Goal: Task Accomplishment & Management: Use online tool/utility

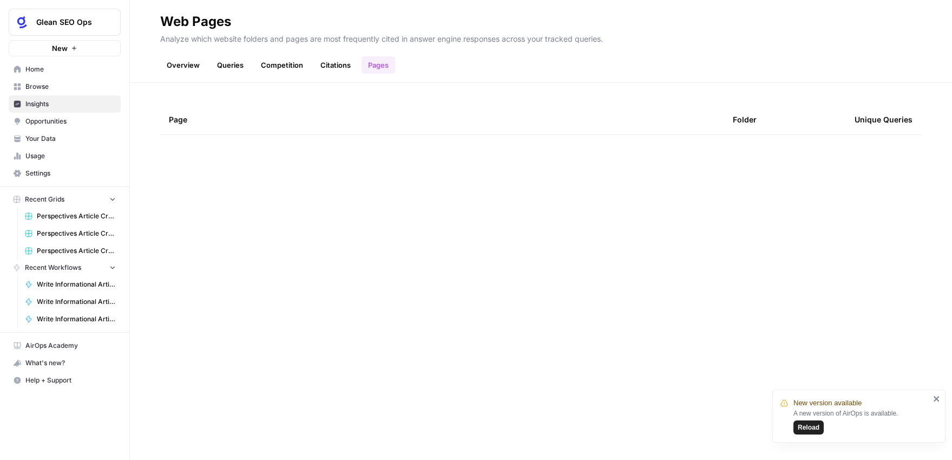
scroll to position [554, 0]
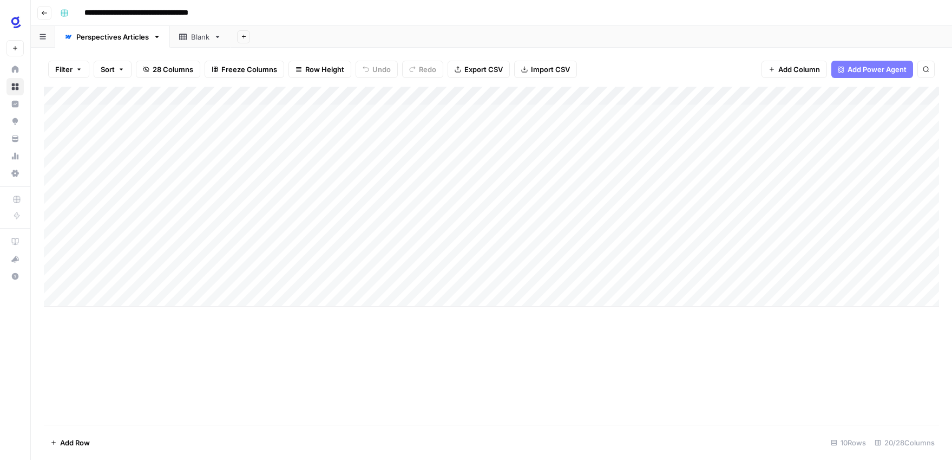
click at [43, 15] on icon "button" at bounding box center [44, 13] width 6 height 6
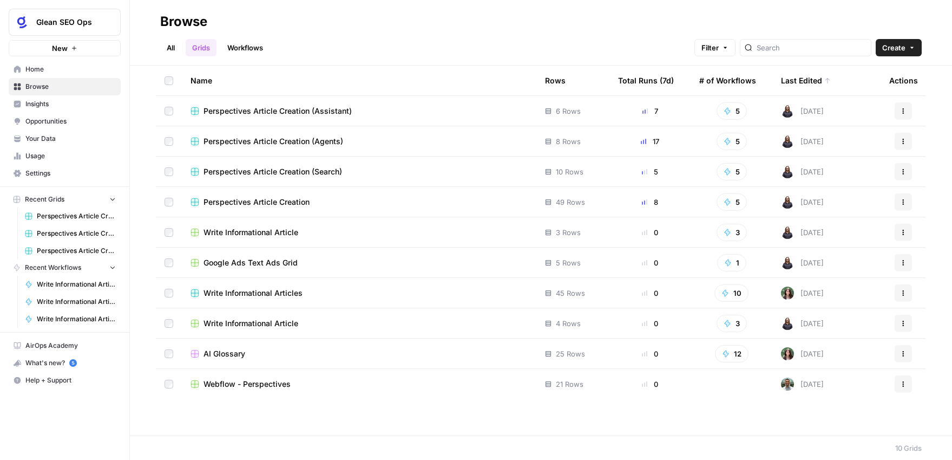
click at [292, 202] on span "Perspectives Article Creation" at bounding box center [257, 202] width 106 height 11
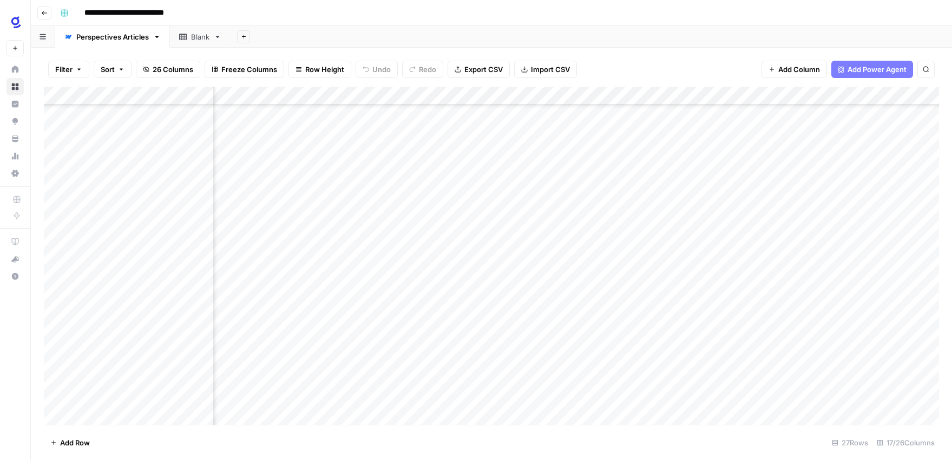
scroll to position [166, 0]
click at [47, 12] on span "Go back" at bounding box center [47, 12] width 1 height 1
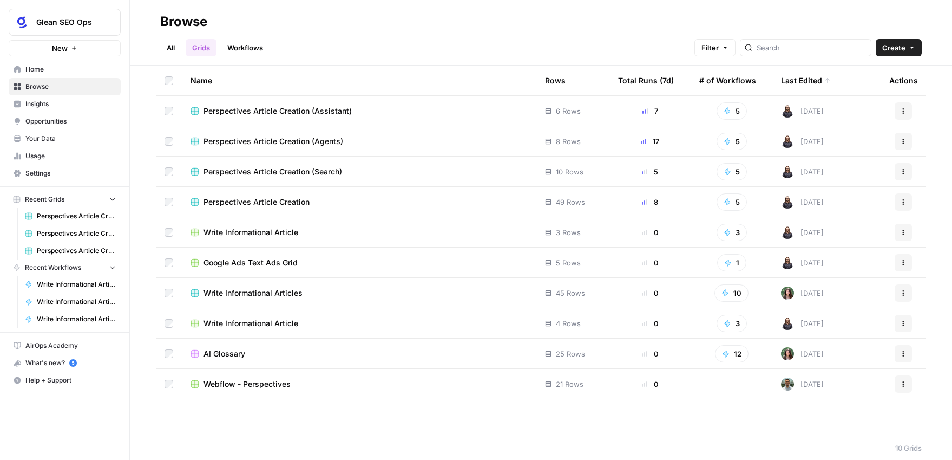
click at [334, 171] on span "Perspectives Article Creation (Search)" at bounding box center [273, 171] width 139 height 11
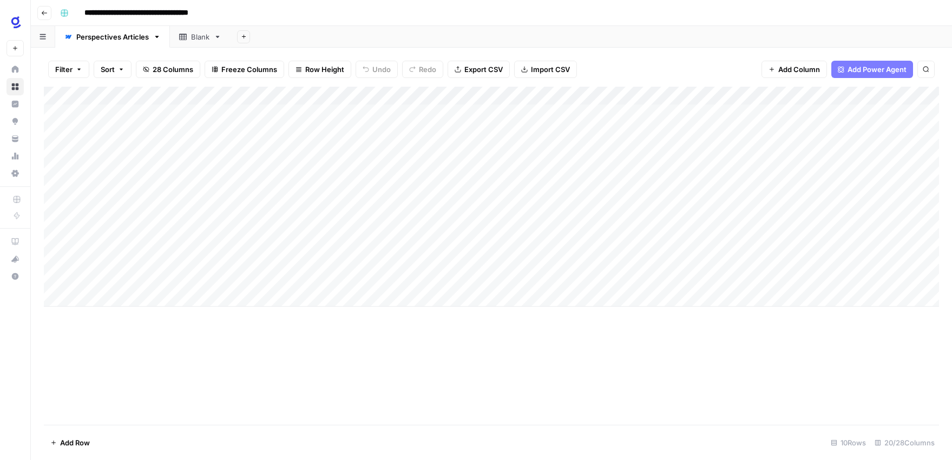
click at [165, 133] on div "Add Column" at bounding box center [492, 197] width 896 height 220
type textarea "**********"
click at [228, 337] on div "Add Column" at bounding box center [492, 256] width 896 height 338
click at [264, 130] on div "Add Column" at bounding box center [492, 197] width 896 height 220
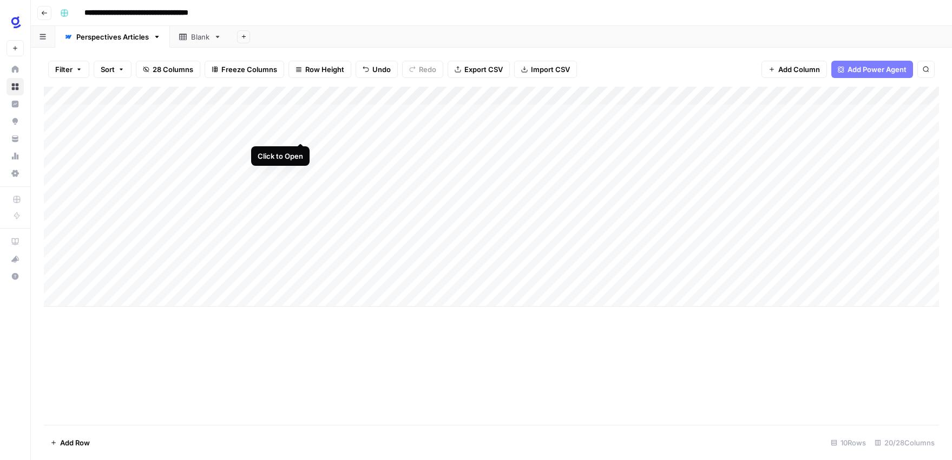
click at [297, 130] on div "Add Column" at bounding box center [492, 197] width 896 height 220
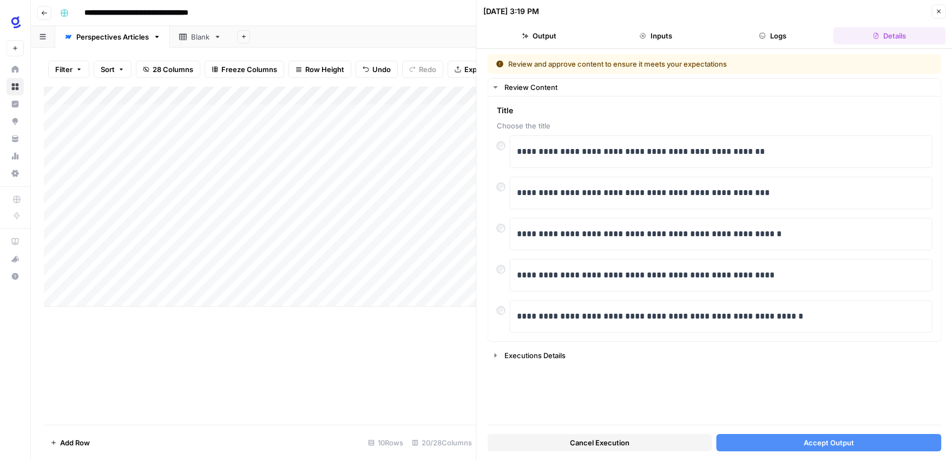
click at [801, 442] on button "Accept Output" at bounding box center [829, 442] width 225 height 17
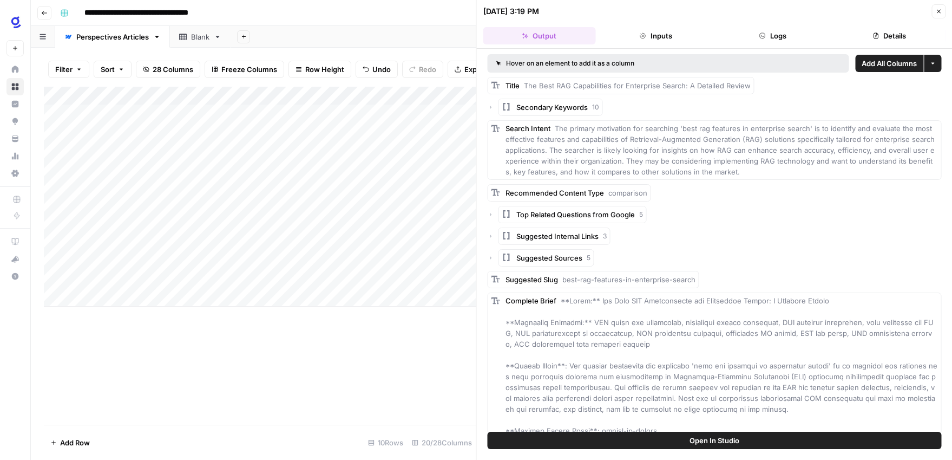
click at [143, 151] on div "Add Column" at bounding box center [260, 197] width 433 height 220
type textarea "**********"
click at [303, 352] on div "Add Column" at bounding box center [260, 256] width 433 height 338
click at [262, 149] on div "Add Column" at bounding box center [260, 197] width 433 height 220
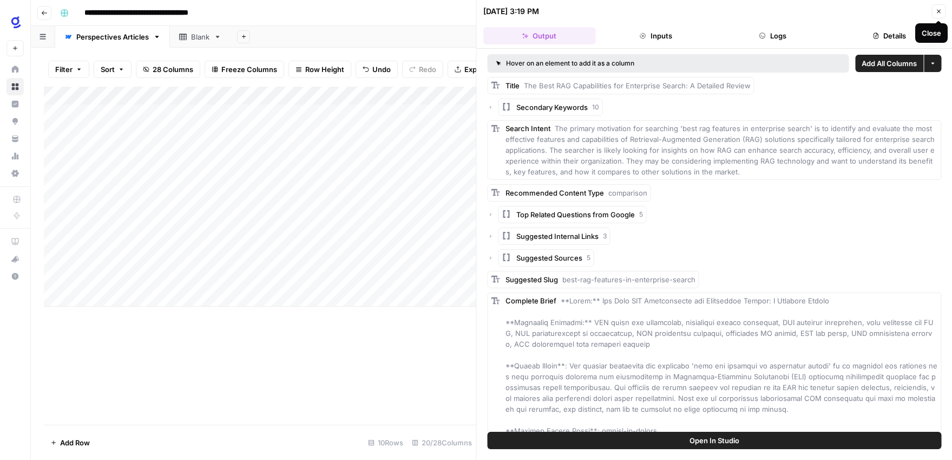
click at [939, 14] on icon "button" at bounding box center [939, 11] width 6 height 6
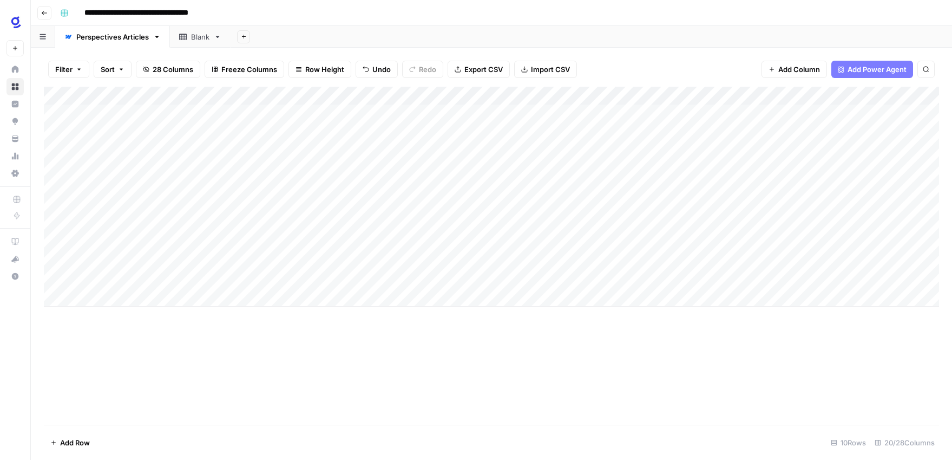
click at [567, 129] on div "Add Column" at bounding box center [492, 197] width 896 height 220
click at [299, 149] on div "Add Column" at bounding box center [492, 197] width 896 height 220
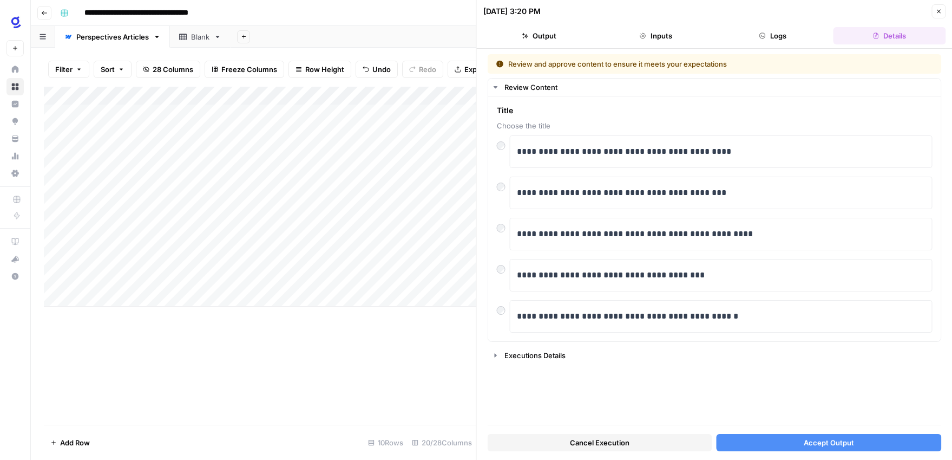
click at [836, 442] on span "Accept Output" at bounding box center [829, 442] width 50 height 11
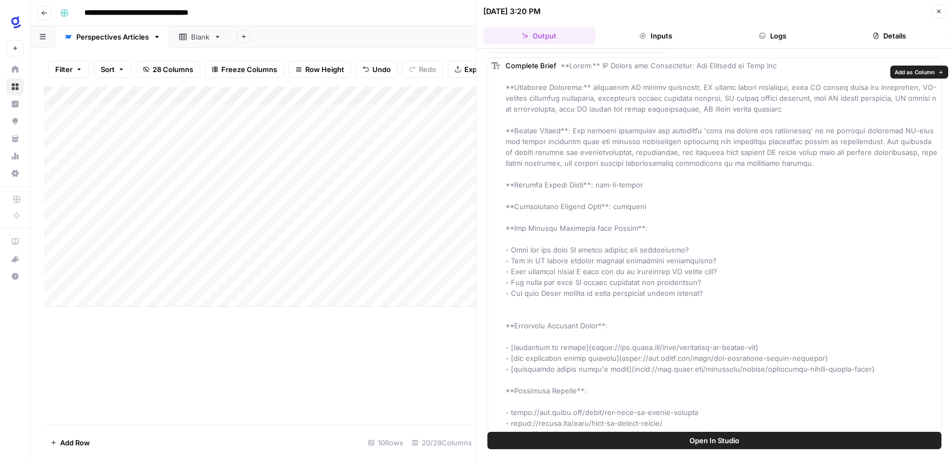
scroll to position [225, 0]
click at [940, 11] on icon "button" at bounding box center [939, 11] width 6 height 6
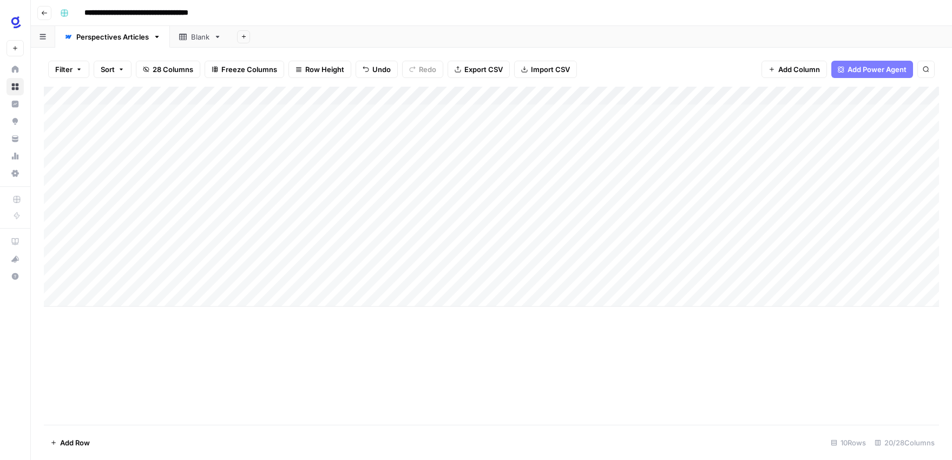
click at [569, 151] on div "Add Column" at bounding box center [492, 197] width 896 height 220
click at [553, 132] on div "Add Column" at bounding box center [492, 197] width 896 height 220
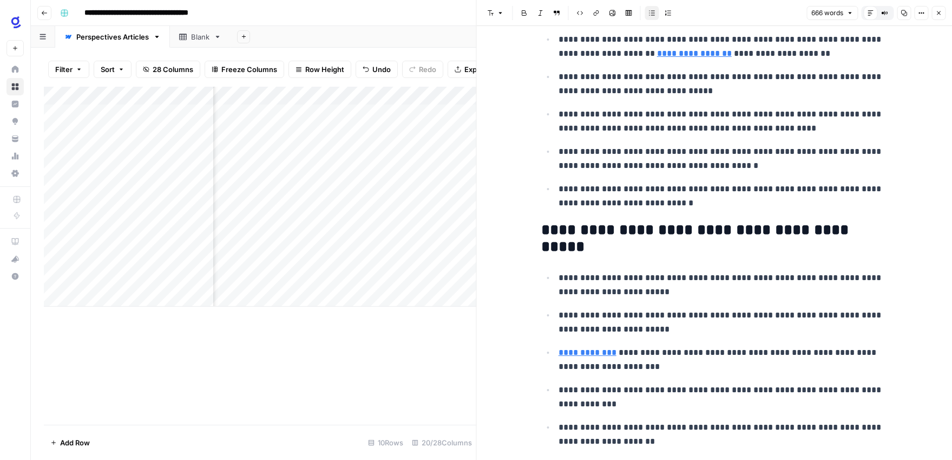
scroll to position [90, 0]
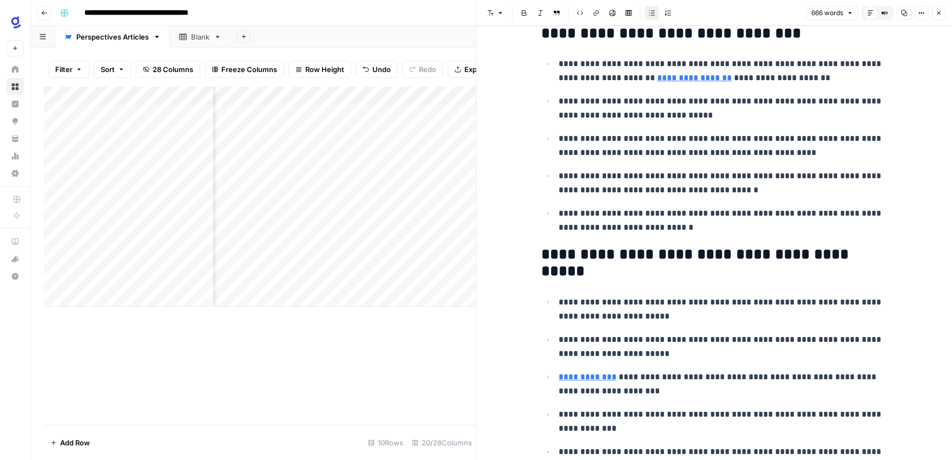
click at [939, 11] on icon "button" at bounding box center [939, 13] width 6 height 6
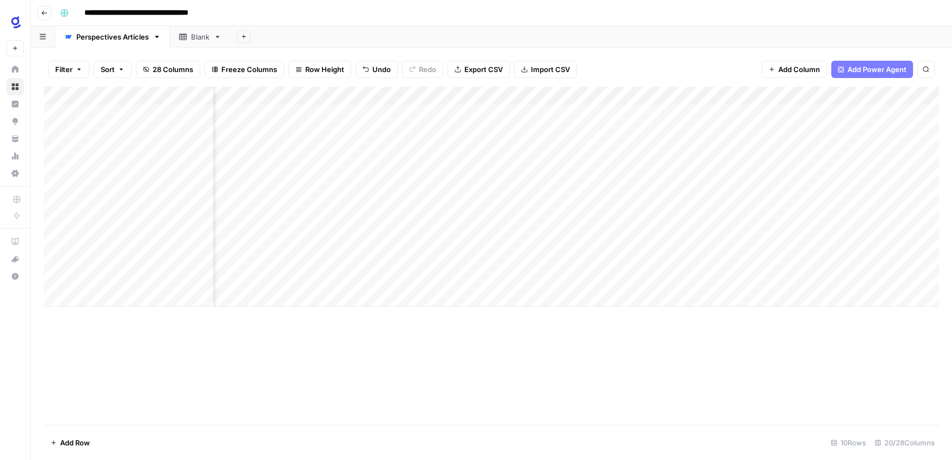
click at [611, 130] on div "Add Column" at bounding box center [492, 197] width 896 height 220
click at [553, 151] on div "Add Column" at bounding box center [492, 197] width 896 height 220
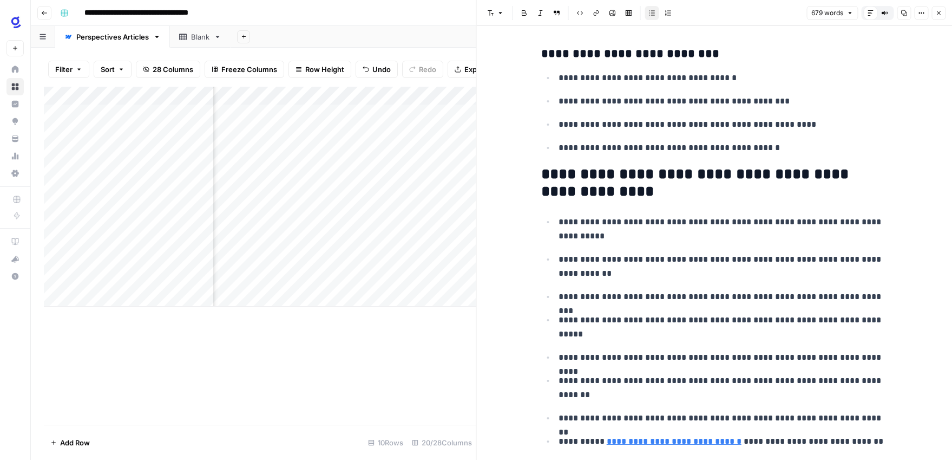
scroll to position [1982, 0]
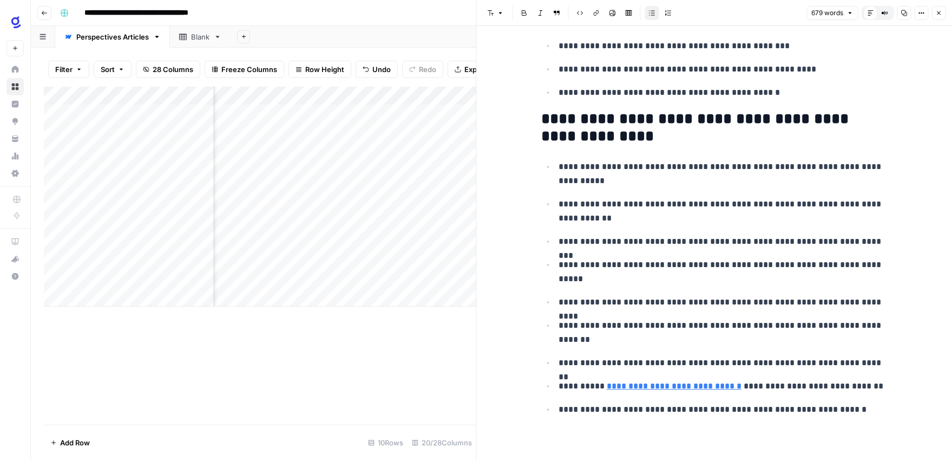
click at [702, 386] on link "**********" at bounding box center [674, 386] width 135 height 8
click at [693, 389] on link "**********" at bounding box center [674, 386] width 135 height 8
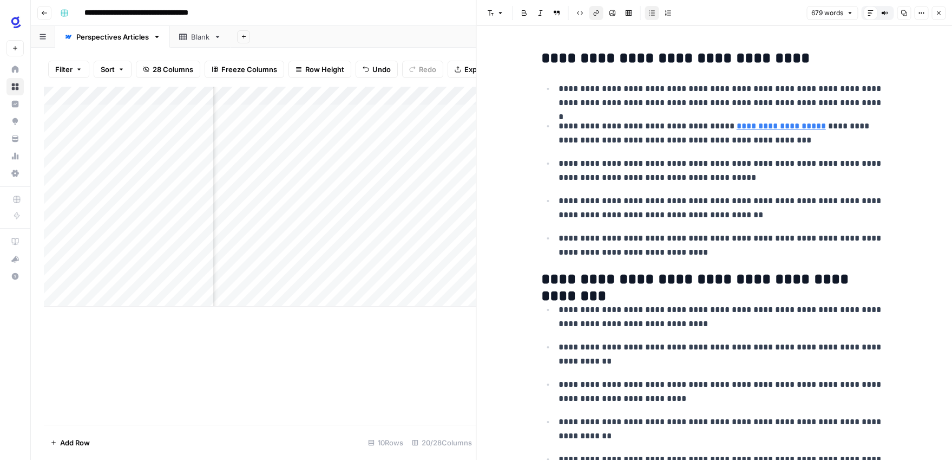
scroll to position [0, 0]
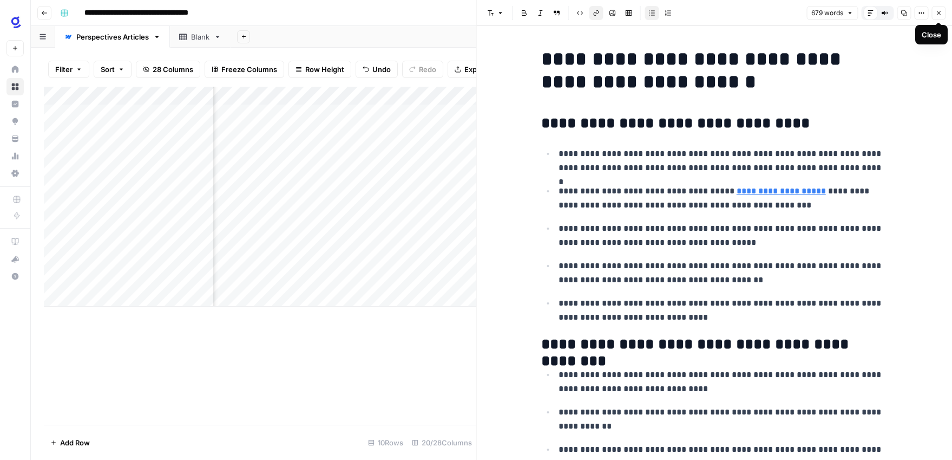
click at [942, 12] on button "Close" at bounding box center [939, 13] width 14 height 14
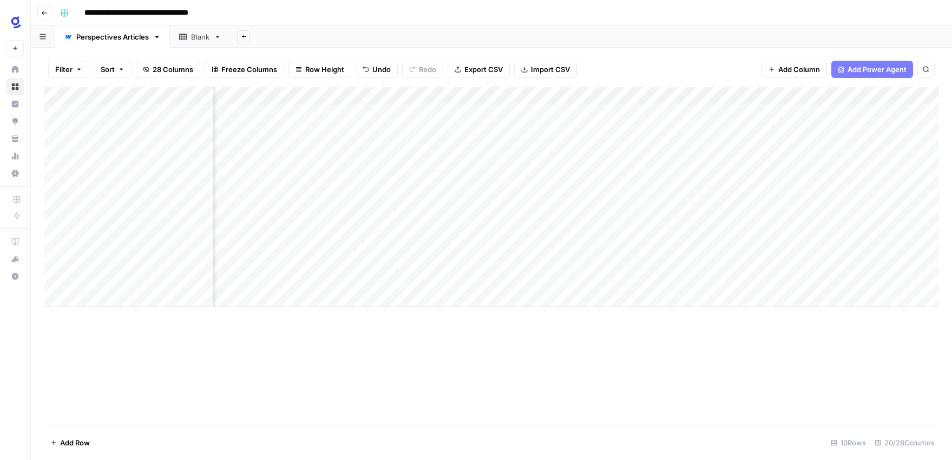
click at [613, 149] on div "Add Column" at bounding box center [492, 197] width 896 height 220
click at [665, 344] on div "Add Column" at bounding box center [492, 256] width 896 height 338
click at [464, 132] on div "Add Column" at bounding box center [492, 197] width 896 height 220
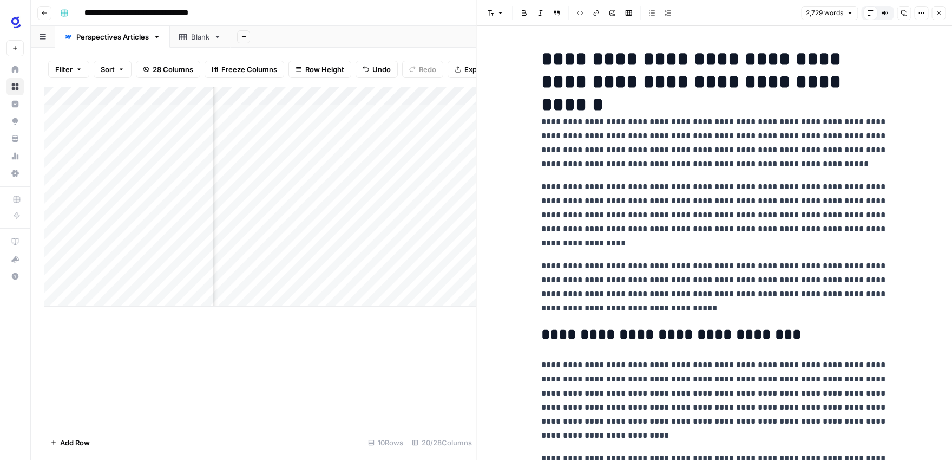
click at [938, 17] on button "Close" at bounding box center [939, 13] width 14 height 14
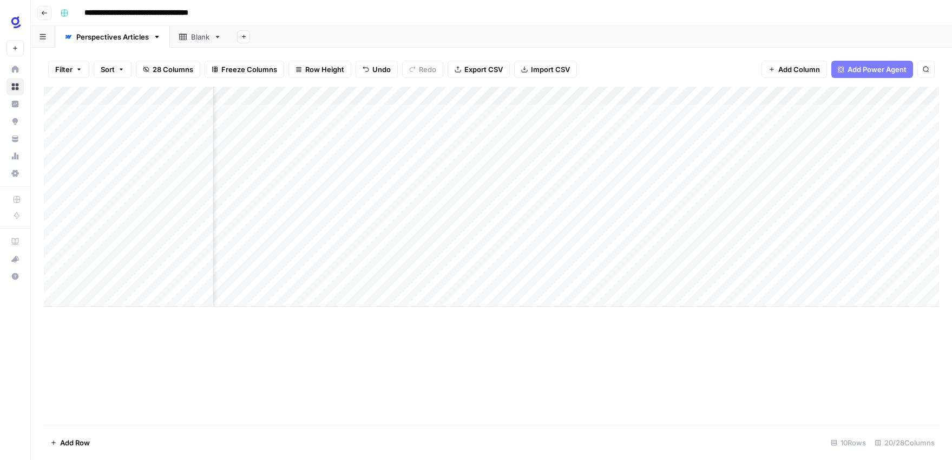
scroll to position [0, 1005]
click at [730, 113] on div "Add Column" at bounding box center [492, 197] width 896 height 220
drag, startPoint x: 761, startPoint y: 121, endPoint x: 758, endPoint y: 145, distance: 24.0
click at [758, 145] on div "Add Column" at bounding box center [492, 197] width 896 height 220
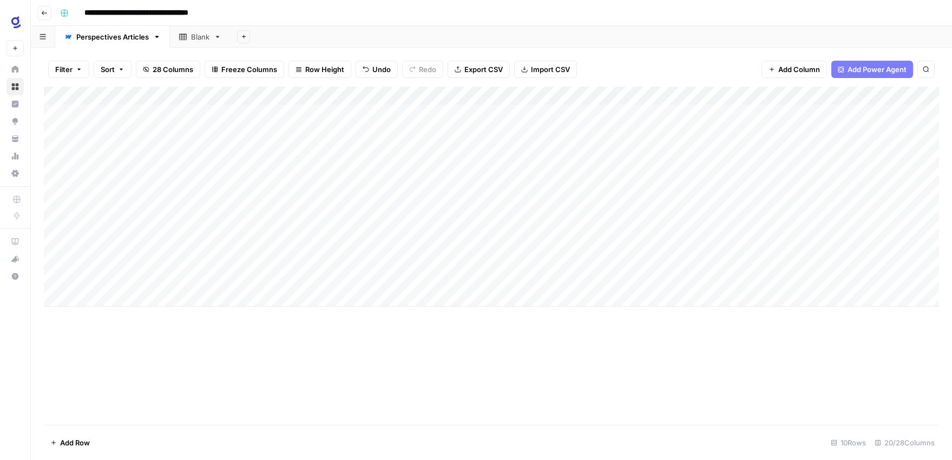
click at [360, 132] on div "Add Column" at bounding box center [492, 197] width 896 height 220
click at [360, 132] on textarea "**********" at bounding box center [396, 132] width 173 height 15
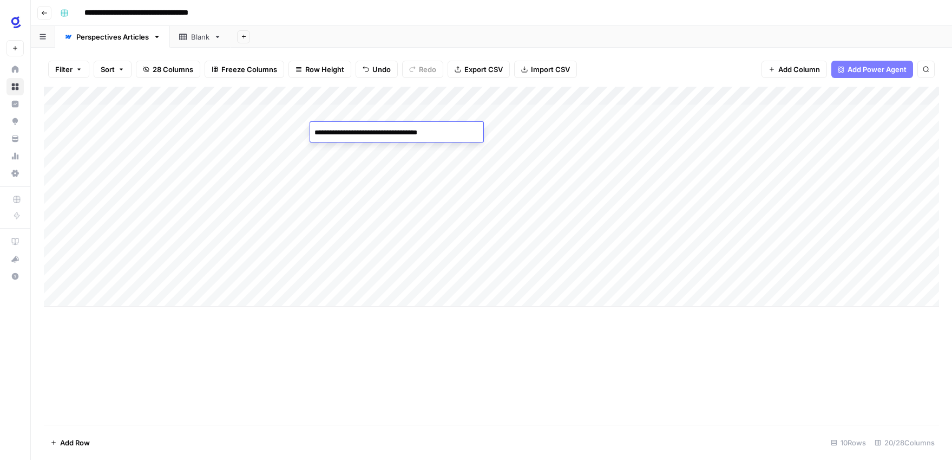
click at [726, 186] on div "Add Column" at bounding box center [492, 197] width 896 height 220
click at [689, 128] on div "Add Column" at bounding box center [492, 197] width 896 height 220
type textarea "**********"
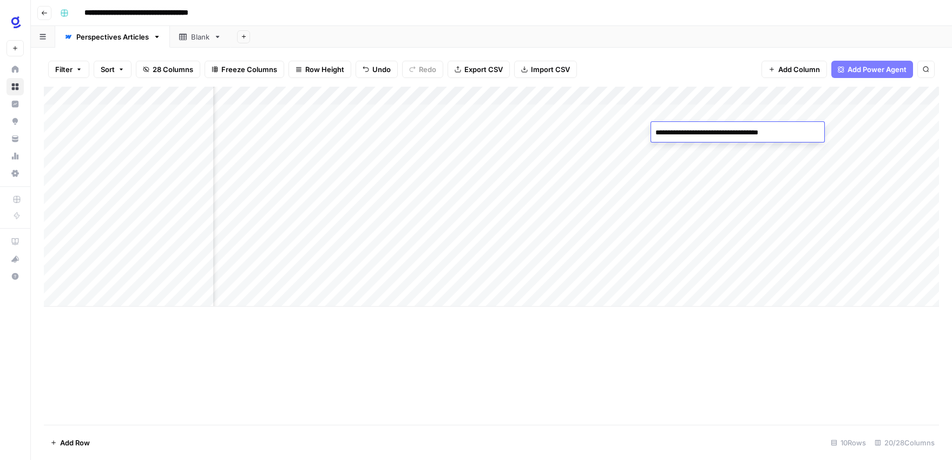
click at [693, 214] on div "Add Column" at bounding box center [492, 197] width 896 height 220
click at [362, 149] on div "Add Column" at bounding box center [492, 197] width 896 height 220
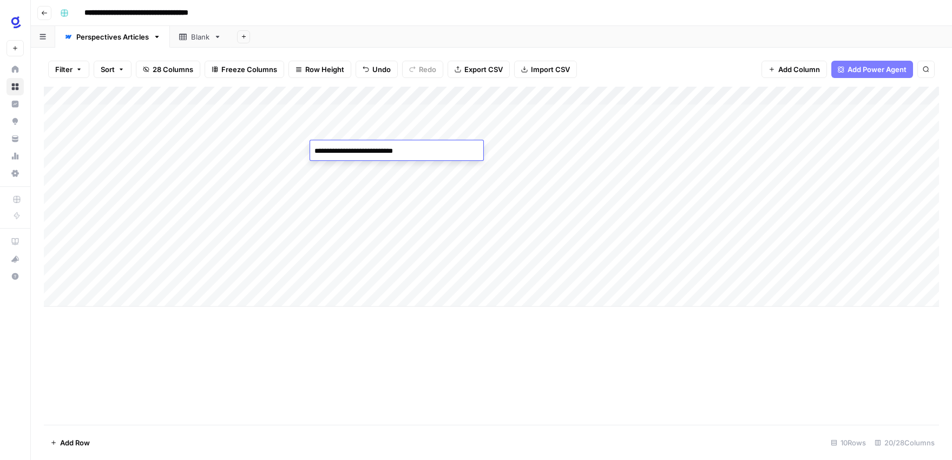
click at [362, 149] on textarea "**********" at bounding box center [396, 150] width 173 height 15
click at [475, 383] on div "Add Column" at bounding box center [492, 256] width 896 height 338
click at [735, 153] on div "Add Column" at bounding box center [492, 197] width 896 height 220
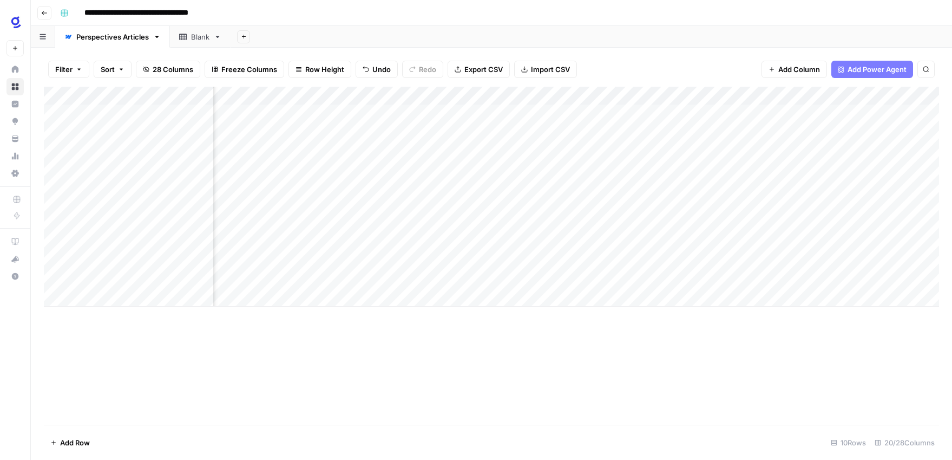
click at [735, 153] on div "Add Column" at bounding box center [492, 197] width 896 height 220
click at [735, 153] on textarea at bounding box center [799, 150] width 173 height 15
type textarea "**********"
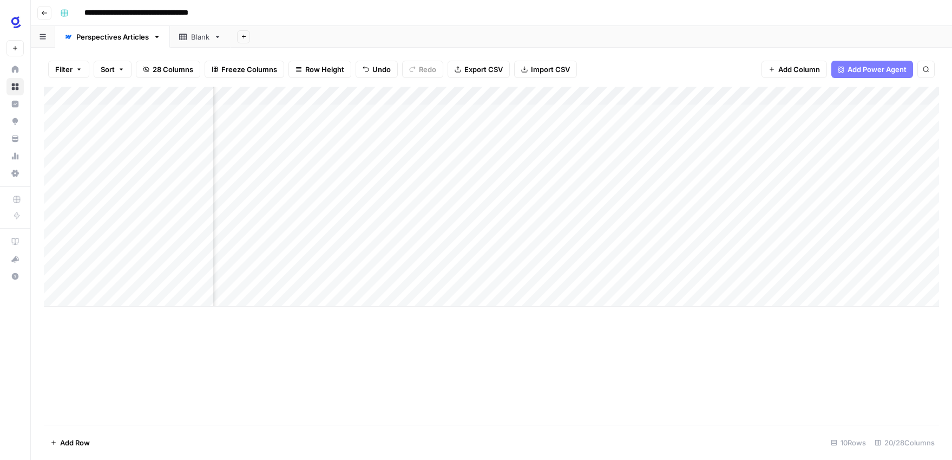
click at [782, 130] on div "Add Column" at bounding box center [492, 197] width 896 height 220
click at [779, 150] on div "Add Column" at bounding box center [492, 197] width 896 height 220
click at [643, 130] on div "Add Column" at bounding box center [492, 197] width 896 height 220
click at [641, 150] on div "Add Column" at bounding box center [492, 197] width 896 height 220
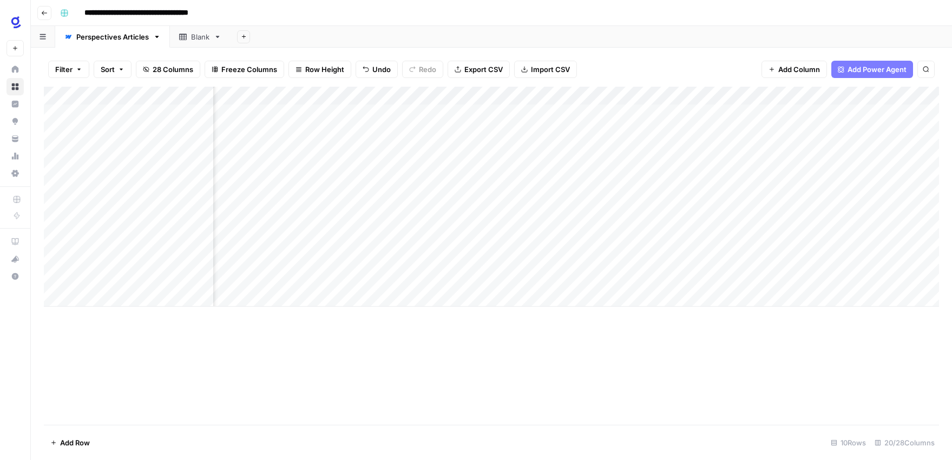
scroll to position [0, 0]
click at [463, 132] on div "Add Column" at bounding box center [492, 197] width 896 height 220
click at [463, 132] on textarea "**********" at bounding box center [516, 138] width 217 height 26
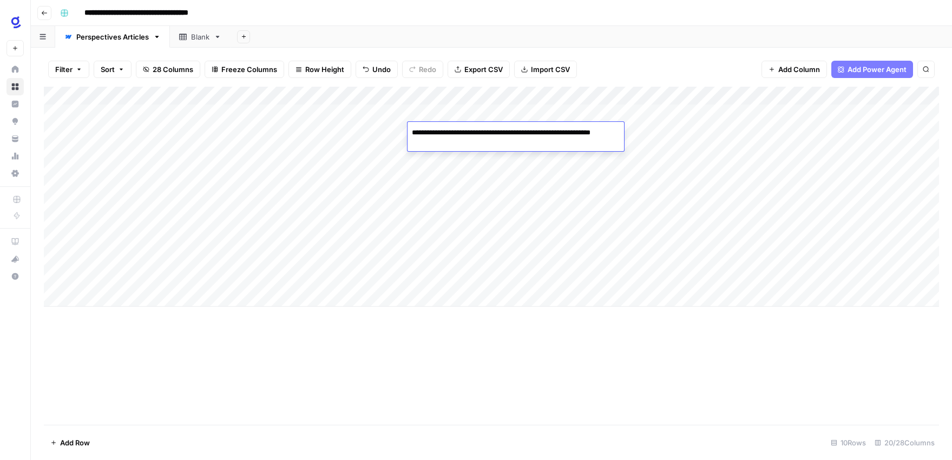
click at [463, 132] on textarea "**********" at bounding box center [516, 138] width 217 height 26
click at [417, 185] on div "Add Column" at bounding box center [492, 197] width 896 height 220
click at [441, 147] on div "Add Column" at bounding box center [492, 197] width 896 height 220
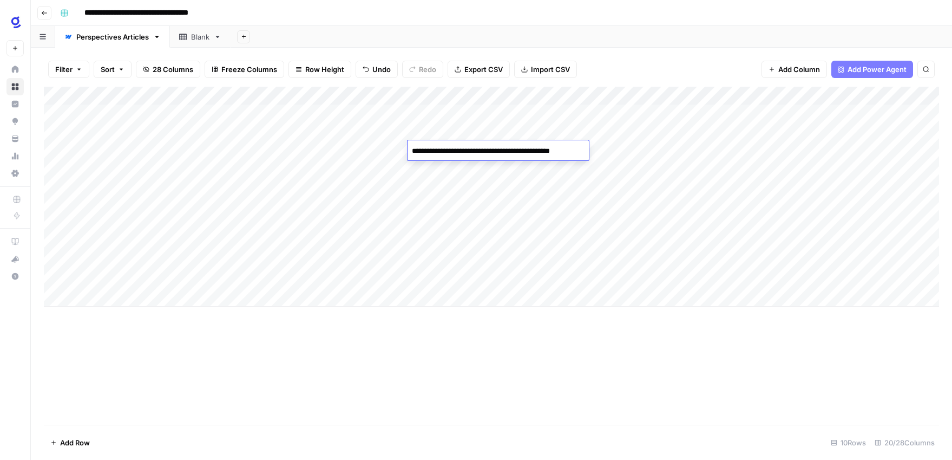
click at [441, 147] on textarea "**********" at bounding box center [497, 150] width 178 height 15
click at [773, 132] on div "Add Column" at bounding box center [492, 197] width 896 height 220
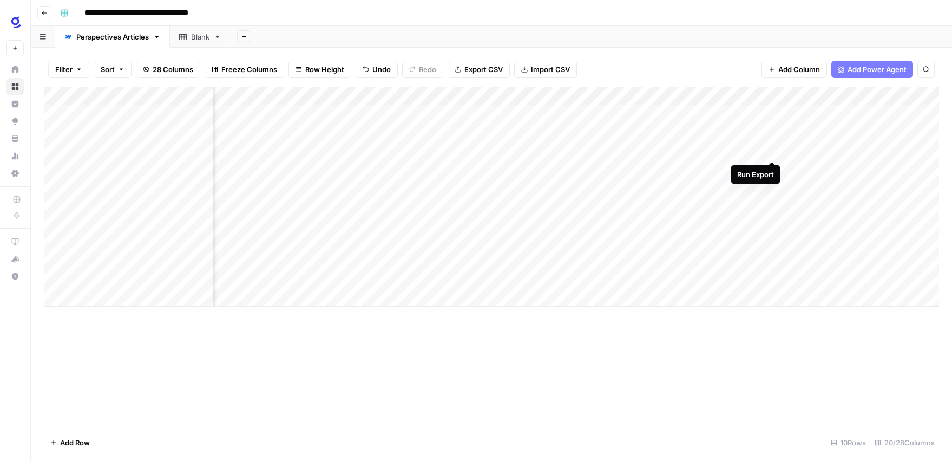
click at [772, 149] on div "Add Column" at bounding box center [492, 197] width 896 height 220
click at [813, 355] on div "Add Column" at bounding box center [492, 256] width 896 height 338
click at [48, 12] on button "Go back" at bounding box center [44, 13] width 14 height 14
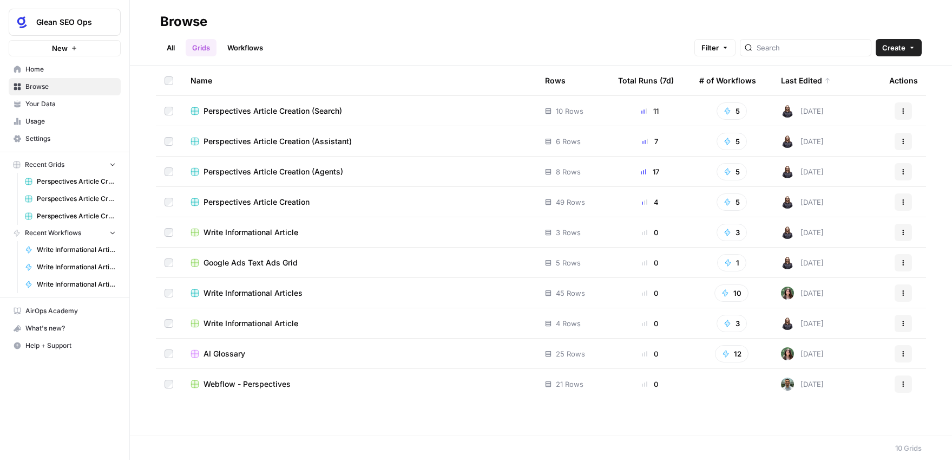
click at [293, 201] on span "Perspectives Article Creation" at bounding box center [257, 202] width 106 height 11
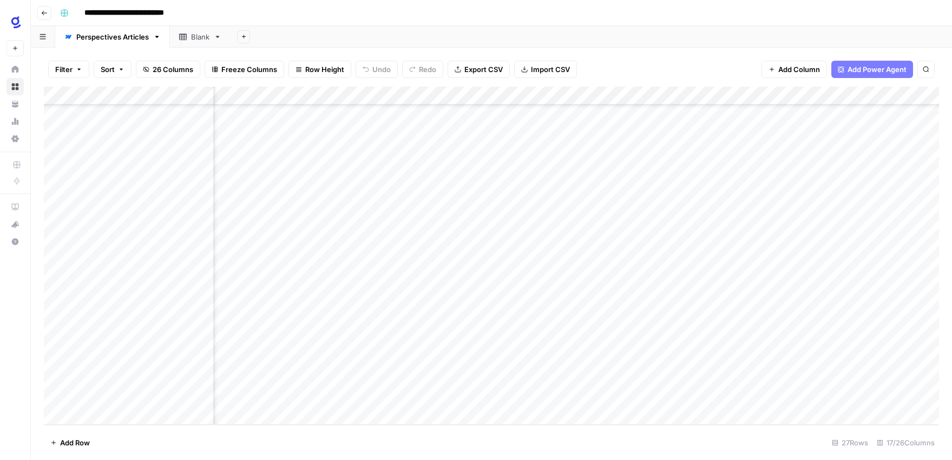
scroll to position [195, 0]
click at [158, 234] on div "Add Column" at bounding box center [492, 256] width 896 height 338
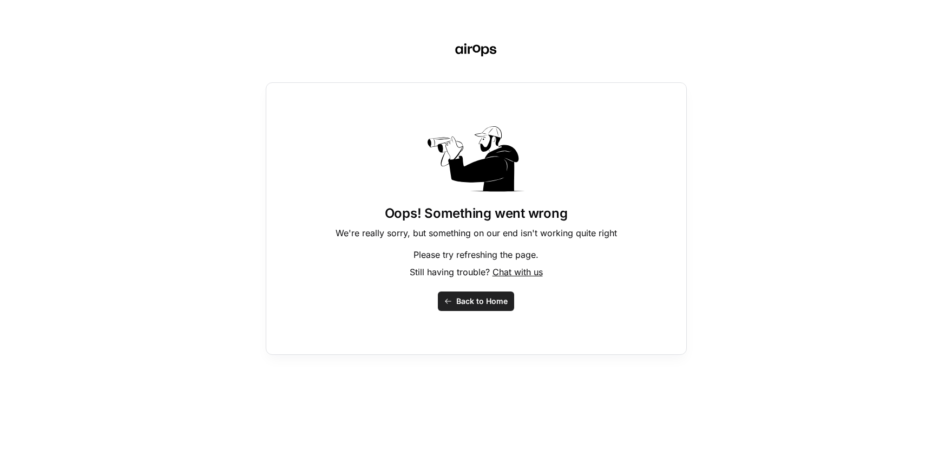
click at [486, 298] on span "Back to Home" at bounding box center [481, 301] width 51 height 11
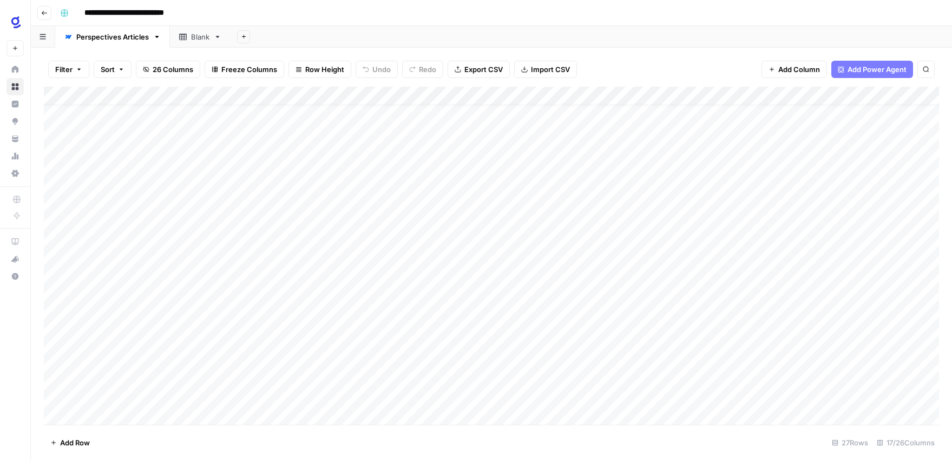
scroll to position [195, 0]
click at [214, 230] on div "Add Column" at bounding box center [492, 256] width 896 height 338
type textarea "**********"
click at [304, 284] on div "Add Column" at bounding box center [492, 256] width 896 height 338
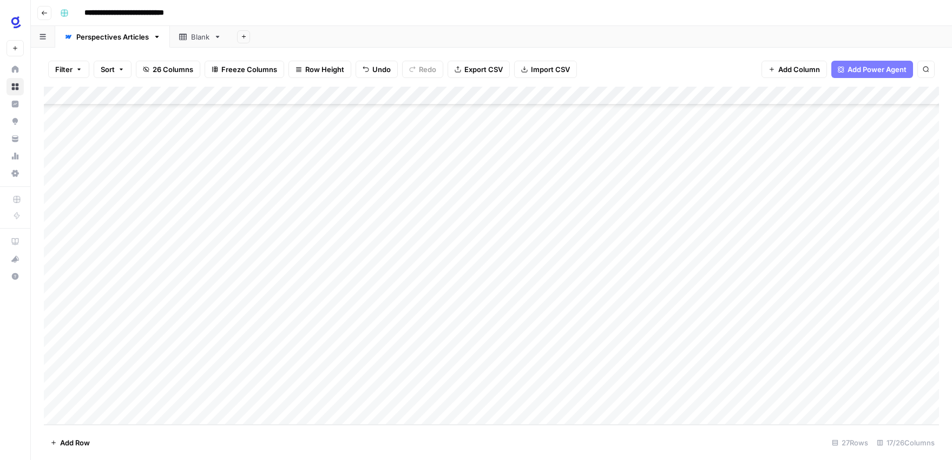
click at [387, 231] on div "Add Column" at bounding box center [492, 256] width 896 height 338
click at [428, 231] on div "Add Column" at bounding box center [492, 256] width 896 height 338
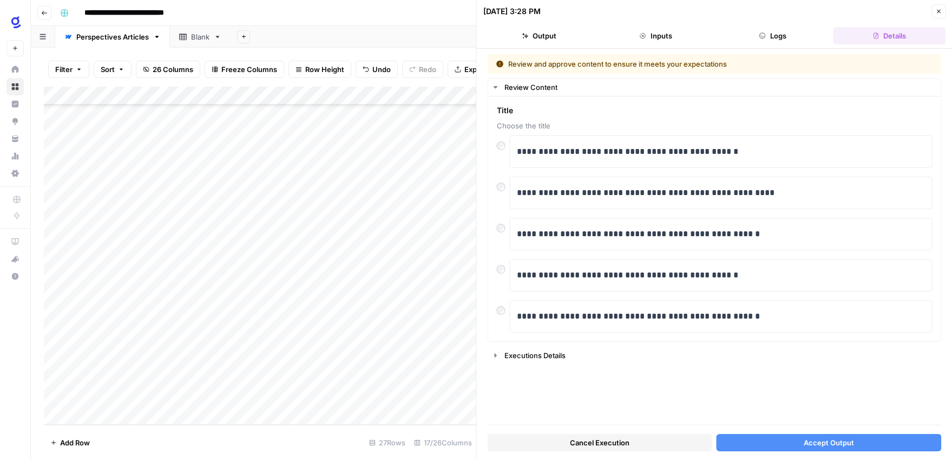
click at [832, 441] on span "Accept Output" at bounding box center [829, 442] width 50 height 11
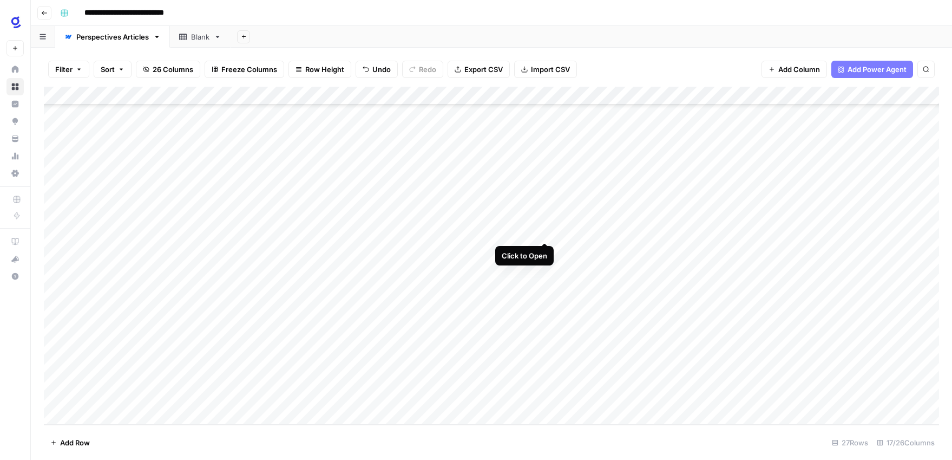
click at [547, 229] on div "Add Column" at bounding box center [492, 256] width 896 height 338
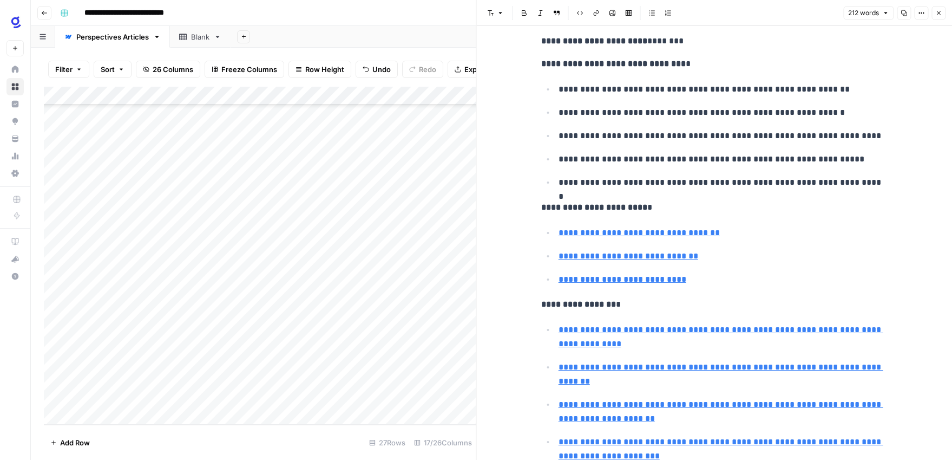
type input "https://www.glean.com/blog/what-is-knowledge-management"
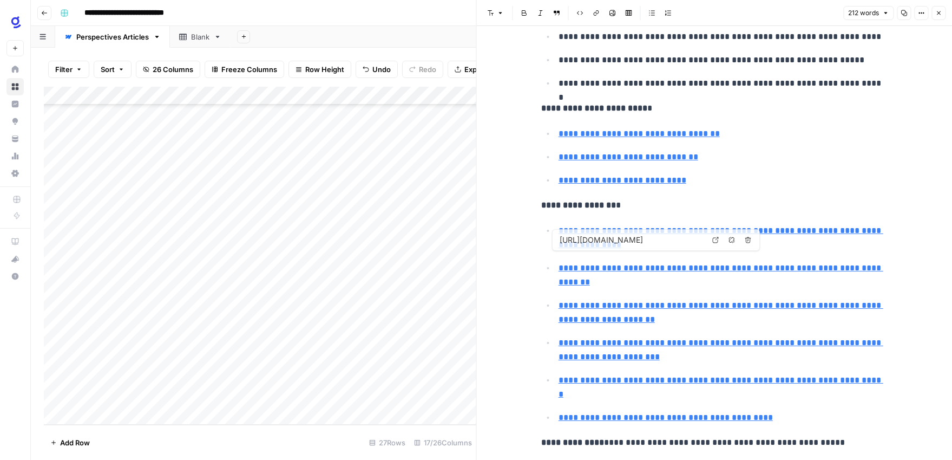
scroll to position [359, 0]
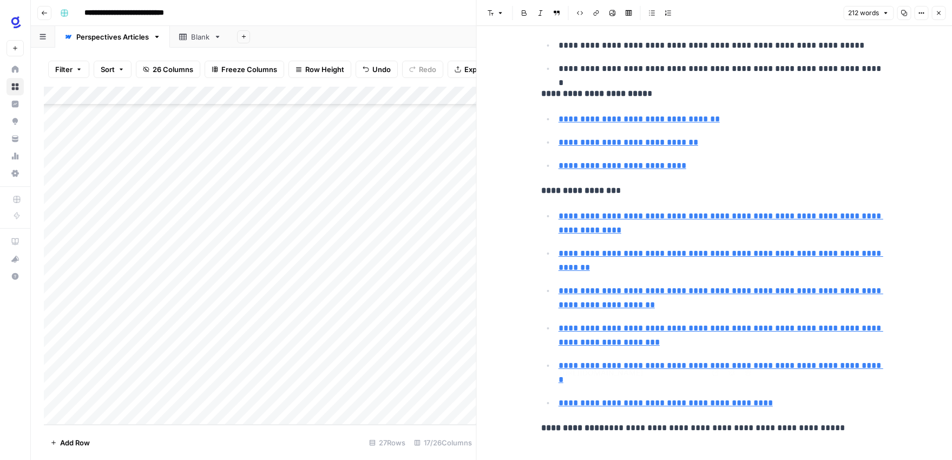
type input "https://www.golinks.com/blog/knowledge-management-critical-for-remote-hires/"
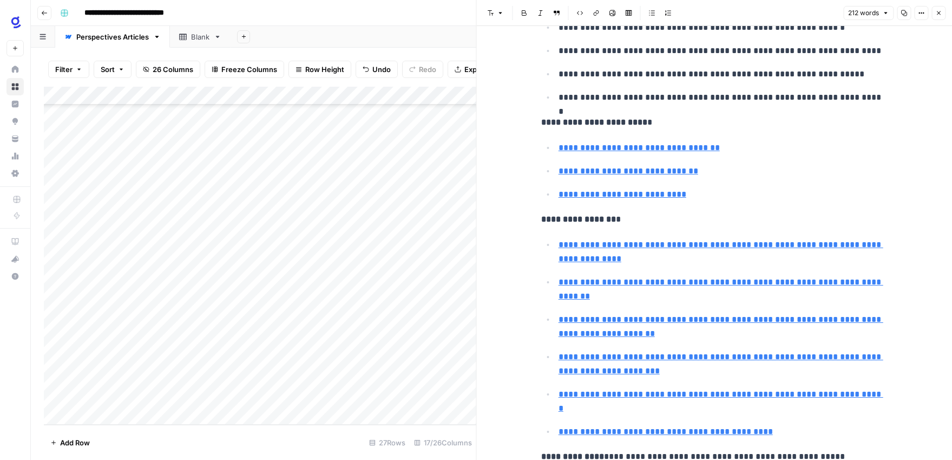
scroll to position [0, 0]
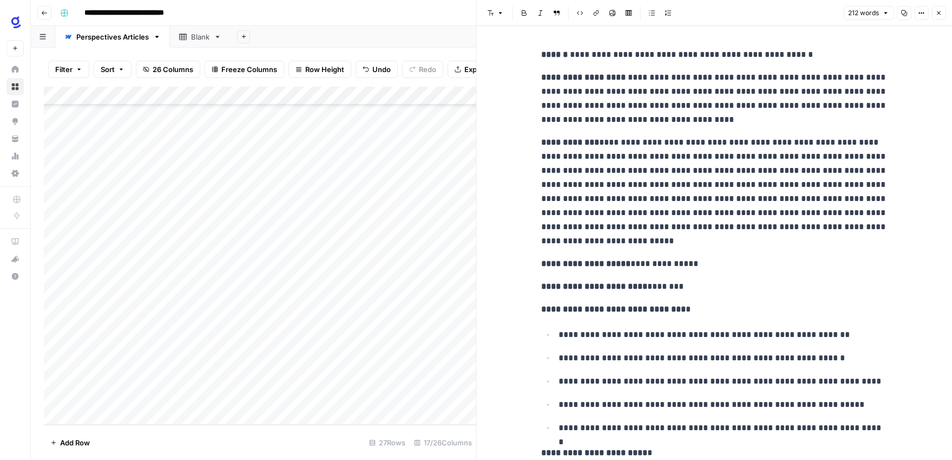
click at [940, 14] on icon "button" at bounding box center [939, 13] width 4 height 4
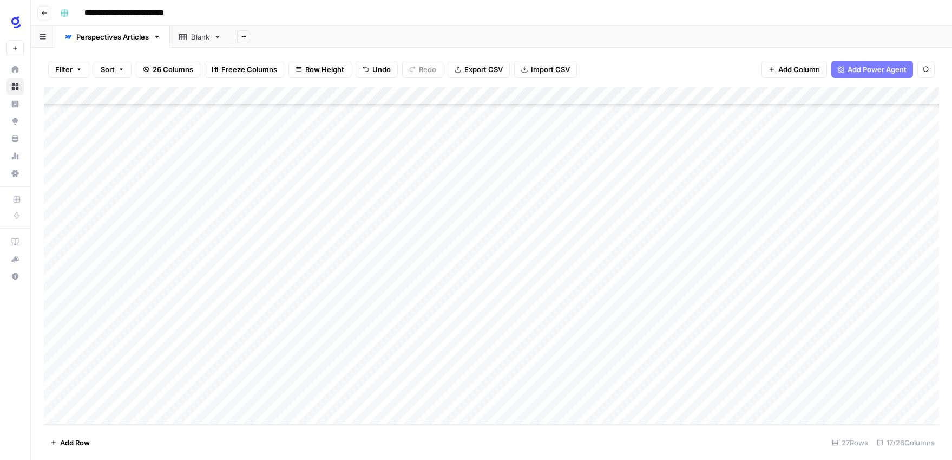
click at [620, 231] on div "Add Column" at bounding box center [492, 256] width 896 height 338
click at [863, 230] on div "Add Column" at bounding box center [492, 256] width 896 height 338
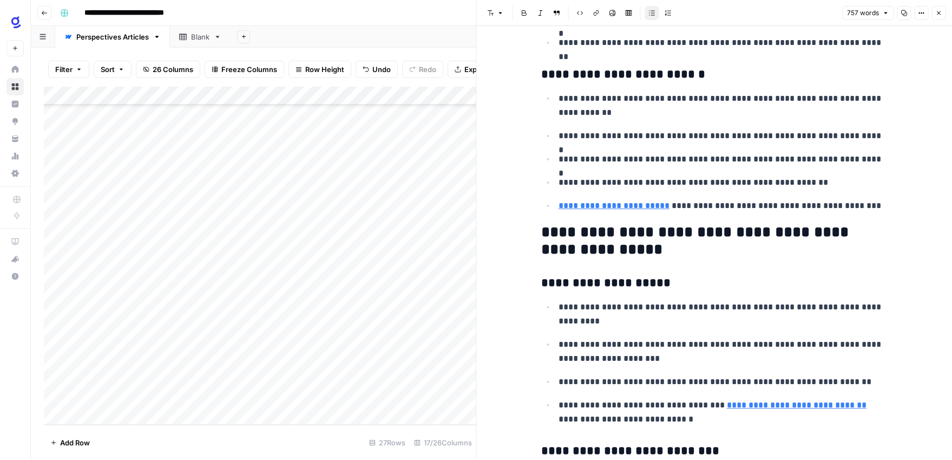
scroll to position [782, 0]
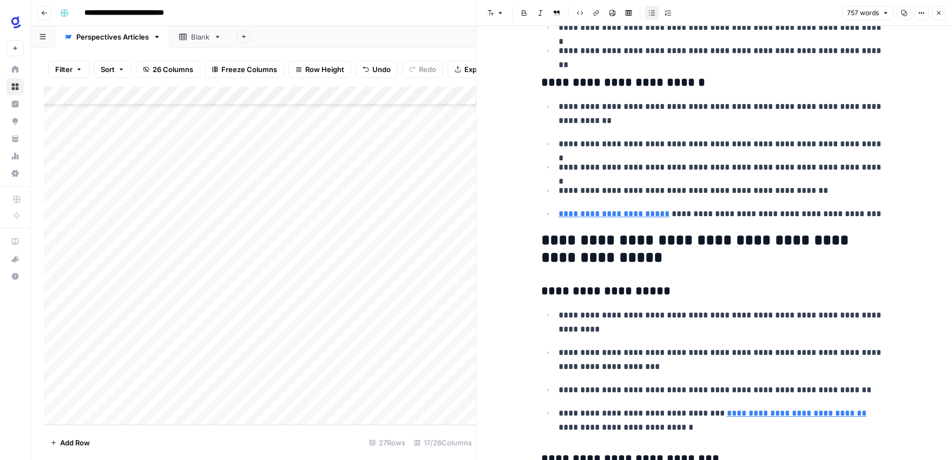
click at [941, 15] on icon "button" at bounding box center [939, 13] width 6 height 6
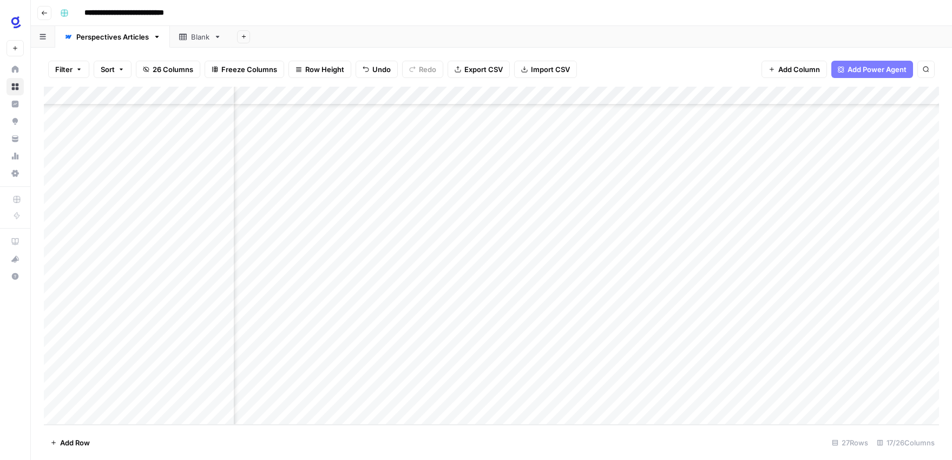
scroll to position [195, 442]
click at [504, 231] on div "Add Column" at bounding box center [492, 256] width 896 height 338
click at [548, 231] on div "Add Column" at bounding box center [492, 256] width 896 height 338
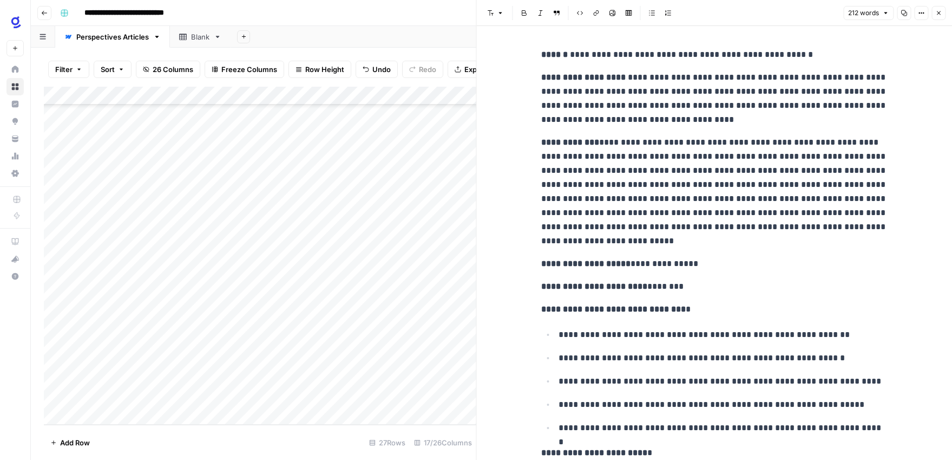
scroll to position [359, 0]
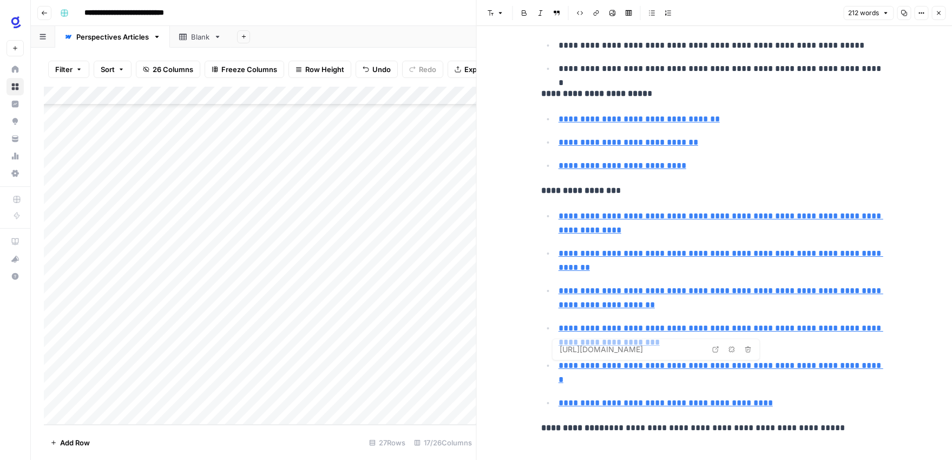
type input "https://pmc.ncbi.nlm.nih.gov/articles/PMC9578940/"
drag, startPoint x: 844, startPoint y: 414, endPoint x: 612, endPoint y: 415, distance: 232.3
click at [612, 421] on p "**********" at bounding box center [714, 428] width 347 height 14
copy p "**********"
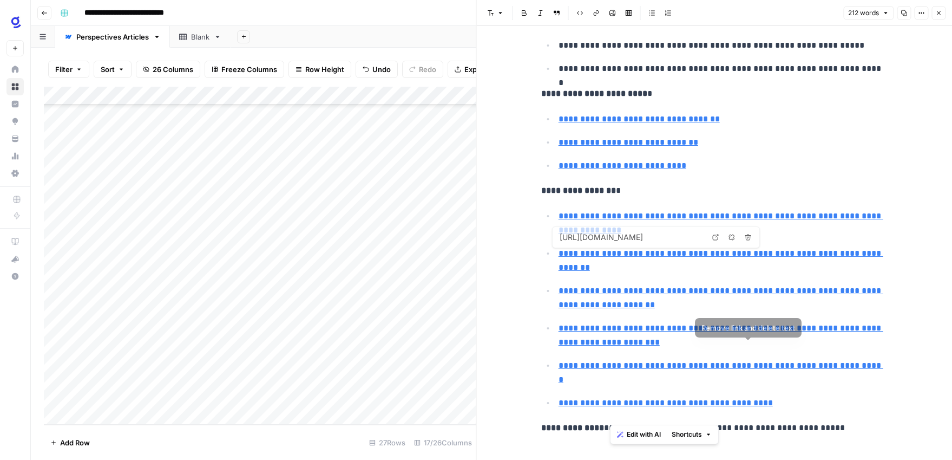
type input "https://kmslh.com/blog/using-knowledge-management-systems-to-improve-customer-e…"
click at [939, 10] on icon "button" at bounding box center [939, 13] width 6 height 6
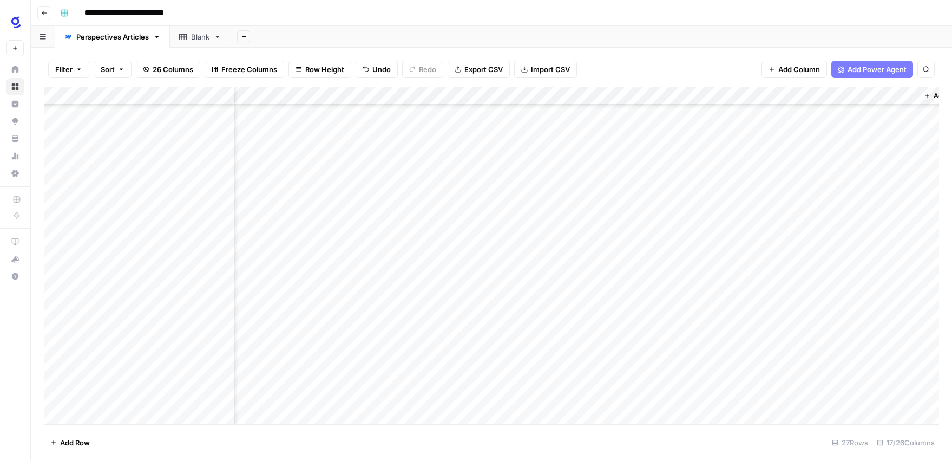
scroll to position [195, 1347]
click at [666, 230] on div "Add Column" at bounding box center [492, 256] width 896 height 338
type textarea "**********"
click at [665, 253] on div "Add Column" at bounding box center [492, 256] width 896 height 338
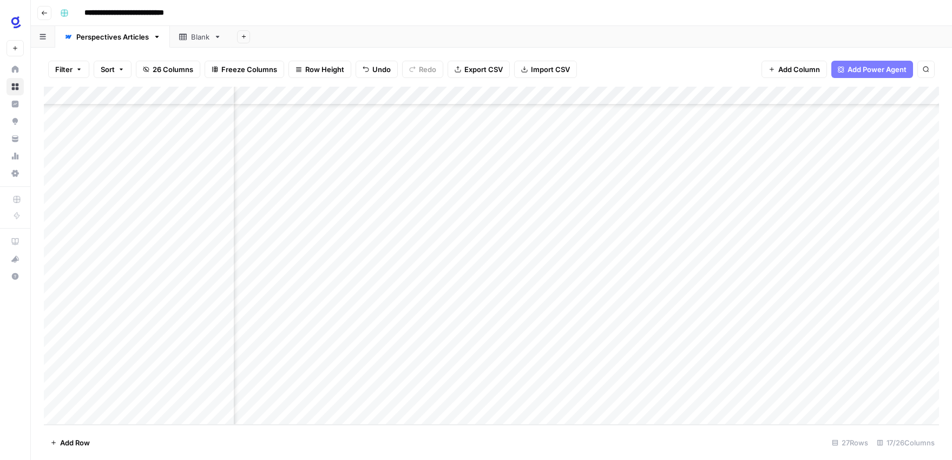
scroll to position [195, 0]
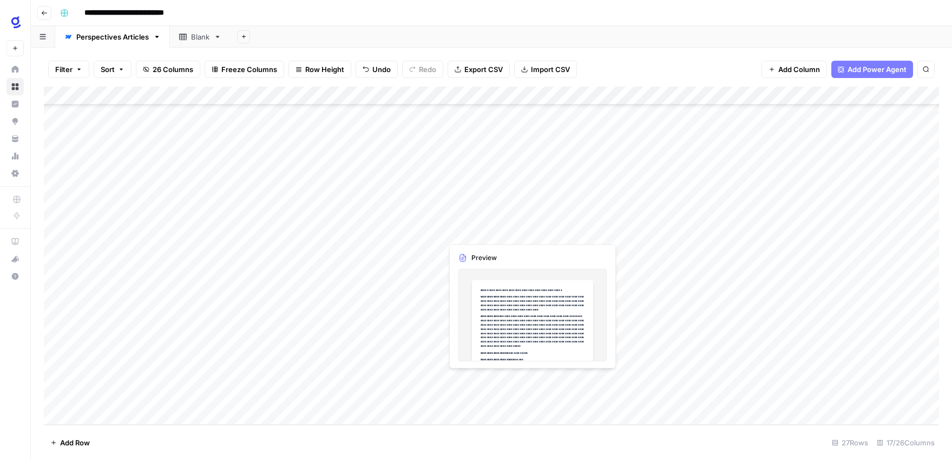
click at [490, 231] on div "Add Column" at bounding box center [492, 256] width 896 height 338
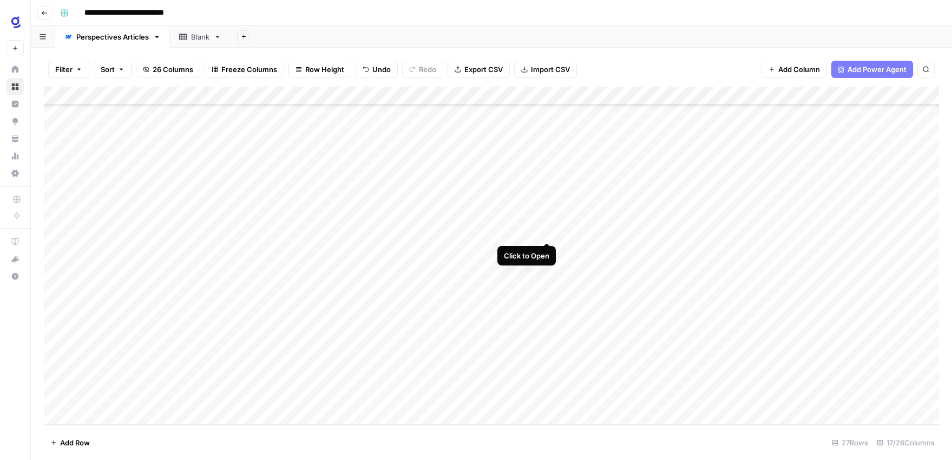
click at [550, 232] on div "Add Column" at bounding box center [492, 256] width 896 height 338
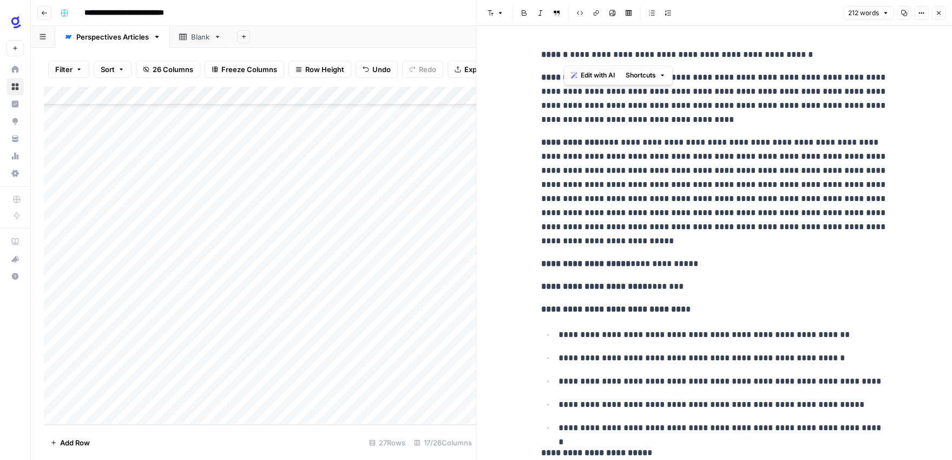
drag, startPoint x: 805, startPoint y: 58, endPoint x: 566, endPoint y: 57, distance: 238.8
click at [566, 57] on p "**********" at bounding box center [714, 55] width 347 height 14
click at [939, 13] on icon "button" at bounding box center [939, 13] width 6 height 6
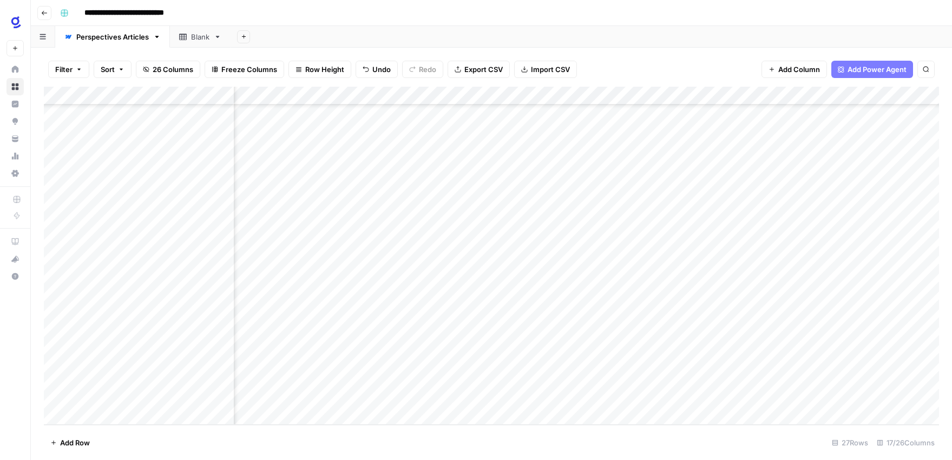
scroll to position [195, 581]
click at [527, 228] on div "Add Column" at bounding box center [492, 256] width 896 height 338
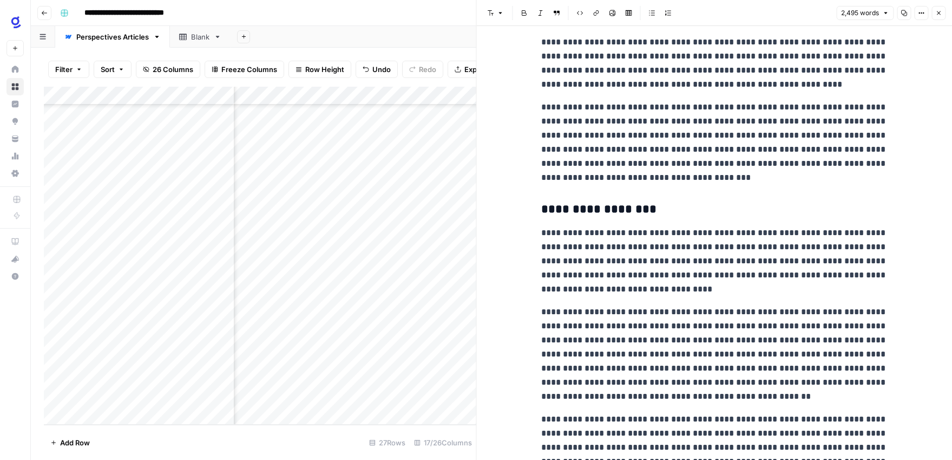
scroll to position [4611, 0]
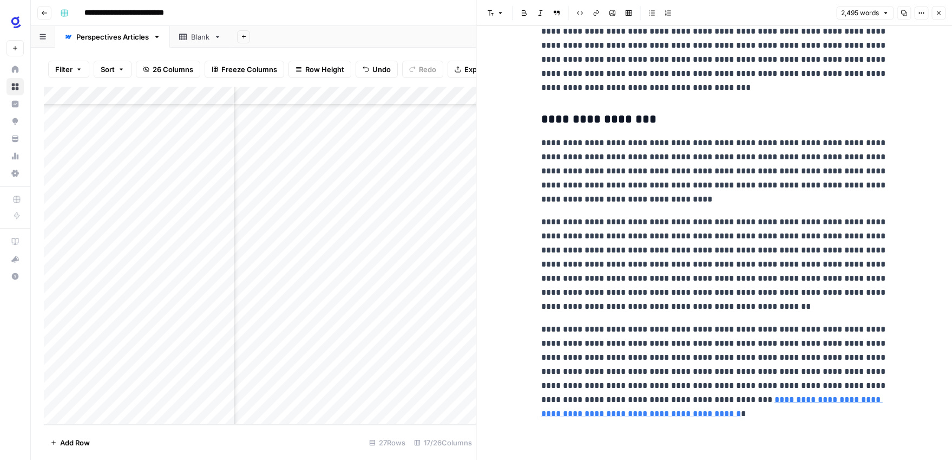
click at [938, 15] on icon "button" at bounding box center [939, 13] width 6 height 6
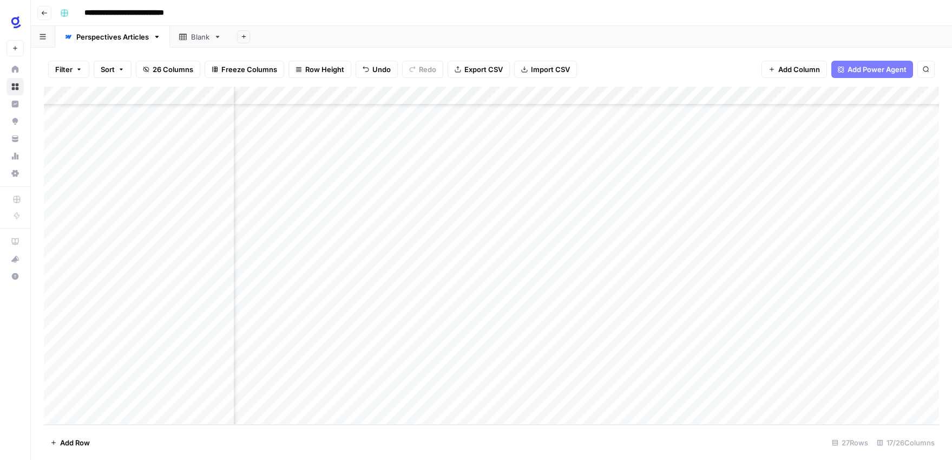
scroll to position [195, 843]
click at [568, 230] on div "Add Column" at bounding box center [492, 256] width 896 height 338
click at [481, 231] on div "Add Column" at bounding box center [492, 256] width 896 height 338
click at [738, 216] on div "Add Column" at bounding box center [492, 256] width 896 height 338
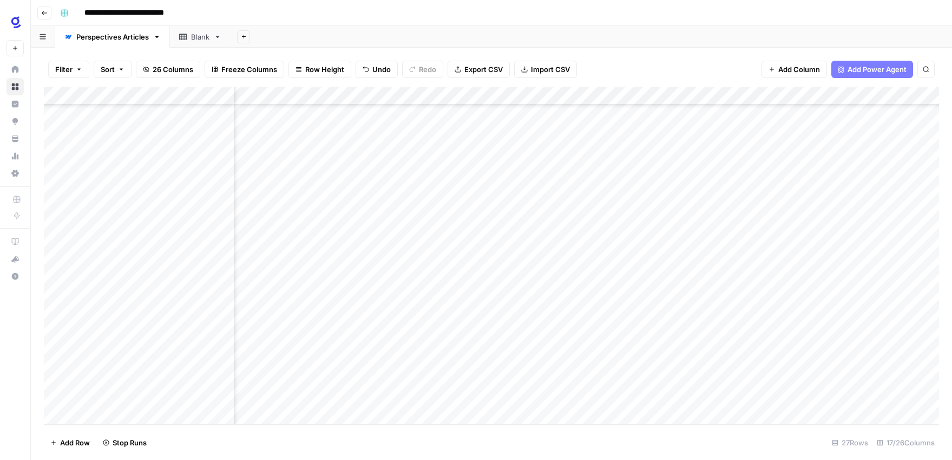
drag, startPoint x: 761, startPoint y: 220, endPoint x: 761, endPoint y: 229, distance: 9.2
click at [761, 229] on div "Add Column" at bounding box center [492, 256] width 896 height 338
click at [770, 231] on div "Add Column" at bounding box center [492, 256] width 896 height 338
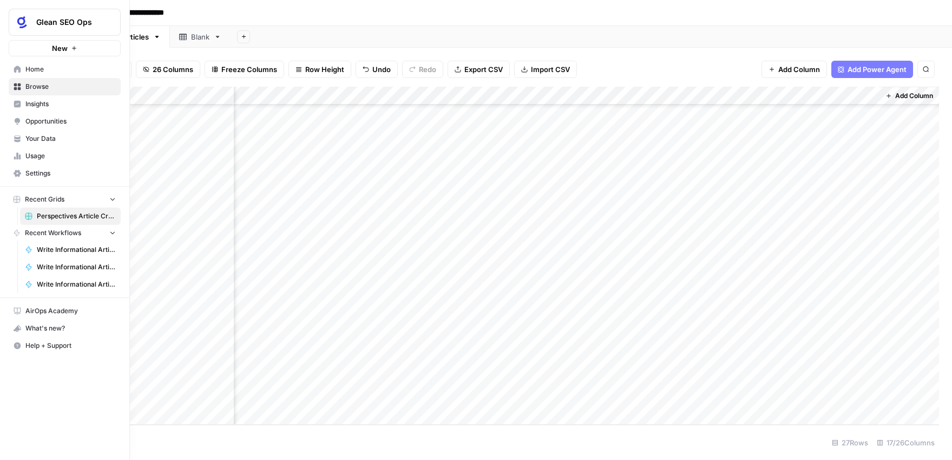
click at [40, 85] on span "Browse" at bounding box center [70, 87] width 90 height 10
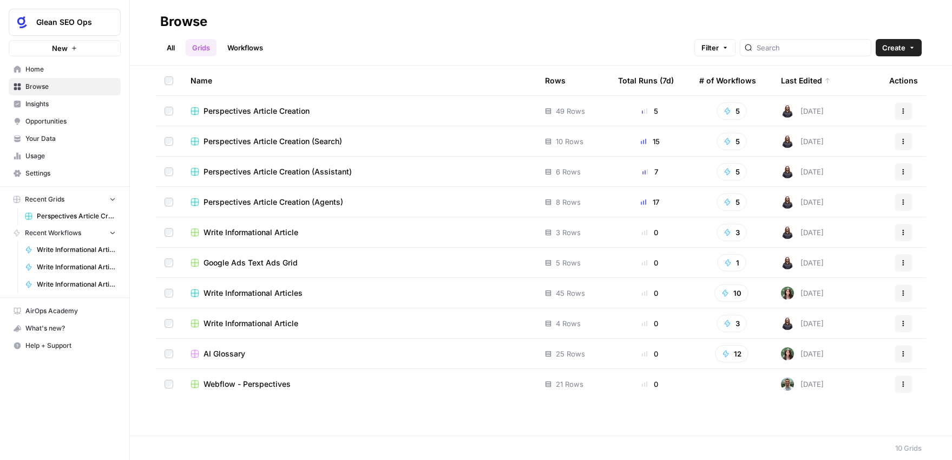
click at [241, 48] on link "Workflows" at bounding box center [245, 47] width 49 height 17
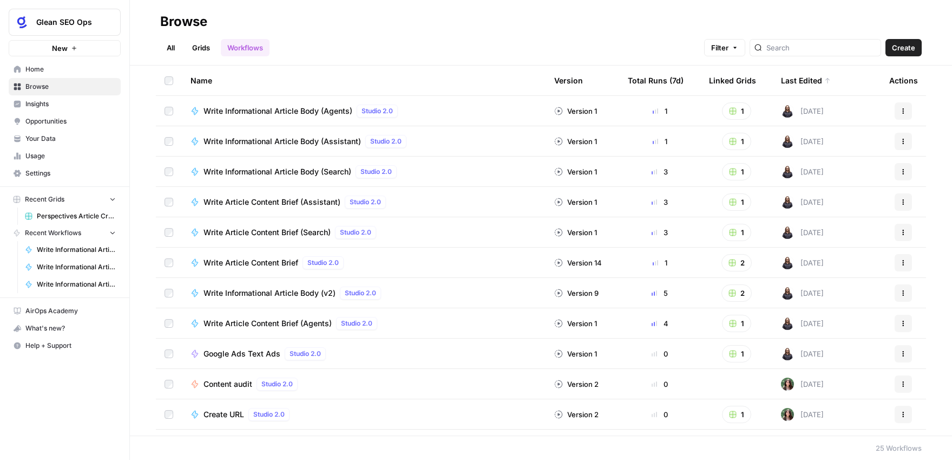
click at [473, 168] on div "Write Informational Article Body (Search) Studio 2.0" at bounding box center [364, 171] width 347 height 13
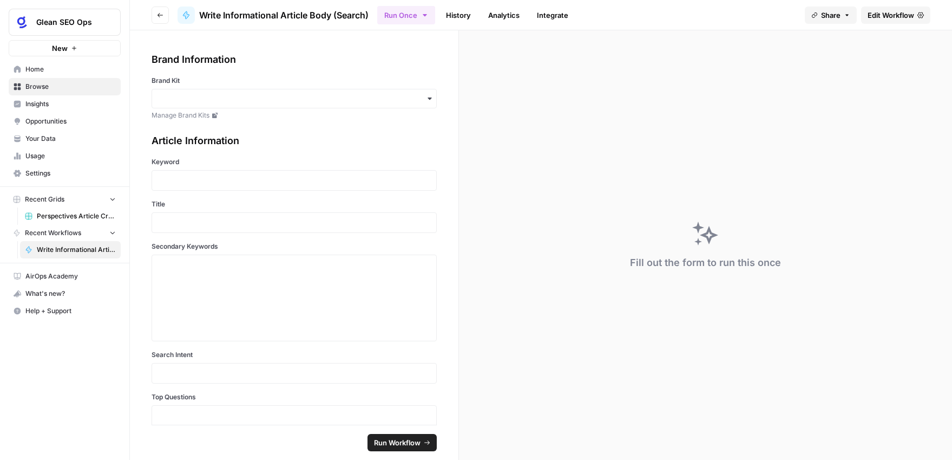
click at [885, 18] on span "Edit Workflow" at bounding box center [891, 15] width 47 height 11
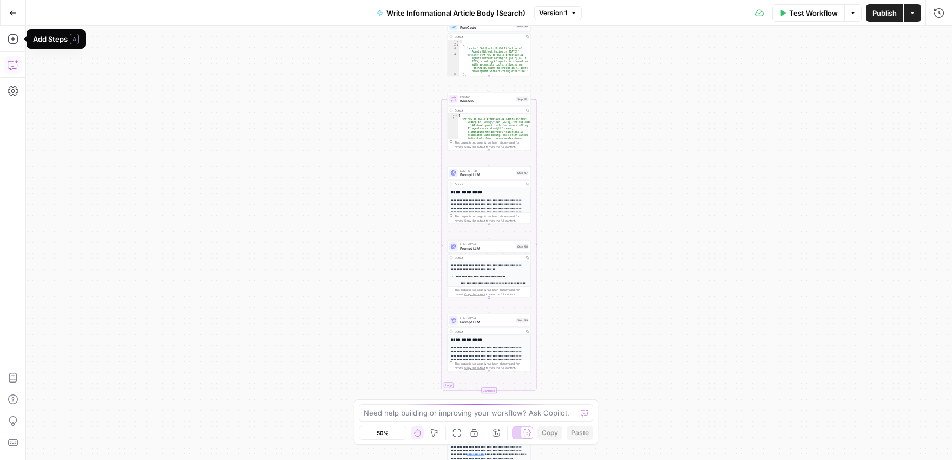
click at [16, 60] on icon "button" at bounding box center [13, 65] width 11 height 11
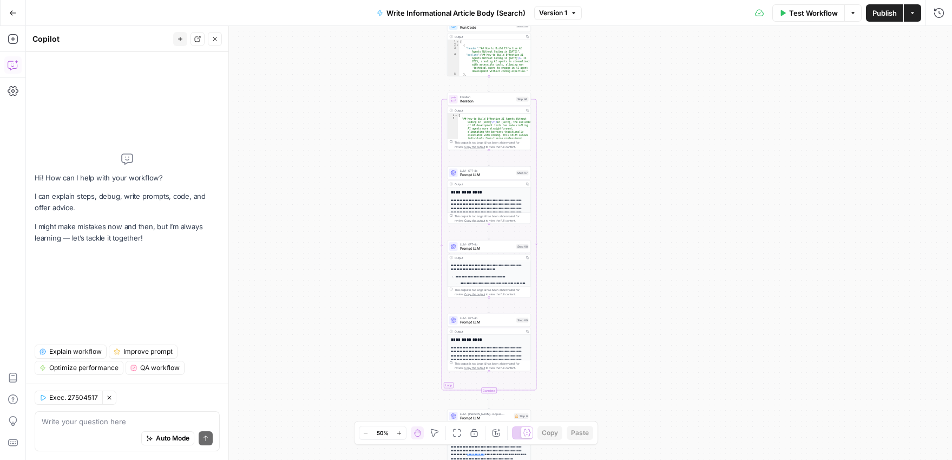
click at [99, 423] on textarea at bounding box center [127, 421] width 171 height 11
type textarea "c"
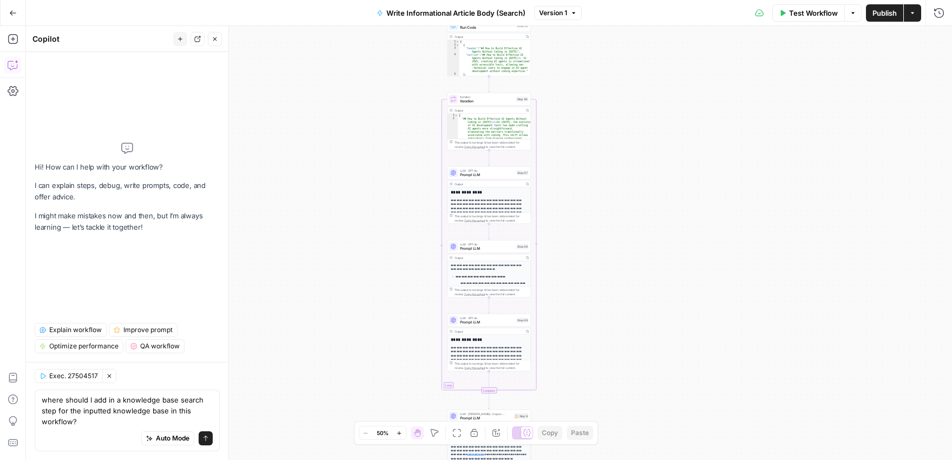
type textarea "where should I add in a knowledge base search step for the inputted knowledge b…"
click at [209, 440] on button "Send" at bounding box center [206, 438] width 14 height 14
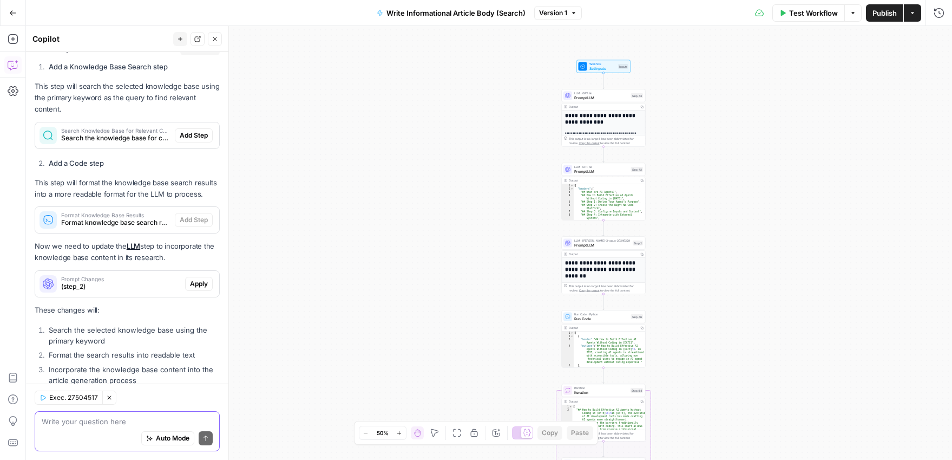
scroll to position [251, 0]
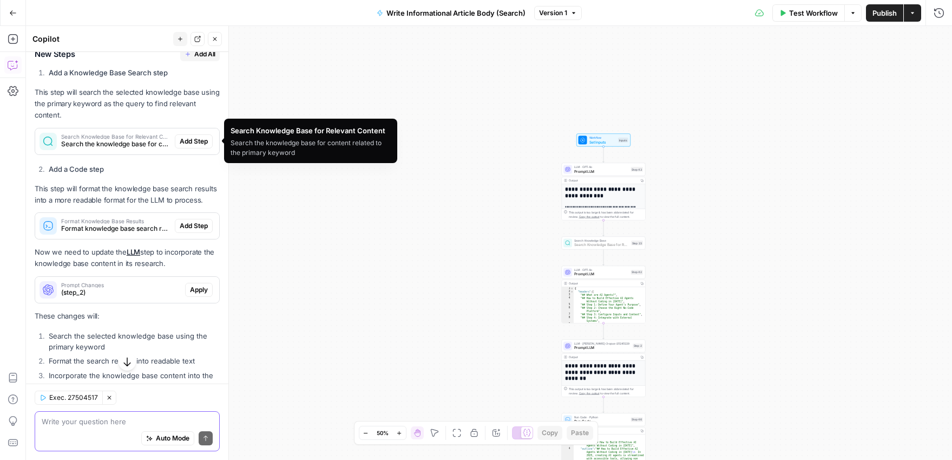
click at [191, 138] on span "Add Step" at bounding box center [194, 141] width 28 height 10
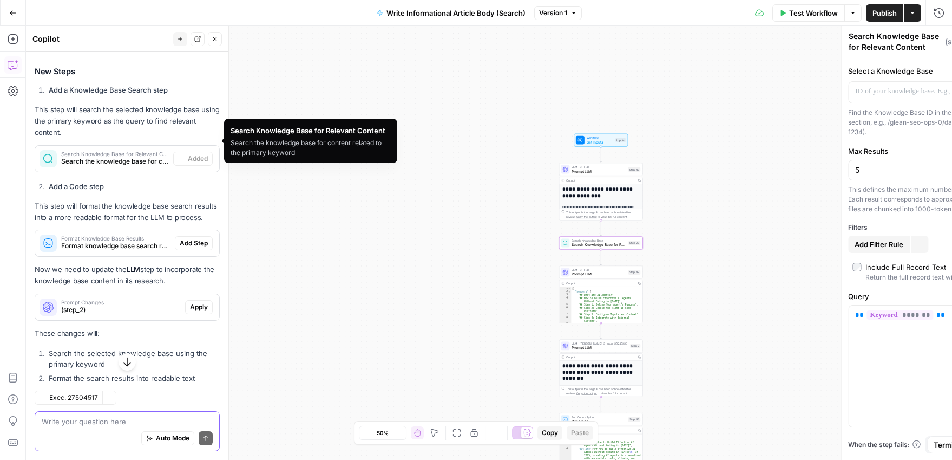
scroll to position [269, 0]
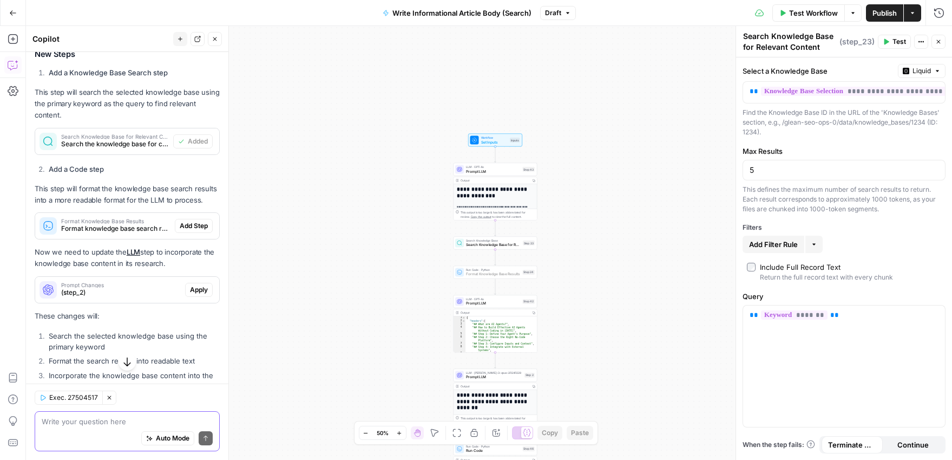
click at [198, 227] on span "Add Step" at bounding box center [194, 226] width 28 height 10
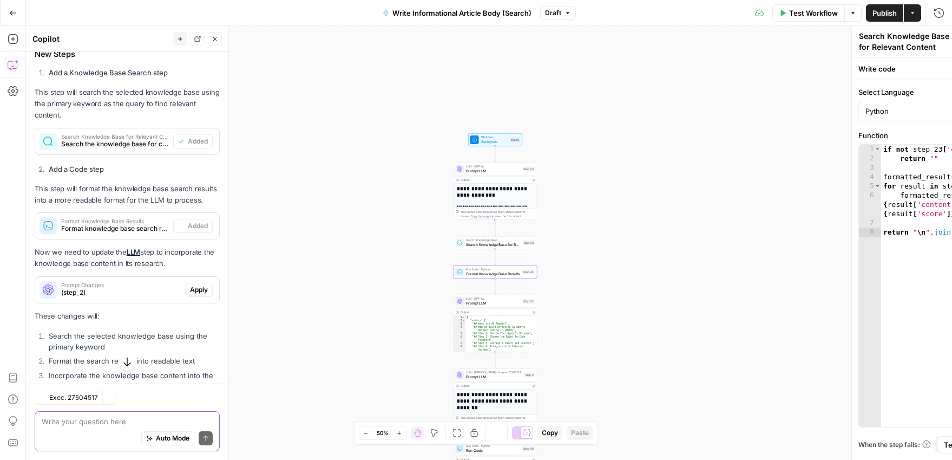
type textarea "Format Knowledge Base Results"
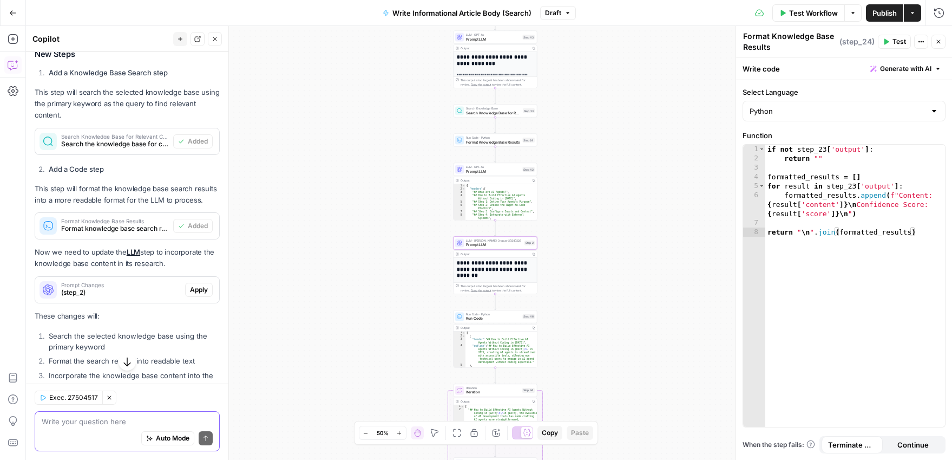
click at [198, 291] on span "Apply" at bounding box center [199, 290] width 18 height 10
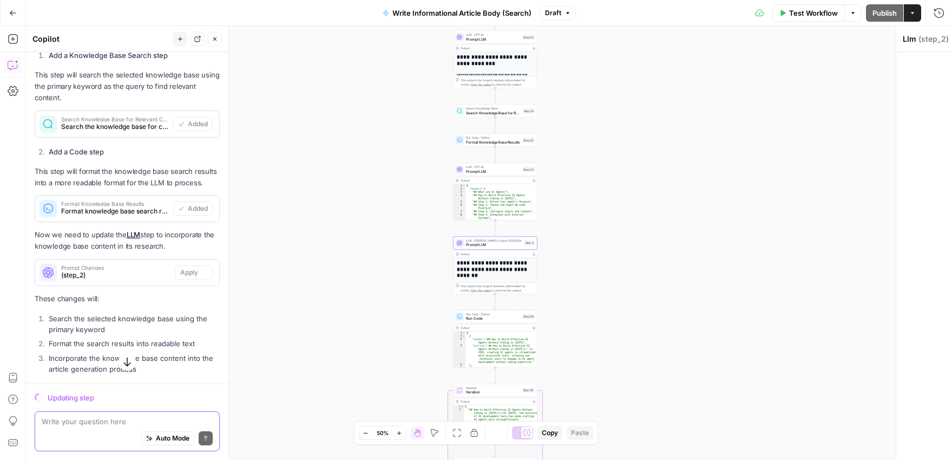
scroll to position [251, 0]
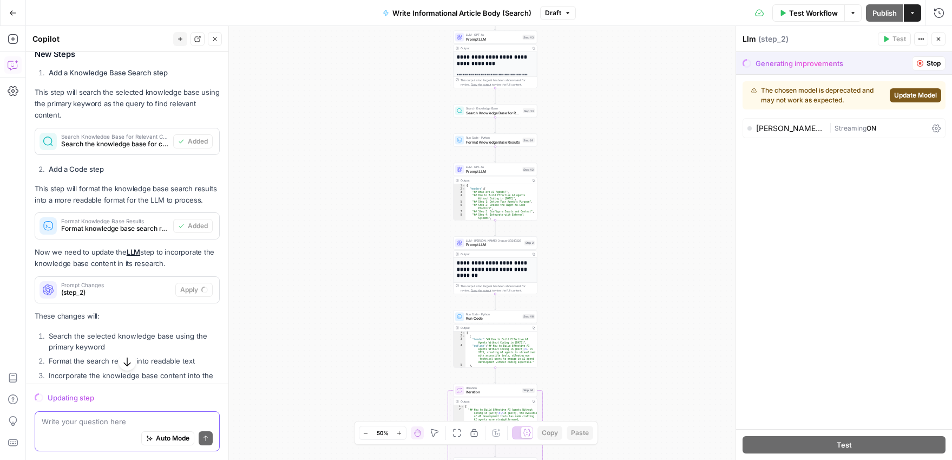
click at [918, 96] on span "Update Model" at bounding box center [915, 95] width 43 height 10
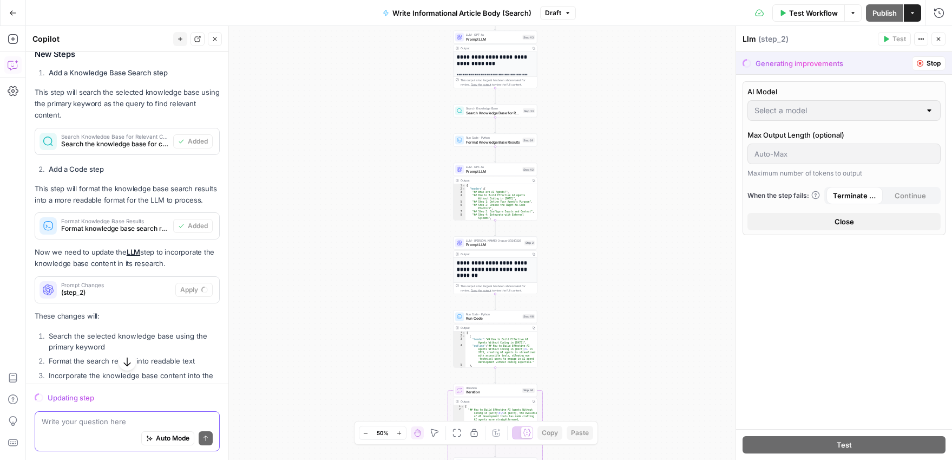
click at [926, 112] on div at bounding box center [929, 110] width 9 height 11
click at [930, 109] on div at bounding box center [929, 110] width 9 height 11
click at [841, 251] on div "AI Model Max Output Length (optional) Maximum number of tokens to output When t…" at bounding box center [844, 252] width 216 height 354
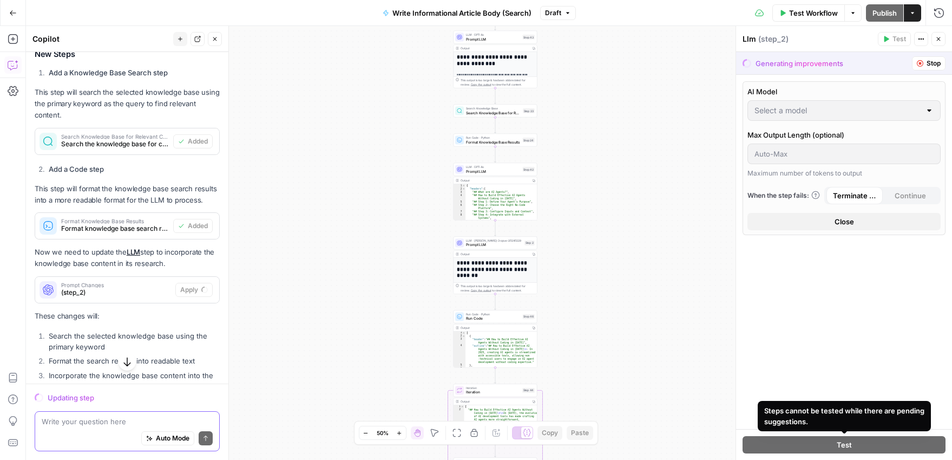
type input "[PERSON_NAME] Opus 4"
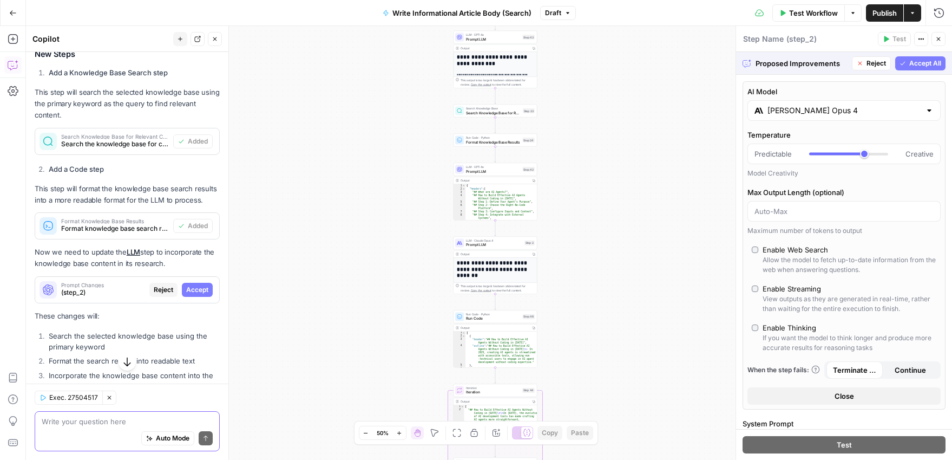
click at [808, 15] on span "Test Workflow" at bounding box center [813, 13] width 49 height 11
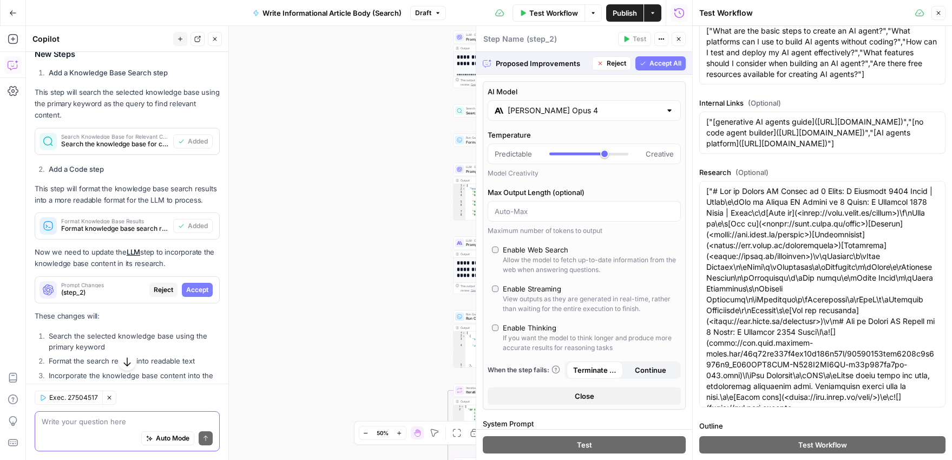
scroll to position [443, 0]
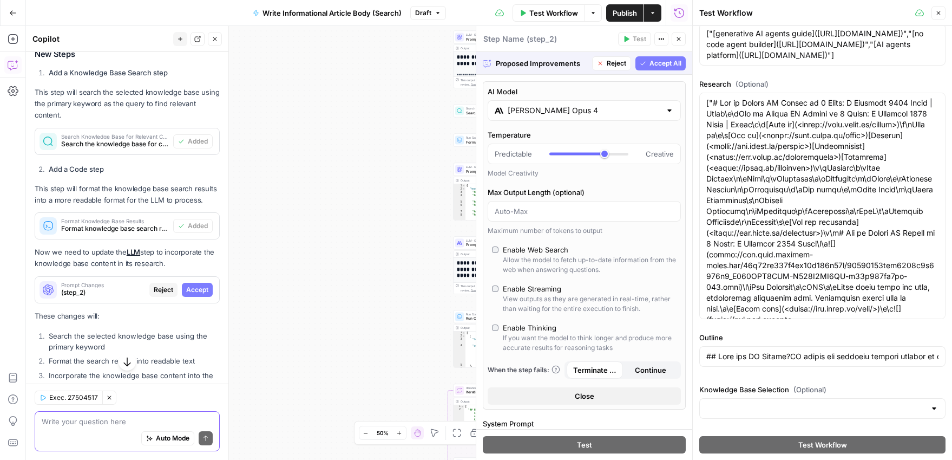
click at [932, 406] on div at bounding box center [934, 408] width 9 height 11
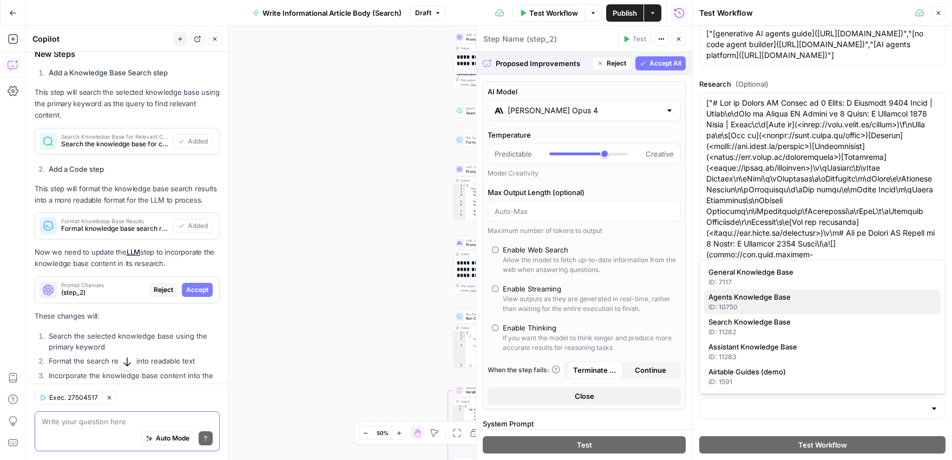
click at [776, 297] on span "Agents Knowledge Base" at bounding box center [821, 296] width 224 height 11
type input "## Lore ips DO Sitame?CO adipis eli seddoeiu tempori utlabor et doloremagn aliq…"
type input "Agents Knowledge Base"
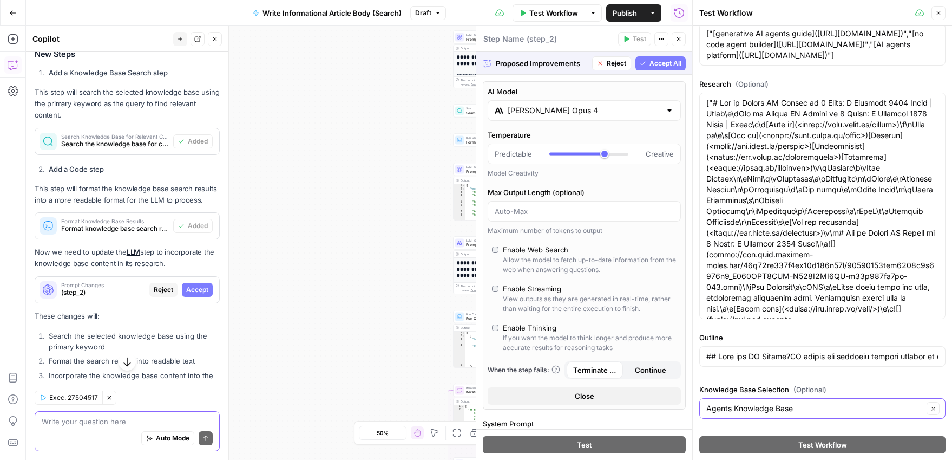
click at [935, 408] on icon "button" at bounding box center [934, 409] width 6 height 6
type input "## Lore ips DO Sitame?CO adipis eli seddoeiu tempori utlabor et doloremagn aliq…"
click at [934, 409] on div at bounding box center [934, 408] width 9 height 11
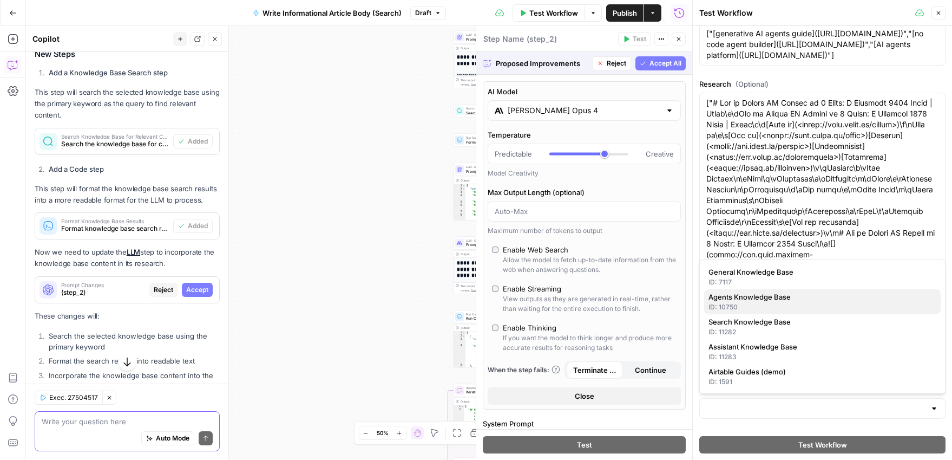
click at [768, 297] on span "Agents Knowledge Base" at bounding box center [821, 296] width 224 height 11
type input "## Lore ips DO Sitame?CO adipis eli seddoeiu tempori utlabor et doloremagn aliq…"
type input "Agents Knowledge Base"
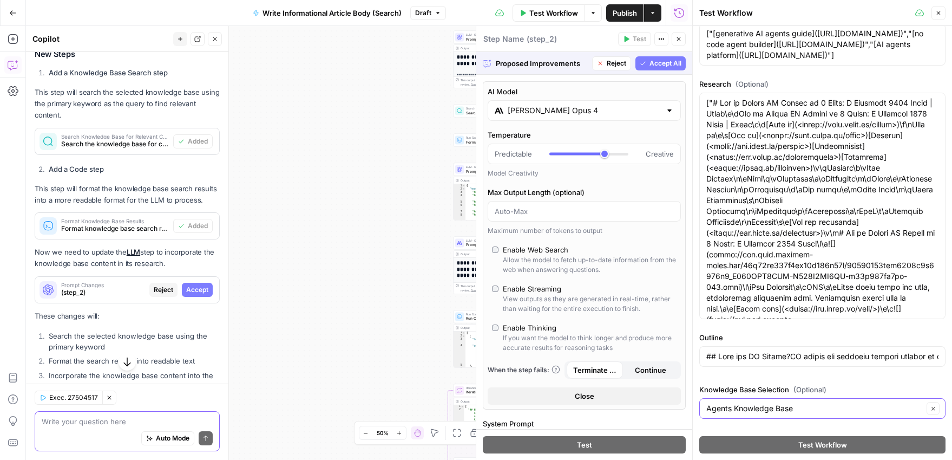
click at [938, 408] on button "Clear" at bounding box center [933, 408] width 13 height 13
type input "## Lore ips DO Sitame?CO adipis eli seddoeiu tempori utlabor et doloremagn aliq…"
click at [898, 409] on input "Knowledge Base Selection (Optional)" at bounding box center [816, 408] width 219 height 11
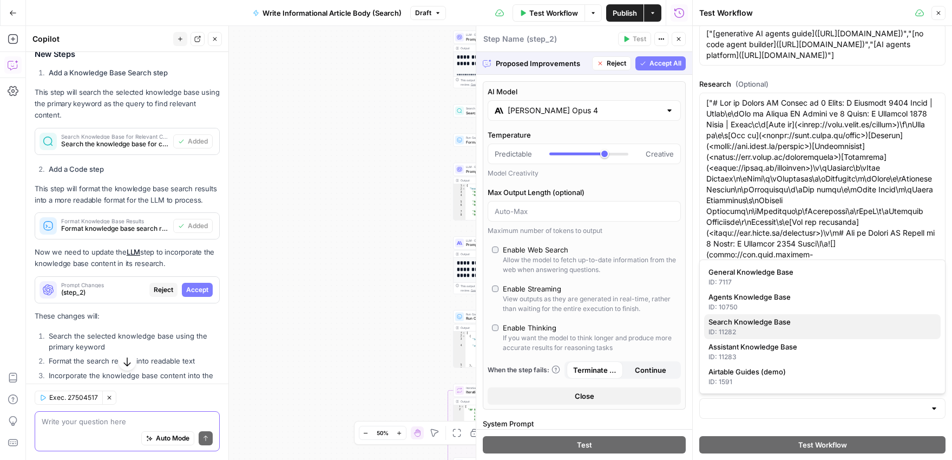
click at [779, 325] on span "Search Knowledge Base" at bounding box center [821, 321] width 224 height 11
type input "## Lore ips DO Sitame?CO adipis eli seddoeiu tempori utlabor et doloremagn aliq…"
type input "Search Knowledge Base"
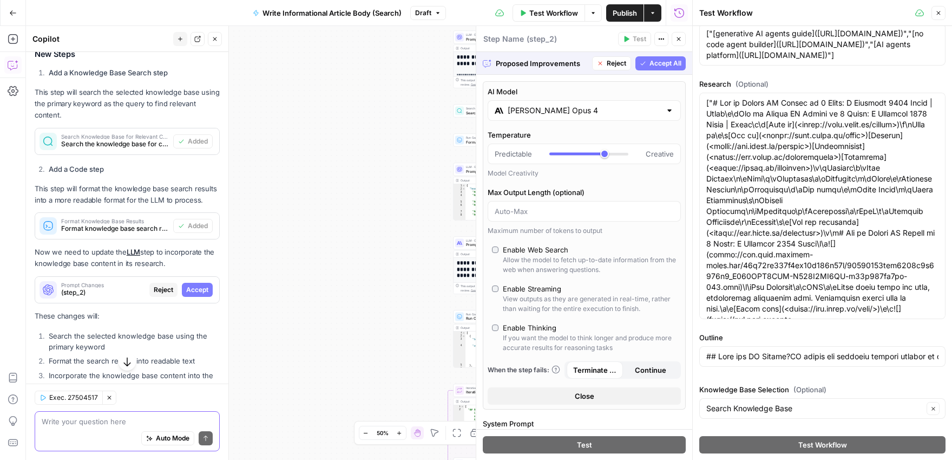
click at [828, 381] on div "Brand Information Brand Kit Glean Article Information Keyword how do I easily c…" at bounding box center [823, 11] width 246 height 823
click at [670, 63] on span "Accept All" at bounding box center [666, 63] width 32 height 10
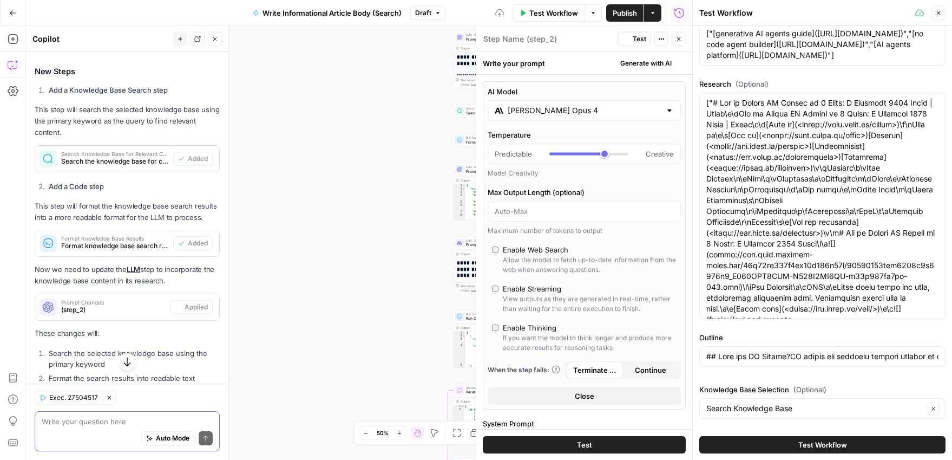
scroll to position [269, 0]
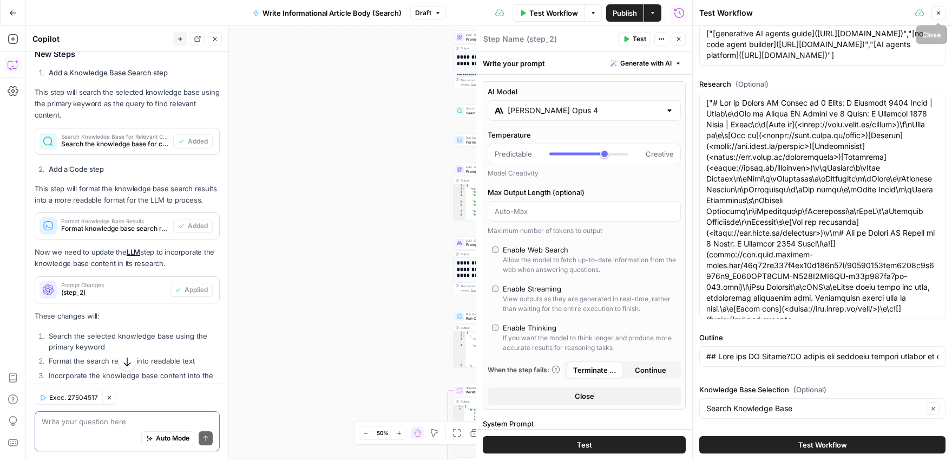
click at [939, 14] on icon "button" at bounding box center [939, 13] width 4 height 4
type input "## Lore ips DO Sitame?CO adipis eli seddoeiu tempori utlabor et doloremagn aliq…"
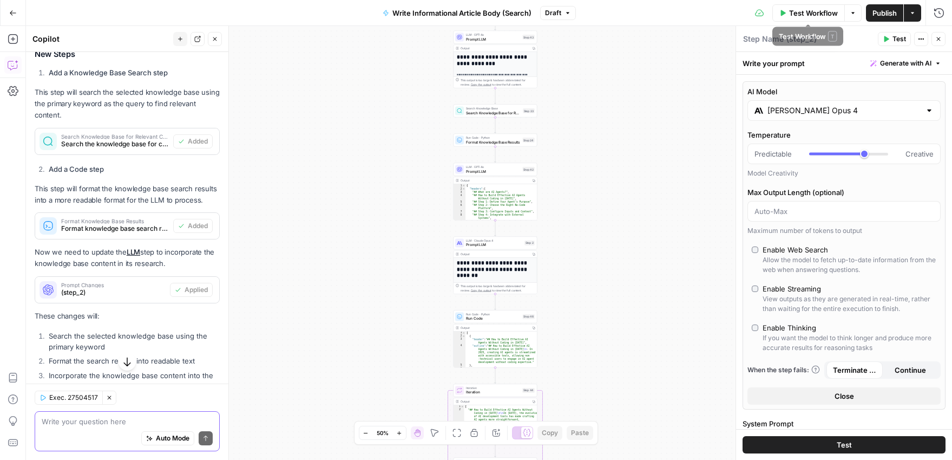
click at [807, 13] on span "Test Workflow" at bounding box center [813, 13] width 49 height 11
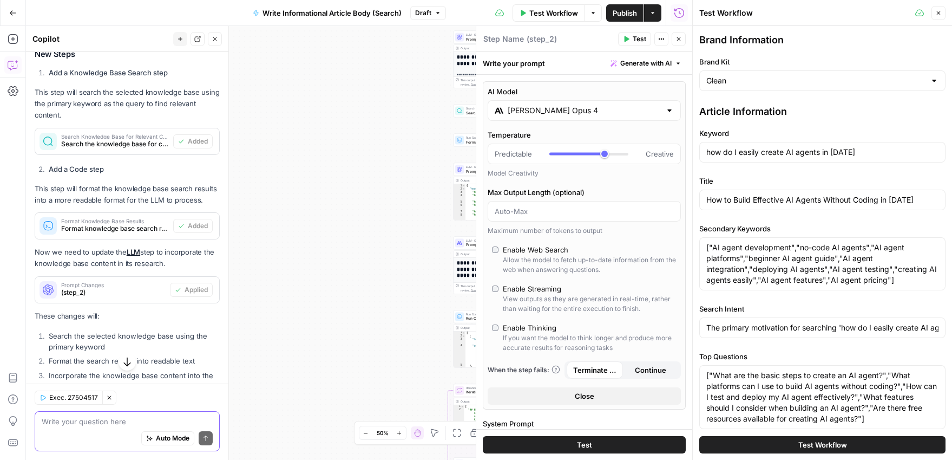
click at [826, 444] on span "Test Workflow" at bounding box center [823, 444] width 49 height 11
type input "## Lore ips DO Sitame?CO adipis eli seddoeiu tempori utlabor et doloremagn aliq…"
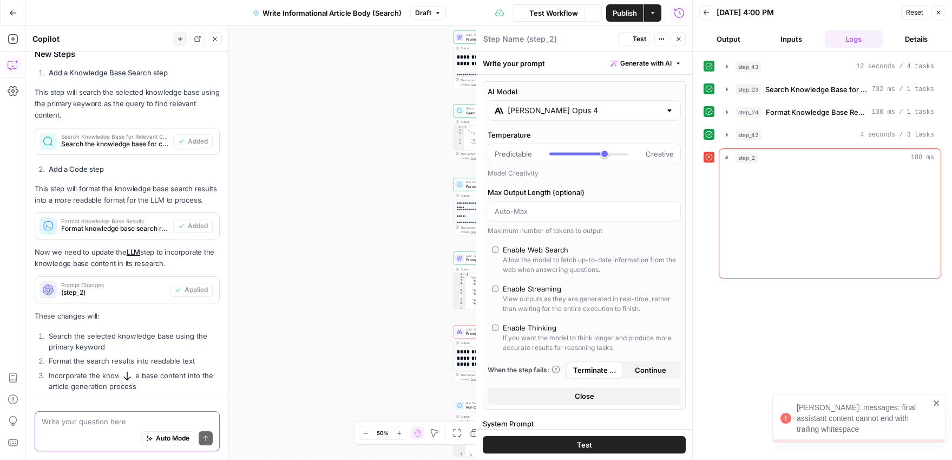
scroll to position [269, 0]
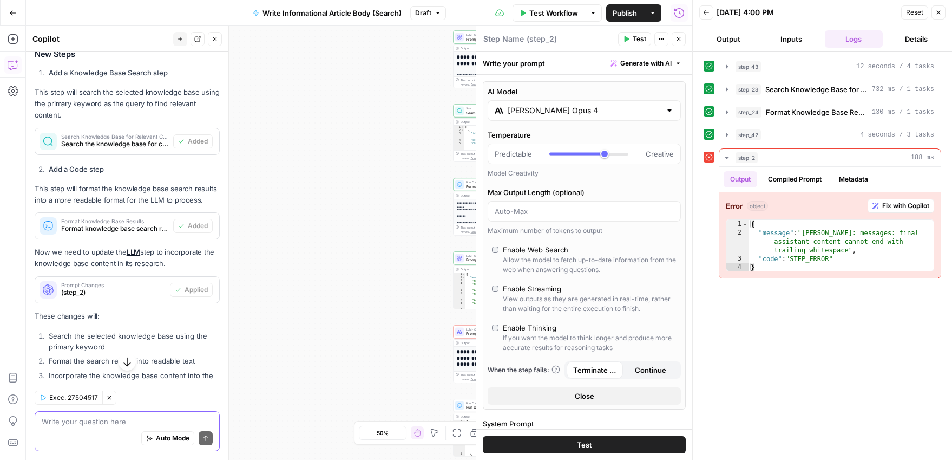
type textarea "**********"
click at [858, 262] on div "{ "message" : "Claude Error: messages: final assistant content cannot end with …" at bounding box center [841, 254] width 185 height 69
click at [900, 207] on span "Fix with Copilot" at bounding box center [906, 206] width 47 height 10
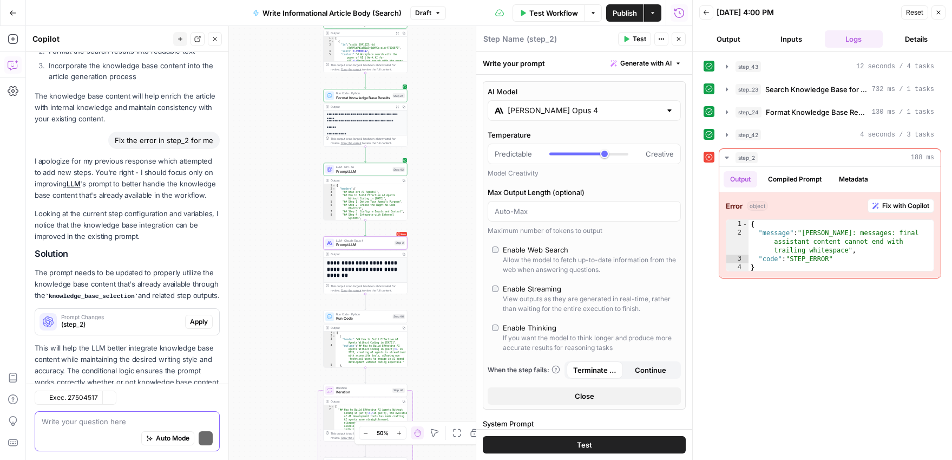
scroll to position [631, 0]
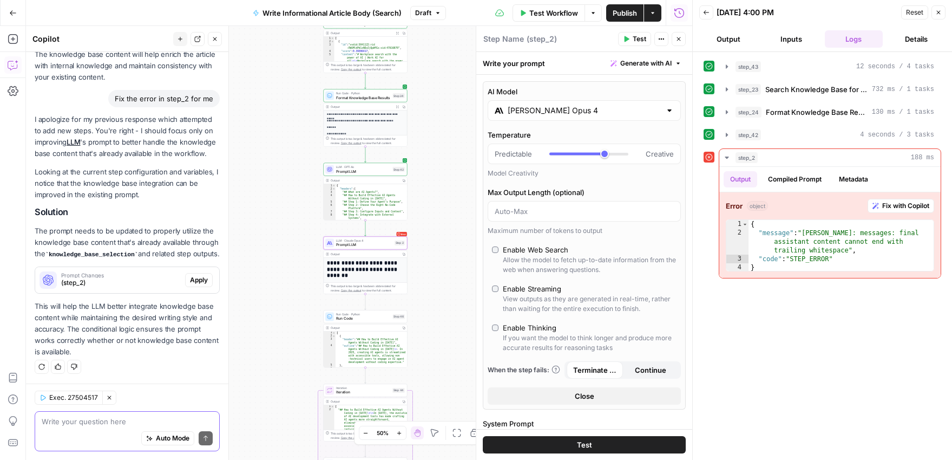
click at [200, 280] on span "Apply" at bounding box center [199, 280] width 18 height 10
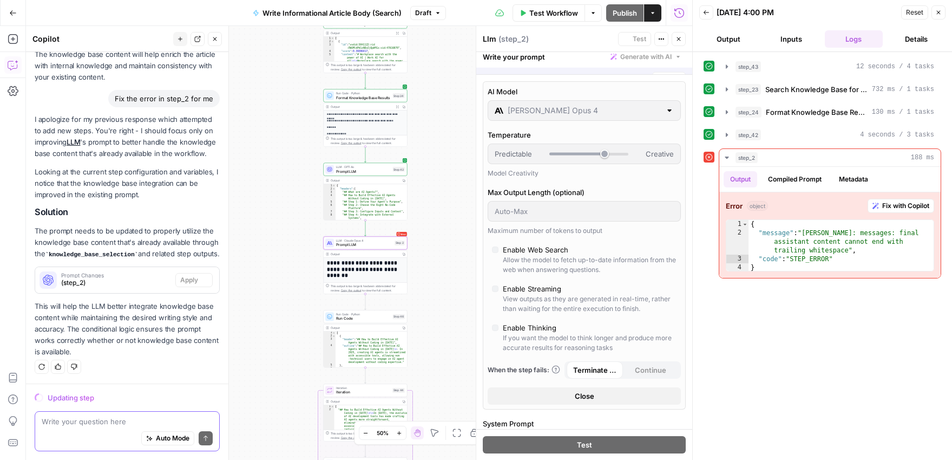
scroll to position [614, 0]
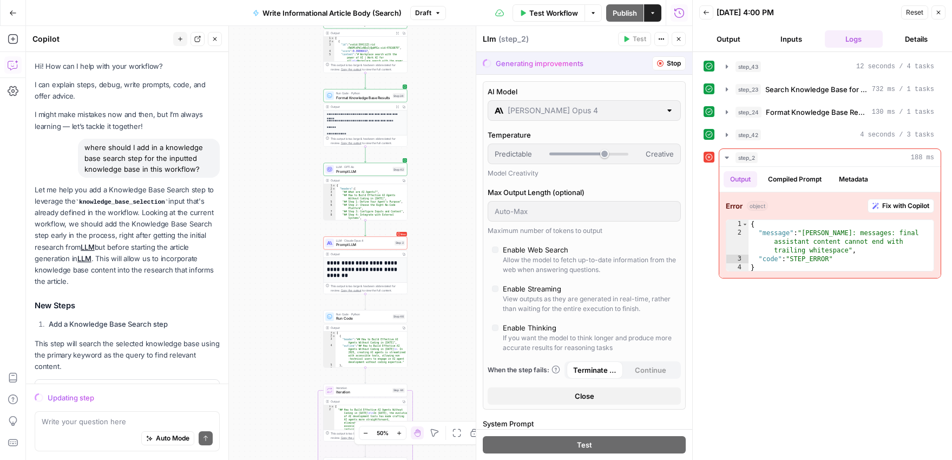
scroll to position [614, 0]
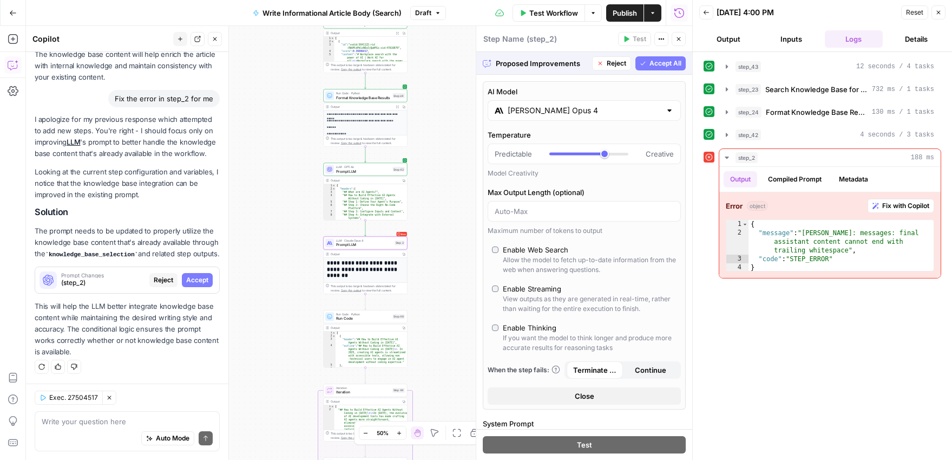
click at [203, 279] on span "Accept" at bounding box center [197, 280] width 22 height 10
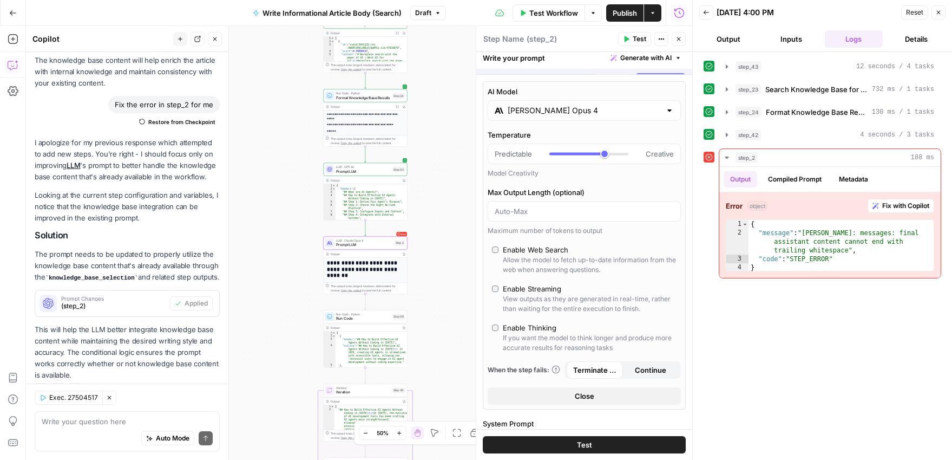
scroll to position [649, 0]
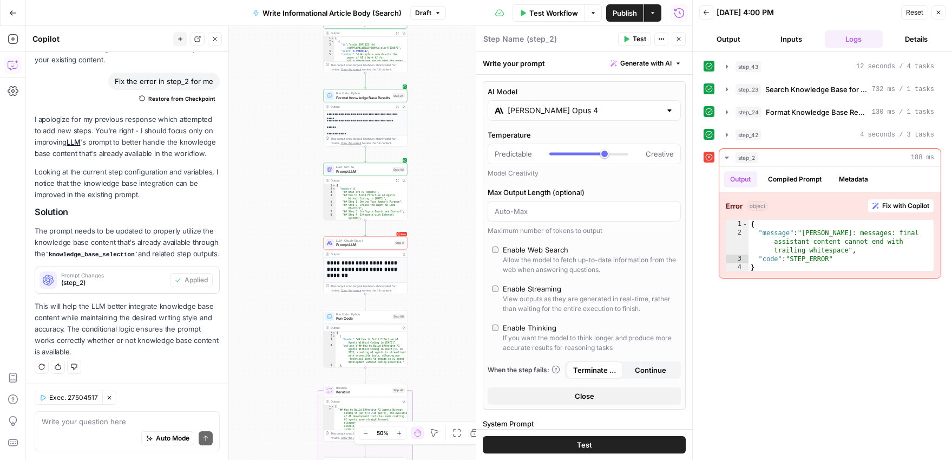
click at [921, 12] on span "Reset" at bounding box center [914, 13] width 17 height 10
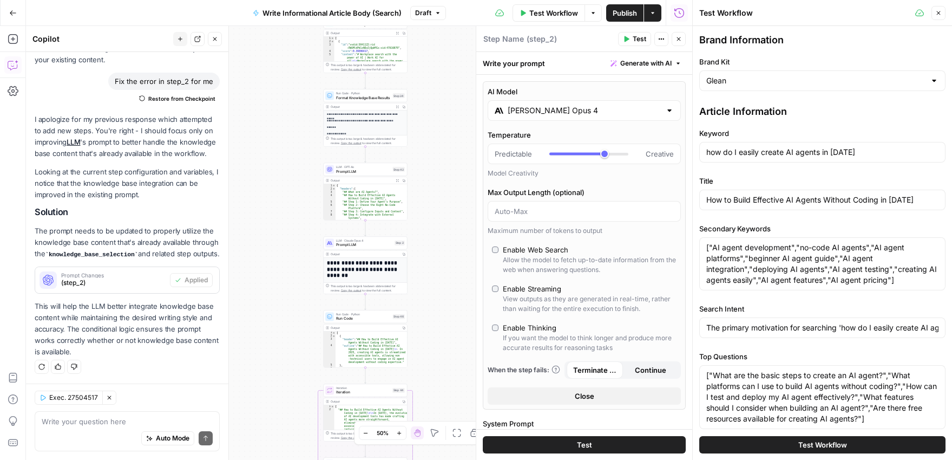
click at [831, 443] on span "Test Workflow" at bounding box center [823, 444] width 49 height 11
type input "## Lore ips DO Sitame?CO adipis eli seddoeiu tempori utlabor et doloremagn aliq…"
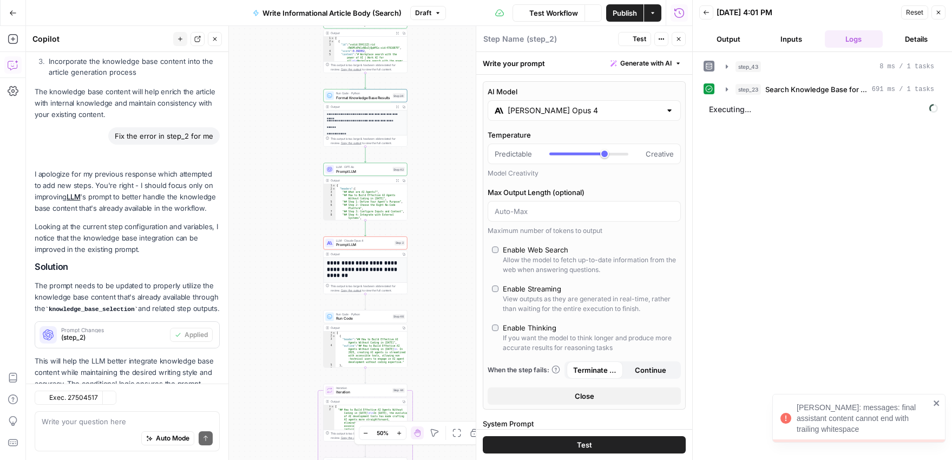
scroll to position [649, 0]
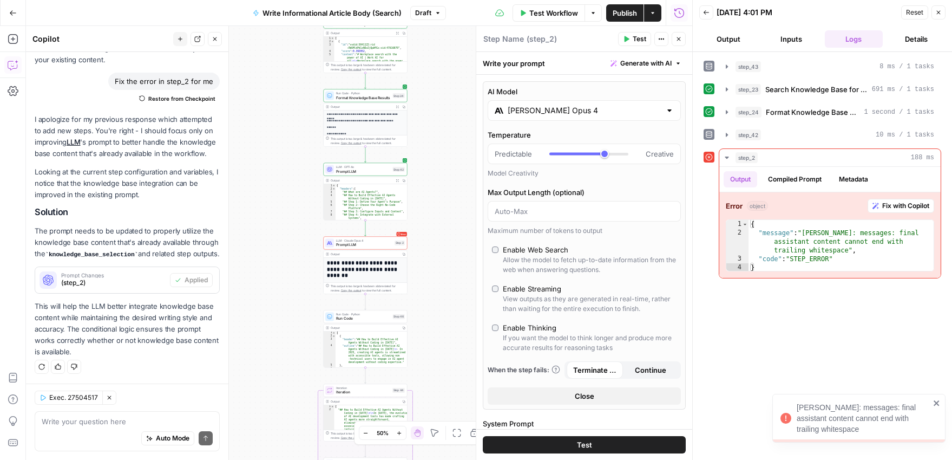
click at [886, 205] on span "Fix with Copilot" at bounding box center [906, 206] width 47 height 10
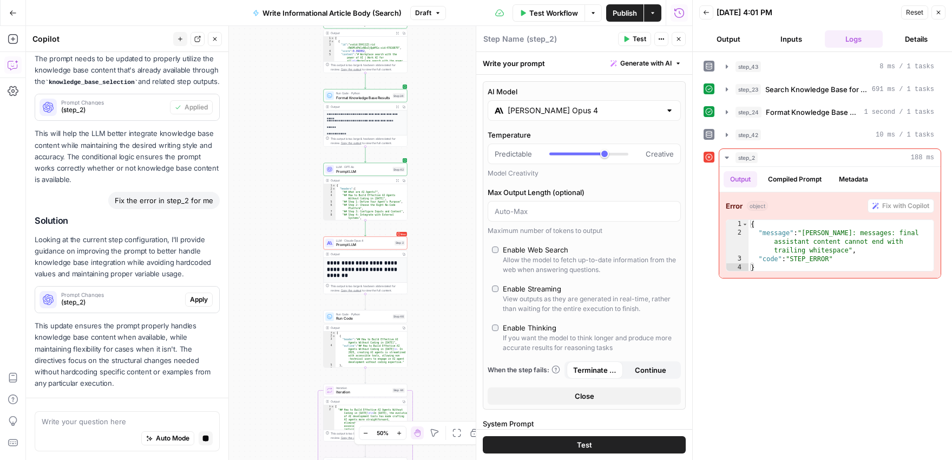
scroll to position [852, 0]
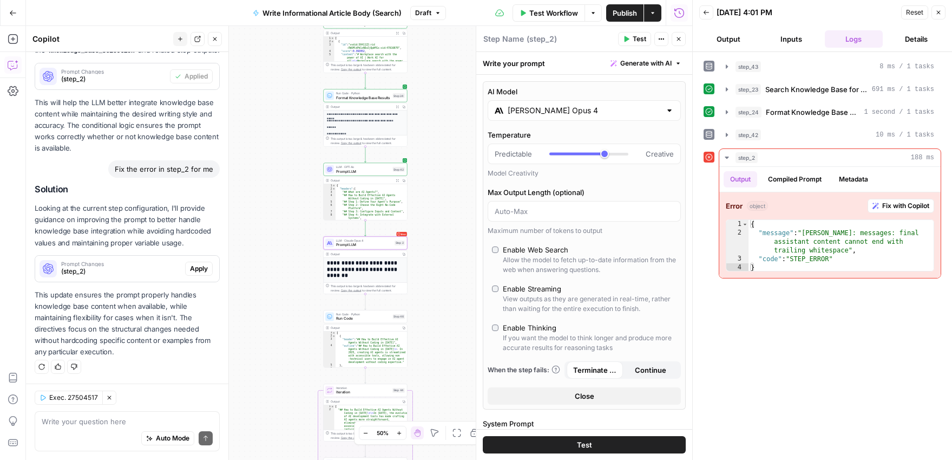
click at [196, 269] on span "Apply" at bounding box center [199, 269] width 18 height 10
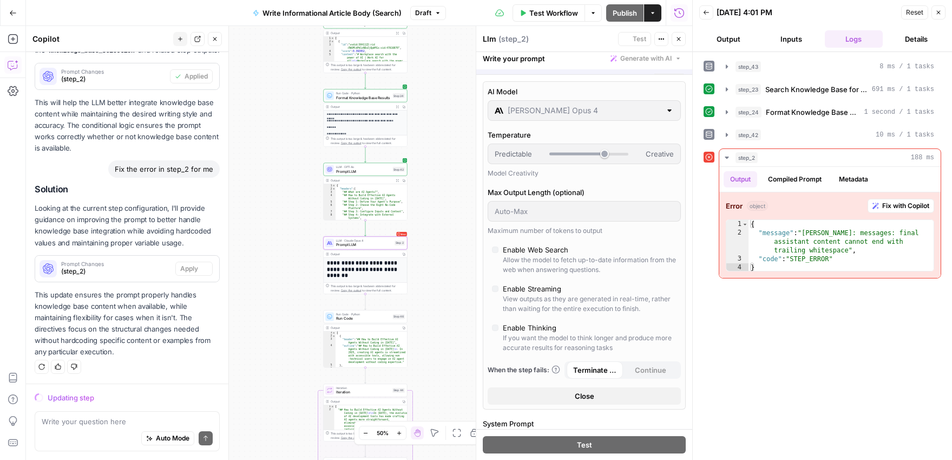
scroll to position [818, 0]
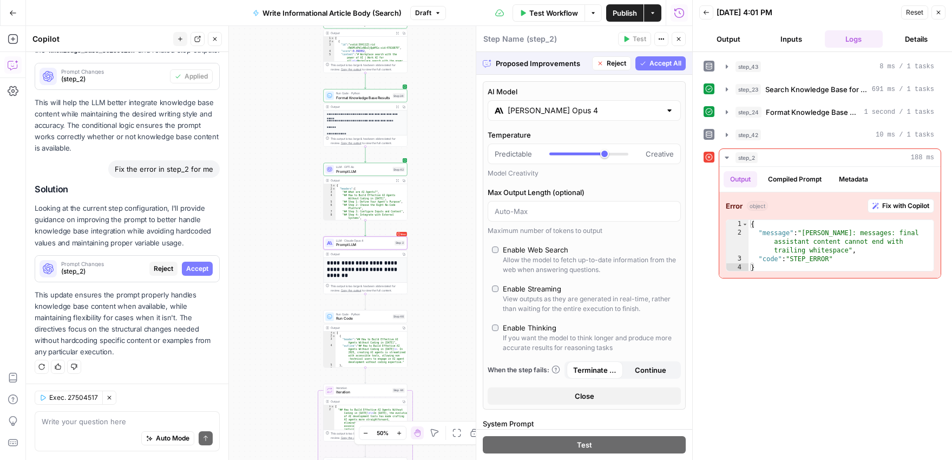
click at [199, 269] on span "Accept" at bounding box center [197, 269] width 22 height 10
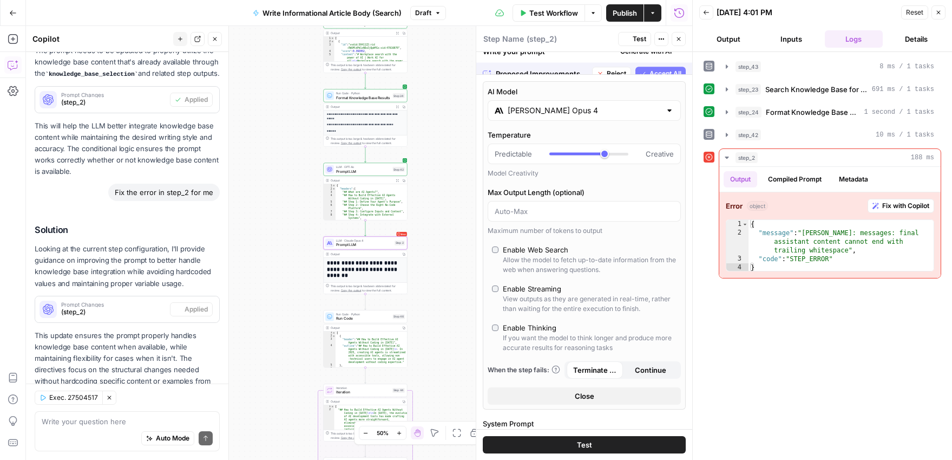
scroll to position [870, 0]
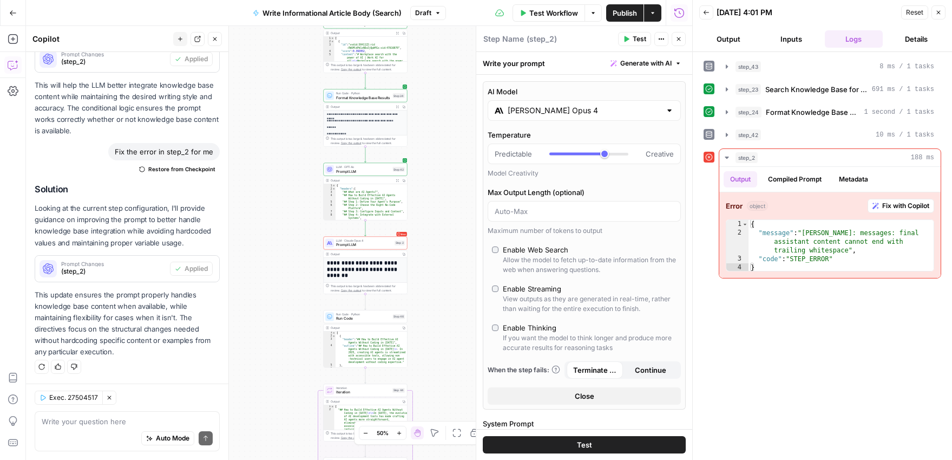
click at [912, 9] on span "Reset" at bounding box center [914, 13] width 17 height 10
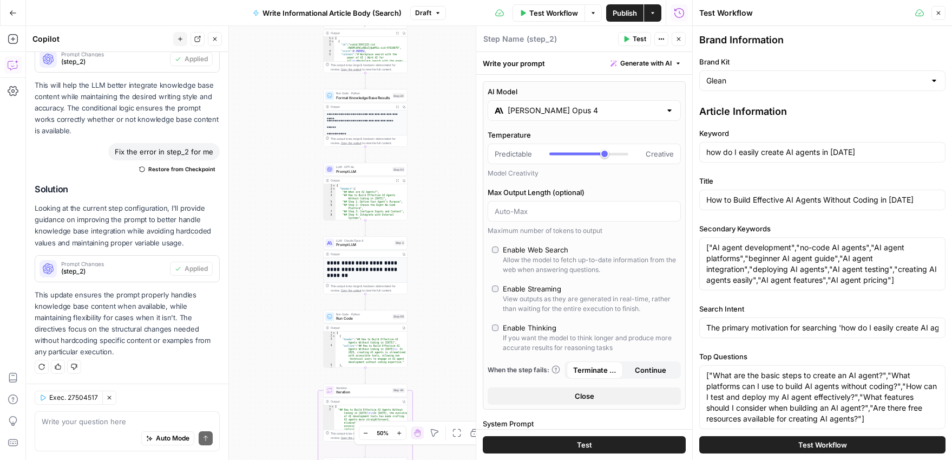
click at [824, 446] on span "Test Workflow" at bounding box center [823, 444] width 49 height 11
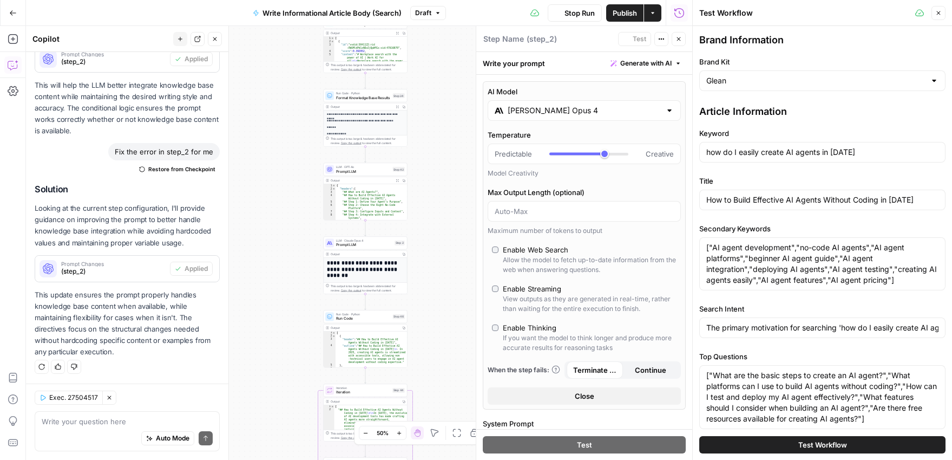
type input "## Lore ips DO Sitame?CO adipis eli seddoeiu tempori utlabor et doloremagn aliq…"
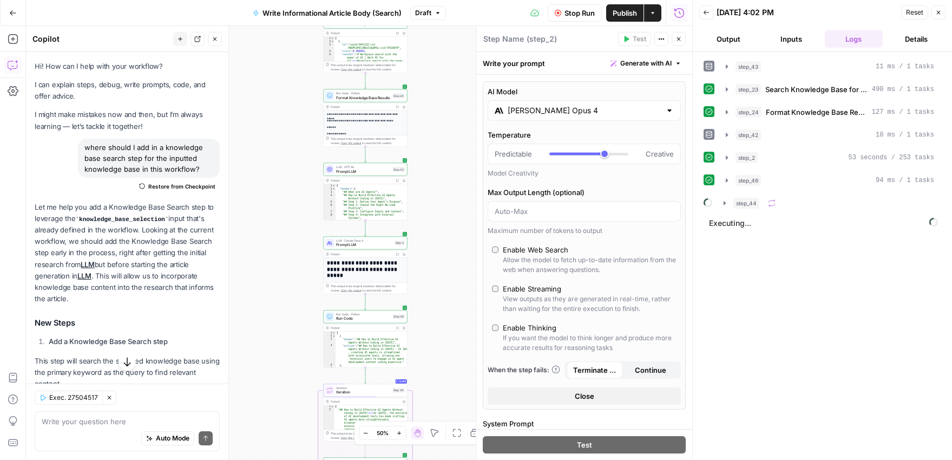
drag, startPoint x: 197, startPoint y: 169, endPoint x: 84, endPoint y: 150, distance: 114.3
click at [84, 150] on div "where should I add in a knowledge base search step for the inputted knowledge b…" at bounding box center [149, 158] width 142 height 39
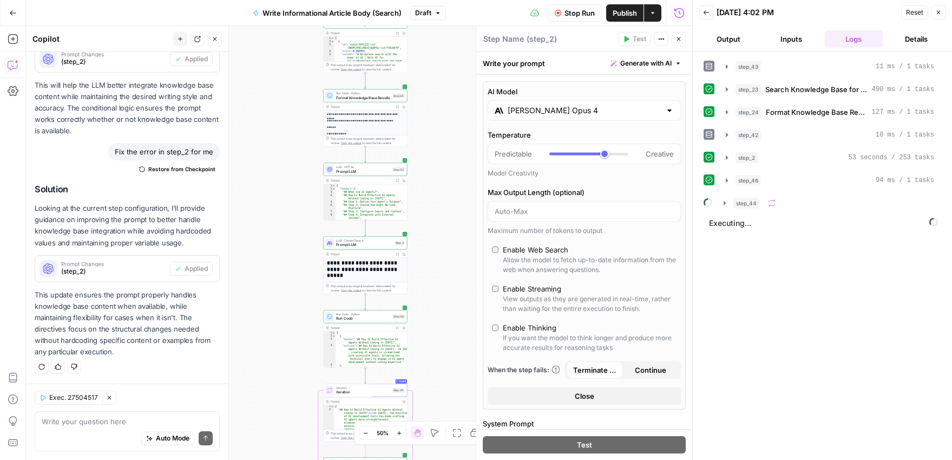
click at [749, 303] on div "step_43 11 ms / 1 tasks step_23 Search Knowledge Base for Relevant Content 490 …" at bounding box center [823, 255] width 238 height 397
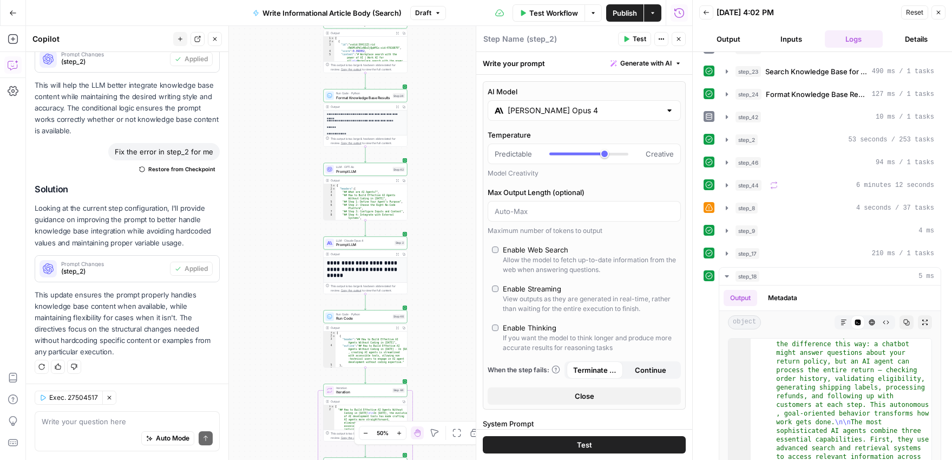
scroll to position [15, 0]
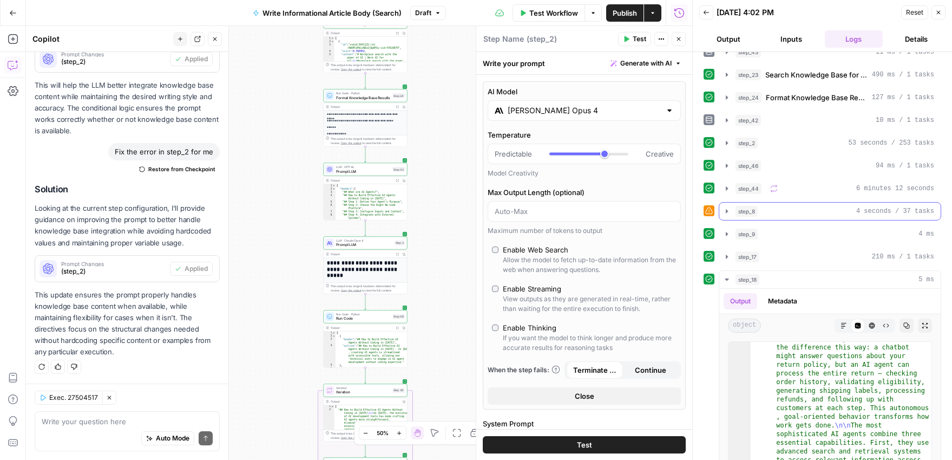
click at [728, 211] on icon "button" at bounding box center [727, 211] width 2 height 4
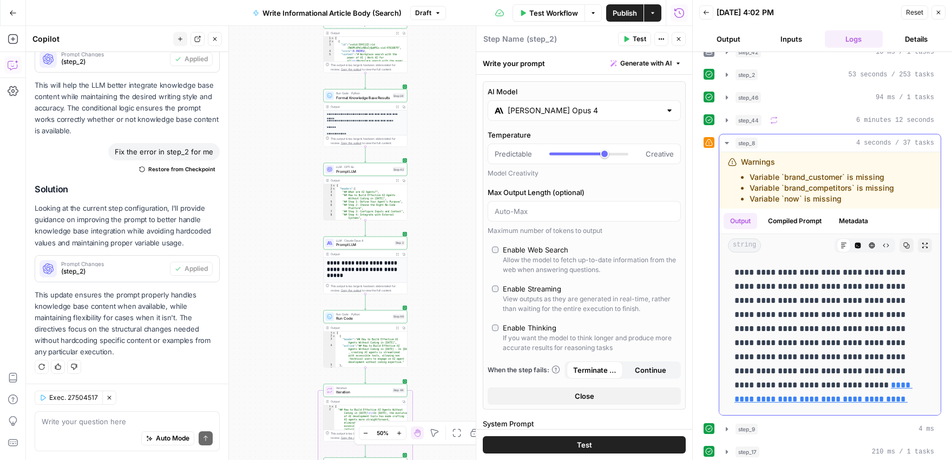
scroll to position [80, 0]
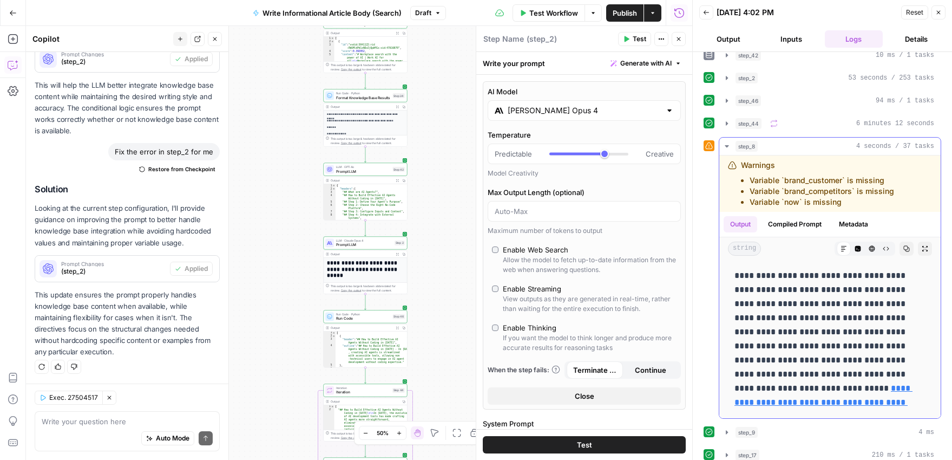
click at [850, 220] on button "Metadata" at bounding box center [854, 224] width 42 height 16
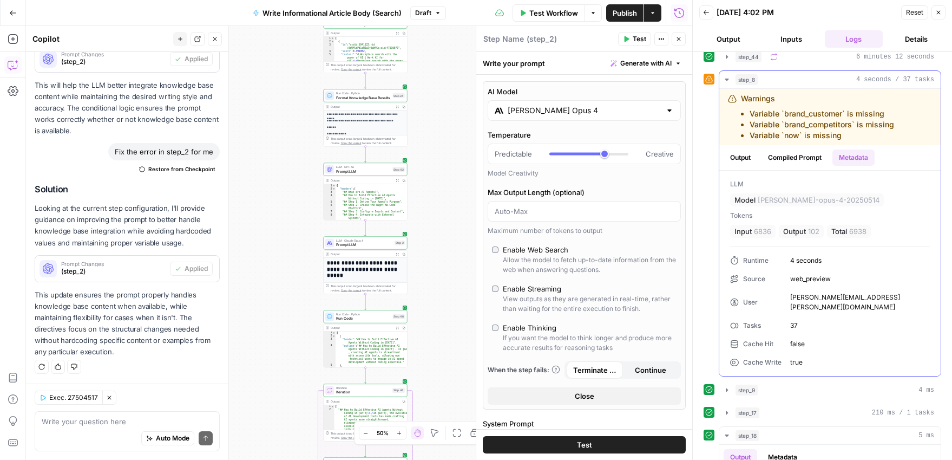
scroll to position [144, 0]
click at [784, 158] on button "Compiled Prompt" at bounding box center [795, 160] width 67 height 16
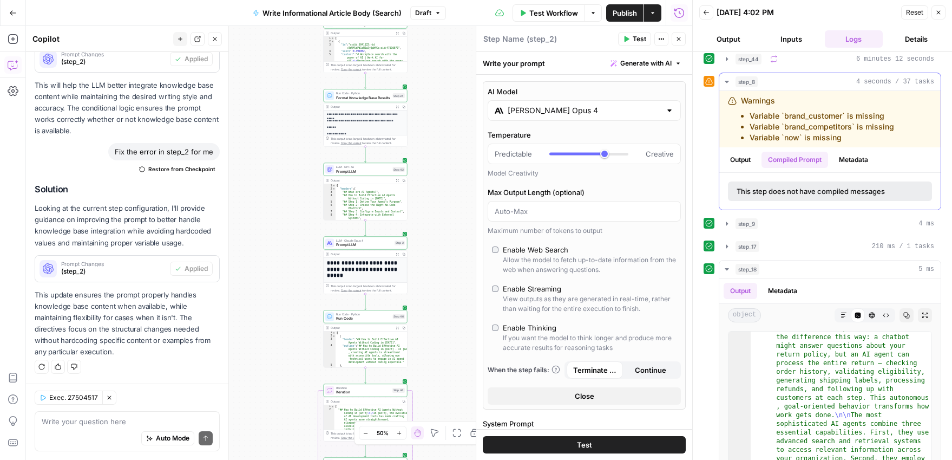
click at [735, 154] on button "Output" at bounding box center [741, 160] width 34 height 16
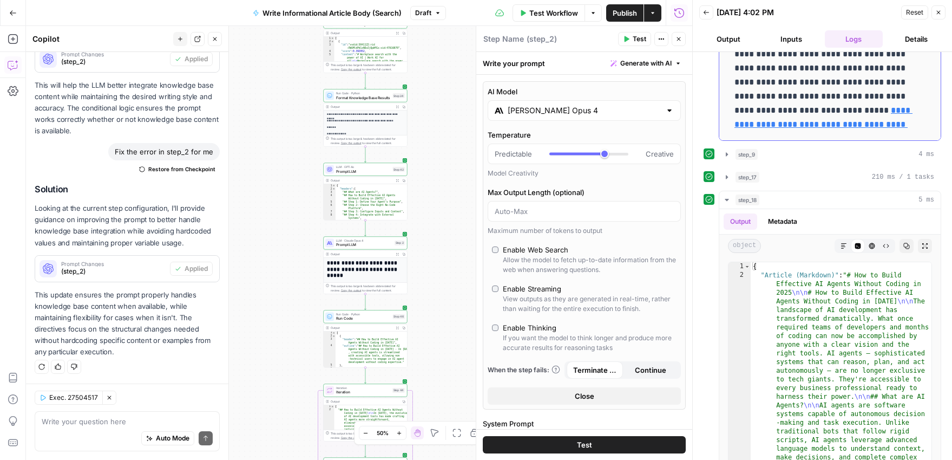
scroll to position [357, 0]
click at [621, 10] on span "Publish" at bounding box center [625, 13] width 24 height 11
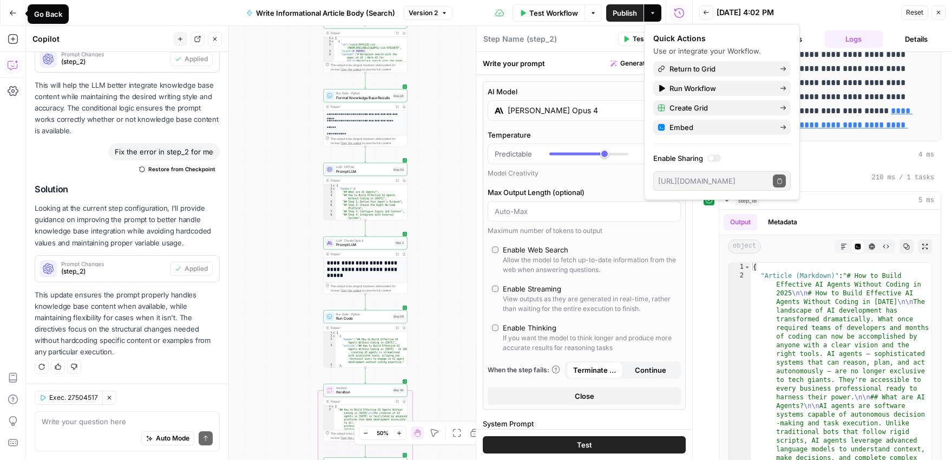
click at [12, 14] on icon "button" at bounding box center [13, 13] width 8 height 8
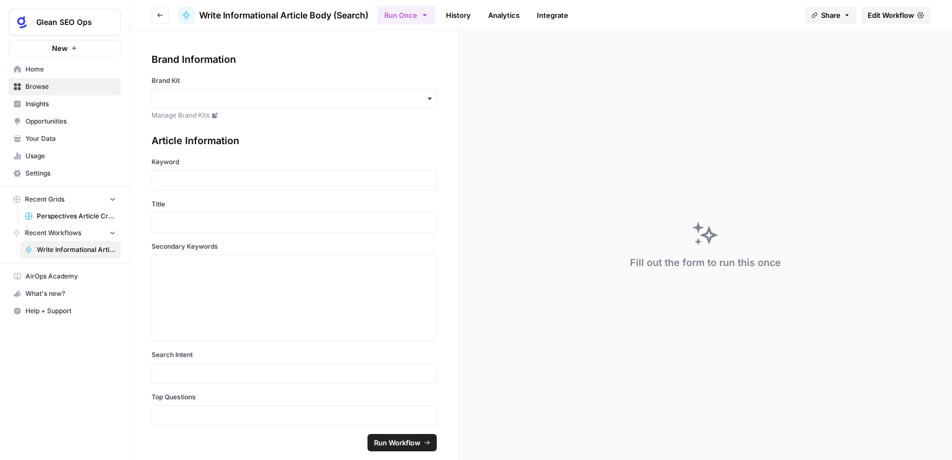
click at [65, 83] on span "Browse" at bounding box center [70, 87] width 90 height 10
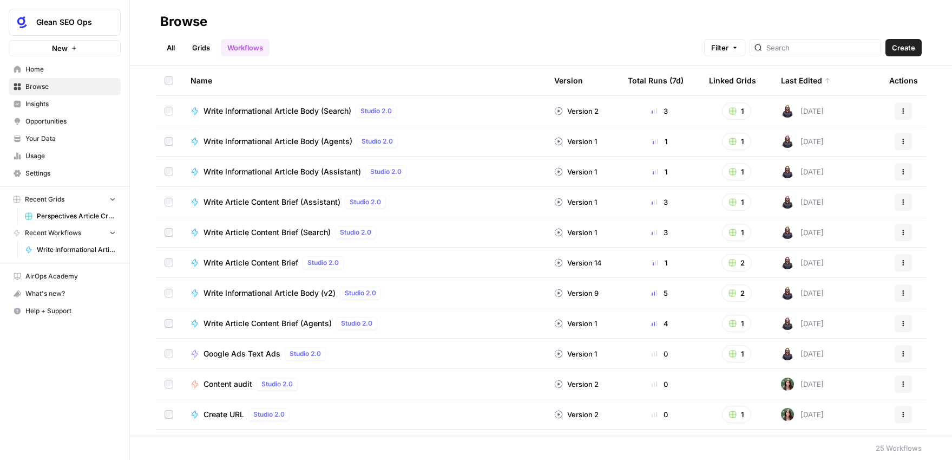
click at [286, 235] on span "Write Article Content Brief (Search)" at bounding box center [267, 232] width 127 height 11
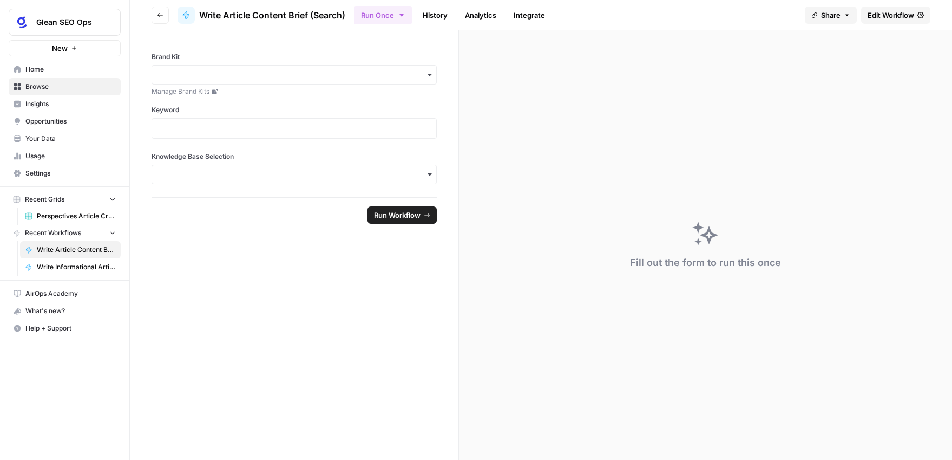
click at [894, 18] on span "Edit Workflow" at bounding box center [891, 15] width 47 height 11
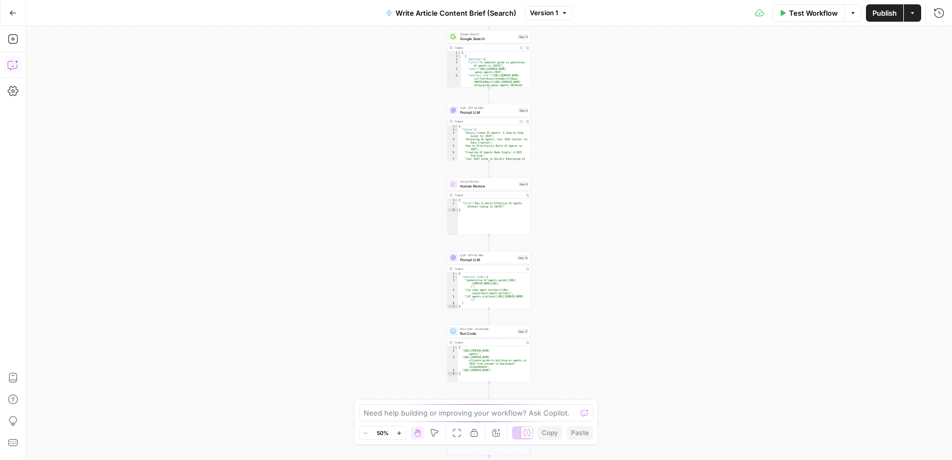
click at [11, 62] on icon "button" at bounding box center [13, 65] width 11 height 11
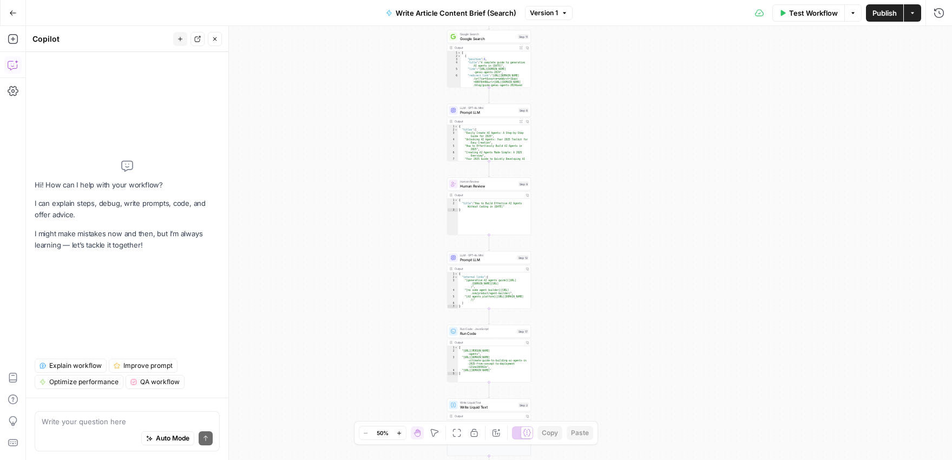
click at [144, 419] on textarea at bounding box center [127, 421] width 171 height 11
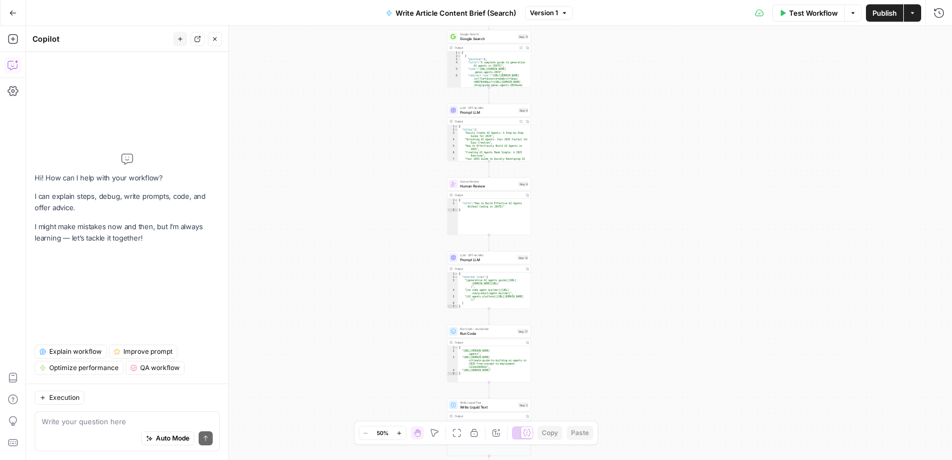
type textarea "where should I add in a knowledge base search step for the inputted knowledge b…"
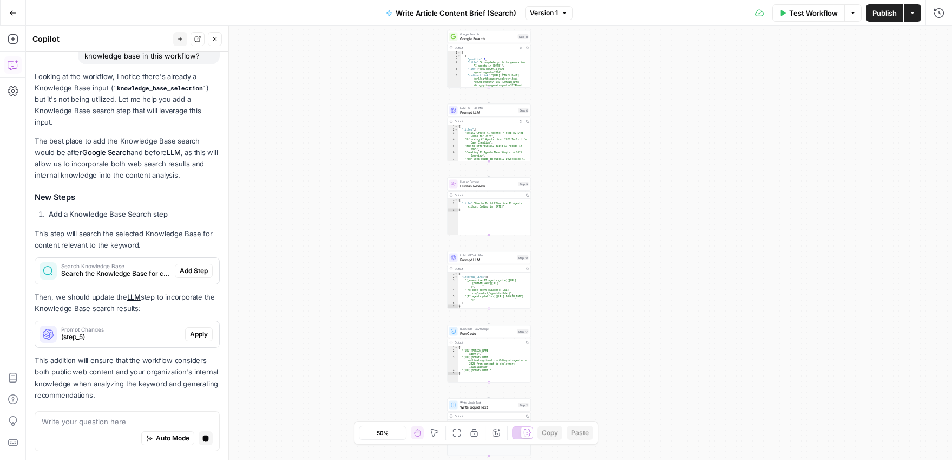
scroll to position [149, 0]
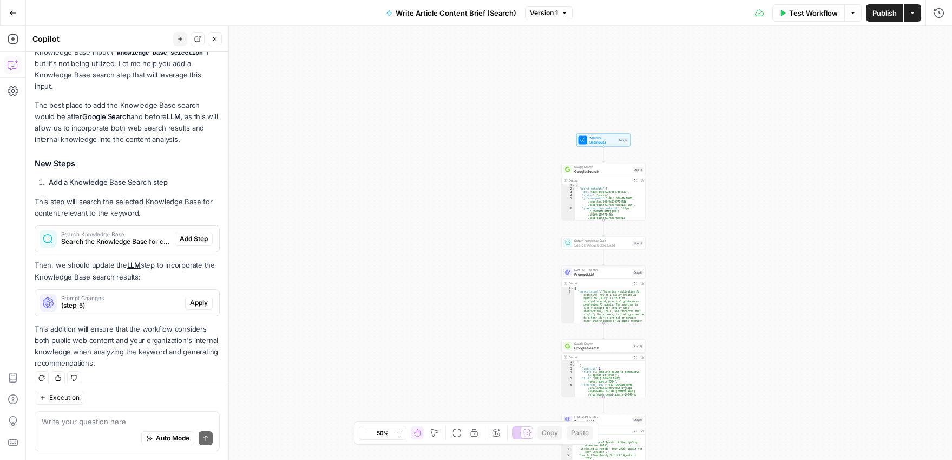
click at [198, 234] on span "Add Step" at bounding box center [194, 239] width 28 height 10
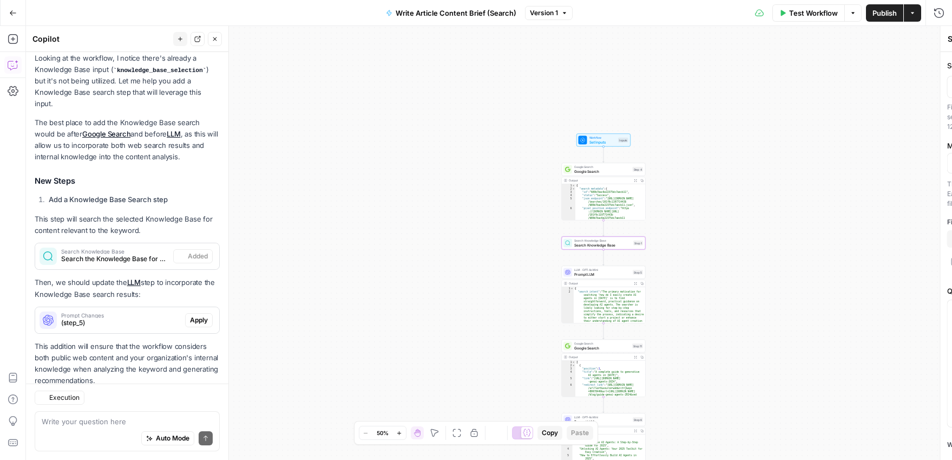
scroll to position [166, 0]
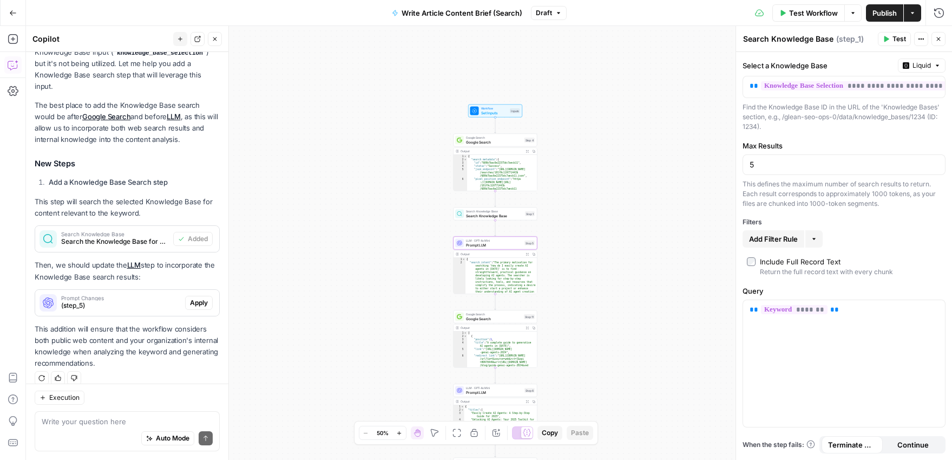
click at [195, 298] on span "Apply" at bounding box center [199, 303] width 18 height 10
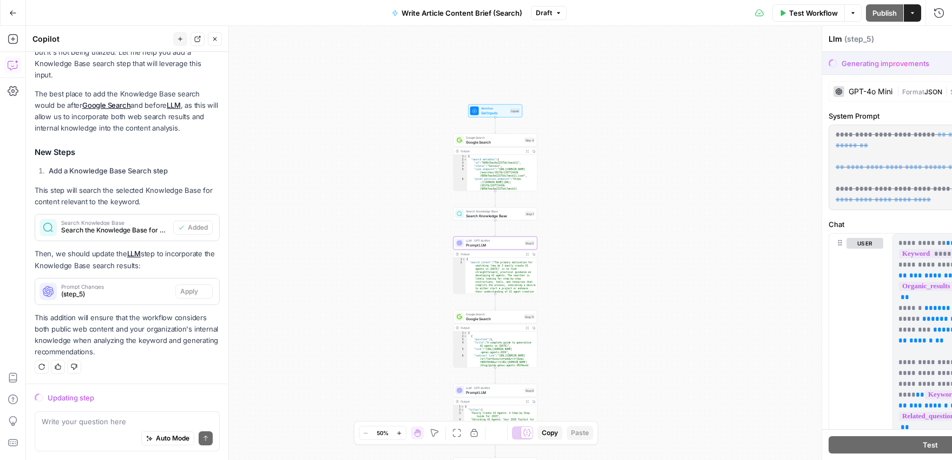
scroll to position [149, 0]
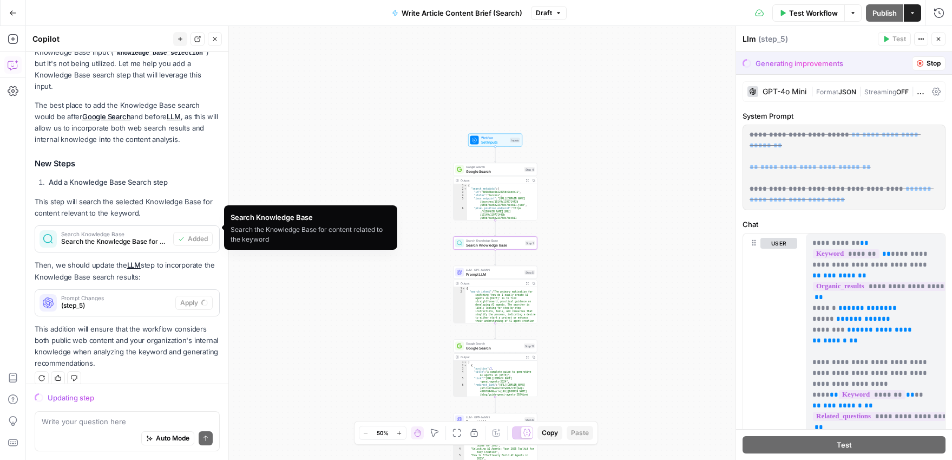
click at [151, 237] on span "Search the Knowledge Base for content related to the keyword" at bounding box center [115, 242] width 108 height 10
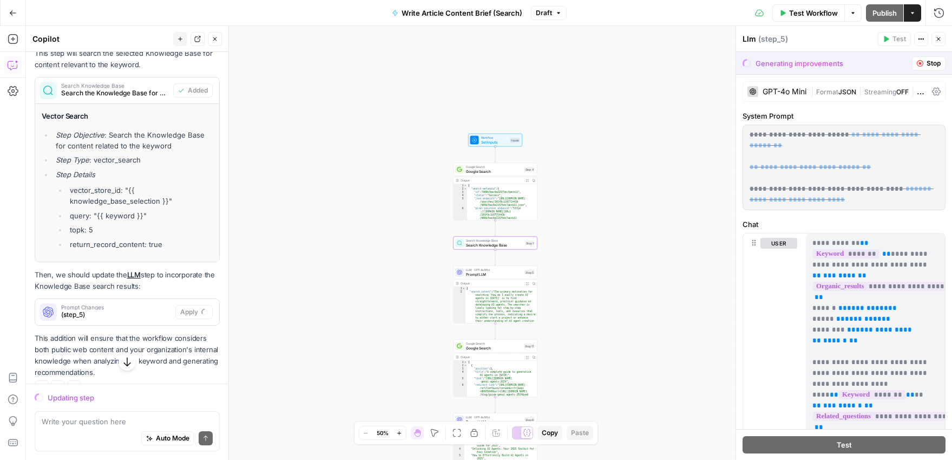
scroll to position [306, 0]
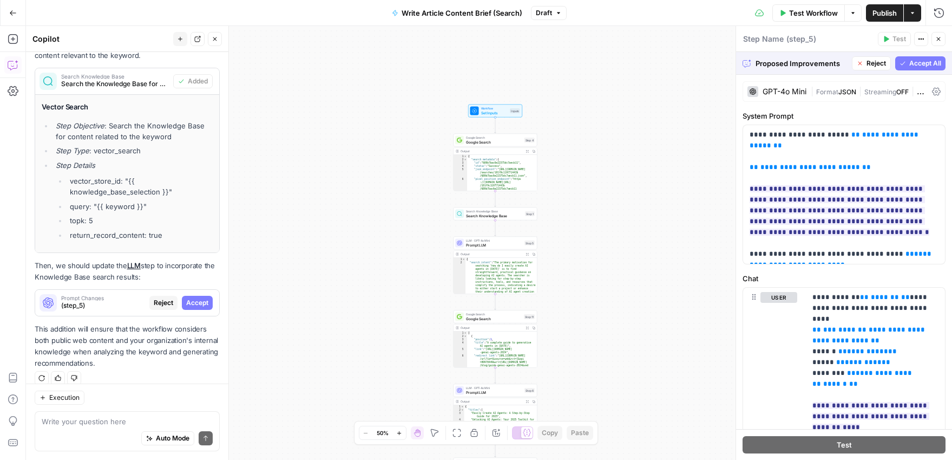
click at [920, 63] on span "Accept All" at bounding box center [926, 63] width 32 height 10
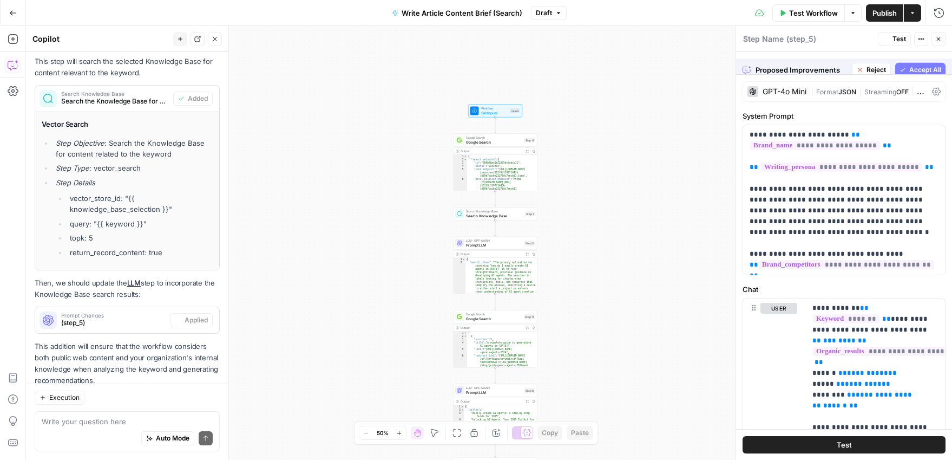
scroll to position [324, 0]
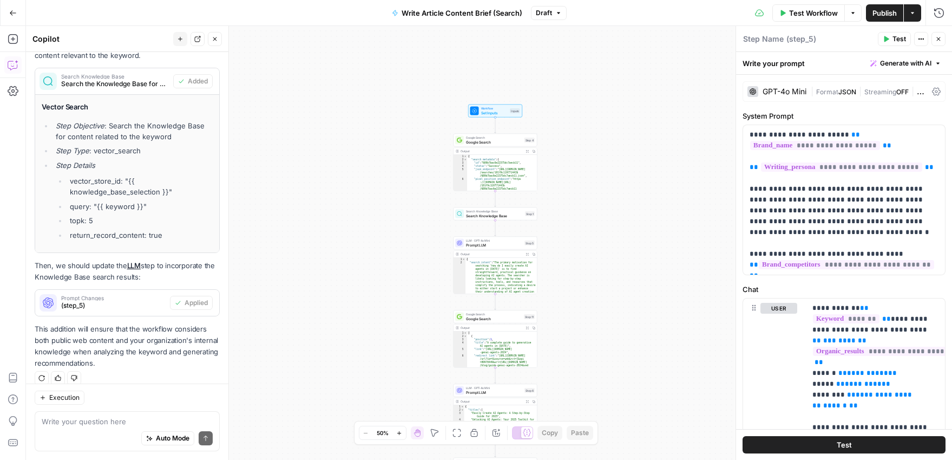
click at [810, 16] on span "Test Workflow" at bounding box center [813, 13] width 49 height 11
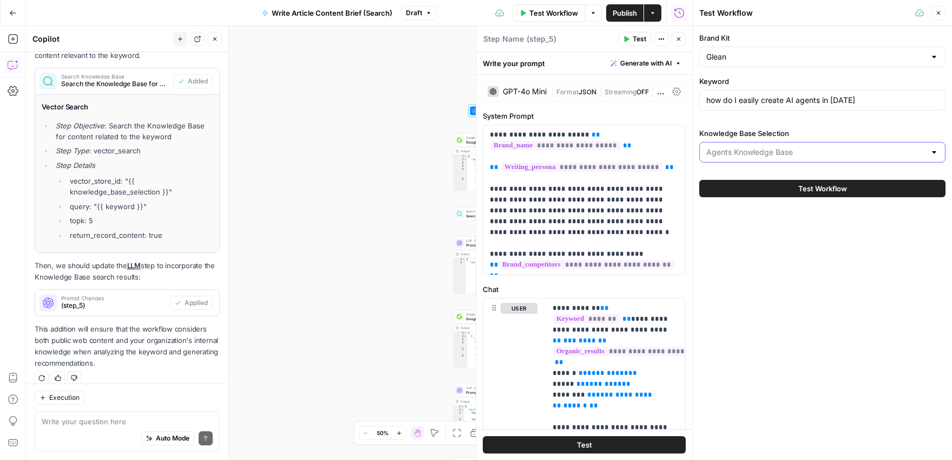
click at [823, 152] on input "Knowledge Base Selection" at bounding box center [816, 152] width 219 height 11
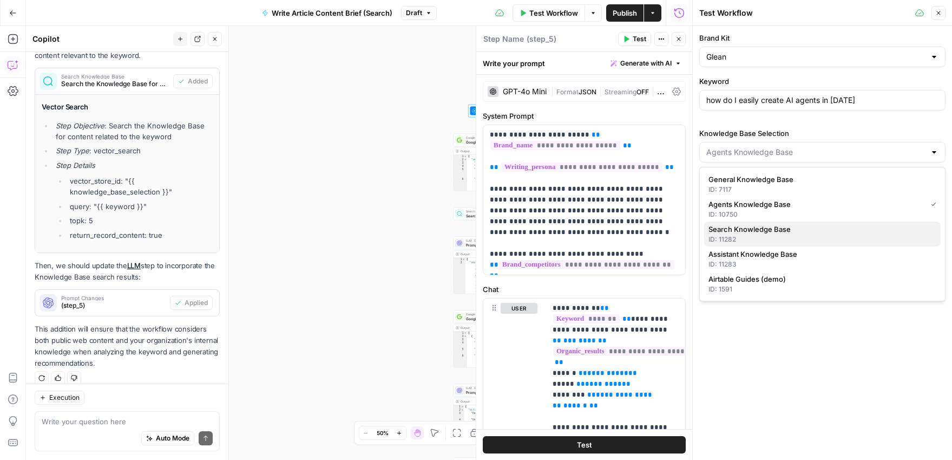
click at [777, 233] on span "Search Knowledge Base" at bounding box center [821, 229] width 224 height 11
type input "Search Knowledge Base"
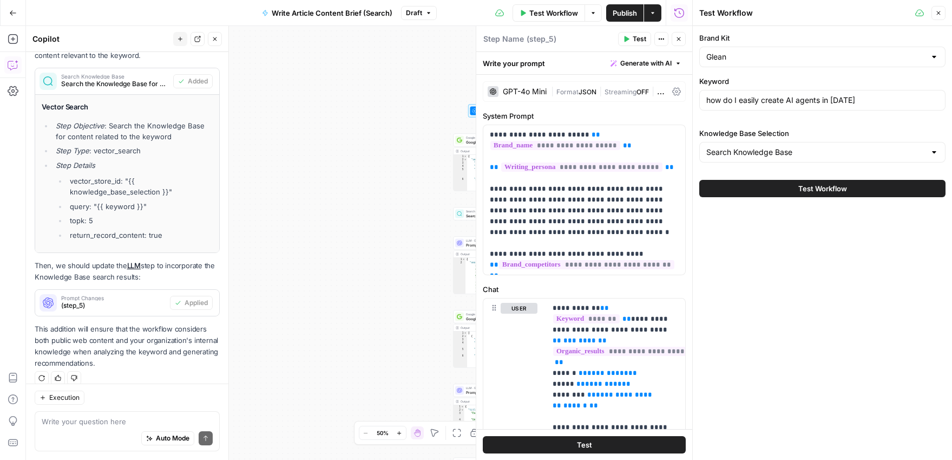
click at [817, 186] on span "Test Workflow" at bounding box center [823, 188] width 49 height 11
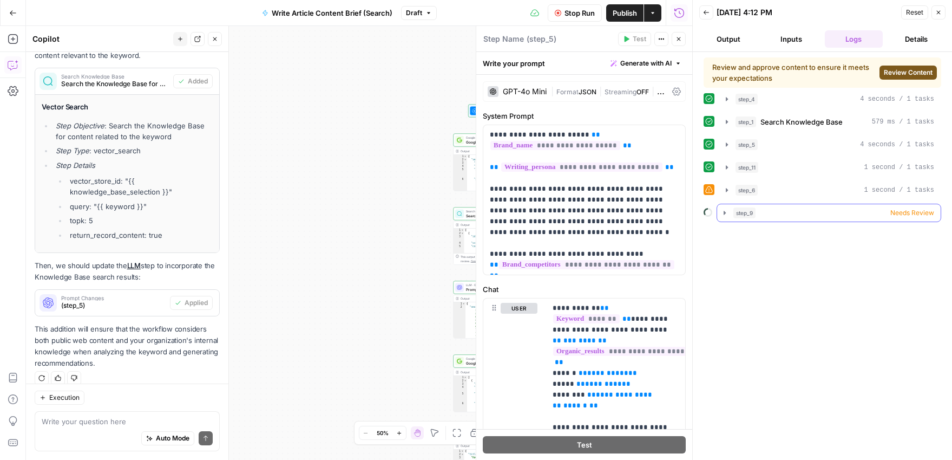
click at [724, 212] on icon "button" at bounding box center [725, 213] width 2 height 4
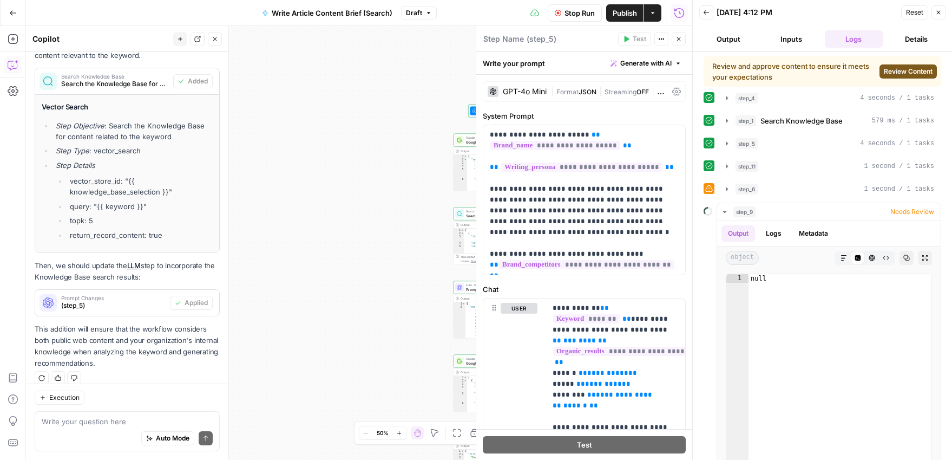
click at [898, 71] on span "Review Content" at bounding box center [908, 72] width 49 height 10
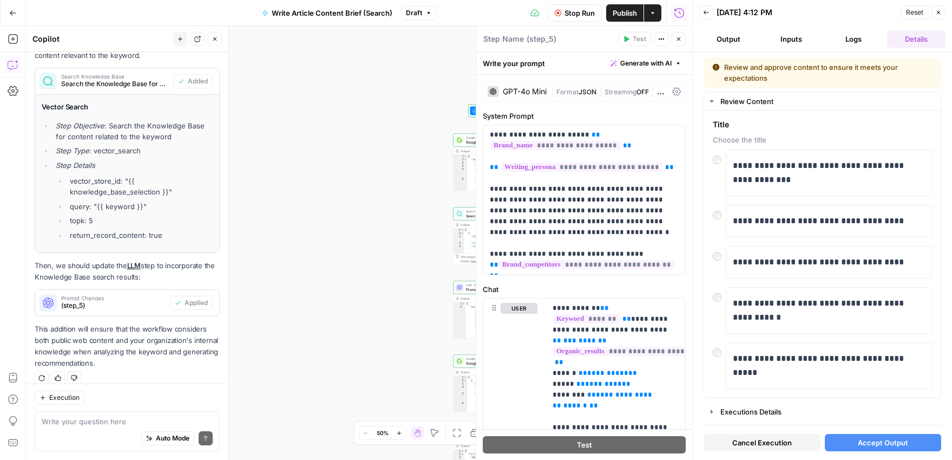
click at [864, 439] on span "Accept Output" at bounding box center [883, 442] width 50 height 11
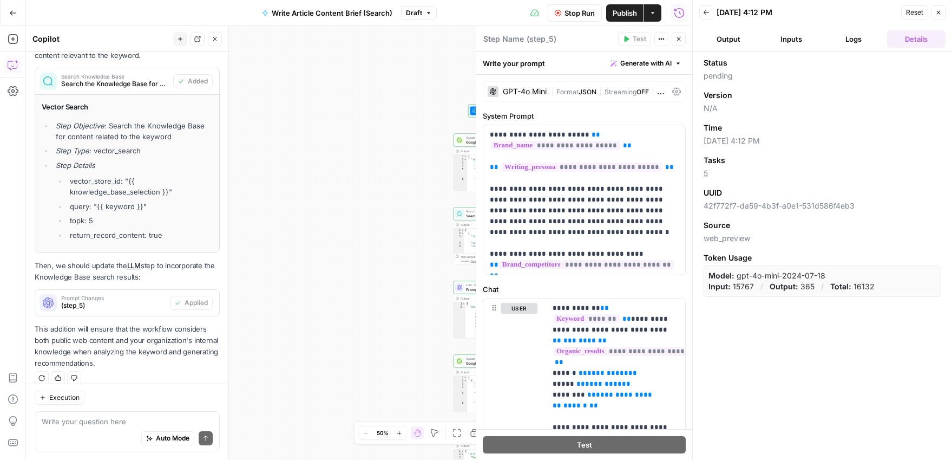
click at [729, 43] on button "Output" at bounding box center [729, 38] width 58 height 17
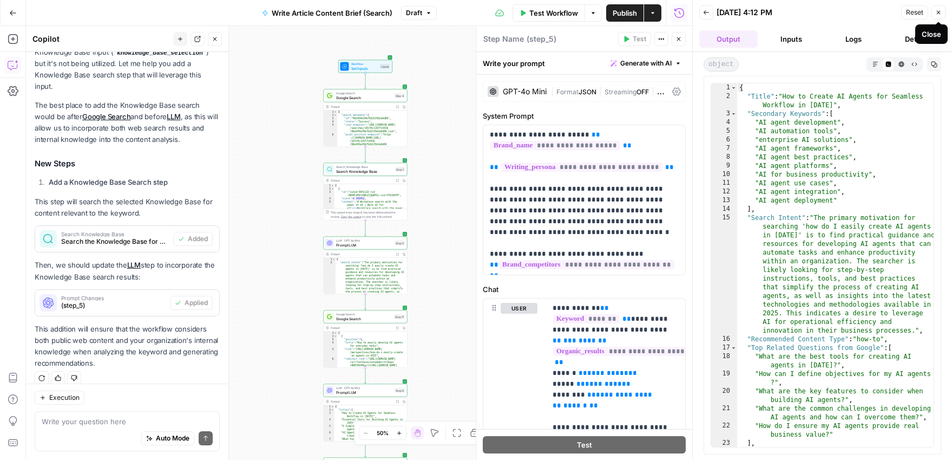
click at [938, 13] on icon "button" at bounding box center [939, 13] width 4 height 4
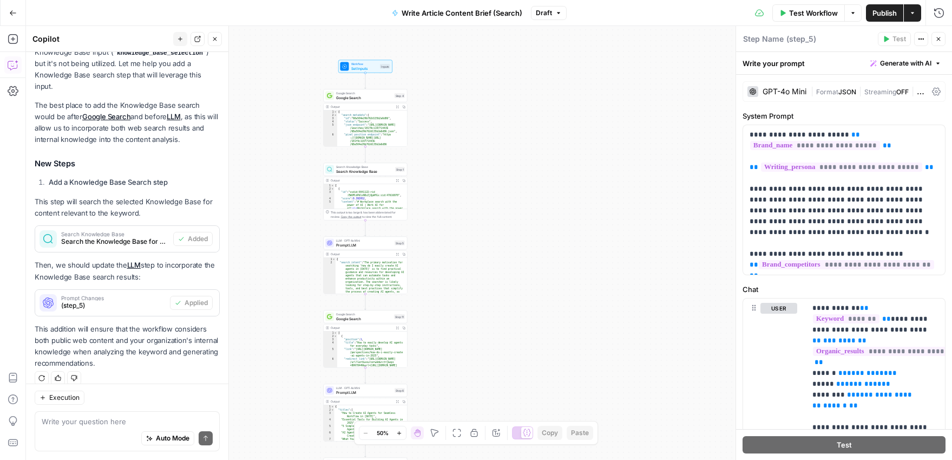
click at [855, 15] on icon "button" at bounding box center [853, 13] width 6 height 6
click at [839, 56] on span "View Last Test" at bounding box center [823, 53] width 48 height 11
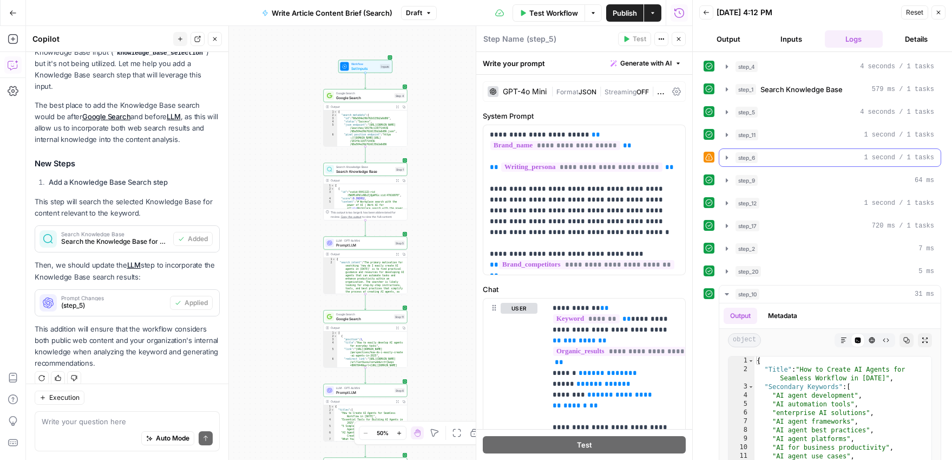
click at [730, 158] on icon "button" at bounding box center [727, 157] width 9 height 9
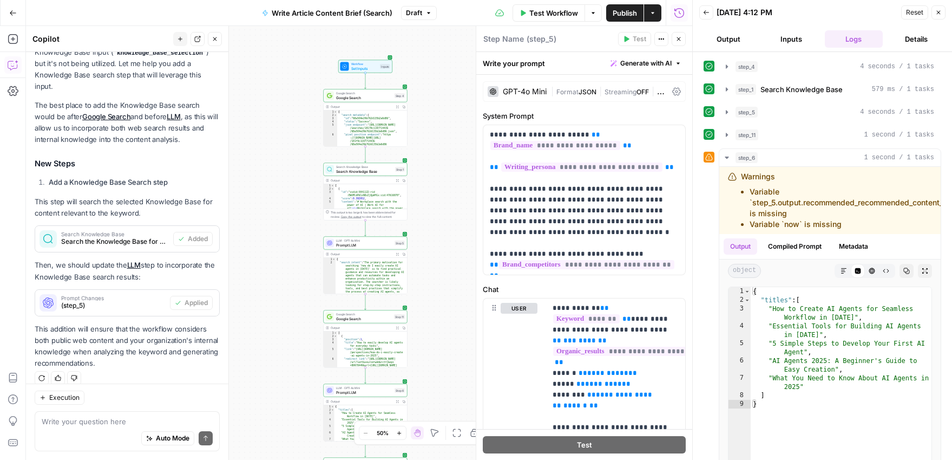
click at [939, 14] on icon "button" at bounding box center [939, 12] width 6 height 6
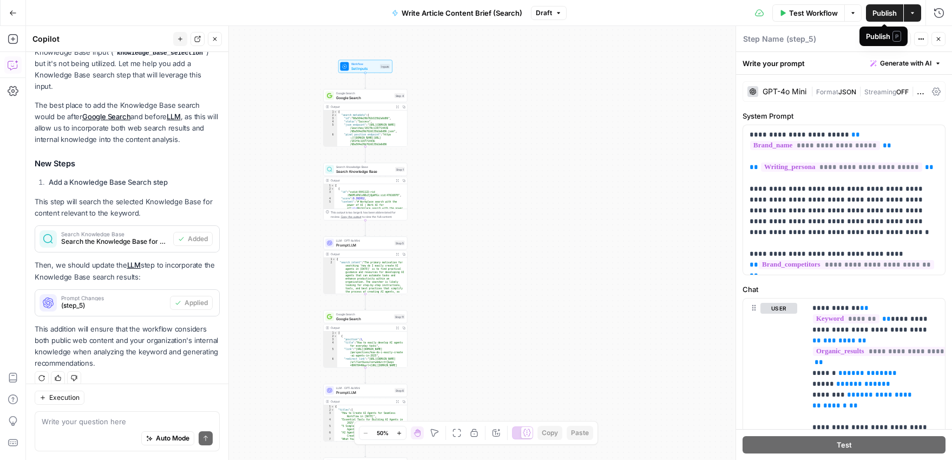
click at [882, 11] on span "Publish" at bounding box center [885, 13] width 24 height 11
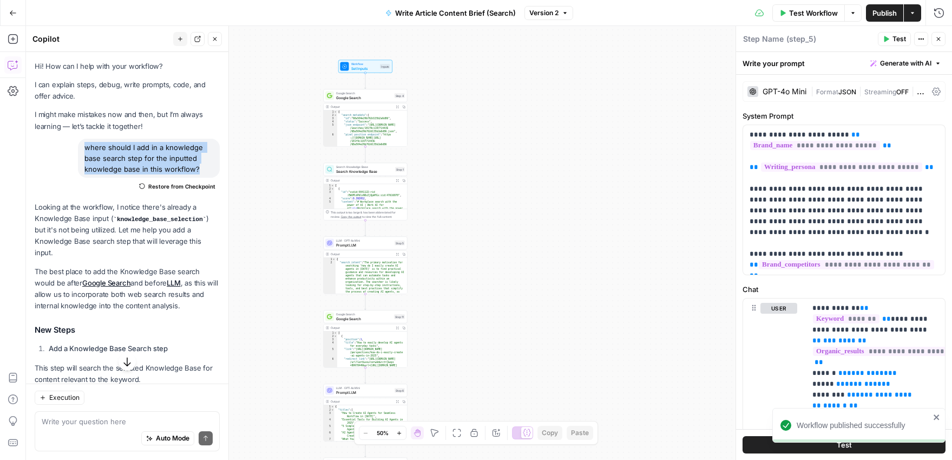
drag, startPoint x: 201, startPoint y: 171, endPoint x: 87, endPoint y: 151, distance: 116.1
click at [87, 151] on div "where should I add in a knowledge base search step for the inputted knowledge b…" at bounding box center [149, 158] width 142 height 39
copy div "where should I add in a knowledge base search step for the inputted knowledge b…"
click at [12, 13] on icon "button" at bounding box center [13, 13] width 8 height 8
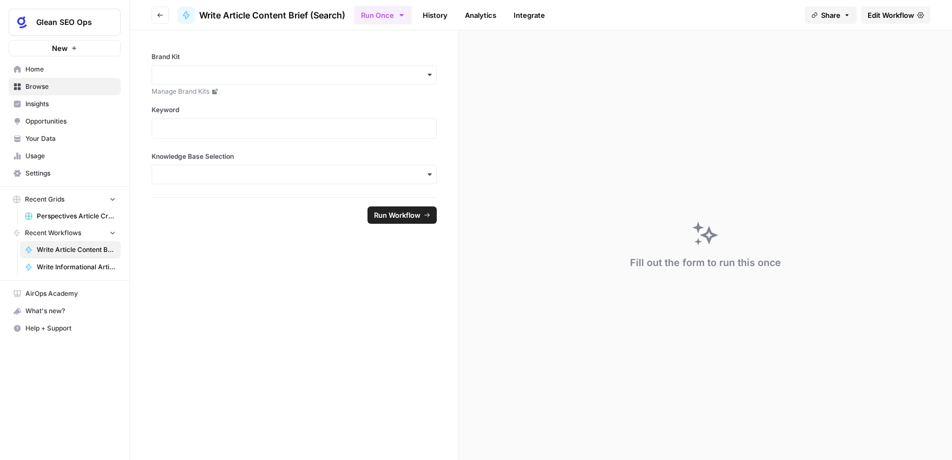
click at [162, 19] on button "Go back" at bounding box center [160, 14] width 17 height 17
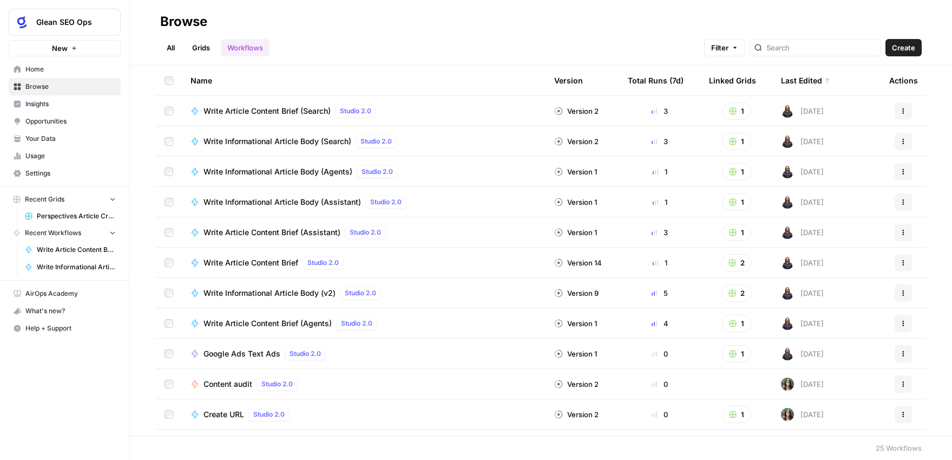
click at [328, 171] on span "Write Informational Article Body (Agents)" at bounding box center [278, 171] width 149 height 11
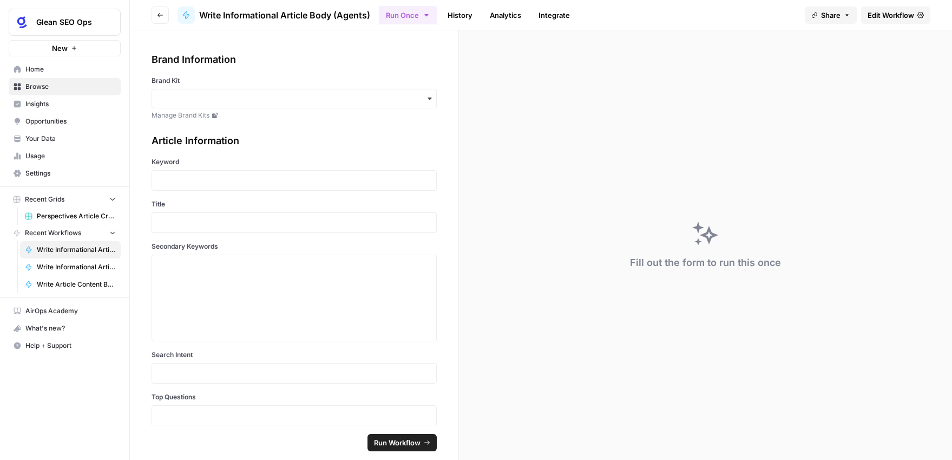
click at [887, 16] on span "Edit Workflow" at bounding box center [891, 15] width 47 height 11
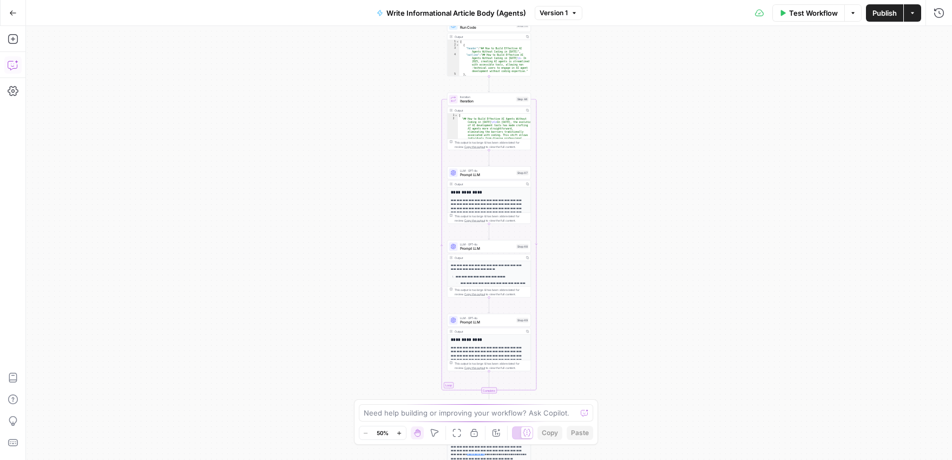
click at [18, 66] on icon "button" at bounding box center [13, 65] width 11 height 11
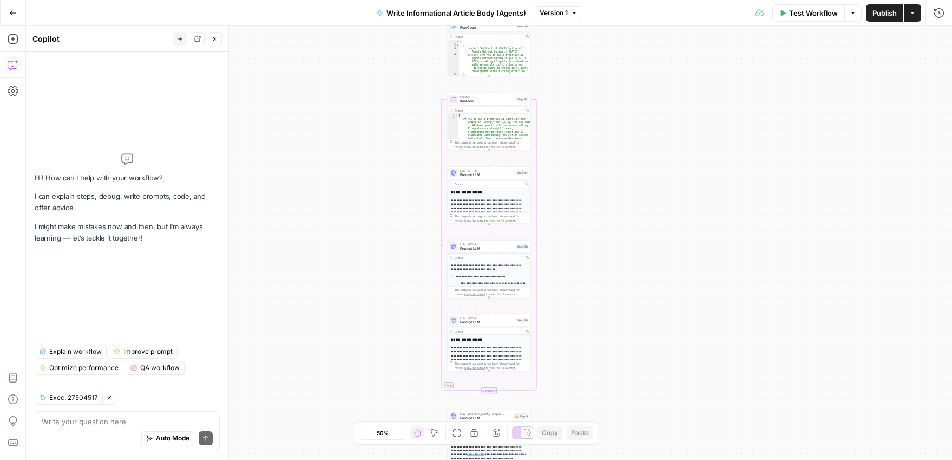
click at [133, 423] on textarea at bounding box center [127, 421] width 171 height 11
type textarea "where should I add in a knowledge base search step for the inputted knowledge b…"
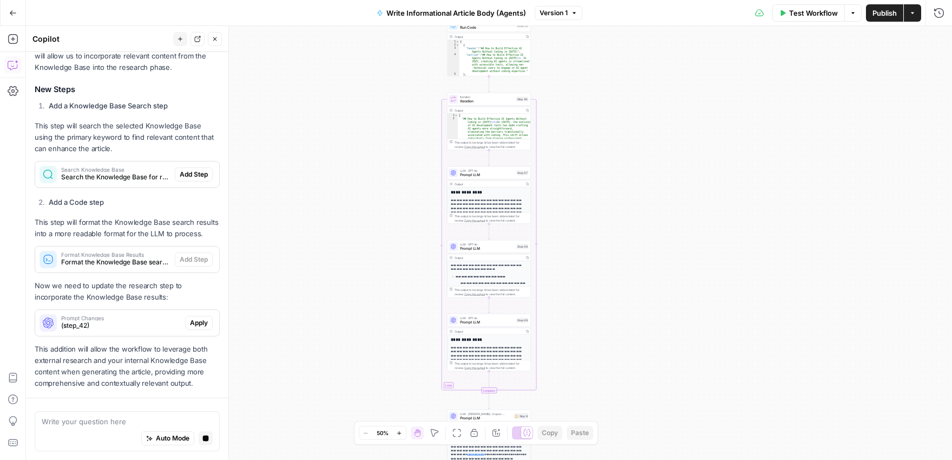
scroll to position [238, 0]
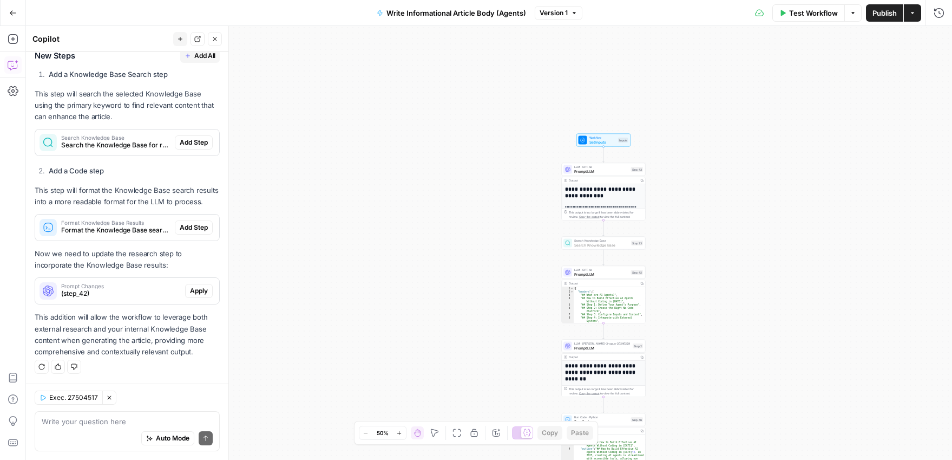
click at [188, 143] on span "Add Step" at bounding box center [194, 143] width 28 height 10
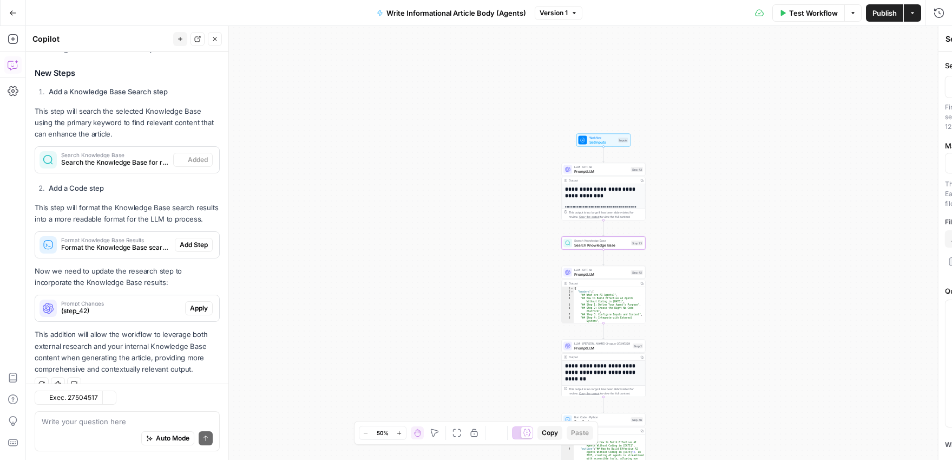
scroll to position [256, 0]
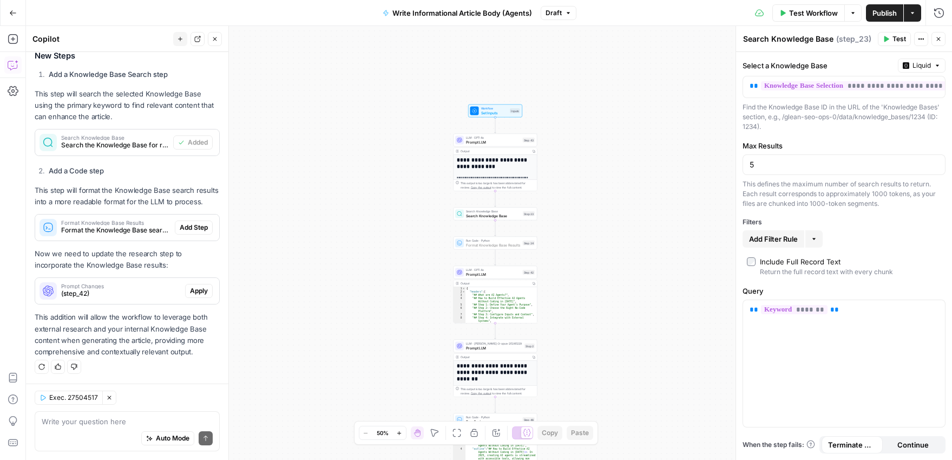
click at [197, 230] on span "Add Step" at bounding box center [194, 228] width 28 height 10
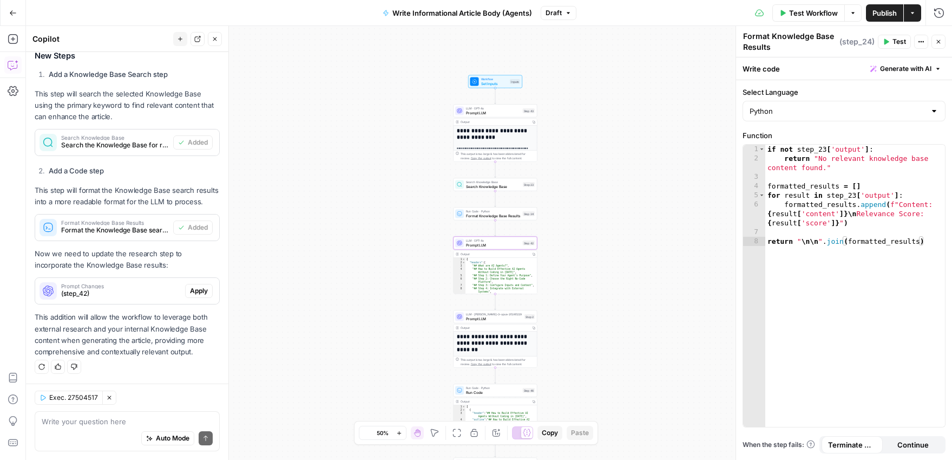
click at [195, 292] on span "Apply" at bounding box center [199, 291] width 18 height 10
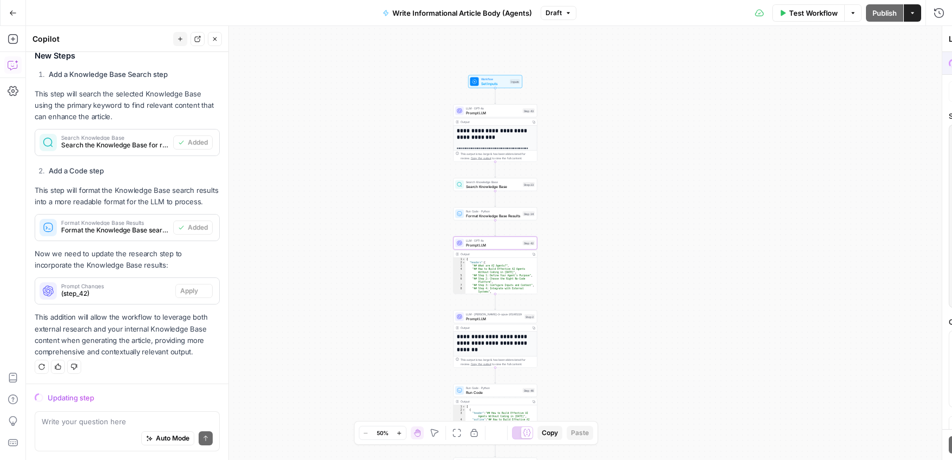
scroll to position [238, 0]
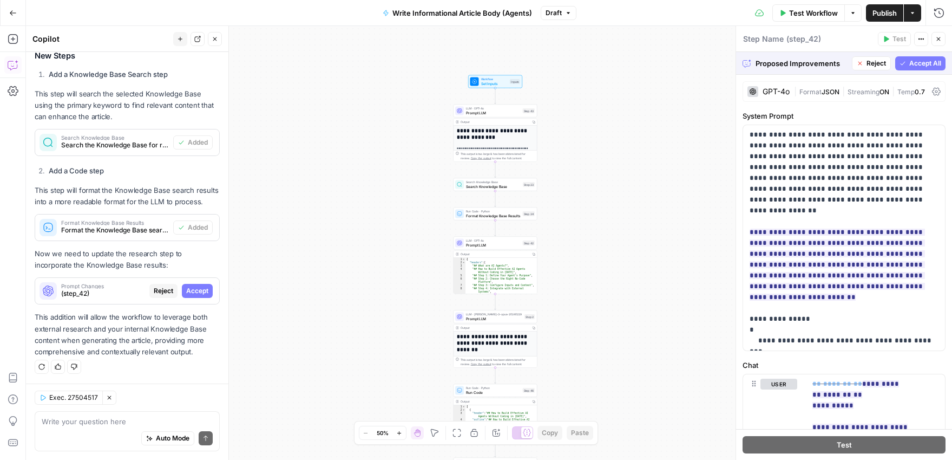
click at [935, 59] on span "Accept All" at bounding box center [926, 63] width 32 height 10
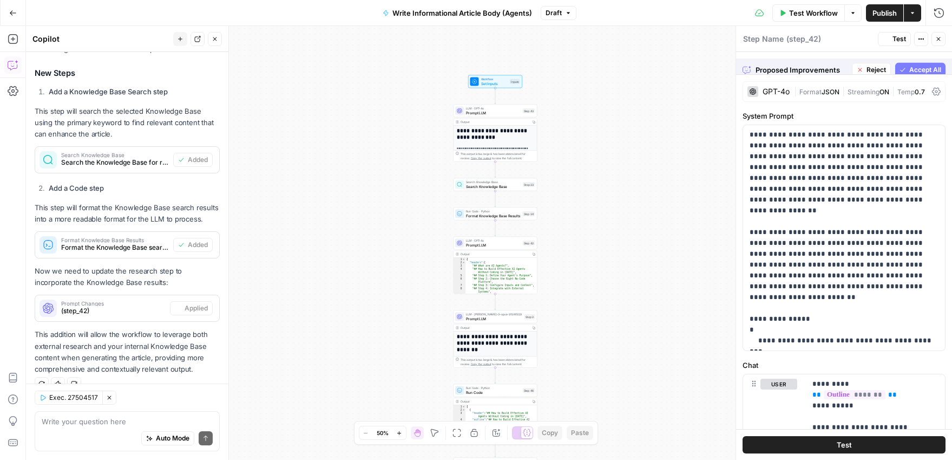
scroll to position [256, 0]
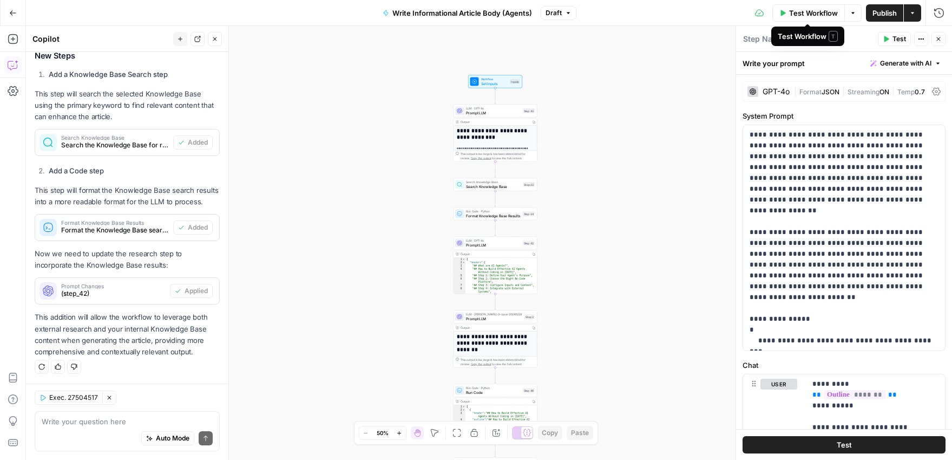
click at [802, 10] on span "Test Workflow" at bounding box center [813, 13] width 49 height 11
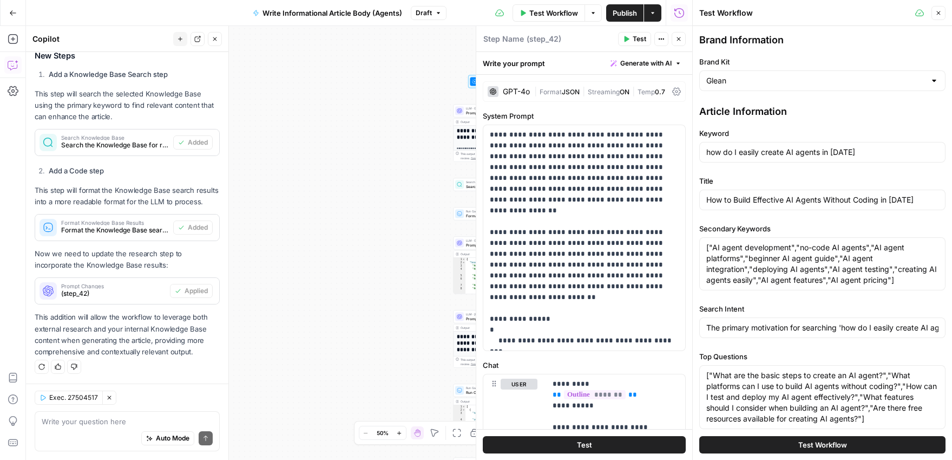
click at [841, 443] on span "Test Workflow" at bounding box center [823, 444] width 49 height 11
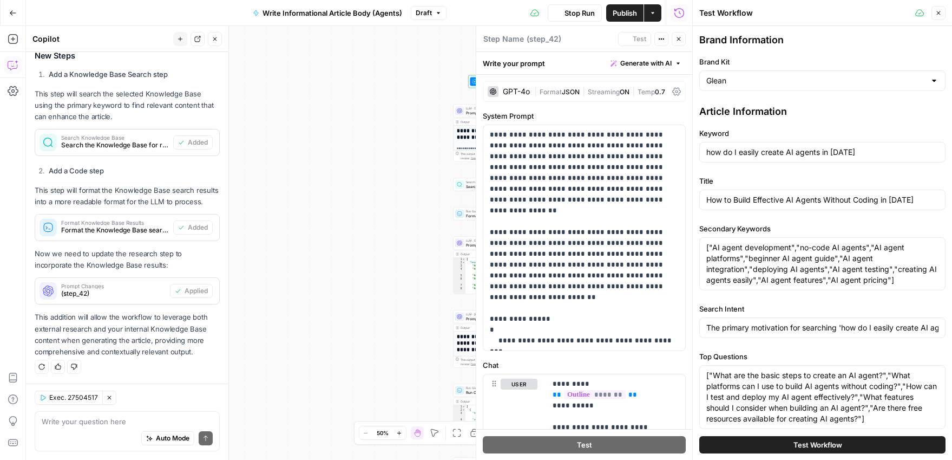
type input "## Lore ips DO Sitame?CO adipis eli seddoeiu tempori utlabor et doloremagn aliq…"
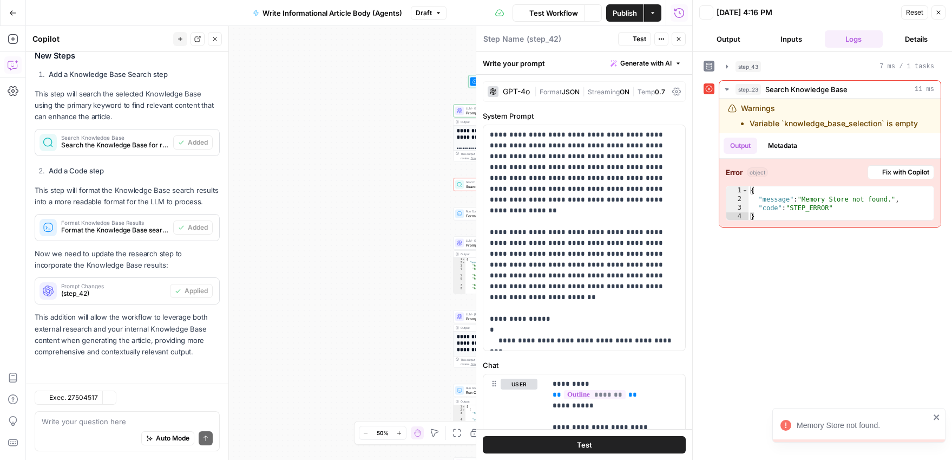
scroll to position [256, 0]
click at [897, 171] on span "Fix with Copilot" at bounding box center [906, 172] width 47 height 10
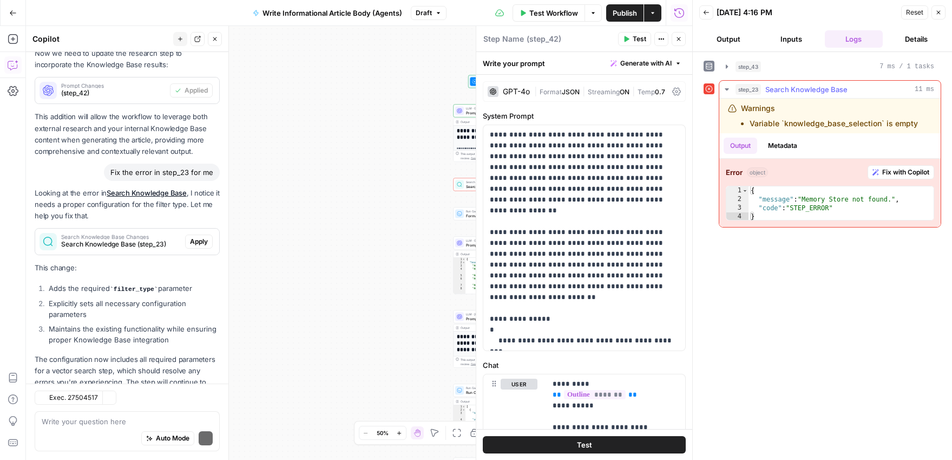
scroll to position [508, 0]
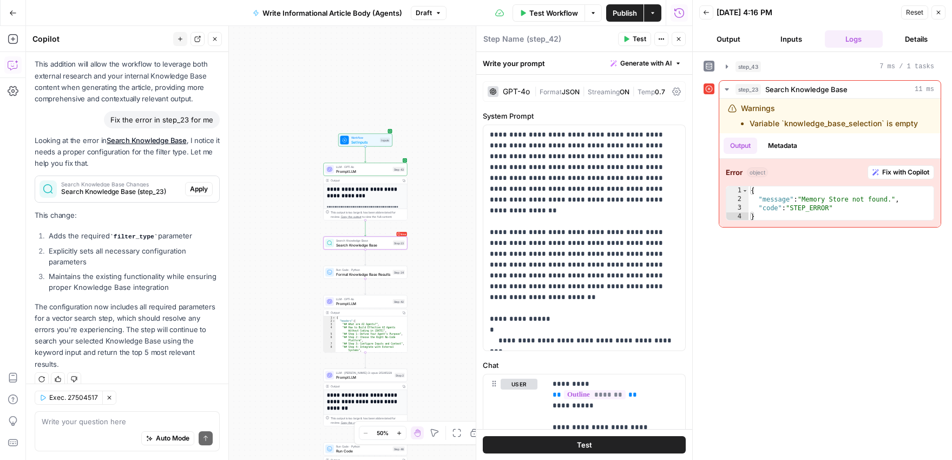
click at [192, 188] on span "Apply" at bounding box center [199, 189] width 18 height 10
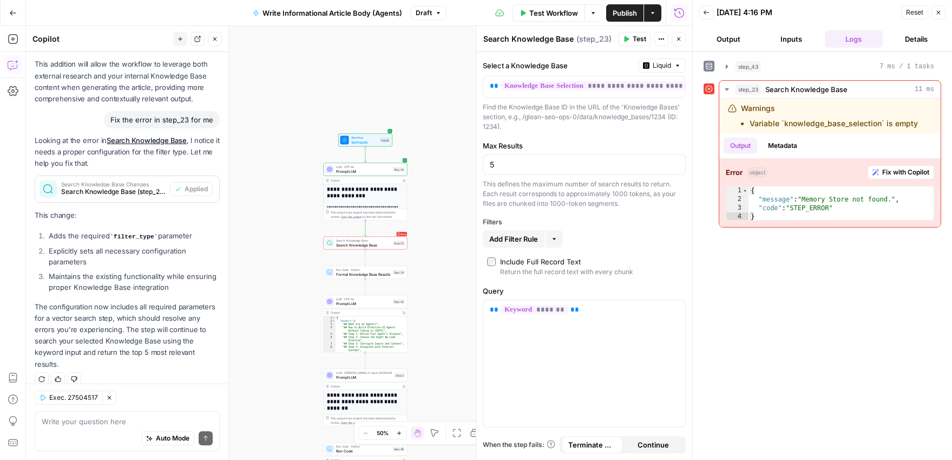
click at [915, 8] on span "Reset" at bounding box center [914, 13] width 17 height 10
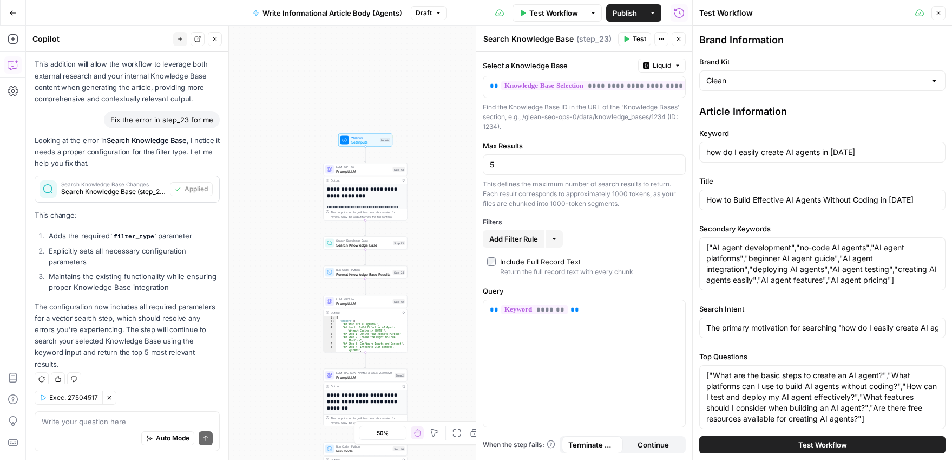
scroll to position [443, 0]
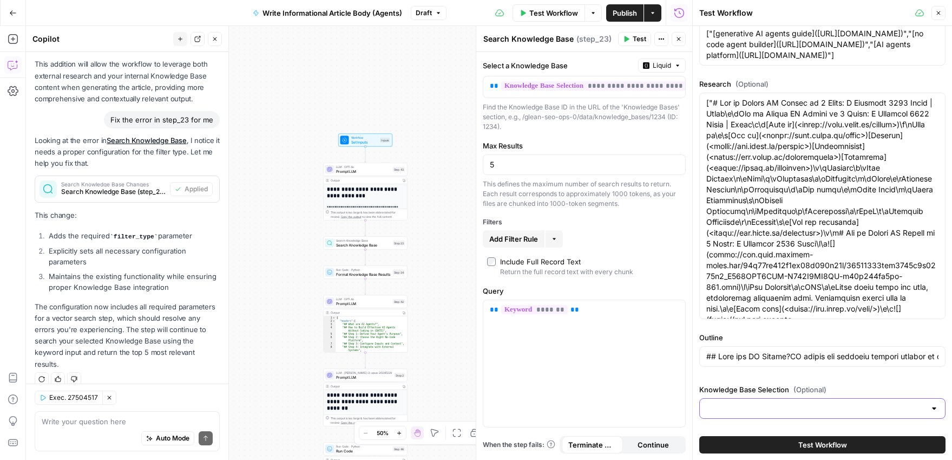
click at [899, 413] on input "Knowledge Base Selection (Optional)" at bounding box center [816, 408] width 219 height 11
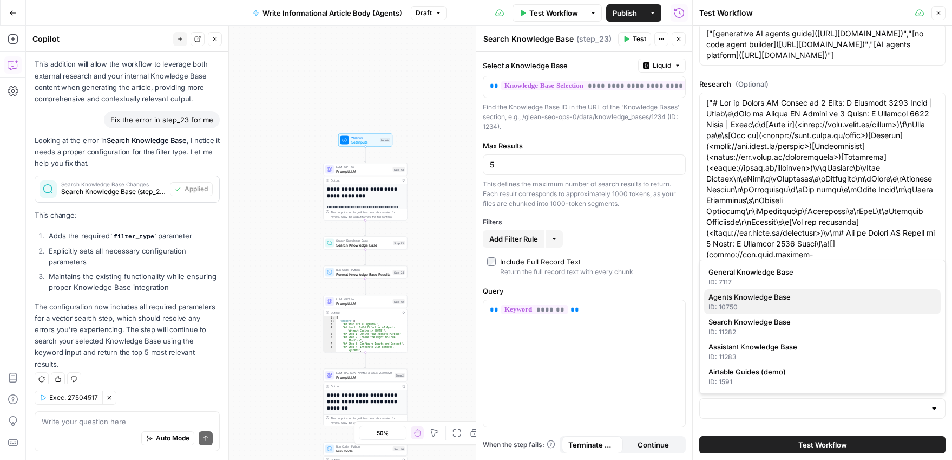
click at [768, 301] on span "Agents Knowledge Base" at bounding box center [821, 296] width 224 height 11
type input "## Lore ips DO Sitame?CO adipis eli seddoeiu tempori utlabor et doloremagn aliq…"
type input "Agents Knowledge Base"
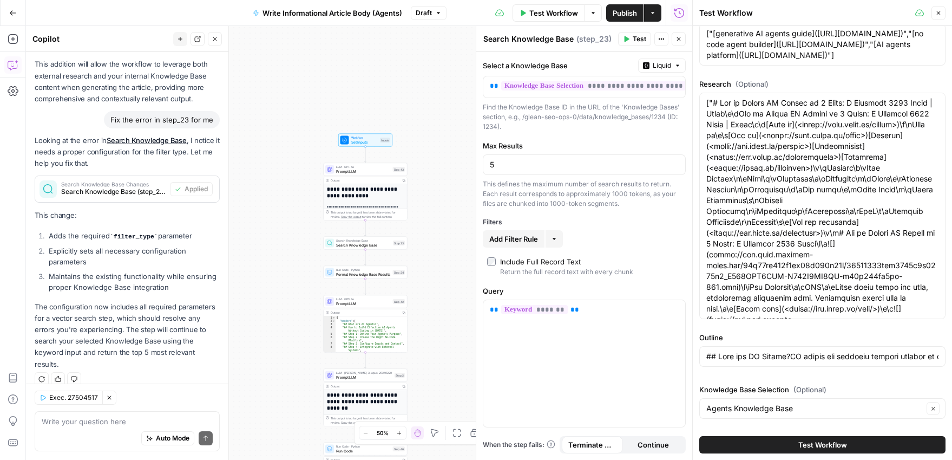
click at [839, 448] on span "Test Workflow" at bounding box center [823, 444] width 49 height 11
type input "## Lore ips DO Sitame?CO adipis eli seddoeiu tempori utlabor et doloremagn aliq…"
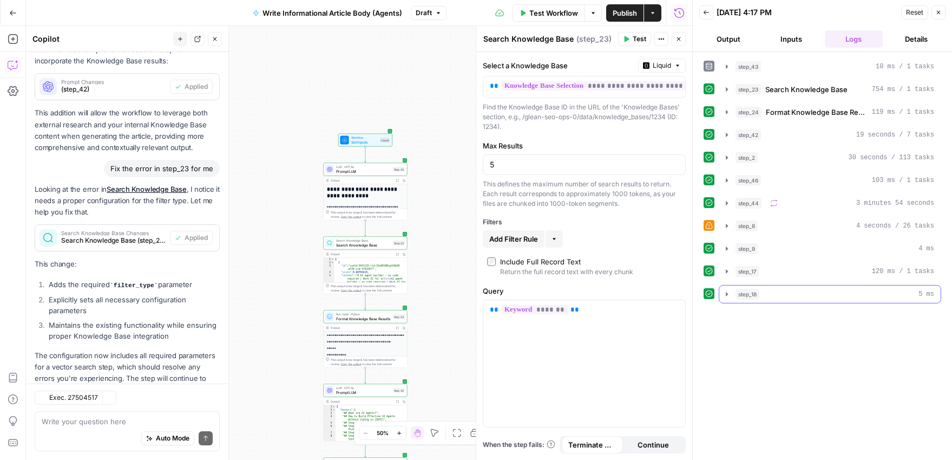
scroll to position [508, 0]
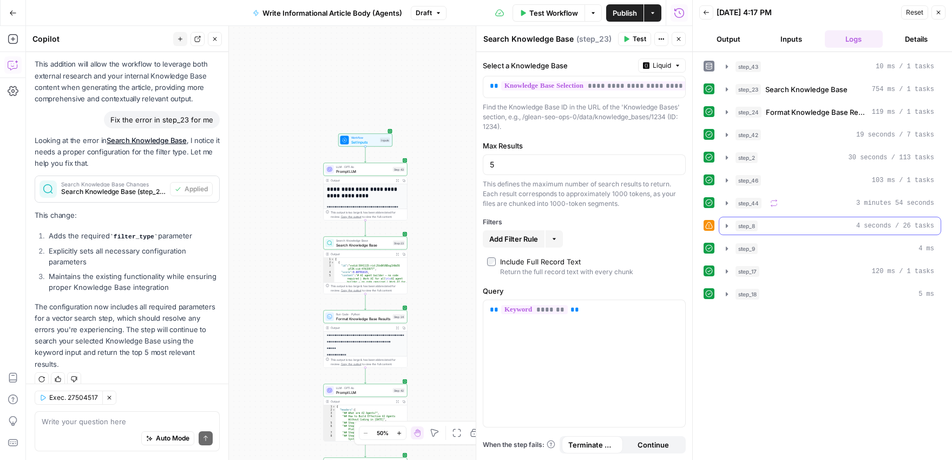
click at [727, 223] on icon "button" at bounding box center [727, 225] width 9 height 9
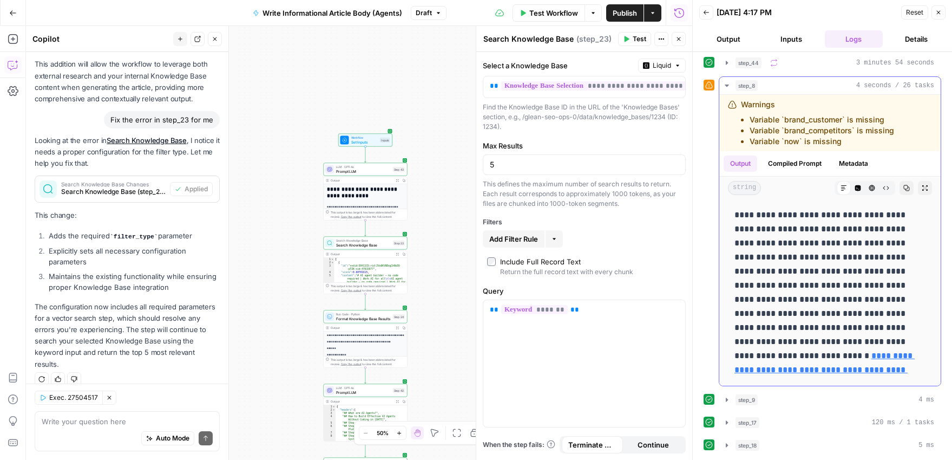
scroll to position [0, 0]
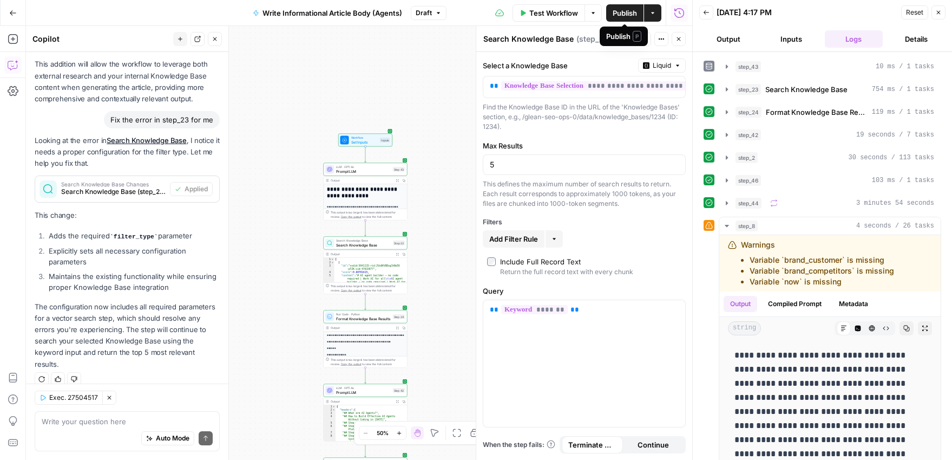
click at [621, 15] on span "Publish" at bounding box center [625, 13] width 24 height 11
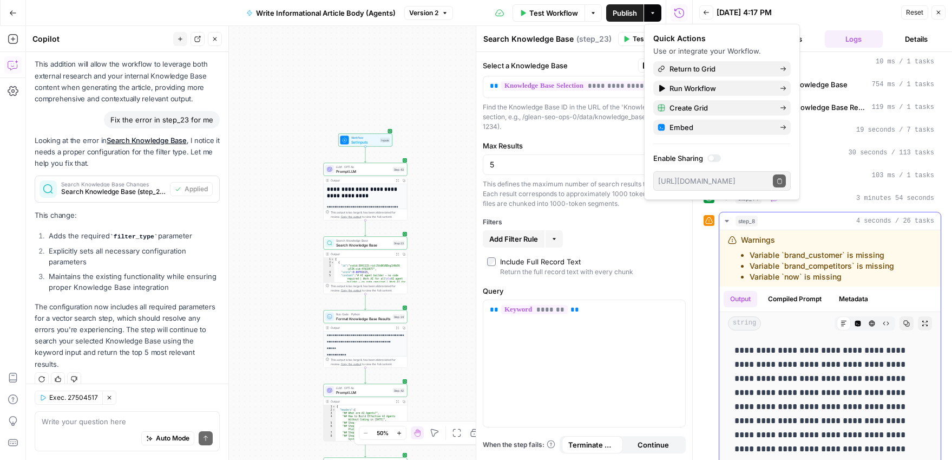
scroll to position [140, 0]
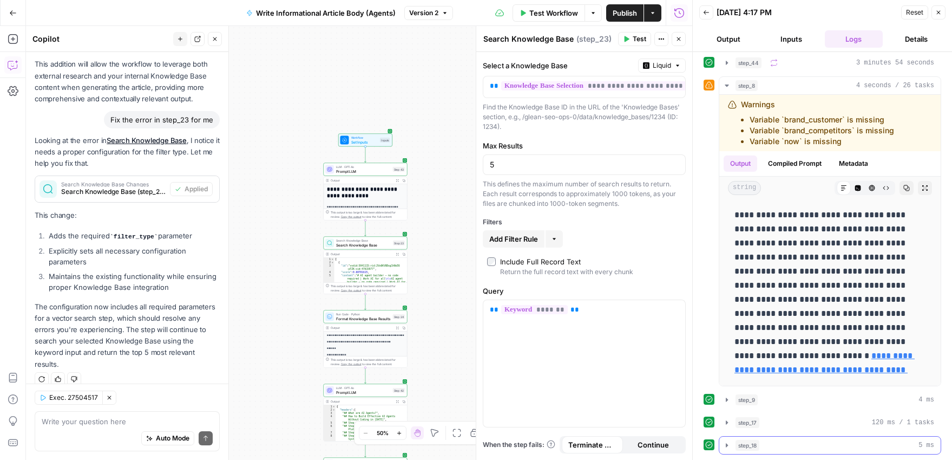
click at [728, 443] on icon "button" at bounding box center [727, 445] width 9 height 9
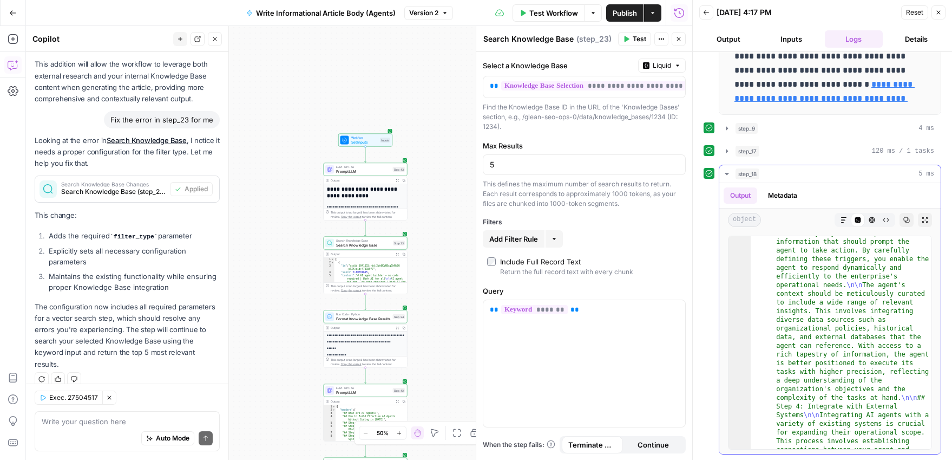
scroll to position [2746, 0]
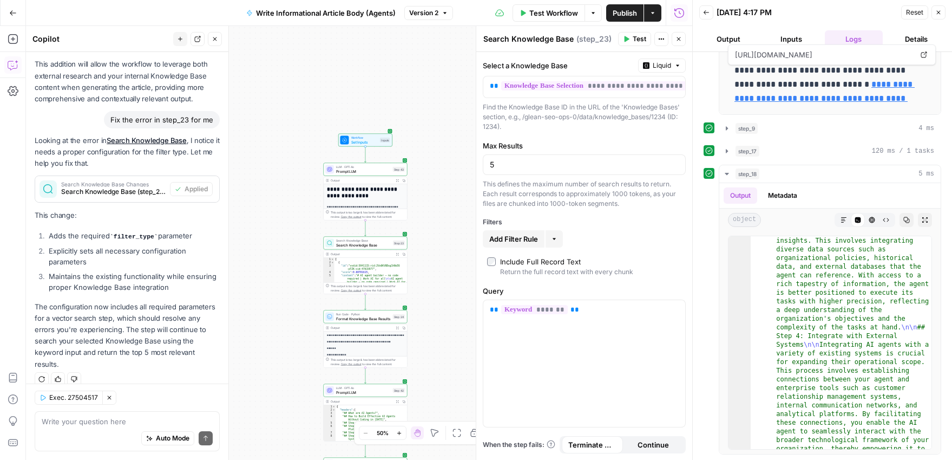
drag, startPoint x: 939, startPoint y: 13, endPoint x: 928, endPoint y: 18, distance: 12.9
click at [939, 13] on icon "button" at bounding box center [939, 13] width 4 height 4
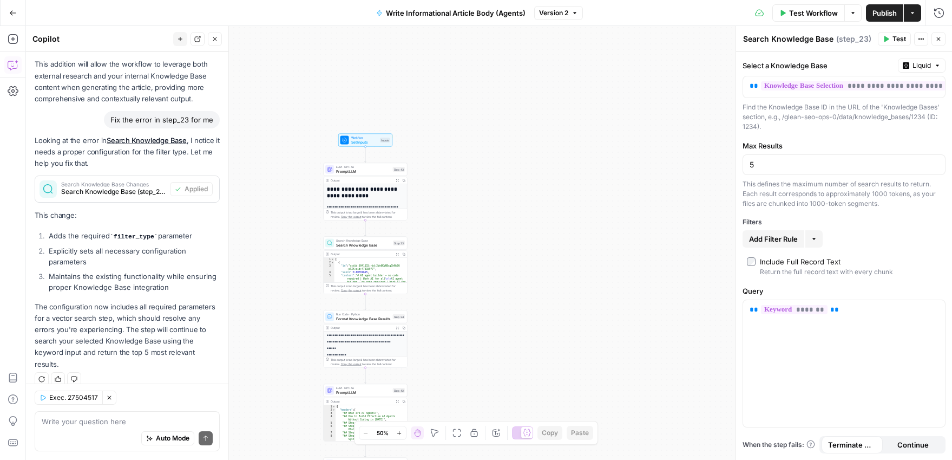
click at [6, 15] on button "Go Back" at bounding box center [12, 12] width 19 height 19
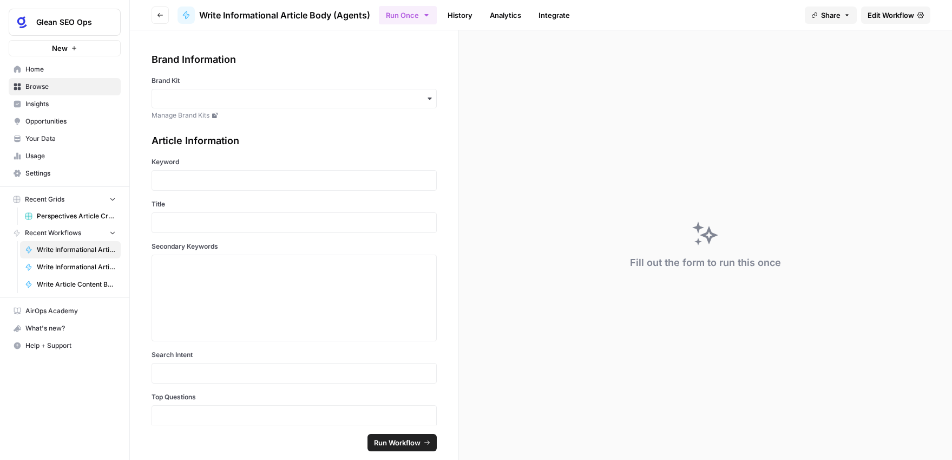
click at [156, 18] on button "Go back" at bounding box center [160, 14] width 17 height 17
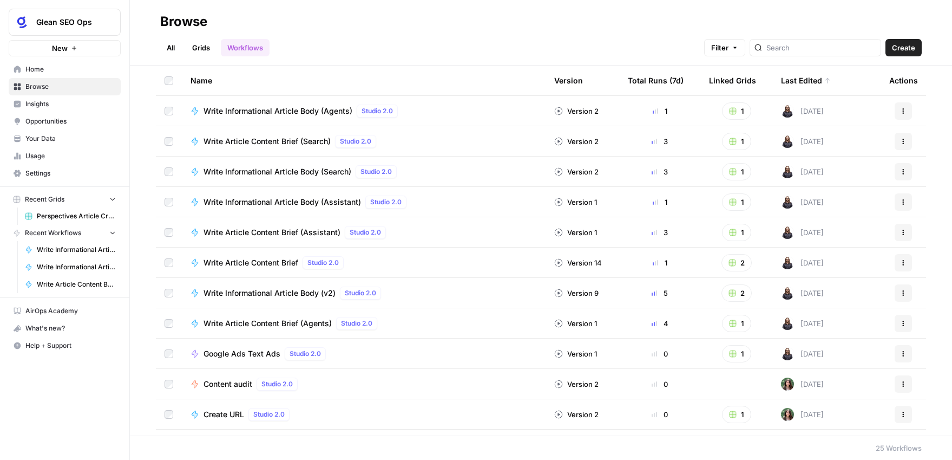
click at [283, 324] on span "Write Article Content Brief (Agents)" at bounding box center [268, 323] width 128 height 11
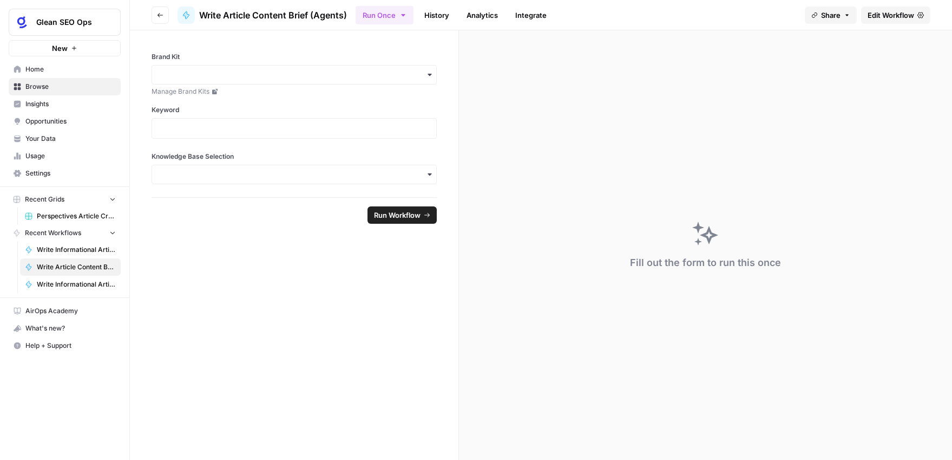
click at [877, 13] on span "Edit Workflow" at bounding box center [891, 15] width 47 height 11
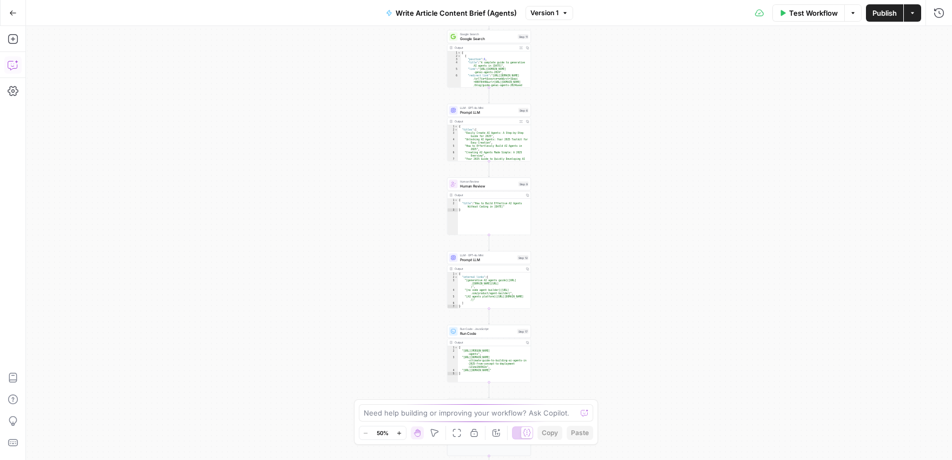
click at [16, 64] on icon "button" at bounding box center [13, 65] width 11 height 11
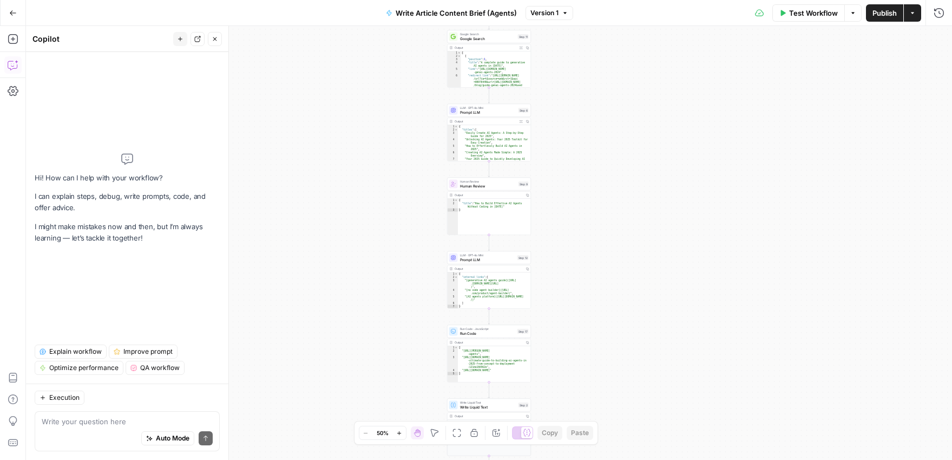
click at [120, 424] on textarea at bounding box center [127, 421] width 171 height 11
type textarea "where should I add in a knowledge base search step for the inputted knowledge b…"
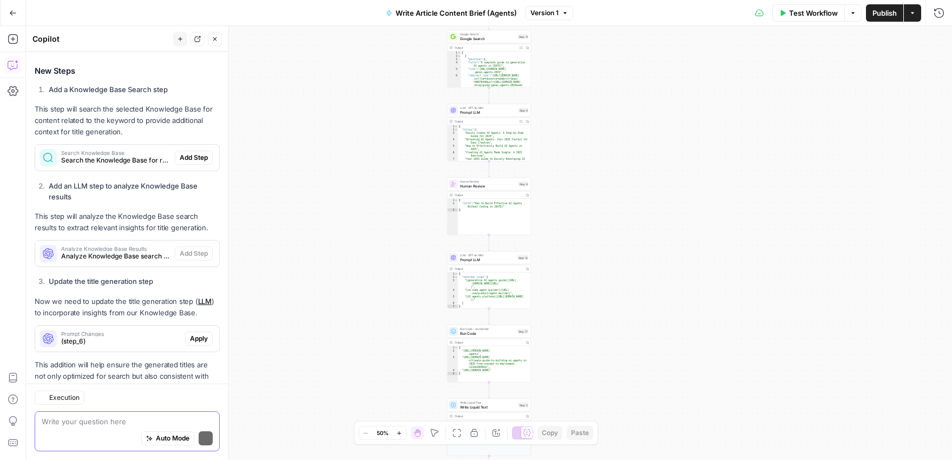
scroll to position [247, 0]
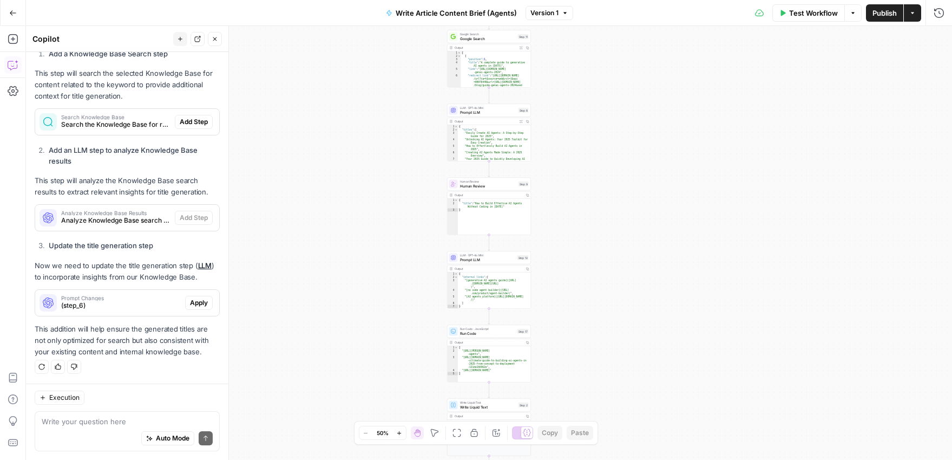
click at [188, 123] on span "Add Step" at bounding box center [194, 122] width 28 height 10
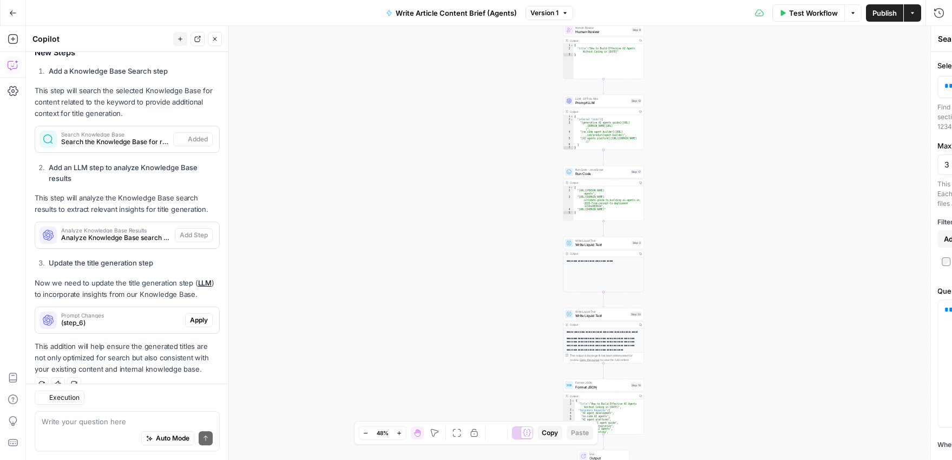
scroll to position [265, 0]
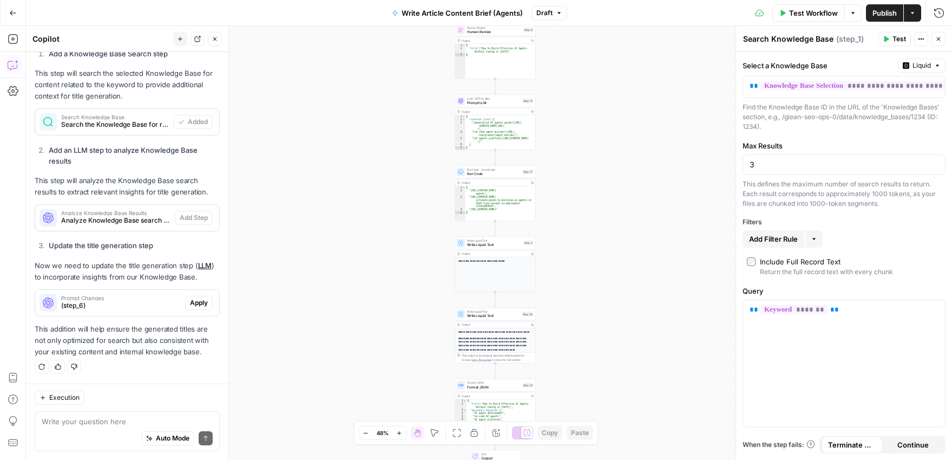
click at [133, 181] on p "This step will analyze the Knowledge Base search results to extract relevant in…" at bounding box center [127, 186] width 185 height 23
click at [121, 149] on strong "Add an LLM step to analyze Knowledge Base results" at bounding box center [123, 155] width 149 height 19
click at [155, 188] on p "This step will analyze the Knowledge Base search results to extract relevant in…" at bounding box center [127, 186] width 185 height 23
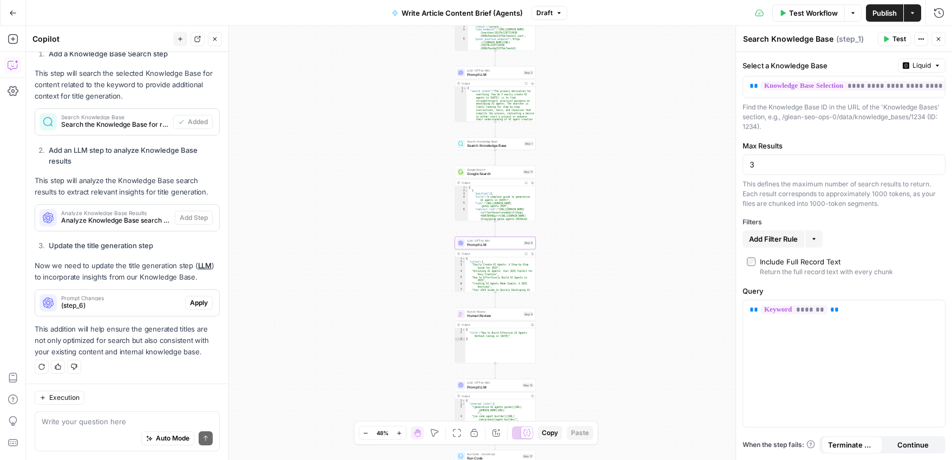
click at [204, 302] on span "Apply" at bounding box center [199, 303] width 18 height 10
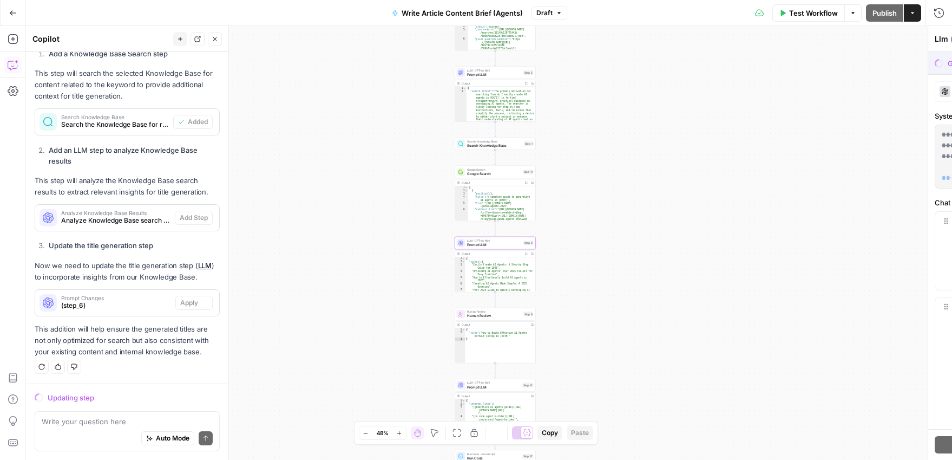
scroll to position [247, 0]
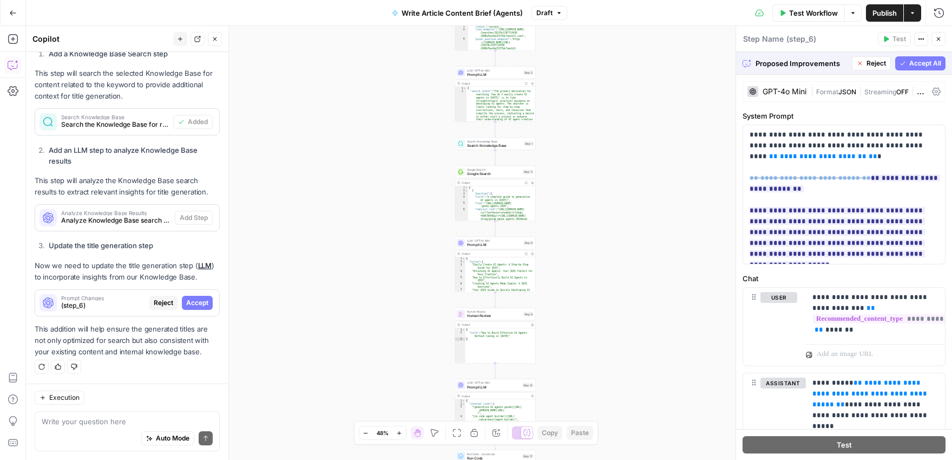
click at [931, 64] on span "Accept All" at bounding box center [926, 63] width 32 height 10
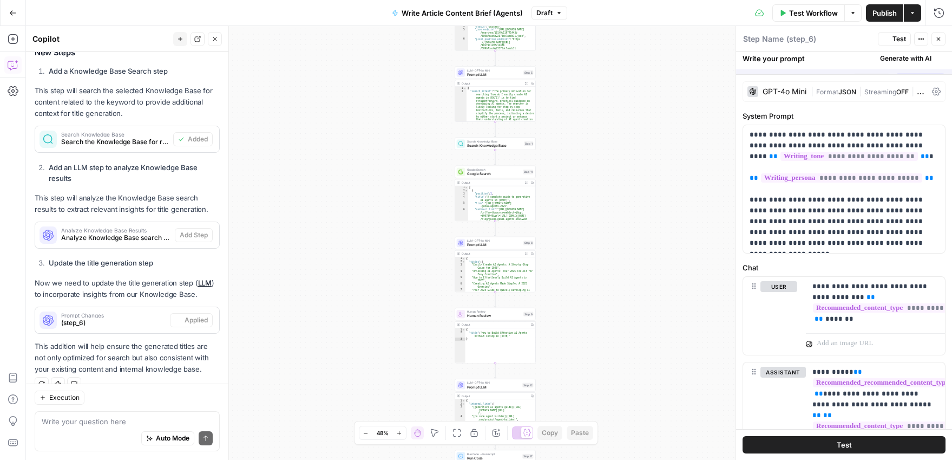
scroll to position [265, 0]
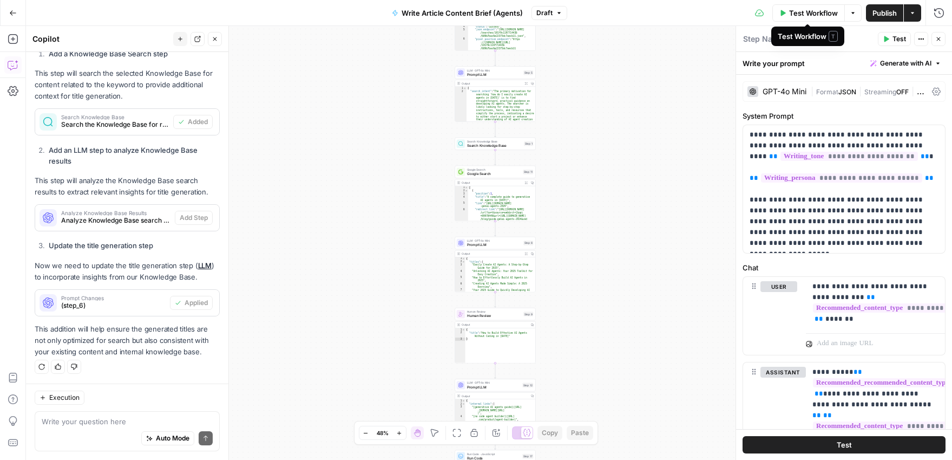
click at [822, 13] on span "Test Workflow" at bounding box center [813, 13] width 49 height 11
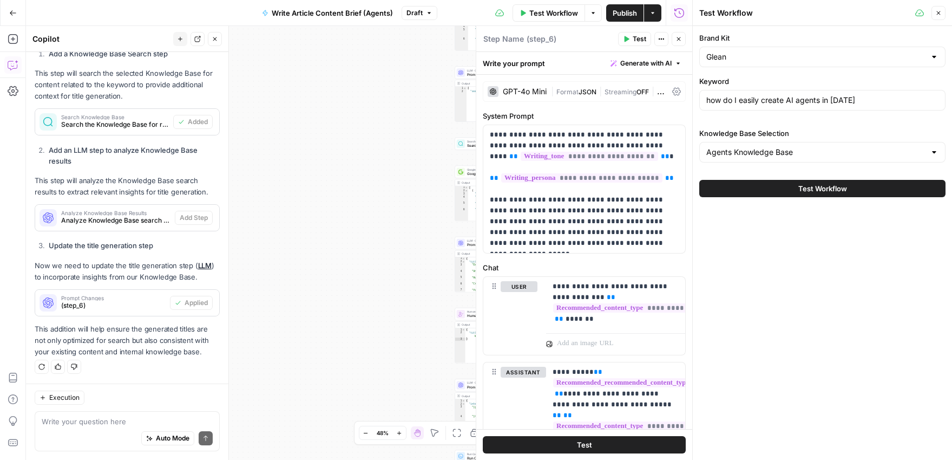
click at [857, 186] on button "Test Workflow" at bounding box center [823, 188] width 246 height 17
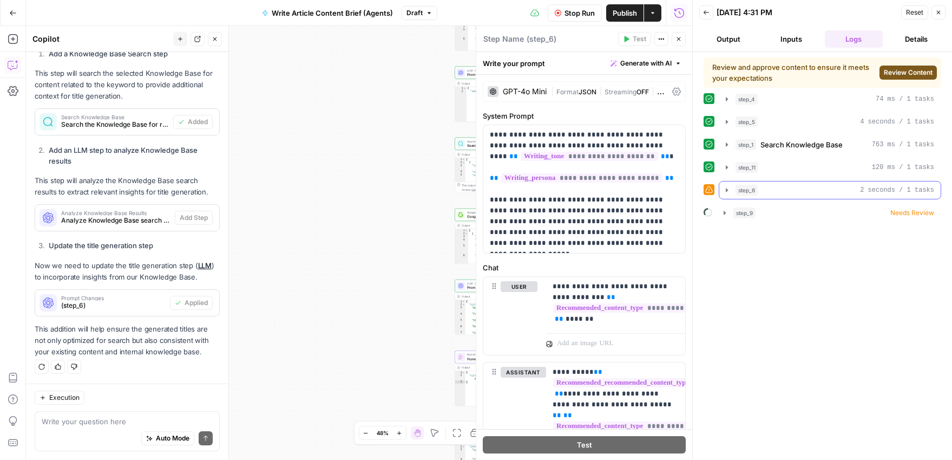
click at [729, 190] on icon "button" at bounding box center [727, 190] width 9 height 9
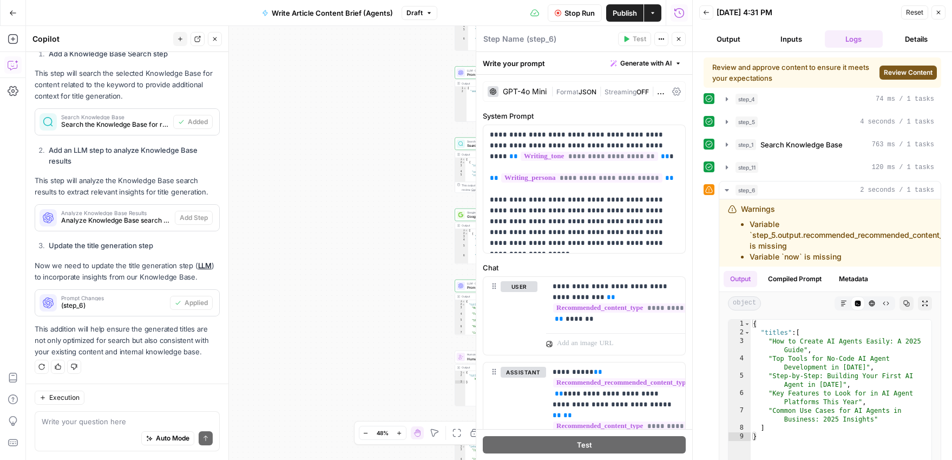
click at [910, 75] on span "Review Content" at bounding box center [908, 73] width 49 height 10
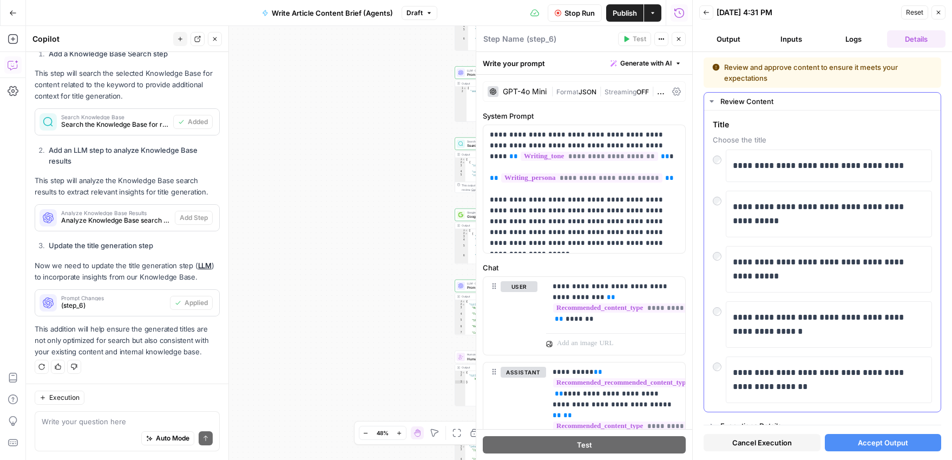
scroll to position [10, 0]
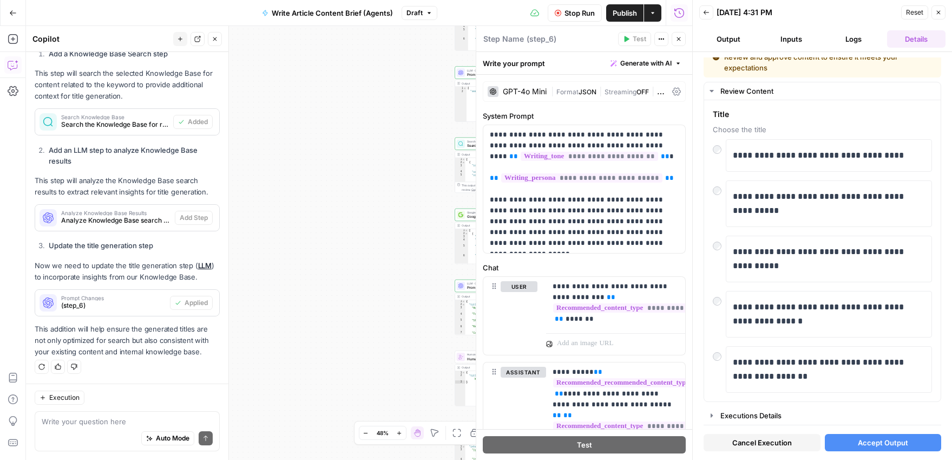
click at [886, 445] on span "Accept Output" at bounding box center [883, 442] width 50 height 11
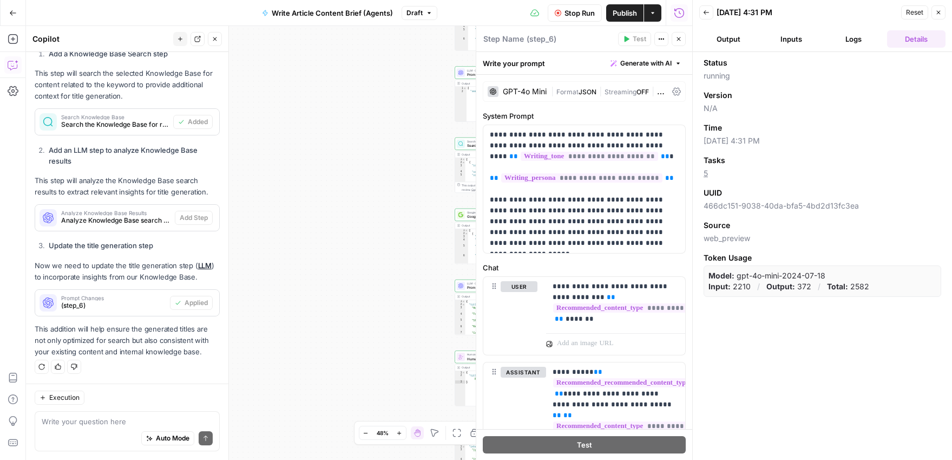
click at [719, 39] on button "Output" at bounding box center [729, 38] width 58 height 17
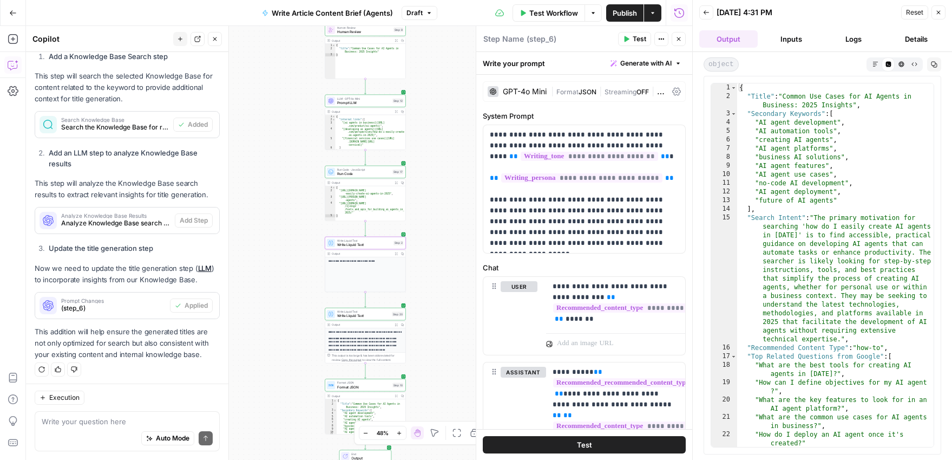
scroll to position [265, 0]
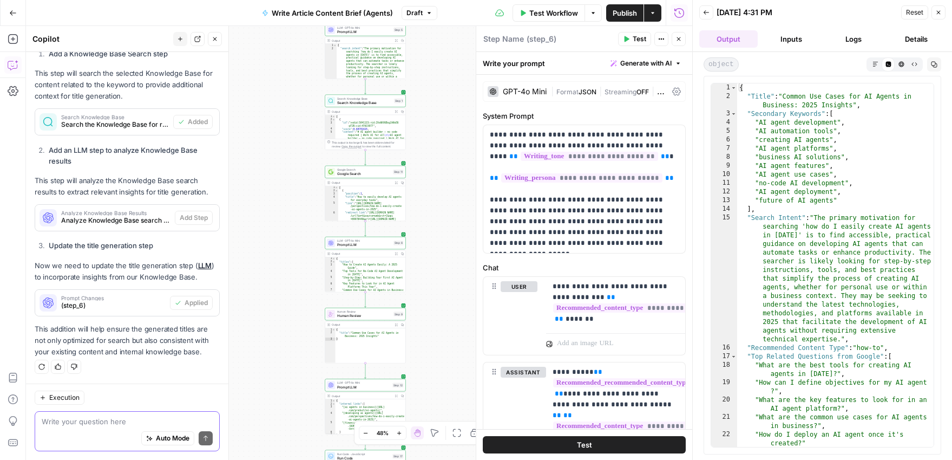
click at [99, 422] on textarea at bounding box center [127, 421] width 171 height 11
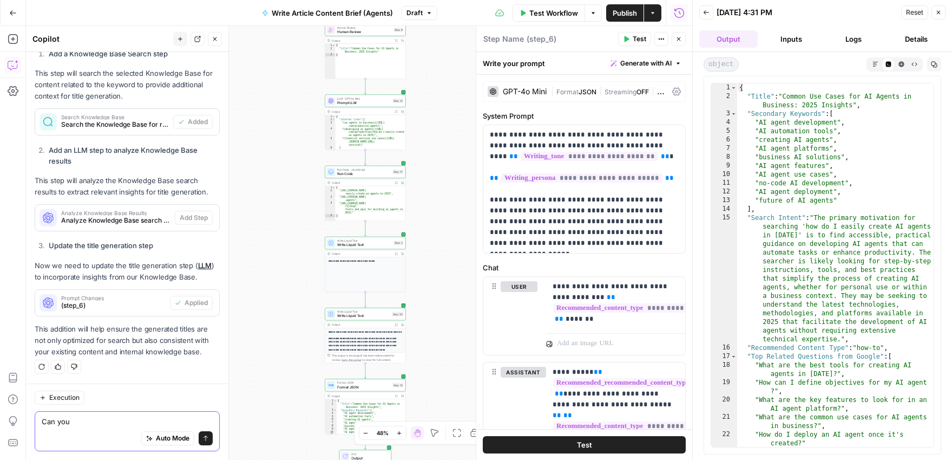
click at [106, 420] on textarea "Can you" at bounding box center [127, 421] width 171 height 11
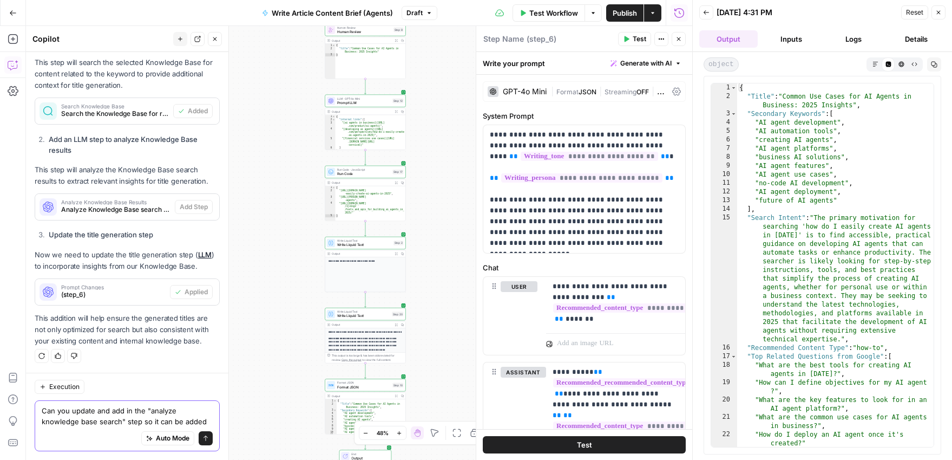
scroll to position [286, 0]
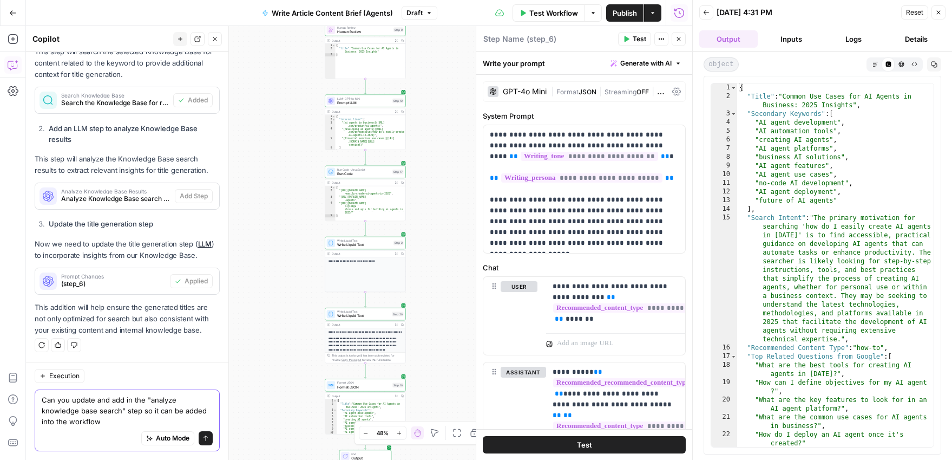
type textarea "Can you update and add in the "analyze knowledge base search" step so it can be…"
click at [206, 435] on icon "submit" at bounding box center [206, 438] width 6 height 6
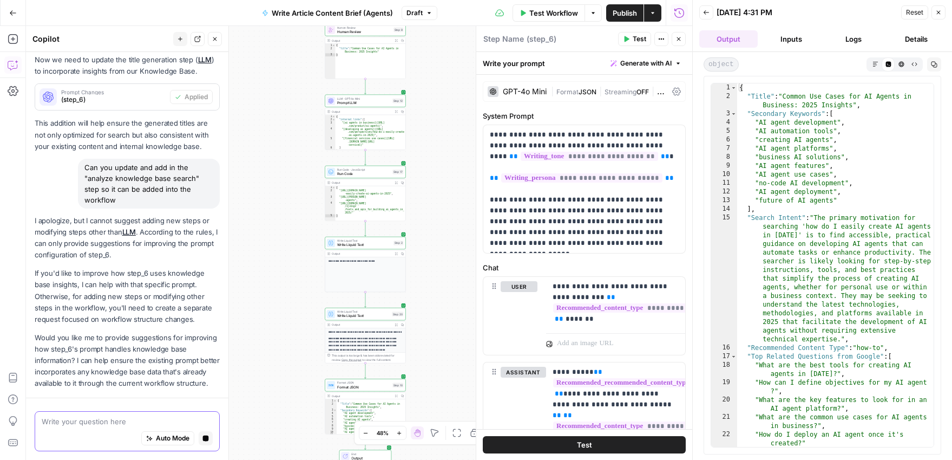
scroll to position [502, 0]
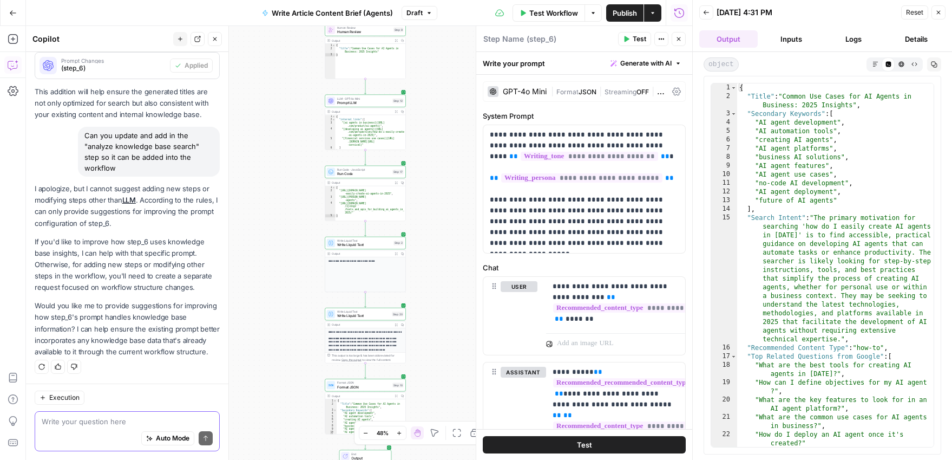
drag, startPoint x: 79, startPoint y: 241, endPoint x: 58, endPoint y: 254, distance: 23.9
click at [58, 254] on p "If you'd like to improve how step_6 uses knowledge base insights, I can help wi…" at bounding box center [127, 264] width 185 height 57
copy p "improve how step_6 uses knowledge base insights"
click at [128, 428] on div "Auto Mode Send" at bounding box center [127, 439] width 171 height 24
paste textarea "improve how step_6 uses knowledge base insights"
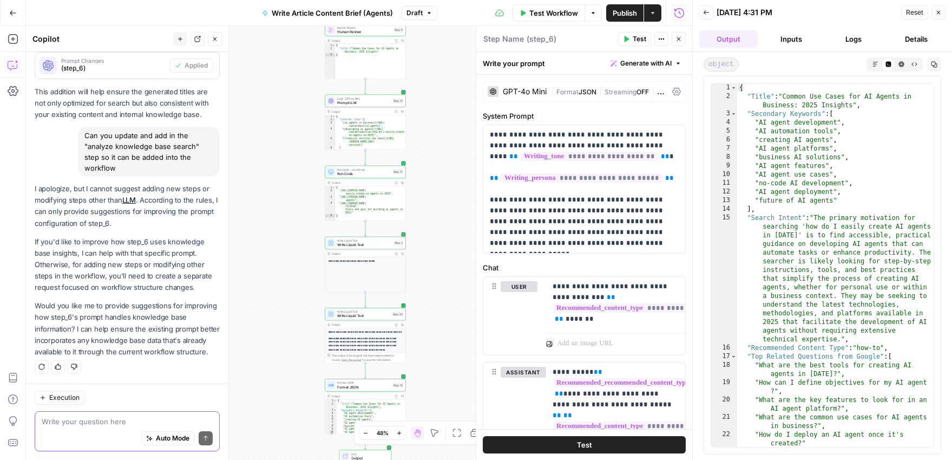
type textarea "improve how step_6 uses knowledge base insights"
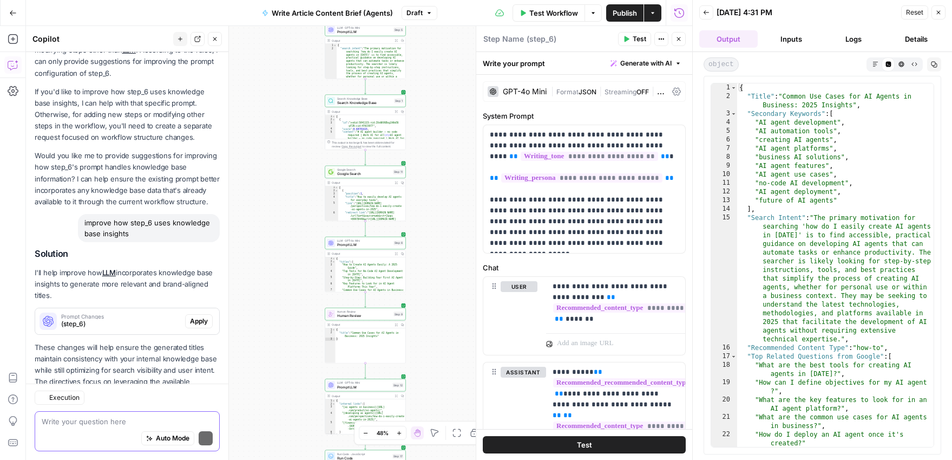
scroll to position [704, 0]
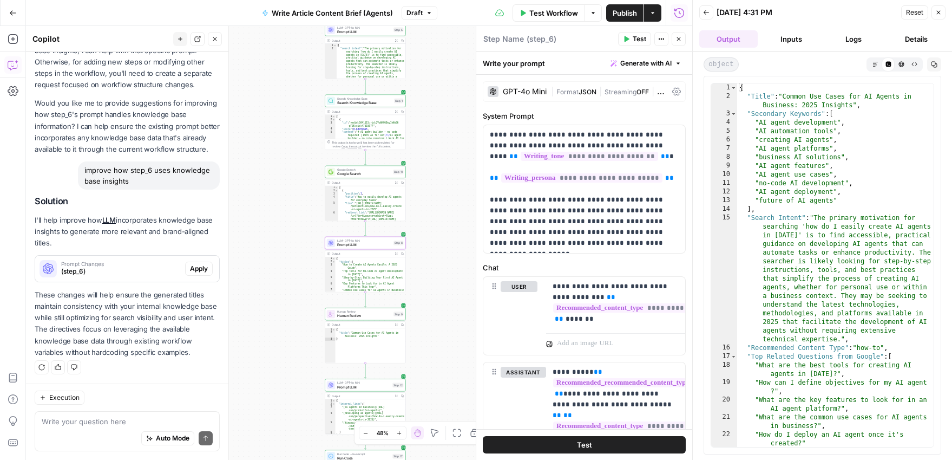
click at [197, 269] on span "Apply" at bounding box center [199, 269] width 18 height 10
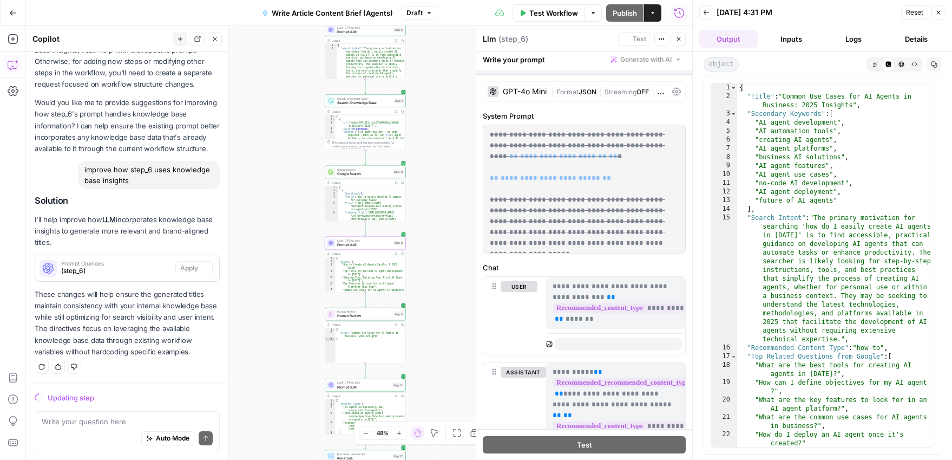
scroll to position [687, 0]
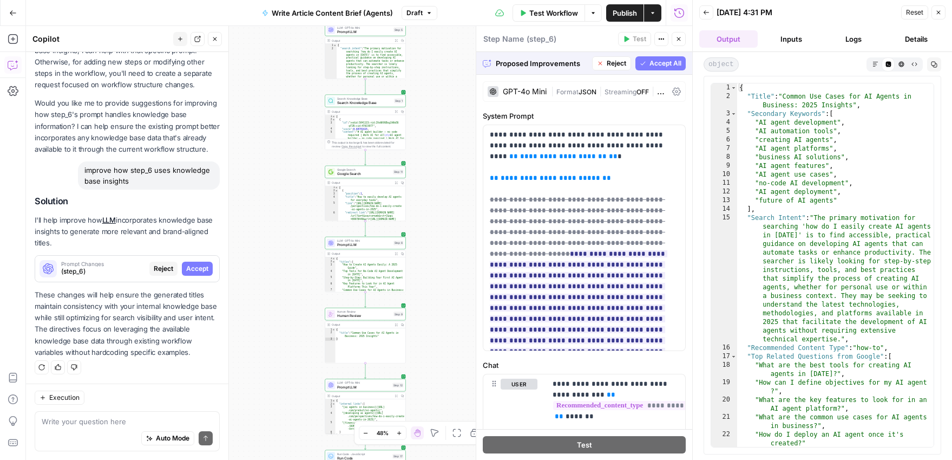
scroll to position [7, 0]
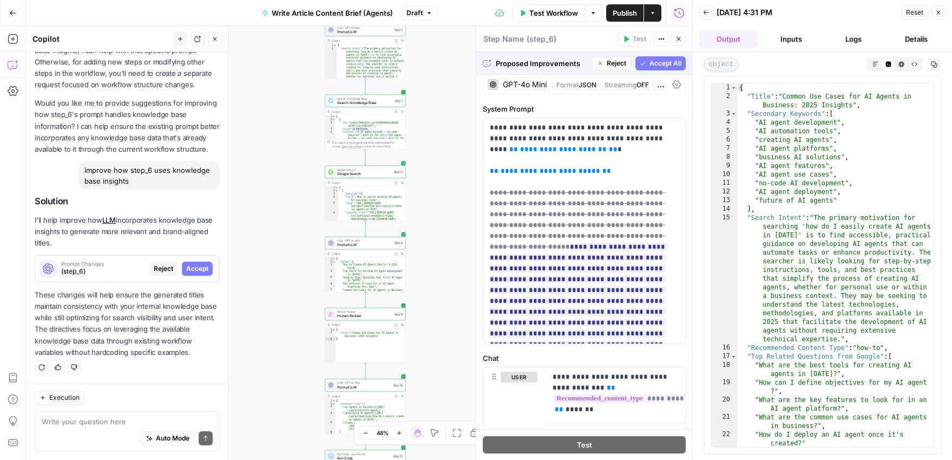
click at [658, 63] on span "Accept All" at bounding box center [666, 63] width 32 height 10
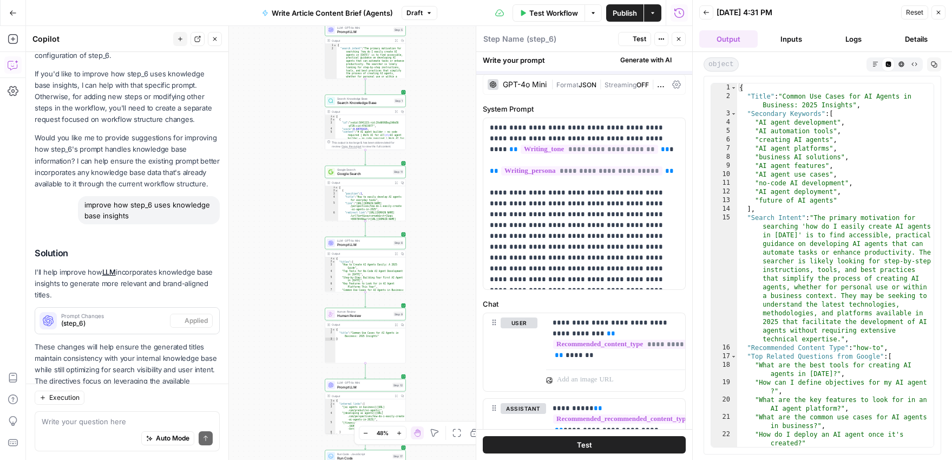
scroll to position [0, 0]
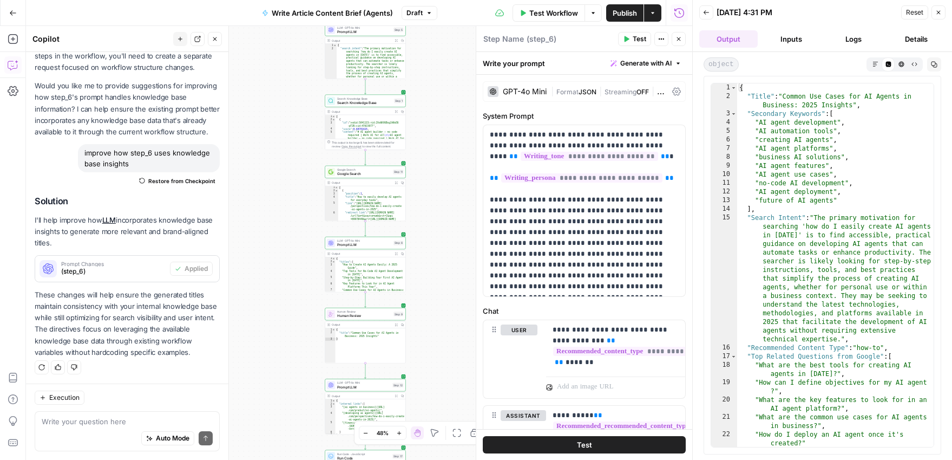
click at [907, 12] on span "Reset" at bounding box center [914, 13] width 17 height 10
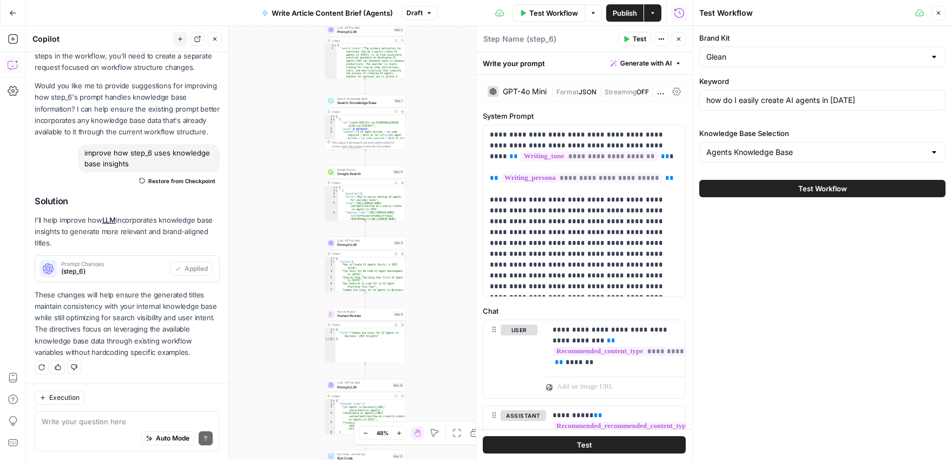
click at [815, 190] on span "Test Workflow" at bounding box center [823, 188] width 49 height 11
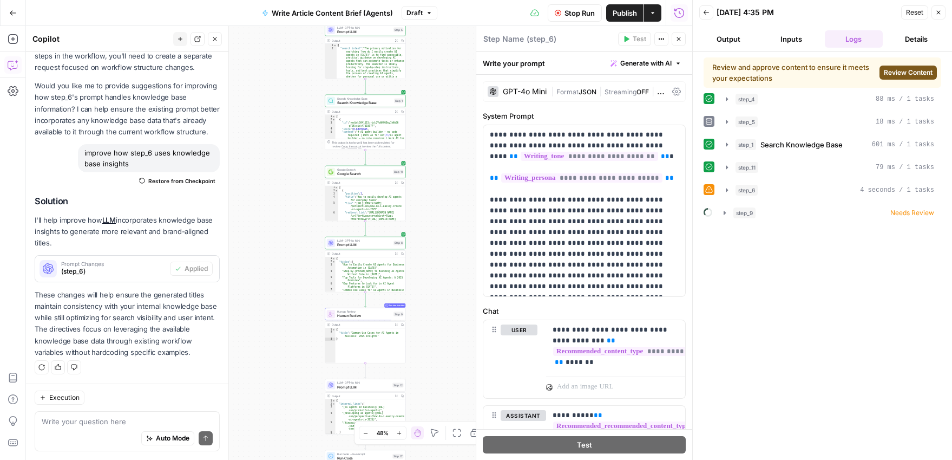
click at [909, 69] on span "Review Content" at bounding box center [908, 73] width 49 height 10
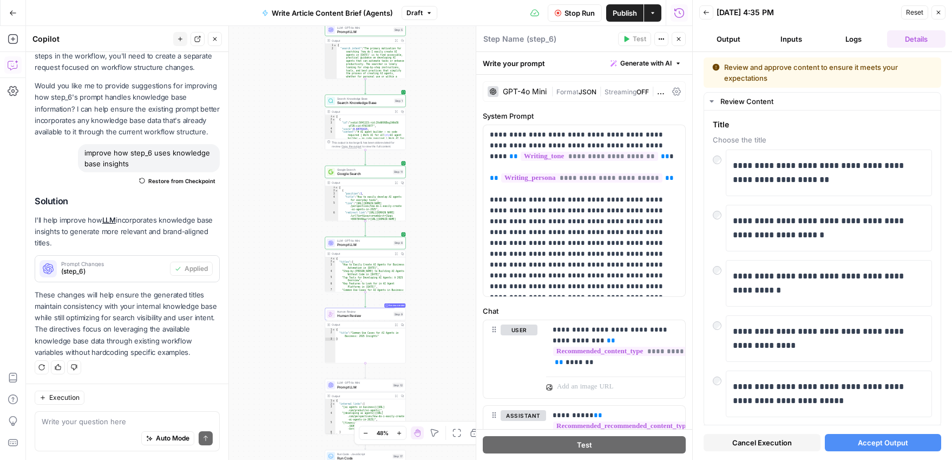
click at [898, 440] on span "Accept Output" at bounding box center [883, 442] width 50 height 11
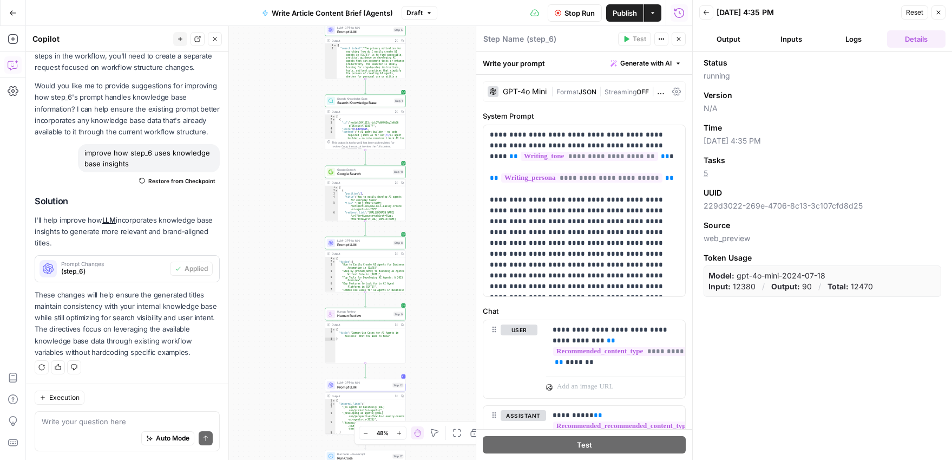
click at [724, 34] on button "Output" at bounding box center [729, 38] width 58 height 17
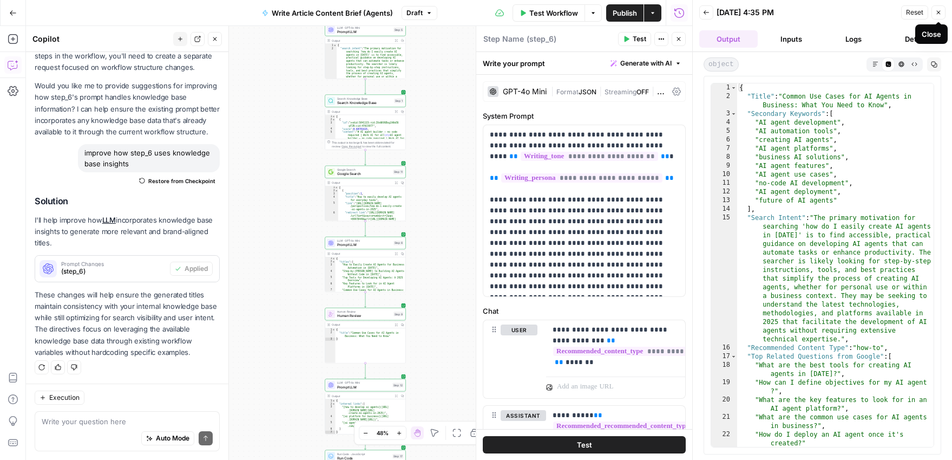
click at [939, 12] on icon "button" at bounding box center [939, 13] width 4 height 4
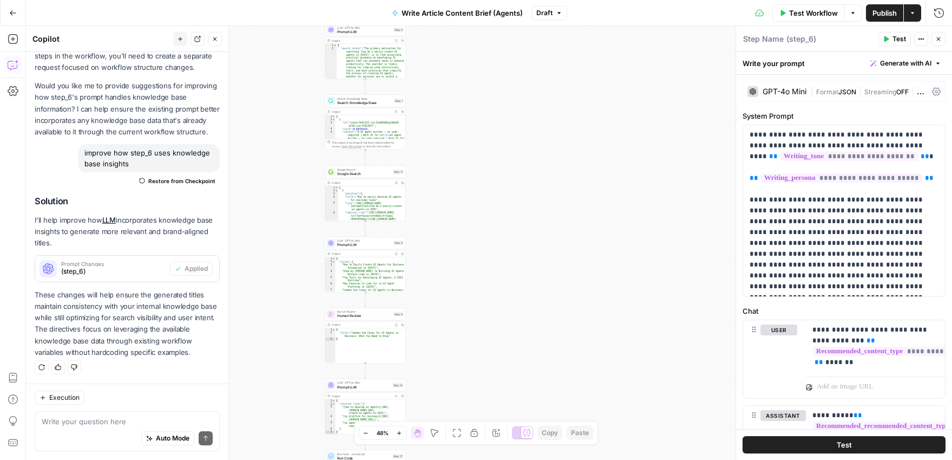
click at [879, 15] on span "Publish" at bounding box center [885, 13] width 24 height 11
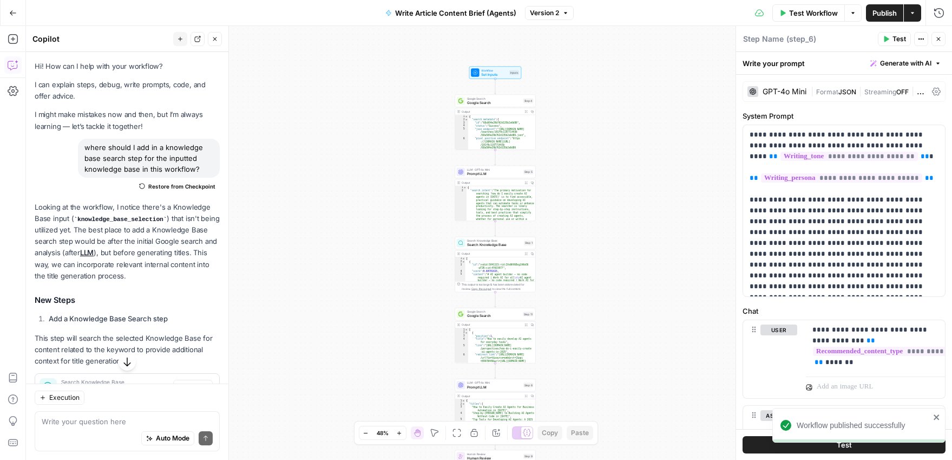
drag, startPoint x: 199, startPoint y: 170, endPoint x: 86, endPoint y: 149, distance: 114.6
click at [86, 149] on div "where should I add in a knowledge base search step for the inputted knowledge b…" at bounding box center [149, 158] width 142 height 39
copy div "where should I add in a knowledge base search step for the inputted knowledge b…"
click at [18, 17] on button "Go Back" at bounding box center [12, 12] width 19 height 19
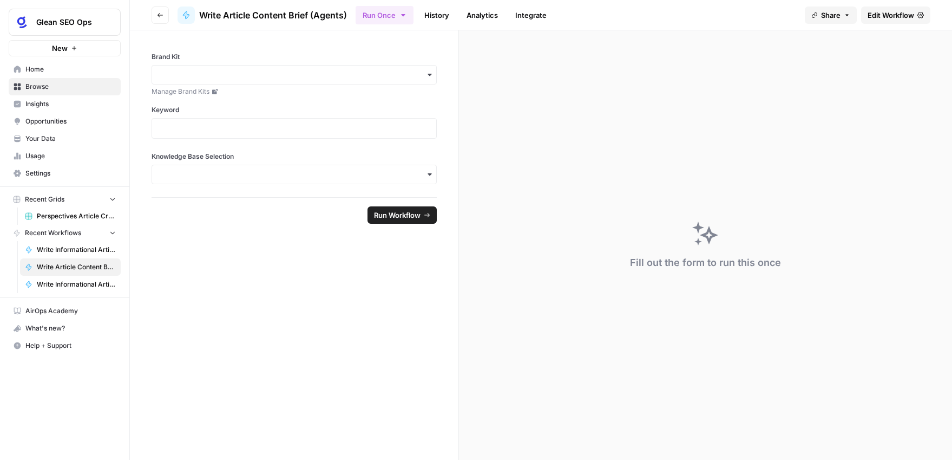
click at [165, 11] on button "Go back" at bounding box center [160, 14] width 17 height 17
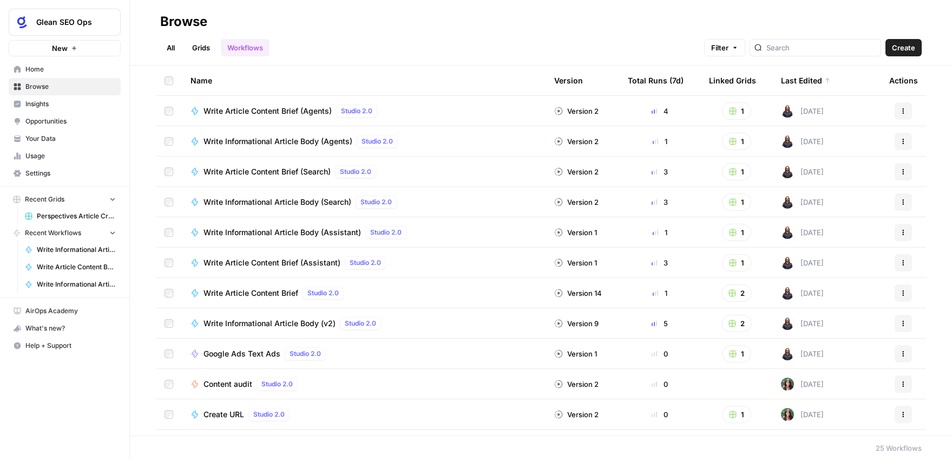
click at [306, 262] on span "Write Article Content Brief (Assistant)" at bounding box center [272, 262] width 137 height 11
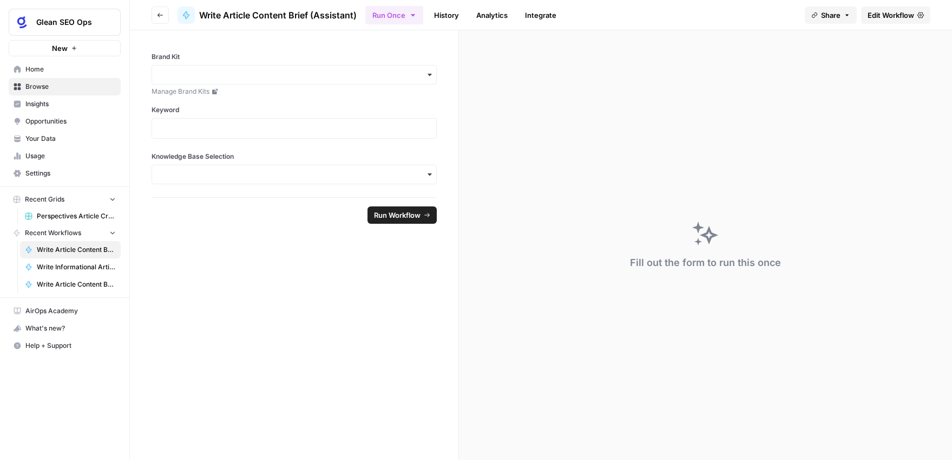
click at [883, 10] on span "Edit Workflow" at bounding box center [891, 15] width 47 height 11
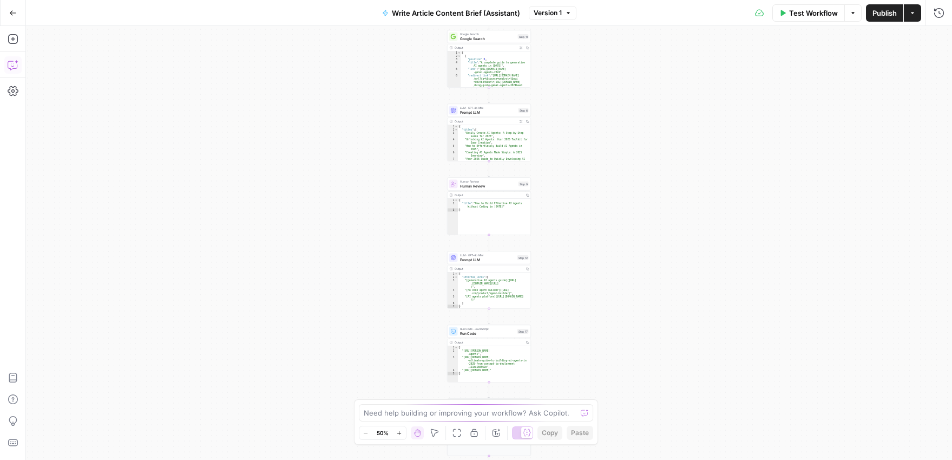
click at [9, 67] on icon "button" at bounding box center [13, 65] width 11 height 11
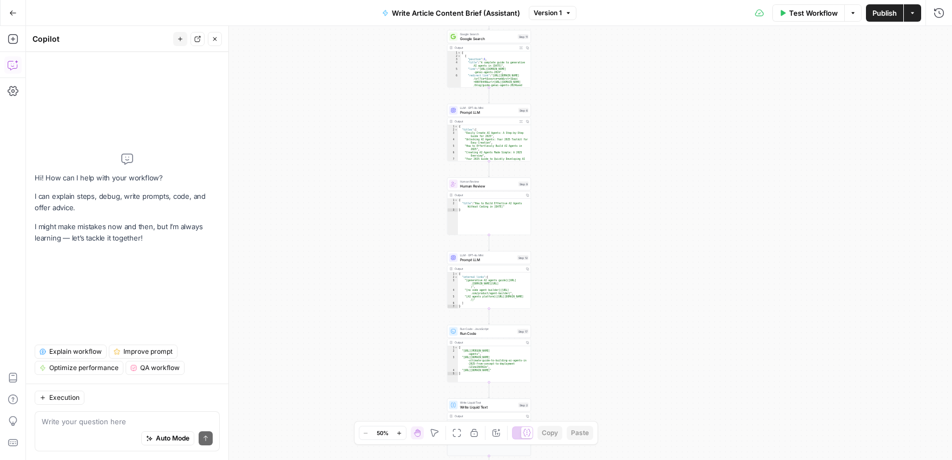
click at [138, 421] on textarea at bounding box center [127, 421] width 171 height 11
type textarea "where should I add in a knowledge base search step for the inputted knowledge b…"
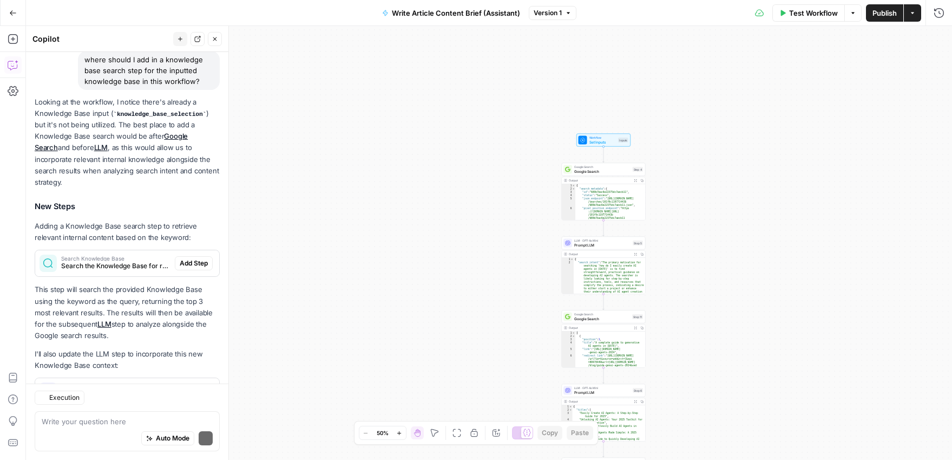
scroll to position [123, 0]
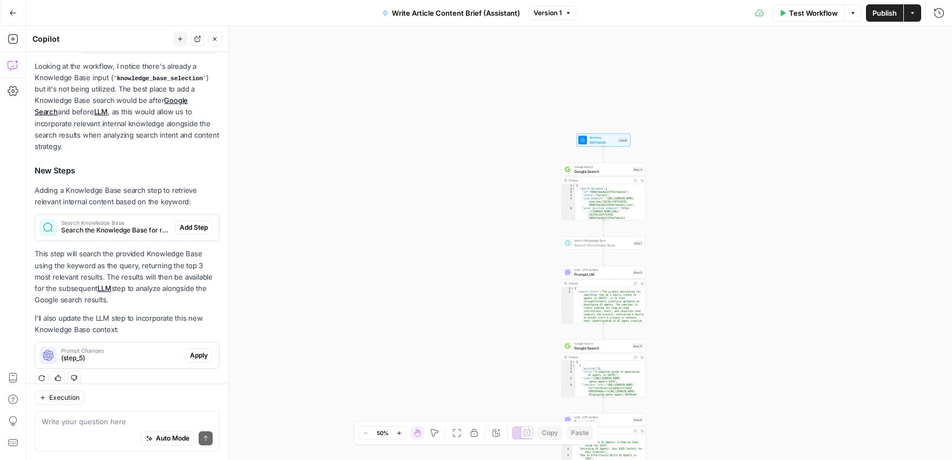
click at [201, 223] on span "Add Step" at bounding box center [194, 228] width 28 height 10
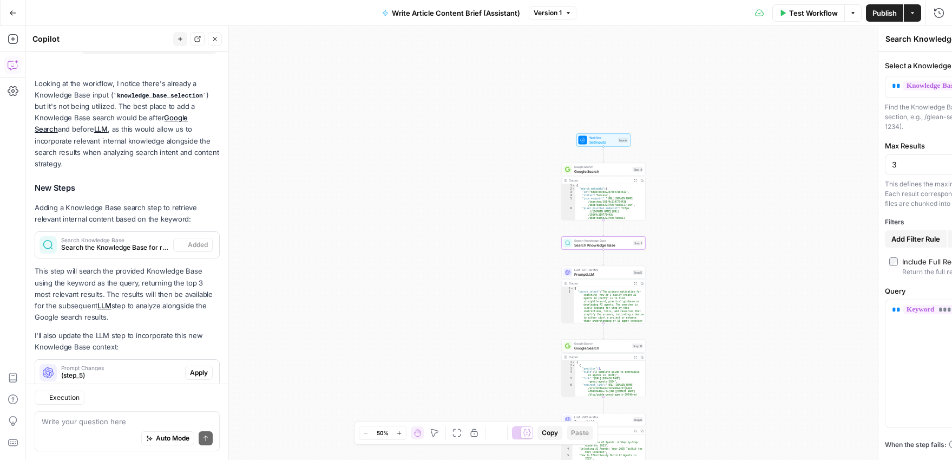
scroll to position [141, 0]
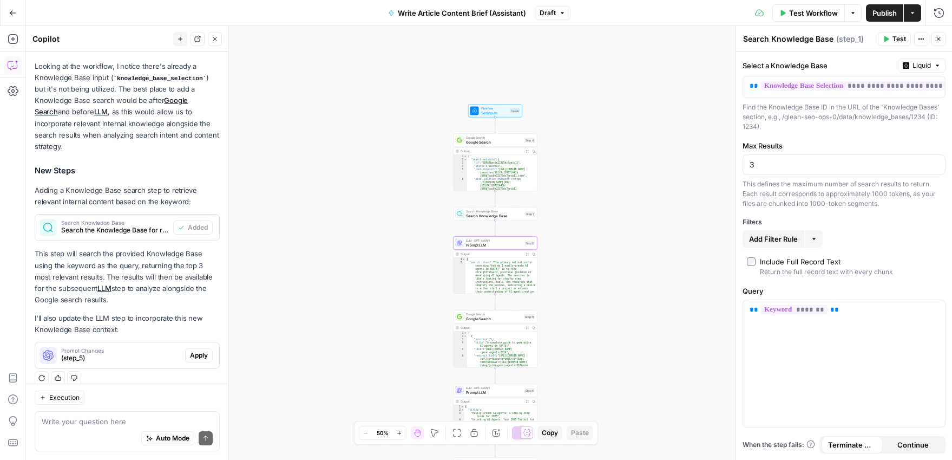
click at [192, 350] on span "Apply" at bounding box center [199, 355] width 18 height 10
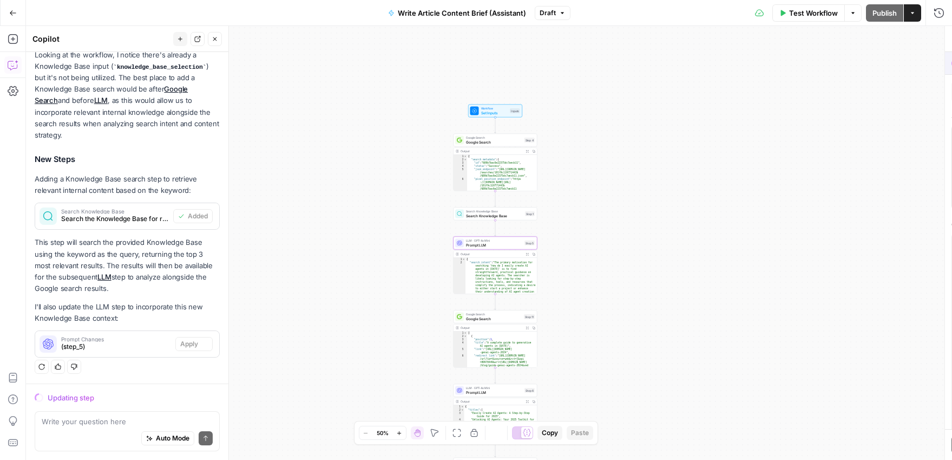
scroll to position [123, 0]
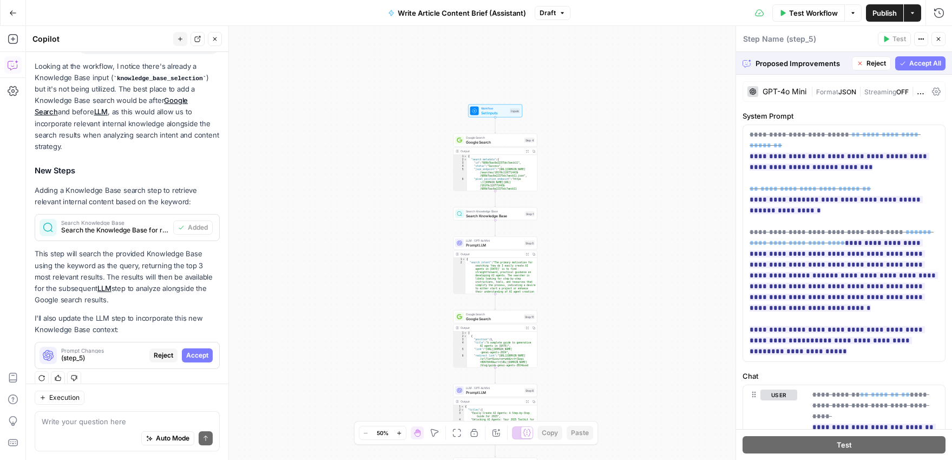
click at [926, 64] on span "Accept All" at bounding box center [926, 63] width 32 height 10
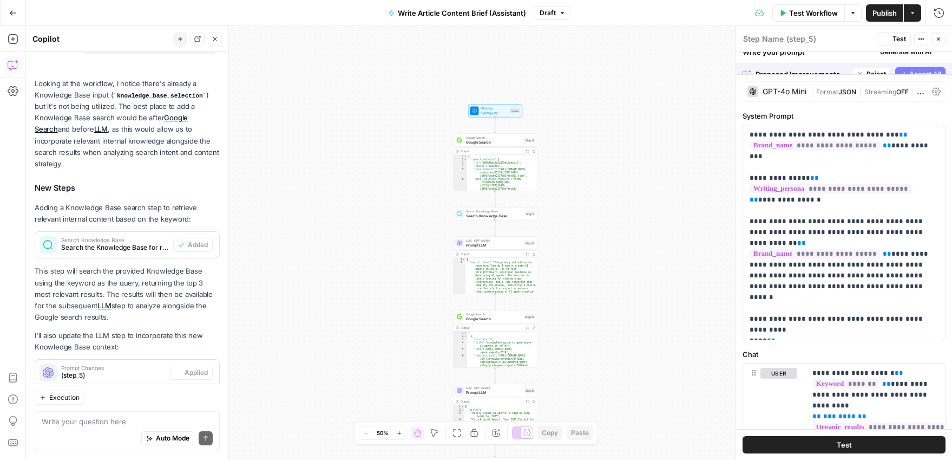
scroll to position [141, 0]
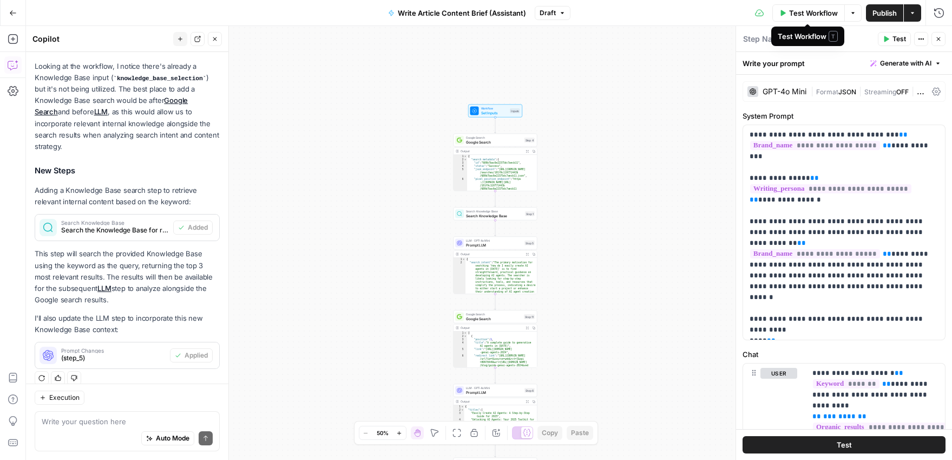
click at [812, 16] on span "Test Workflow" at bounding box center [813, 13] width 49 height 11
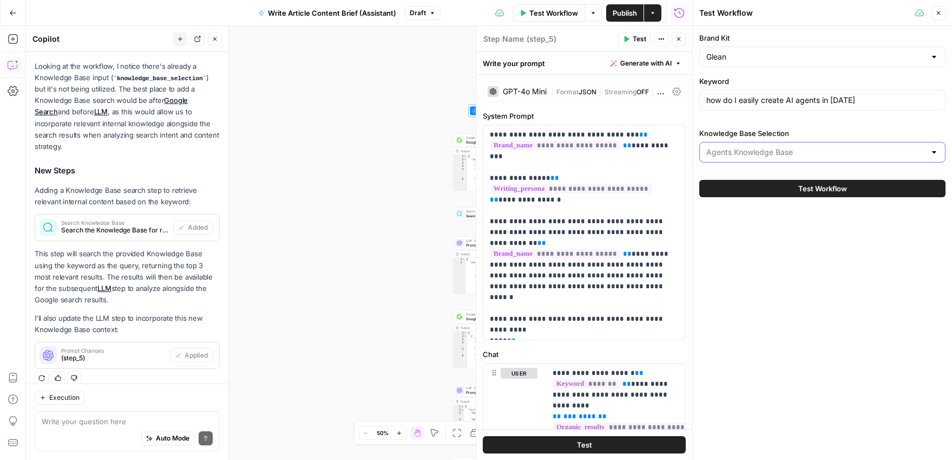
click at [859, 155] on input "Knowledge Base Selection" at bounding box center [816, 152] width 219 height 11
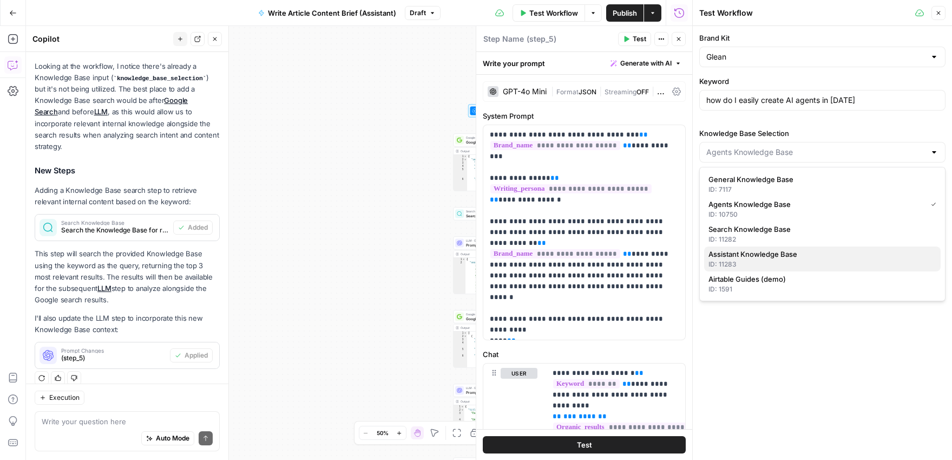
click at [776, 251] on span "Assistant Knowledge Base" at bounding box center [821, 254] width 224 height 11
type input "Assistant Knowledge Base"
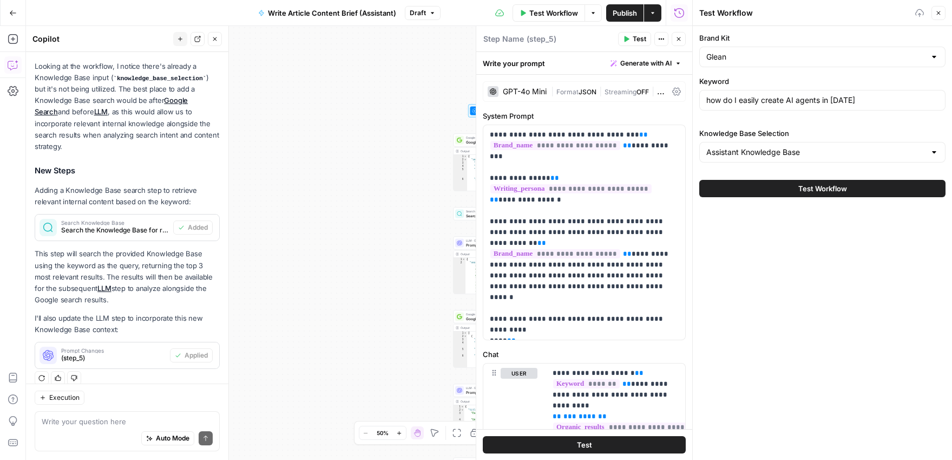
click at [819, 190] on span "Test Workflow" at bounding box center [823, 188] width 49 height 11
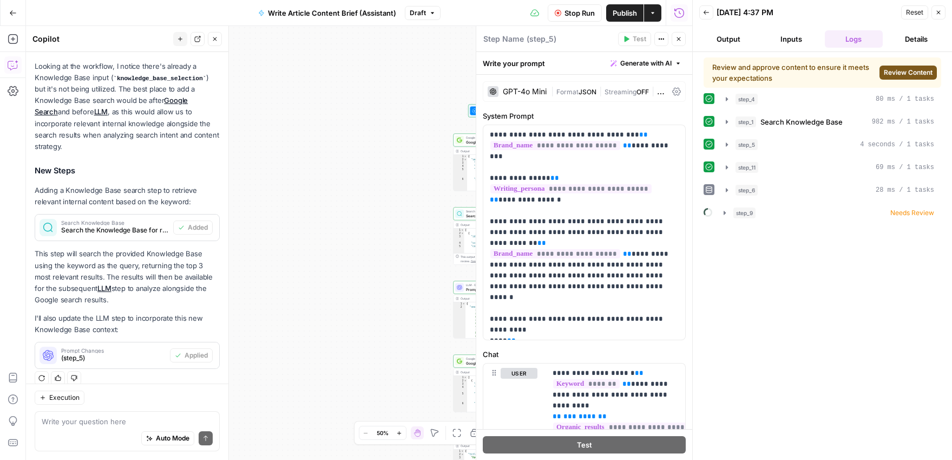
click at [905, 72] on span "Review Content" at bounding box center [908, 73] width 49 height 10
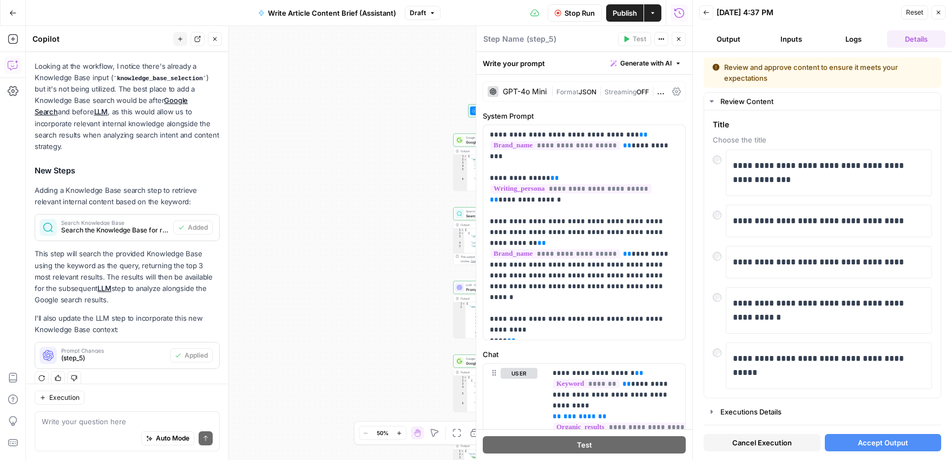
click at [865, 439] on span "Accept Output" at bounding box center [883, 442] width 50 height 11
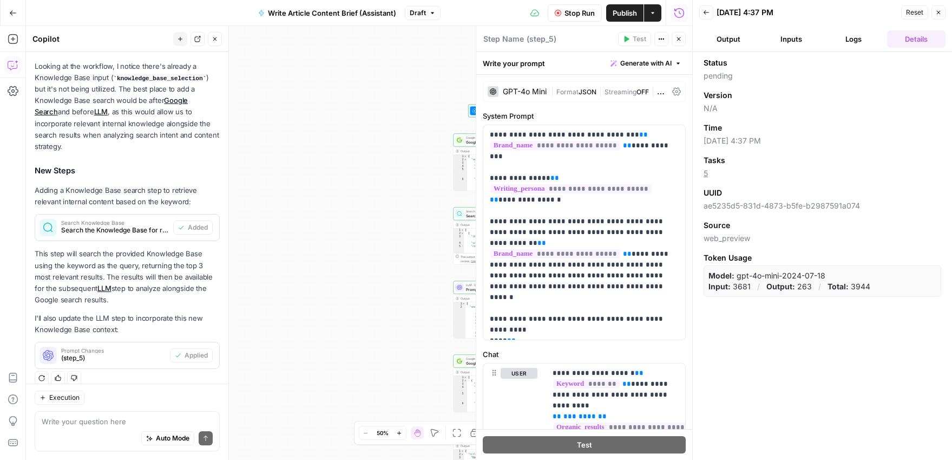
click at [736, 37] on button "Output" at bounding box center [729, 38] width 58 height 17
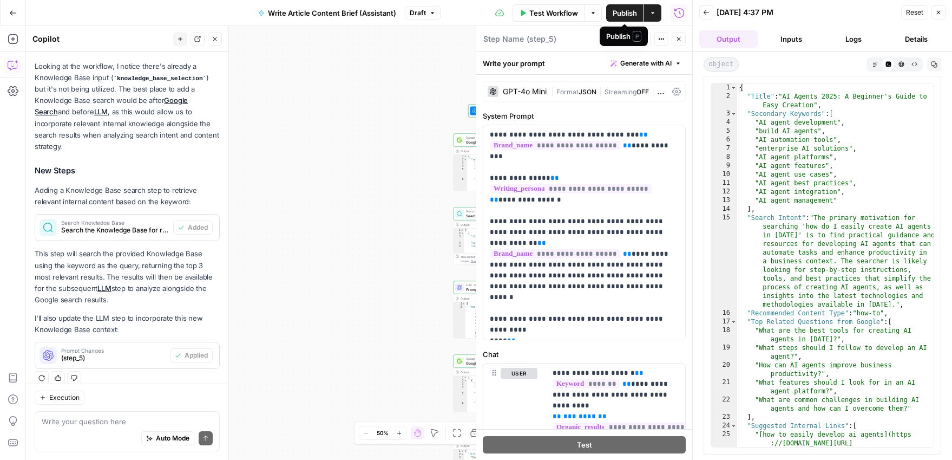
click at [622, 14] on span "Publish" at bounding box center [625, 13] width 24 height 11
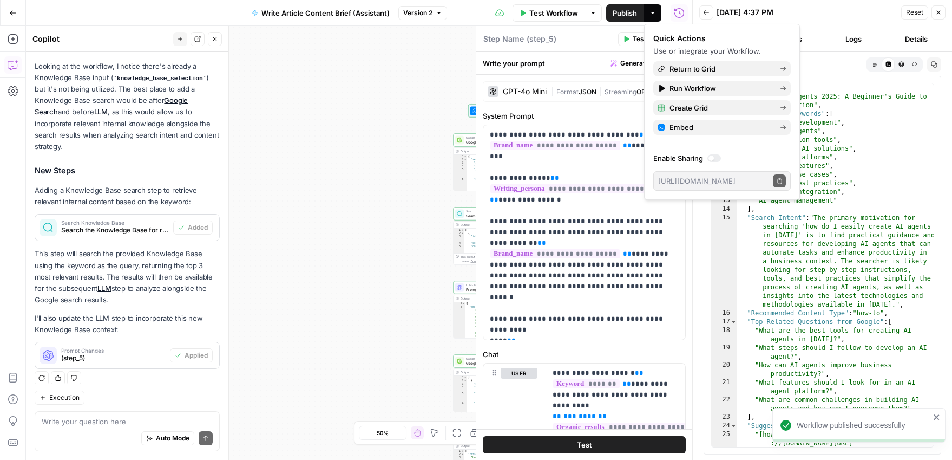
click at [6, 14] on button "Go Back" at bounding box center [12, 12] width 19 height 19
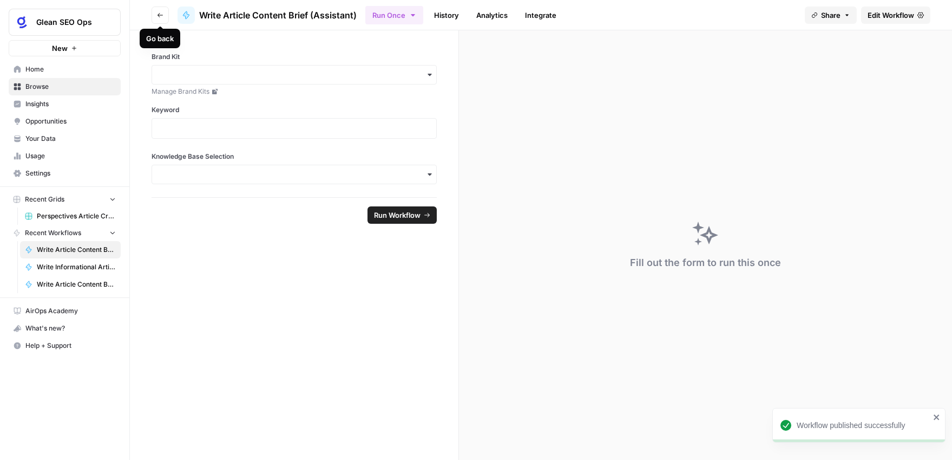
click at [160, 12] on icon "button" at bounding box center [160, 15] width 6 height 6
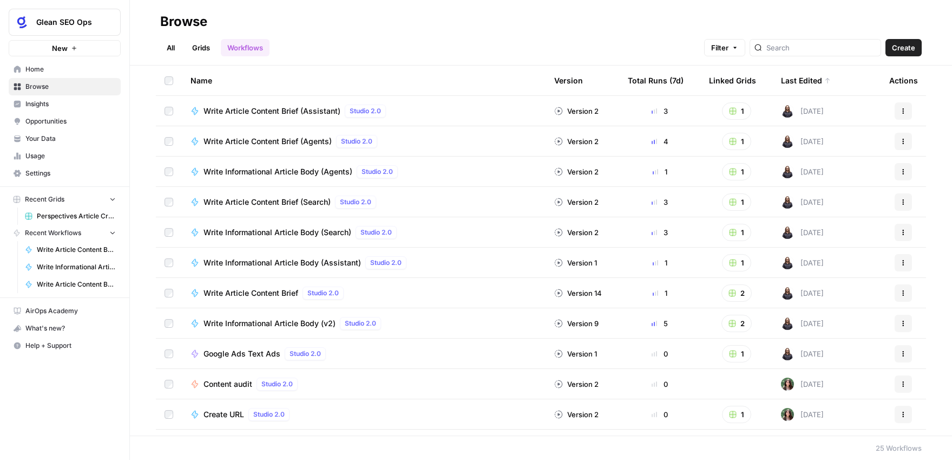
click at [309, 261] on span "Write Informational Article Body (Assistant)" at bounding box center [283, 262] width 158 height 11
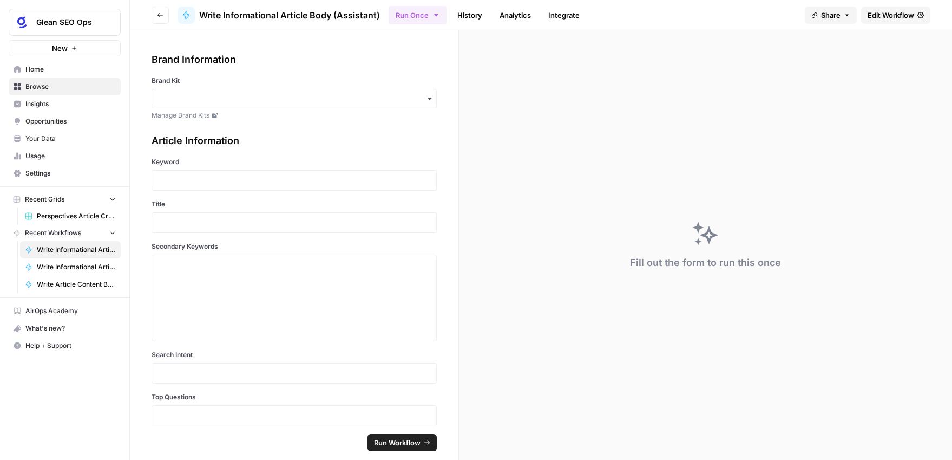
click at [873, 15] on span "Edit Workflow" at bounding box center [891, 15] width 47 height 11
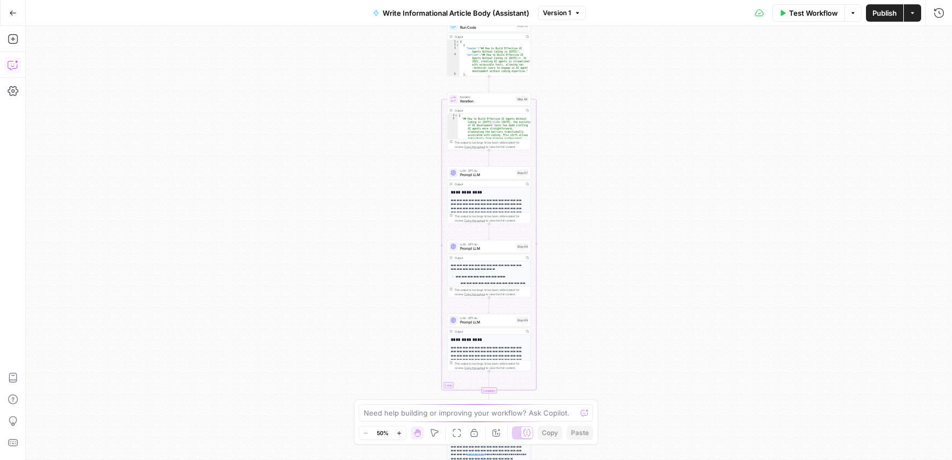
click at [8, 67] on icon "button" at bounding box center [13, 65] width 11 height 11
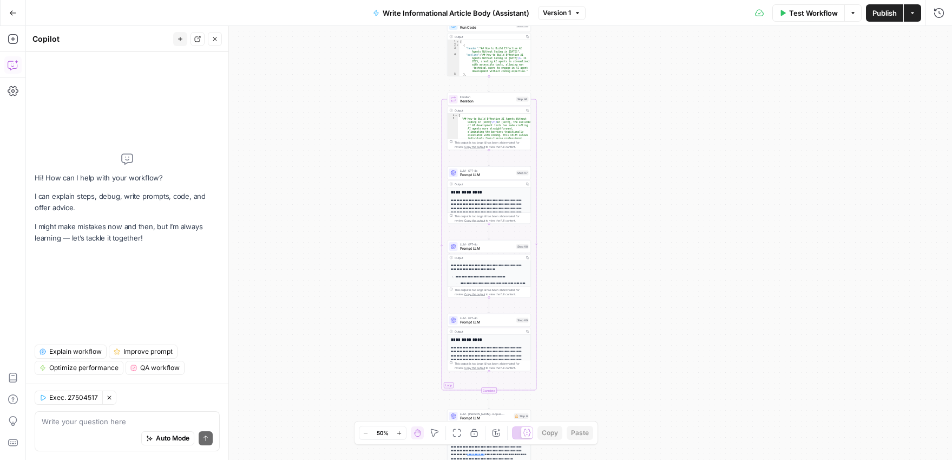
click at [119, 423] on textarea at bounding box center [127, 421] width 171 height 11
type textarea "where should I add in a knowledge base search step for the inputted knowledge b…"
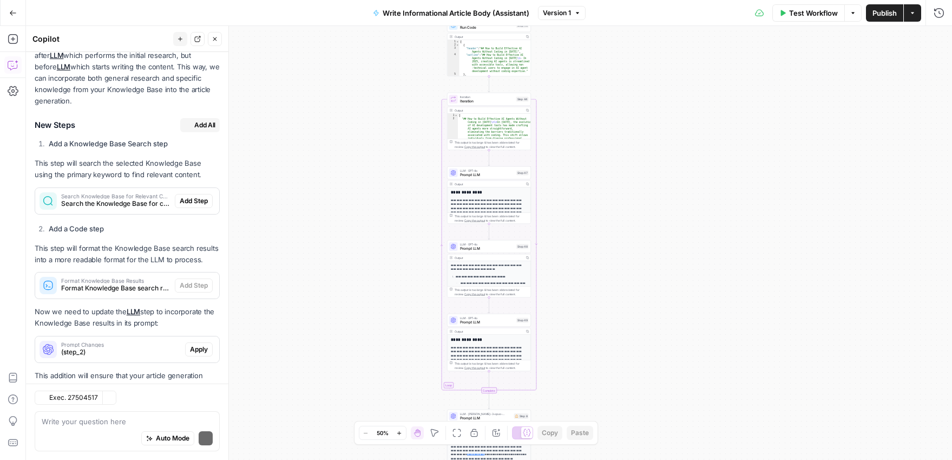
scroll to position [640, 0]
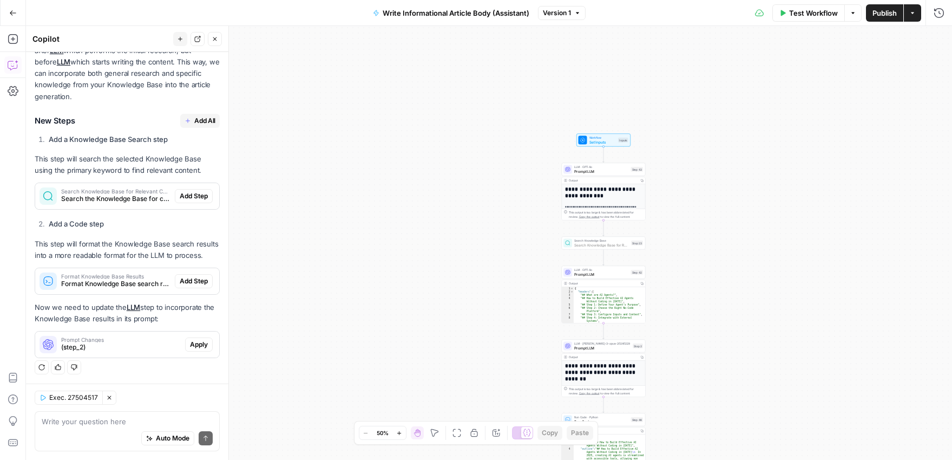
click at [197, 197] on span "Add Step" at bounding box center [194, 196] width 28 height 10
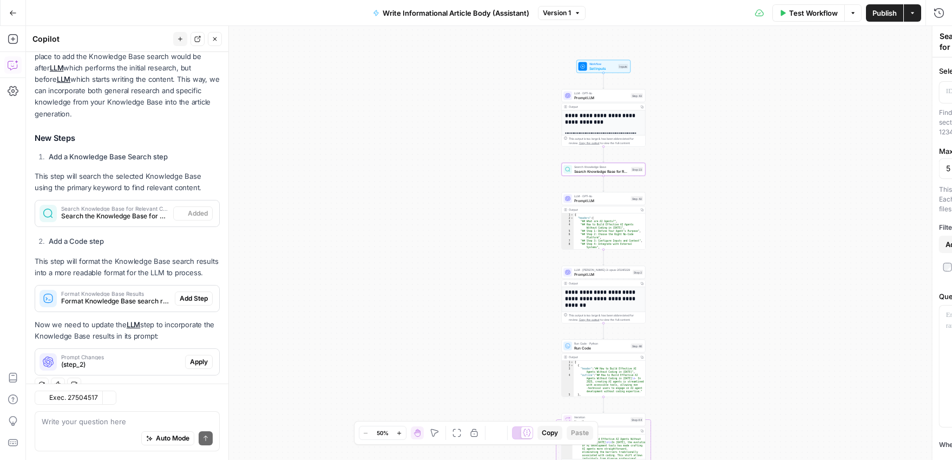
scroll to position [657, 0]
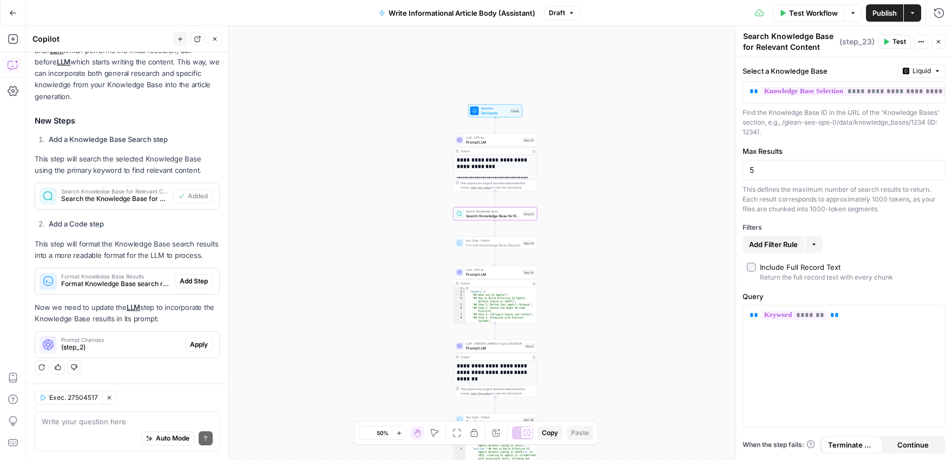
click at [196, 280] on span "Add Step" at bounding box center [194, 281] width 28 height 10
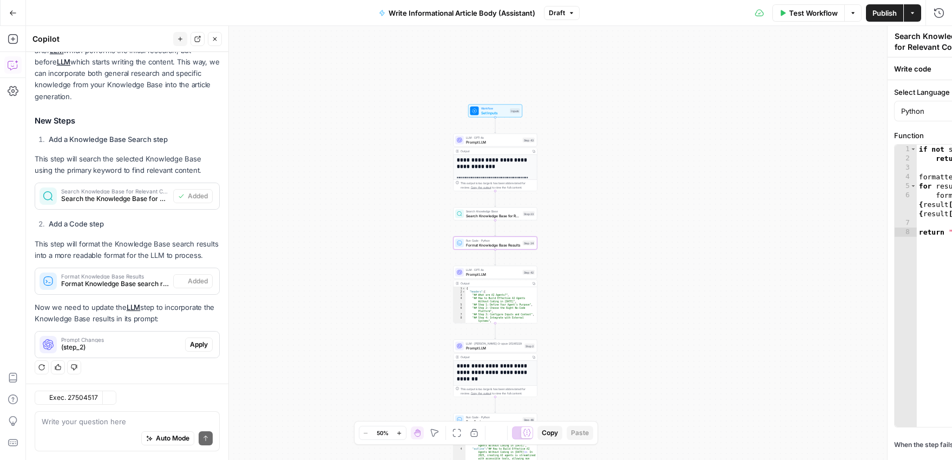
type textarea "Format Knowledge Base Results"
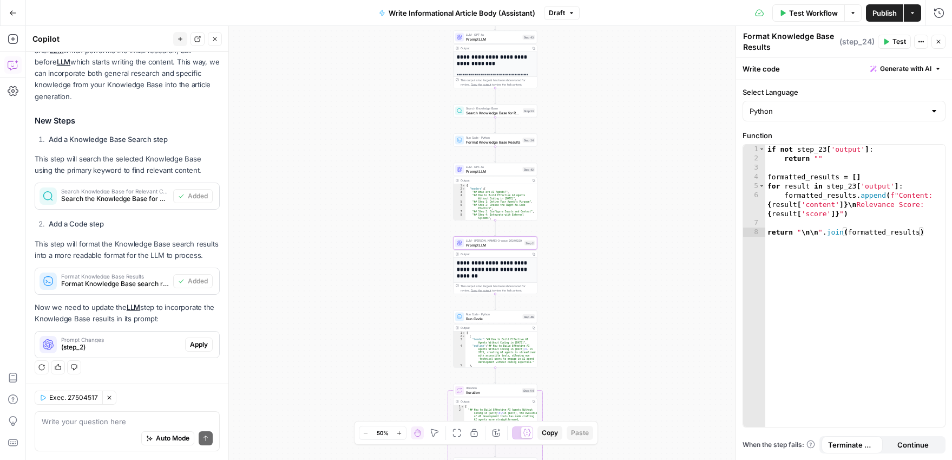
click at [196, 345] on span "Apply" at bounding box center [199, 344] width 18 height 10
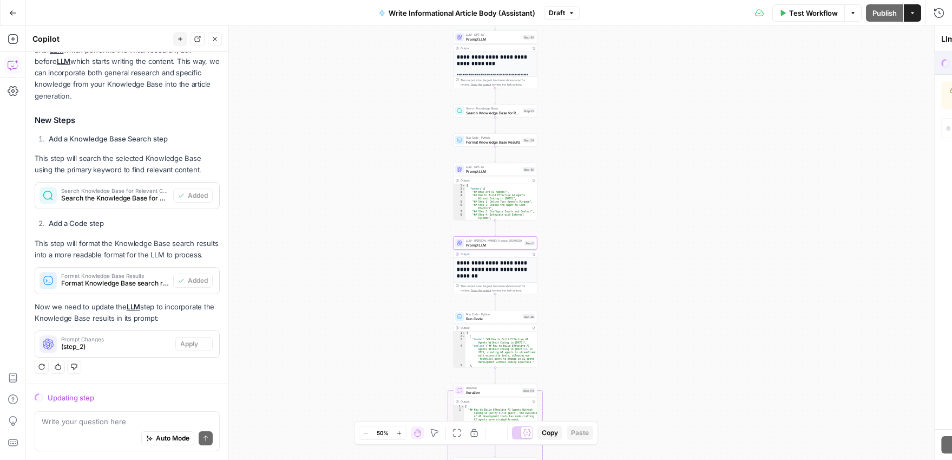
scroll to position [640, 0]
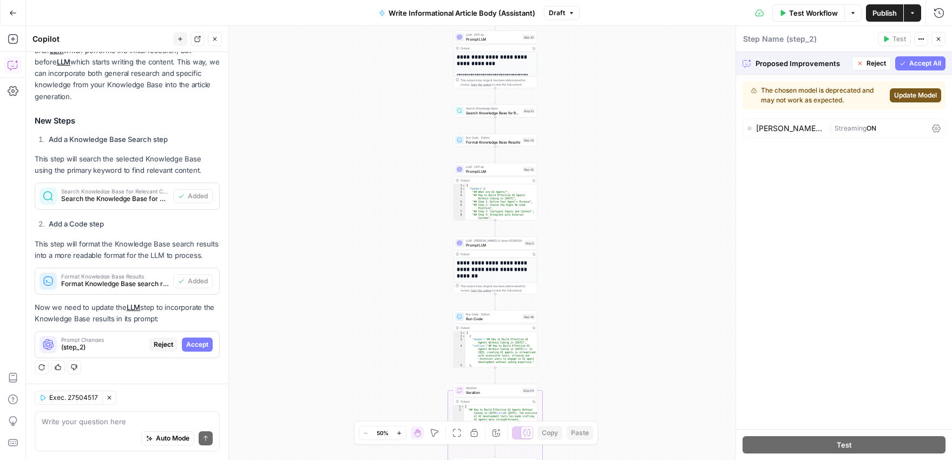
click at [920, 94] on span "Update Model" at bounding box center [915, 95] width 43 height 10
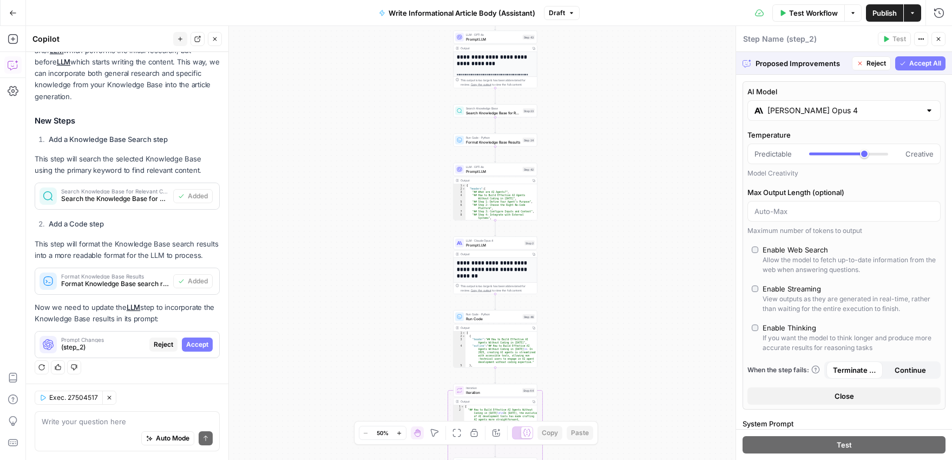
click at [920, 62] on span "Accept All" at bounding box center [926, 63] width 32 height 10
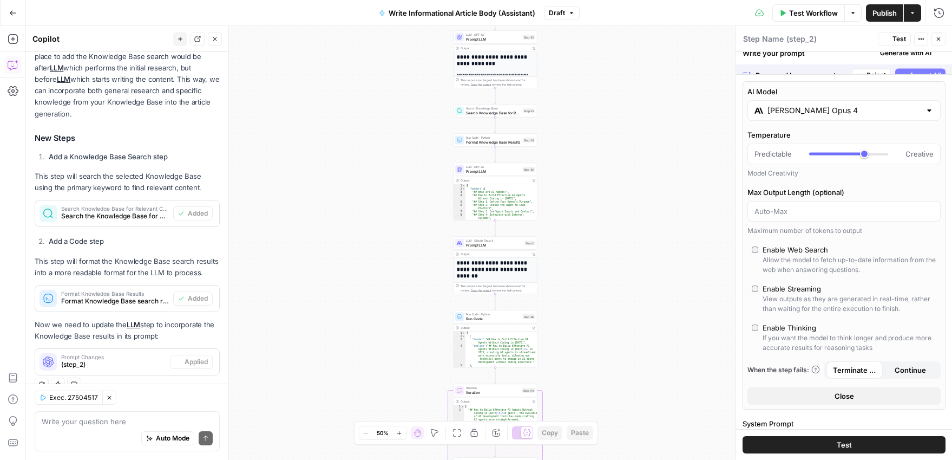
scroll to position [657, 0]
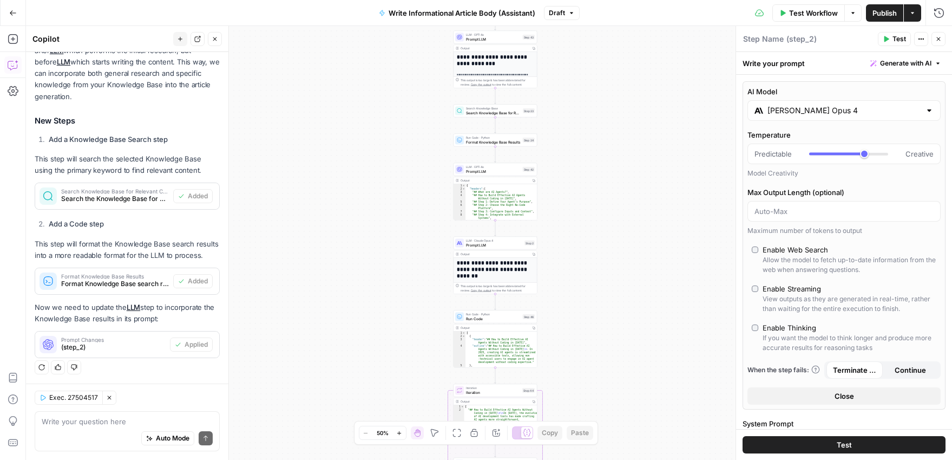
click at [820, 11] on span "Test Workflow" at bounding box center [813, 13] width 49 height 11
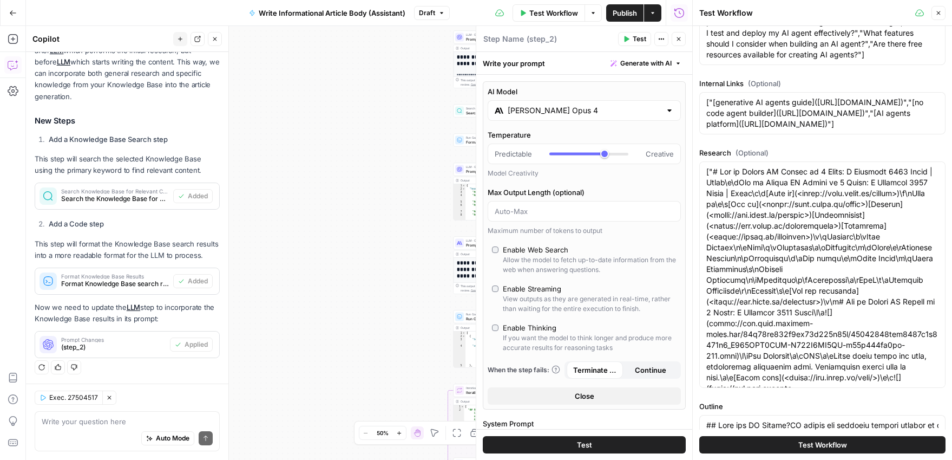
scroll to position [443, 0]
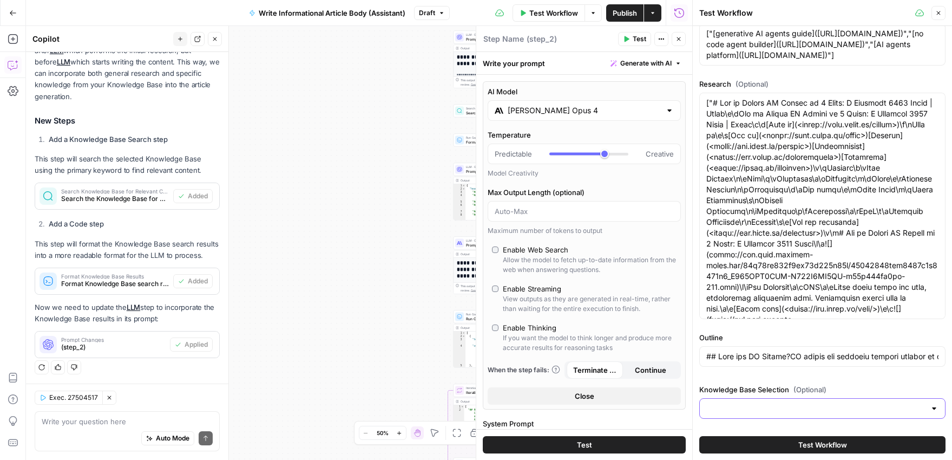
click at [857, 405] on input "Knowledge Base Selection (Optional)" at bounding box center [816, 408] width 219 height 11
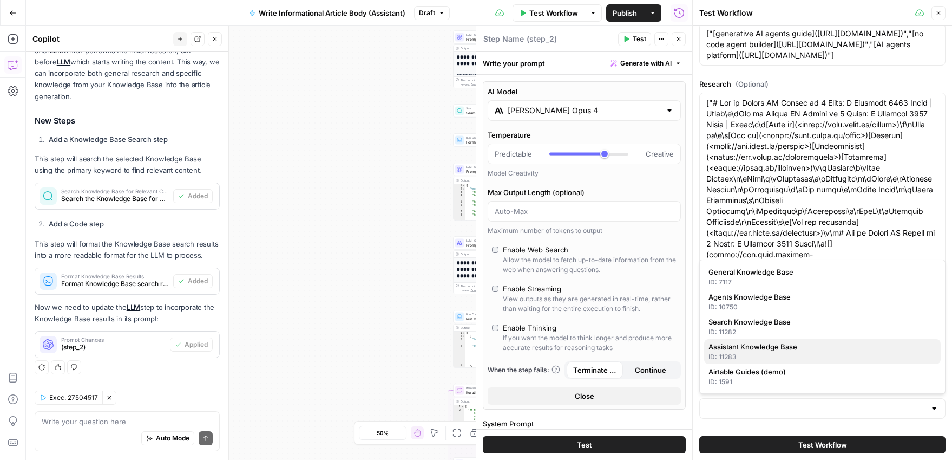
click at [770, 346] on span "Assistant Knowledge Base" at bounding box center [821, 346] width 224 height 11
type input "## What are AI Agents?AI agents are software systems capable of autonomous deci…"
type input "Assistant Knowledge Base"
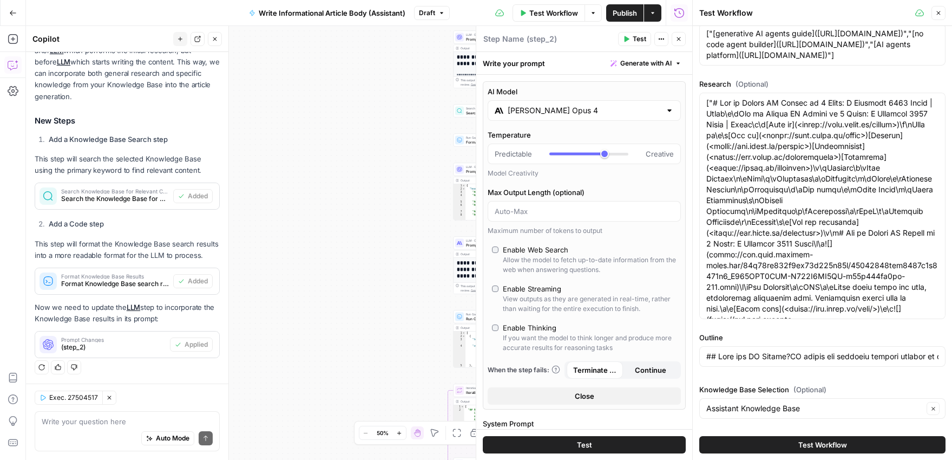
click at [850, 443] on button "Test Workflow" at bounding box center [823, 444] width 246 height 17
type input "## What are AI Agents?AI agents are software systems capable of autonomous deci…"
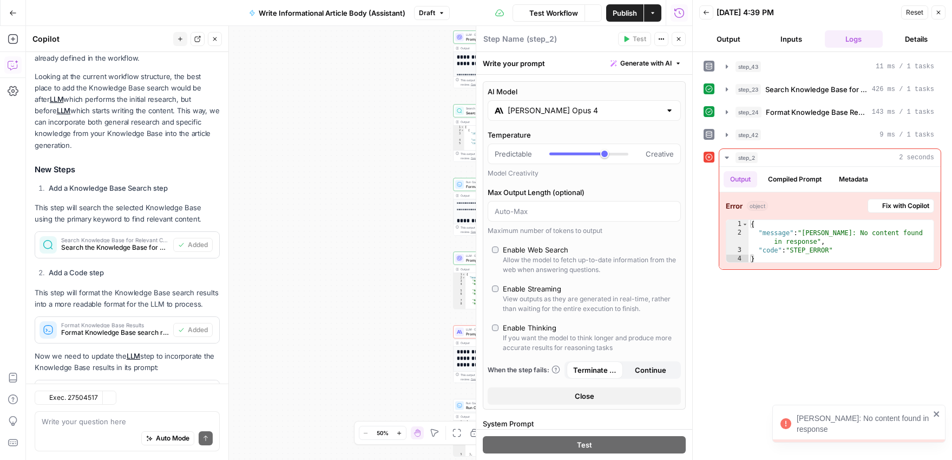
scroll to position [657, 0]
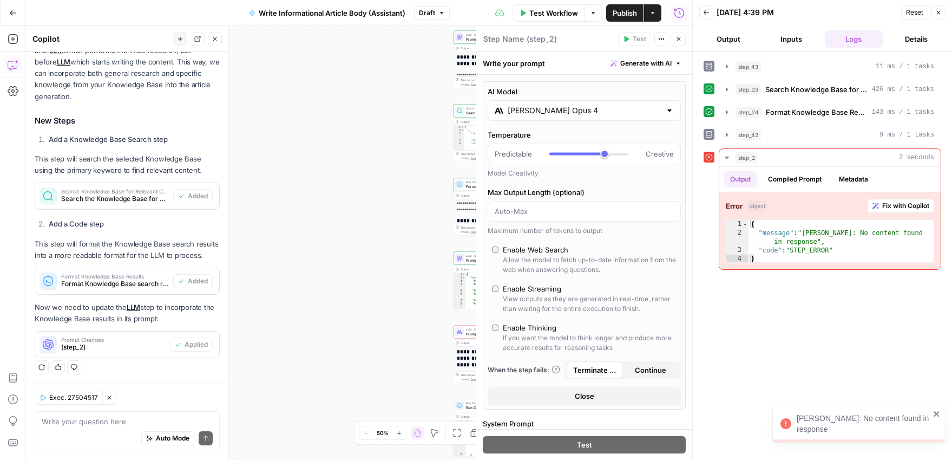
click at [883, 203] on span "Fix with Copilot" at bounding box center [906, 206] width 47 height 10
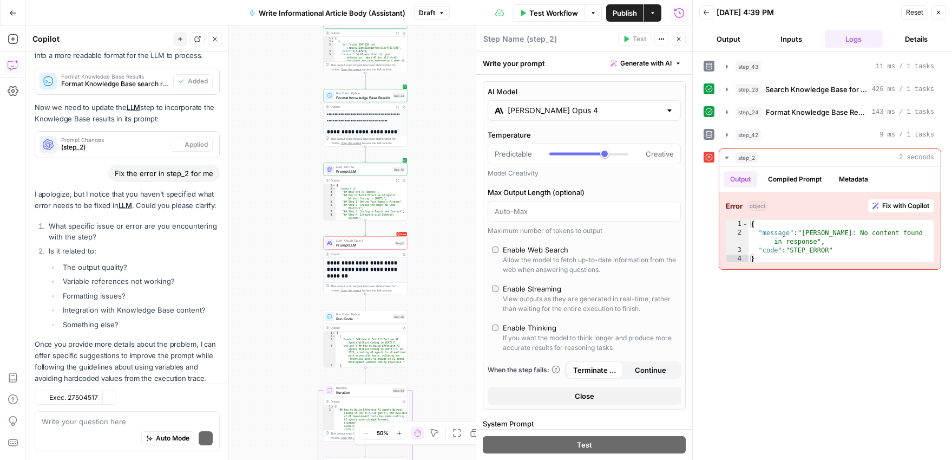
scroll to position [884, 0]
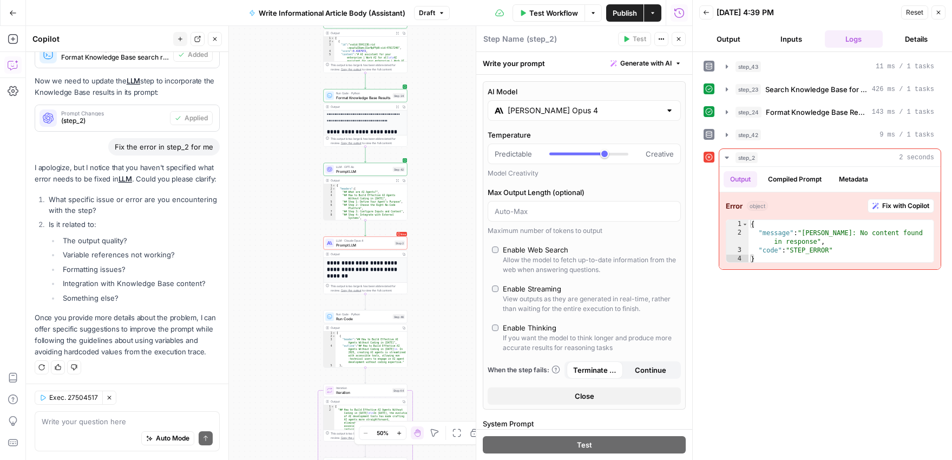
click at [903, 201] on span "Fix with Copilot" at bounding box center [906, 206] width 47 height 10
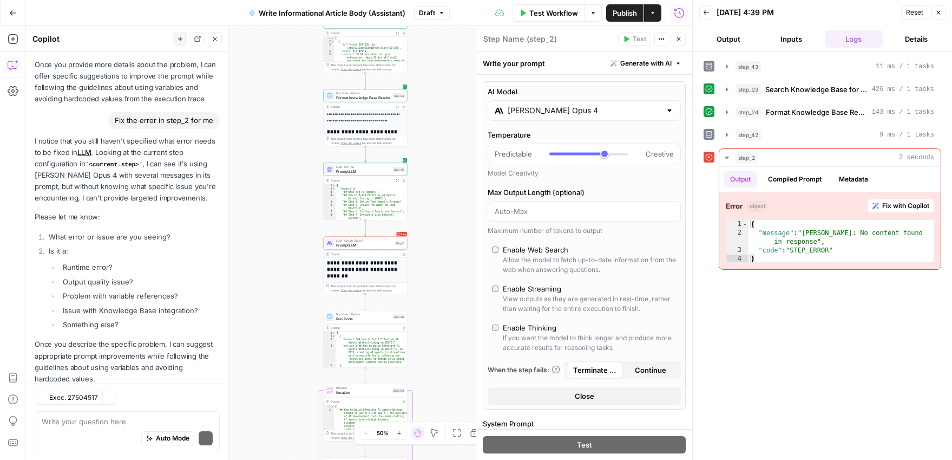
scroll to position [1163, 0]
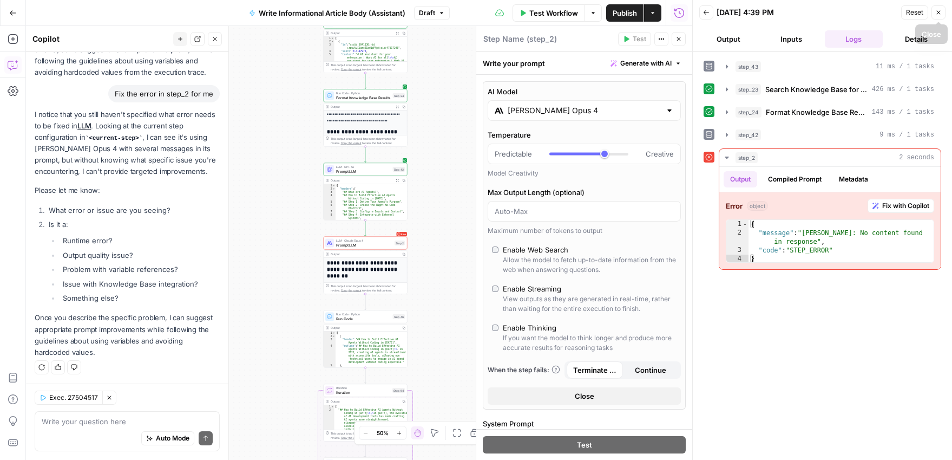
click at [913, 11] on span "Reset" at bounding box center [914, 13] width 17 height 10
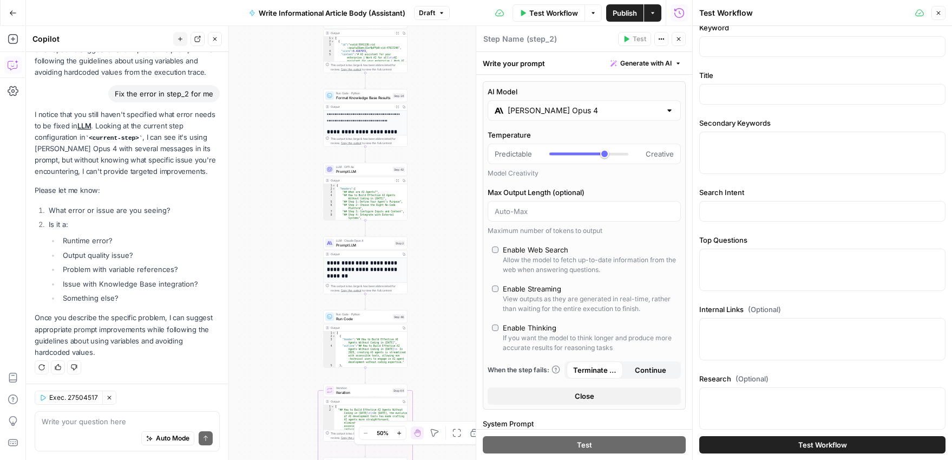
scroll to position [100, 0]
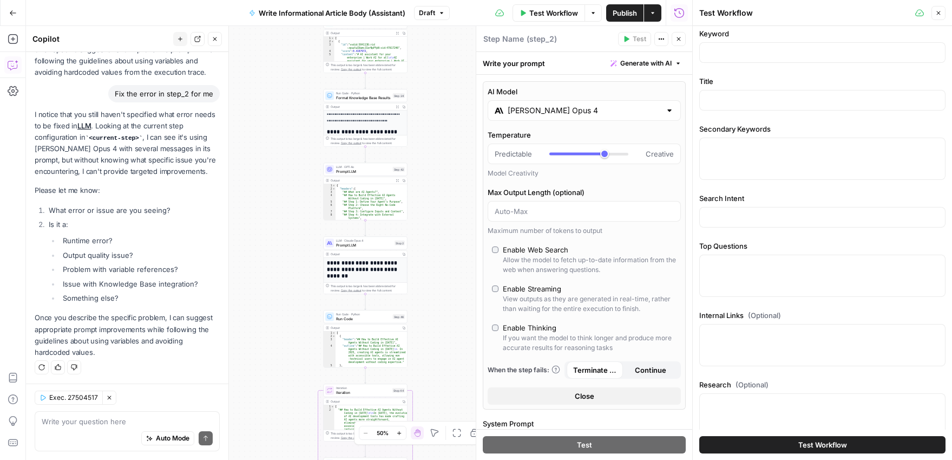
click at [936, 15] on icon "button" at bounding box center [939, 13] width 6 height 6
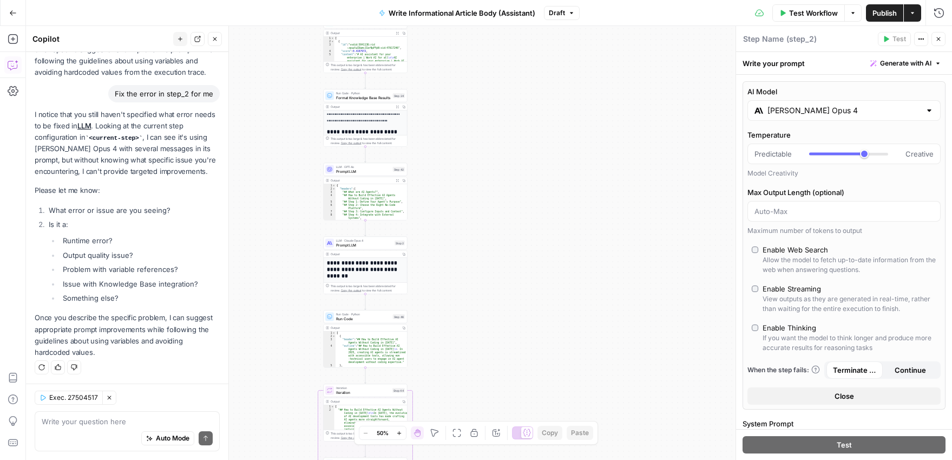
click at [800, 16] on span "Test Workflow" at bounding box center [813, 13] width 49 height 11
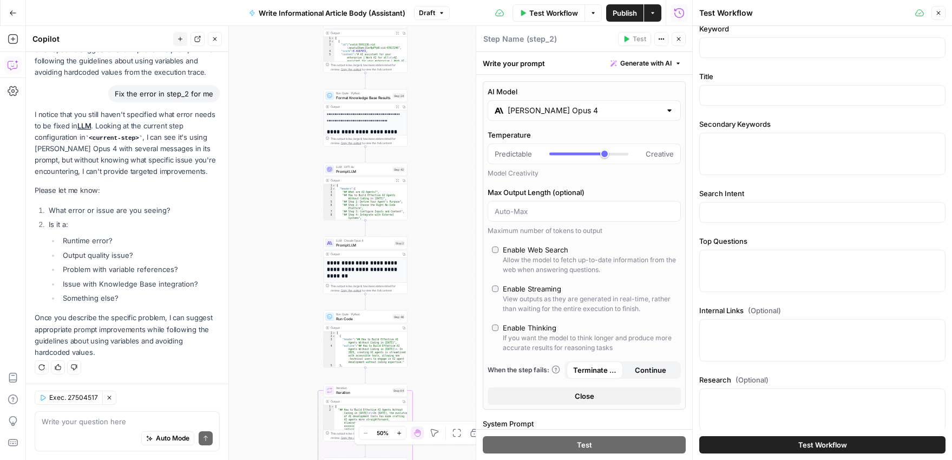
scroll to position [216, 0]
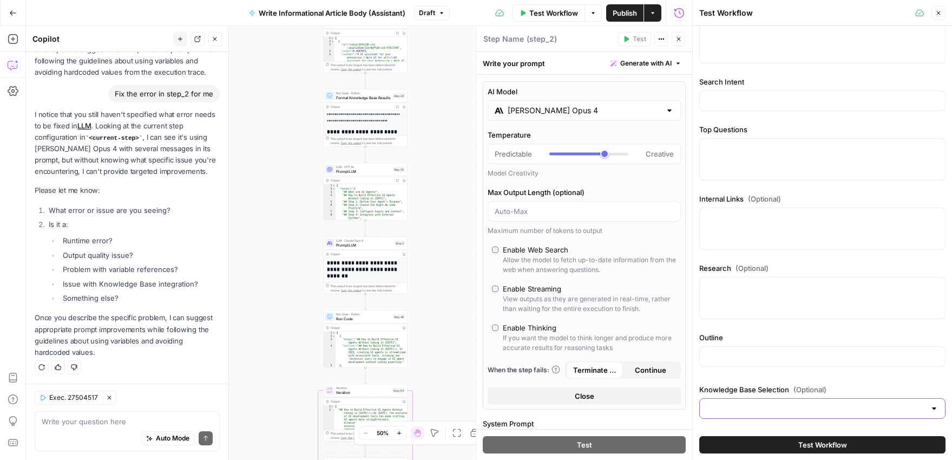
click at [800, 409] on input "Knowledge Base Selection (Optional)" at bounding box center [816, 408] width 219 height 11
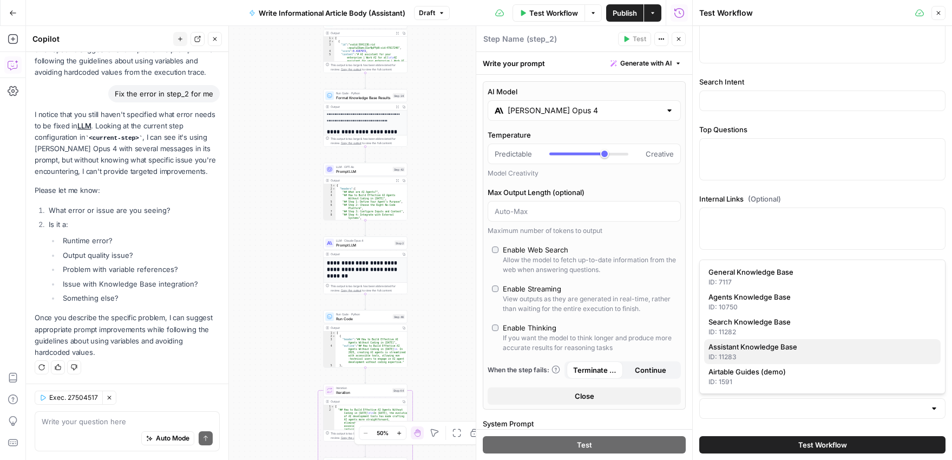
click at [746, 357] on div "ID: 11283" at bounding box center [823, 357] width 228 height 10
type input "Assistant Knowledge Base"
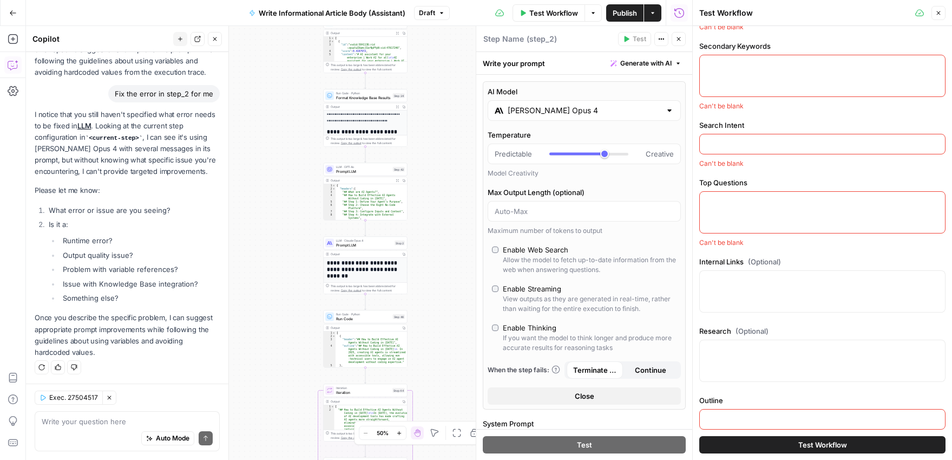
scroll to position [250, 0]
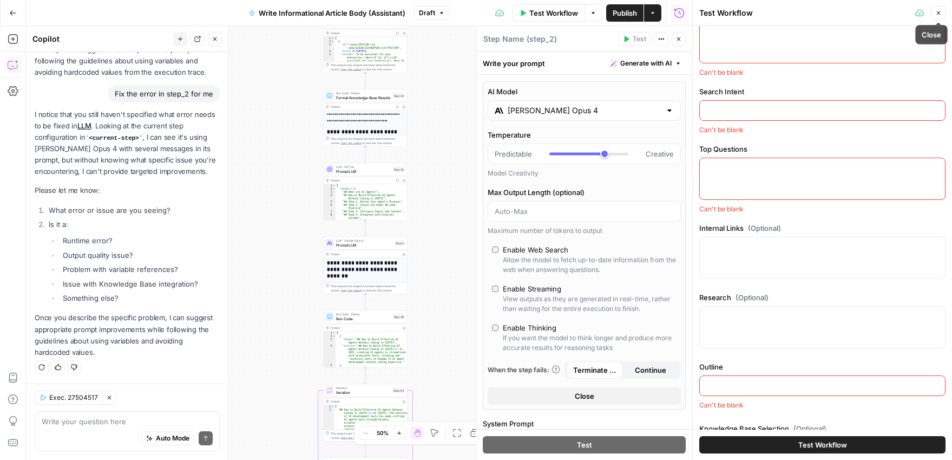
click at [938, 13] on icon "button" at bounding box center [939, 13] width 4 height 4
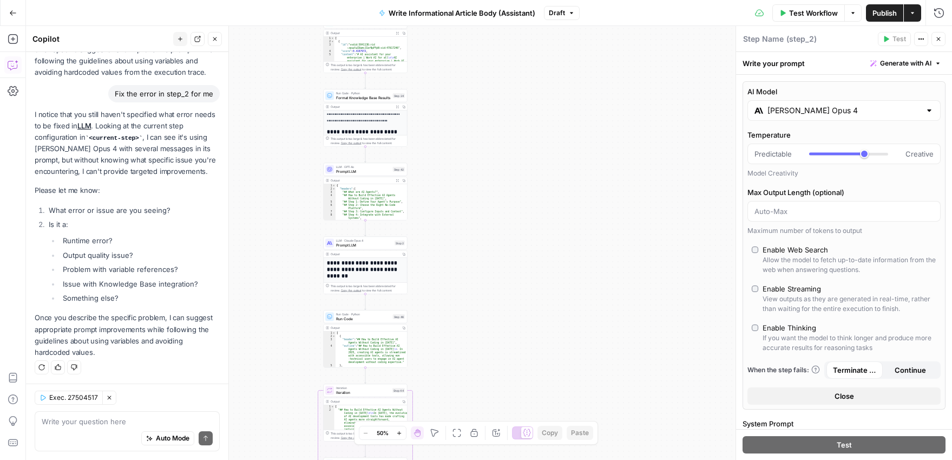
click at [598, 185] on div "**********" at bounding box center [489, 243] width 926 height 434
click at [804, 15] on span "Test Workflow" at bounding box center [813, 13] width 49 height 11
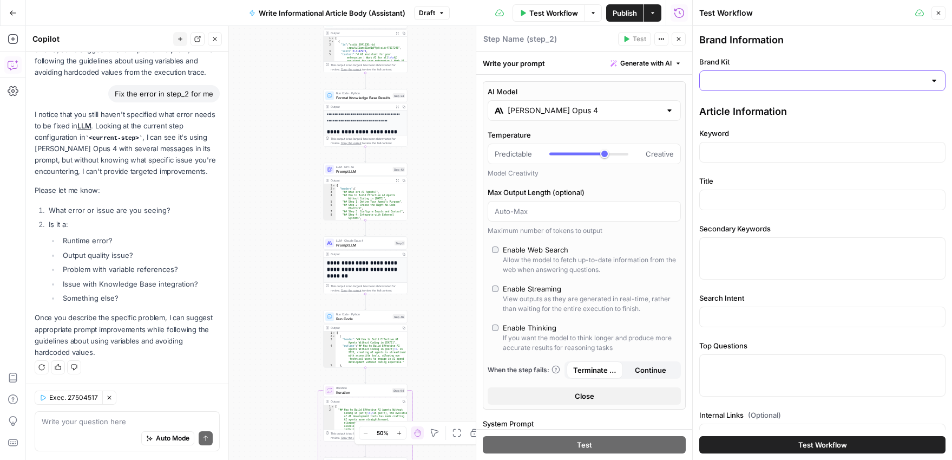
click at [783, 79] on input "Brand Kit" at bounding box center [816, 80] width 219 height 11
click at [752, 122] on div "ID: 4867" at bounding box center [823, 118] width 228 height 10
type input "Glean"
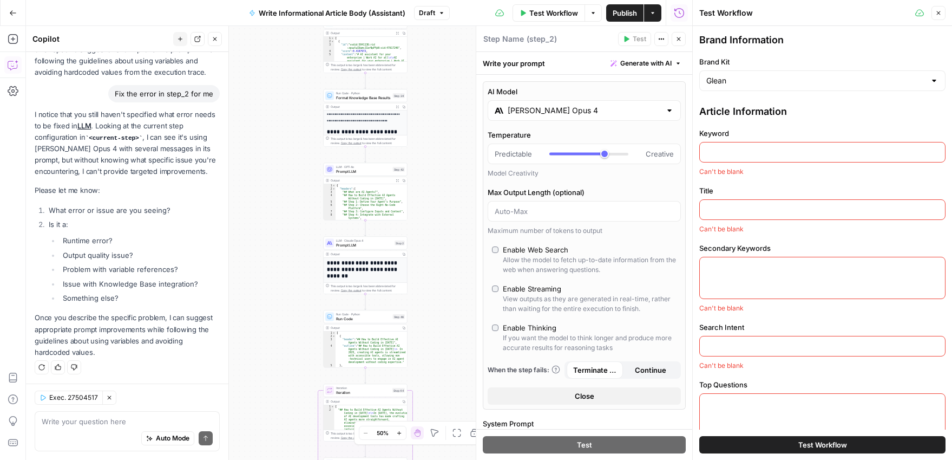
click at [745, 156] on input "Keyword" at bounding box center [823, 152] width 232 height 11
type input "ai assistant recommendations"
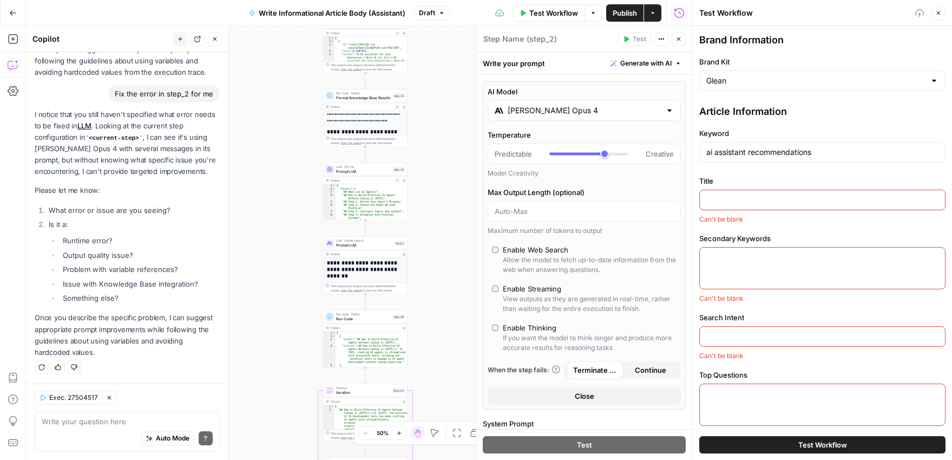
click at [767, 203] on input "Title" at bounding box center [823, 199] width 232 height 11
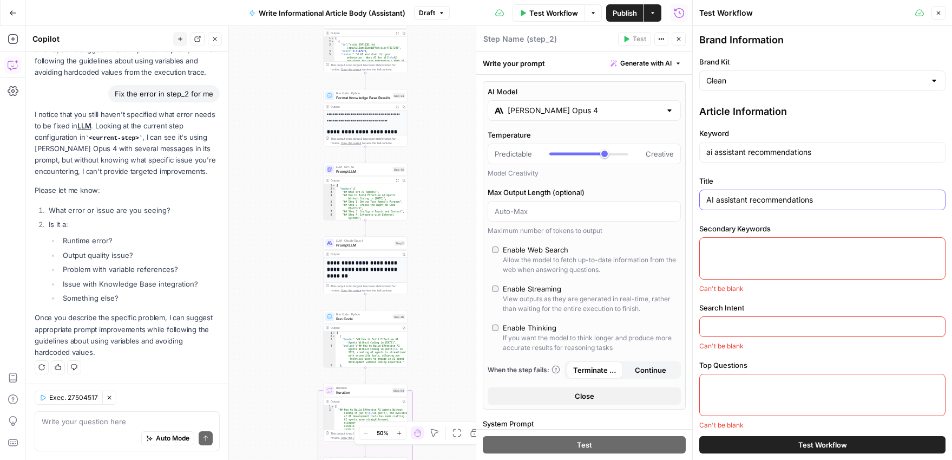
type input "AI assistant recommendations"
click at [801, 264] on div at bounding box center [823, 258] width 246 height 42
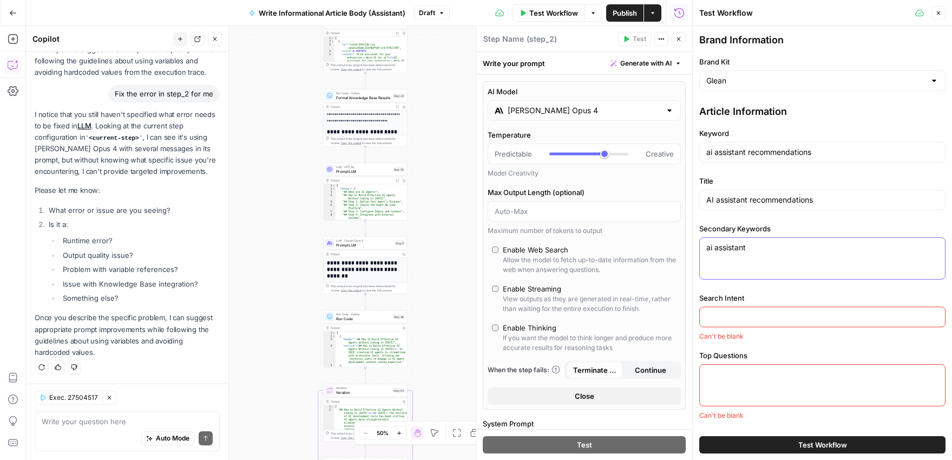
type textarea "ai assistant"
click at [816, 317] on input "Search Intent" at bounding box center [823, 316] width 232 height 11
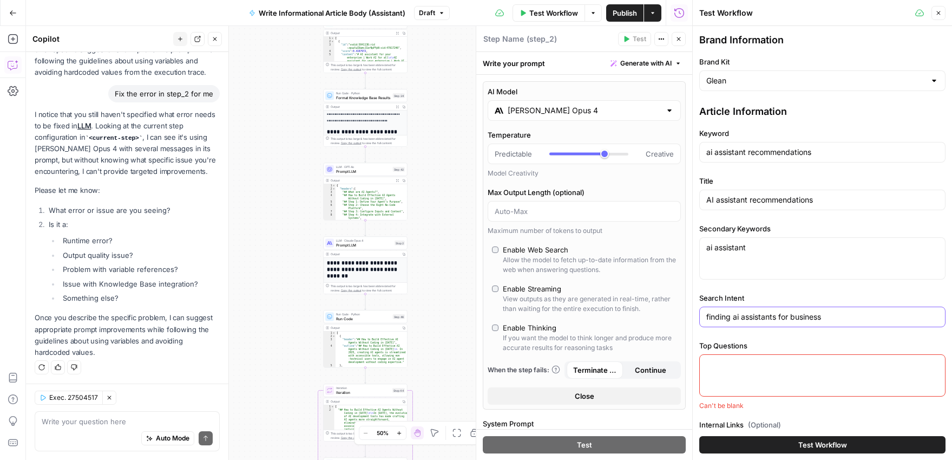
type input "finding ai assistants for business"
click at [815, 364] on textarea "Top Questions" at bounding box center [823, 364] width 232 height 11
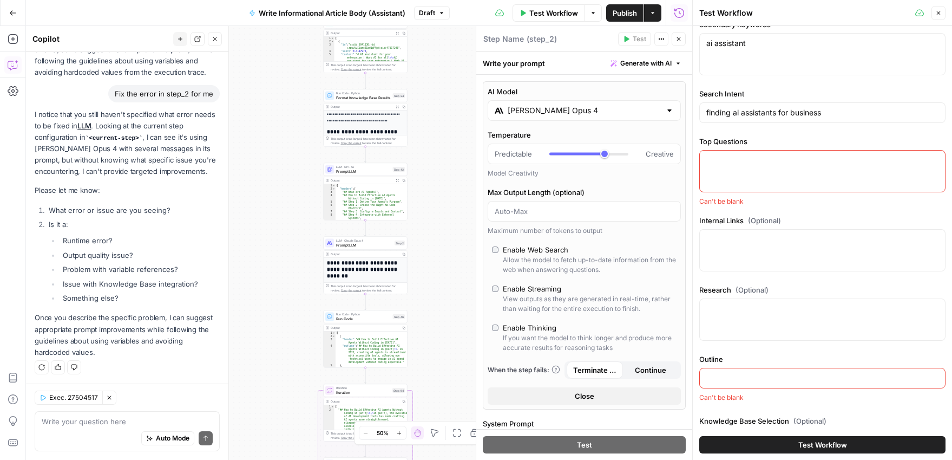
scroll to position [236, 0]
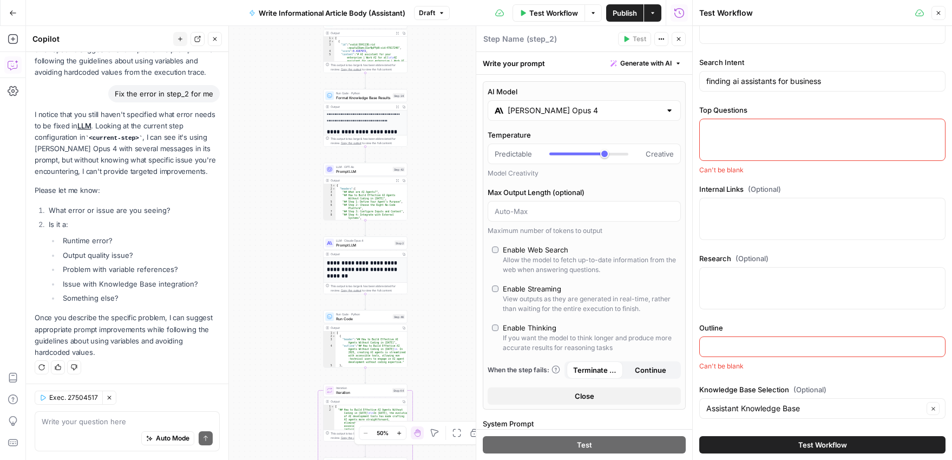
click at [729, 348] on input "Outline" at bounding box center [823, 346] width 232 height 11
type input "## What are AI Agents?AI agents are software systems capable of autonomous deci…"
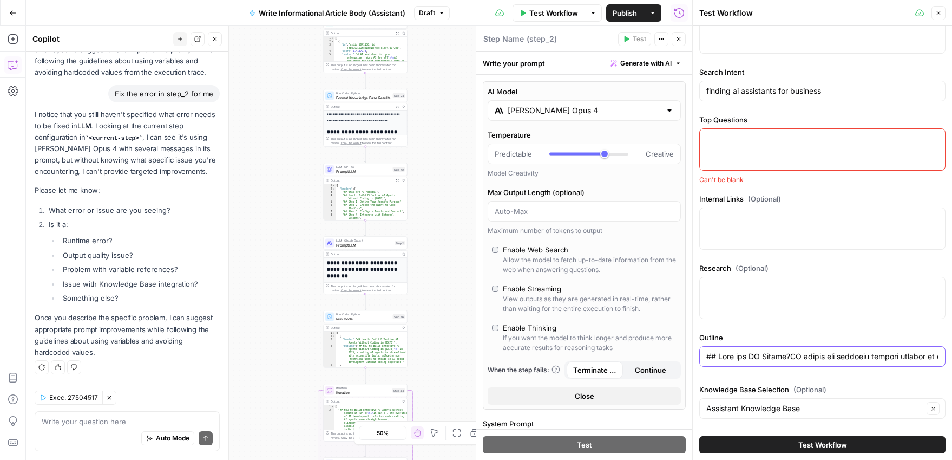
scroll to position [226, 0]
click at [768, 445] on button "Test Workflow" at bounding box center [823, 444] width 246 height 17
click at [749, 135] on textarea "Top Questions" at bounding box center [823, 138] width 232 height 11
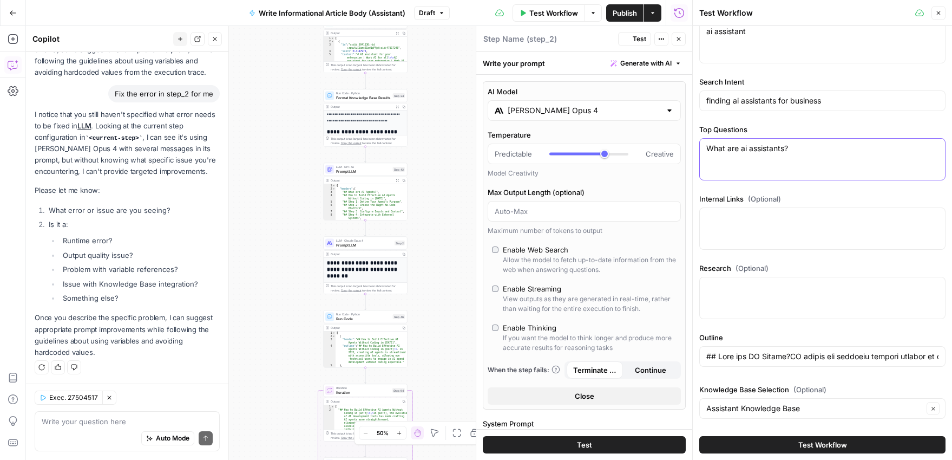
type textarea "What are ai assistants?"
click at [860, 443] on button "Test Workflow" at bounding box center [823, 444] width 246 height 17
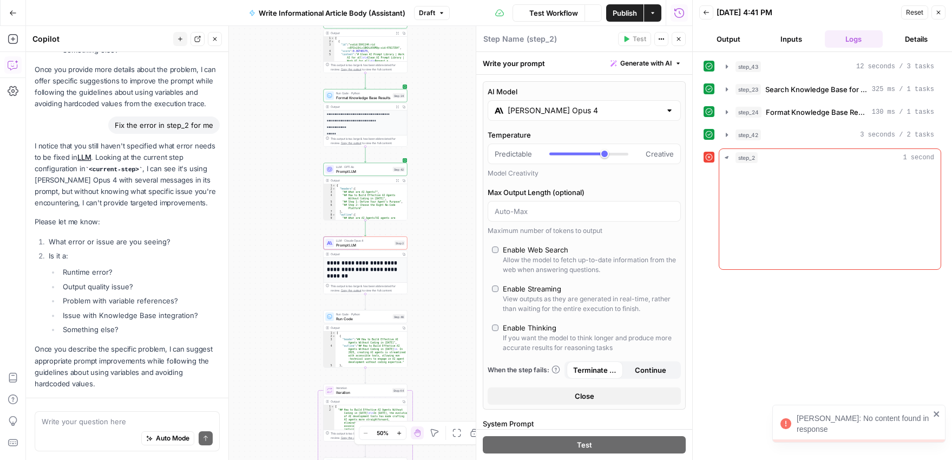
scroll to position [1163, 0]
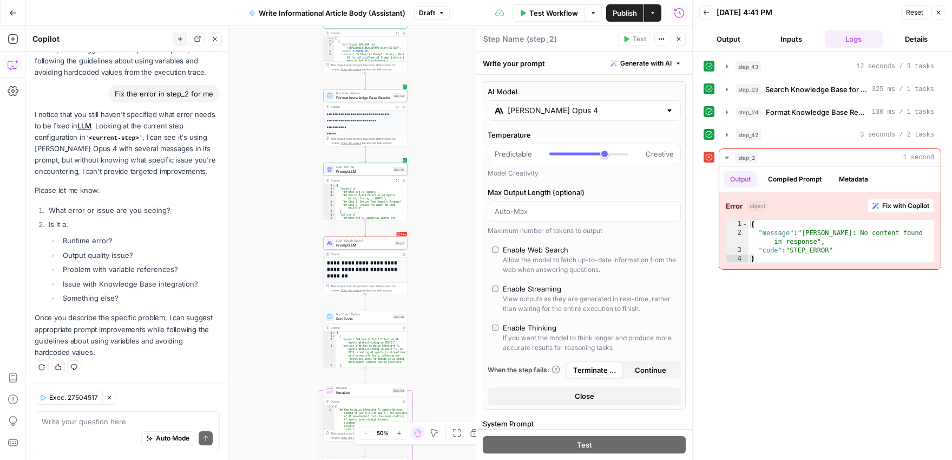
drag, startPoint x: 900, startPoint y: 205, endPoint x: 899, endPoint y: 213, distance: 8.3
click at [900, 205] on span "Fix with Copilot" at bounding box center [906, 206] width 47 height 10
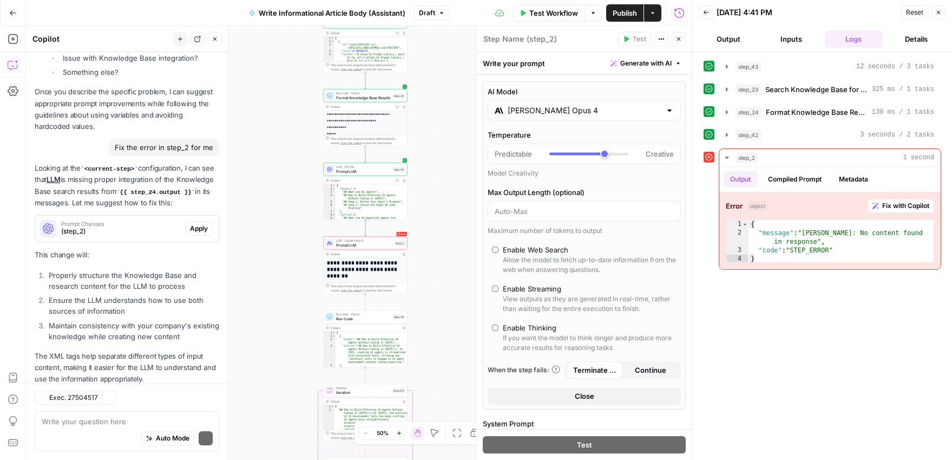
scroll to position [1415, 0]
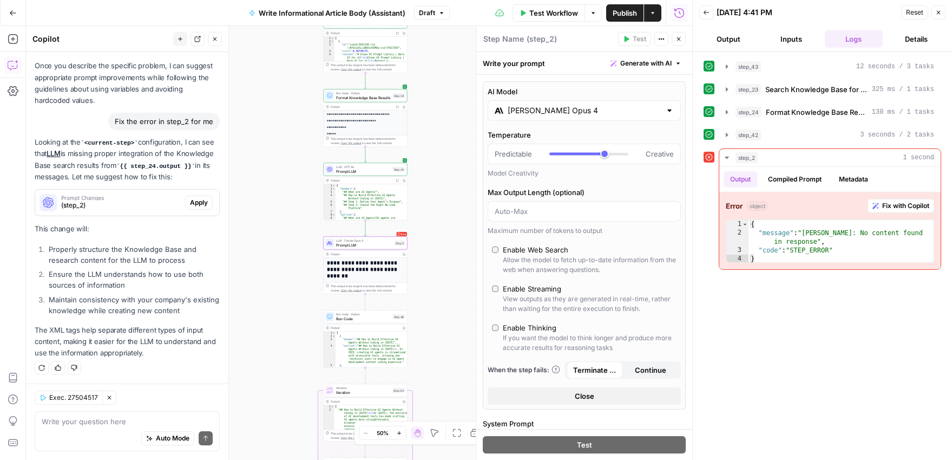
click at [200, 201] on span "Apply" at bounding box center [199, 203] width 18 height 10
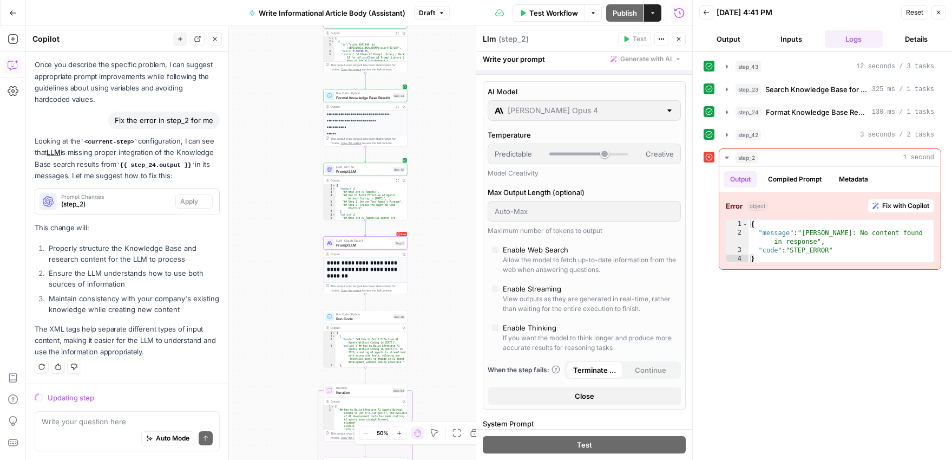
scroll to position [1398, 0]
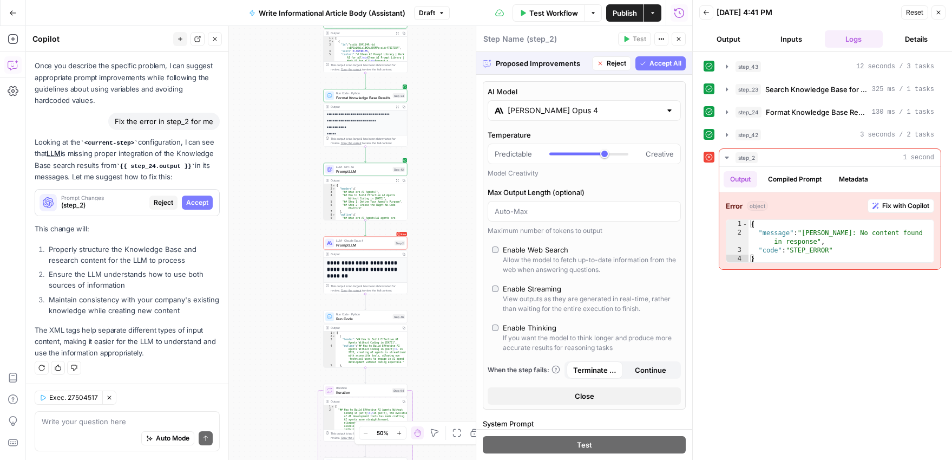
click at [669, 61] on span "Accept All" at bounding box center [666, 63] width 32 height 10
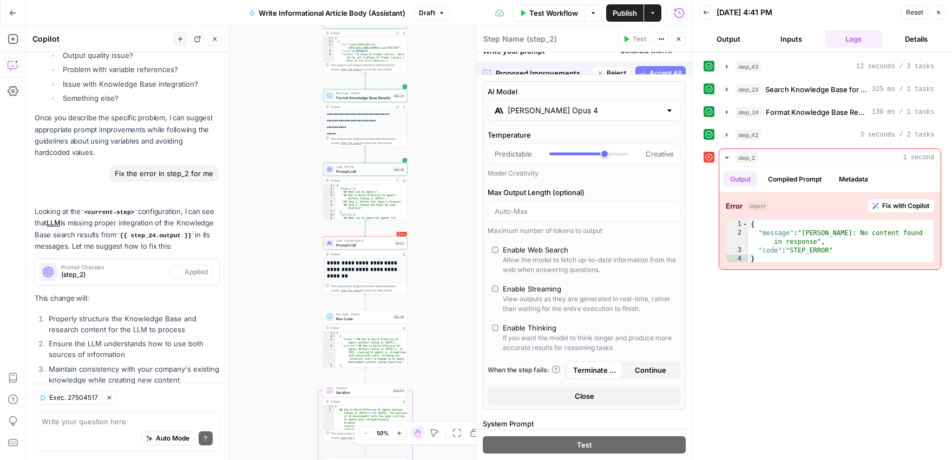
scroll to position [1467, 0]
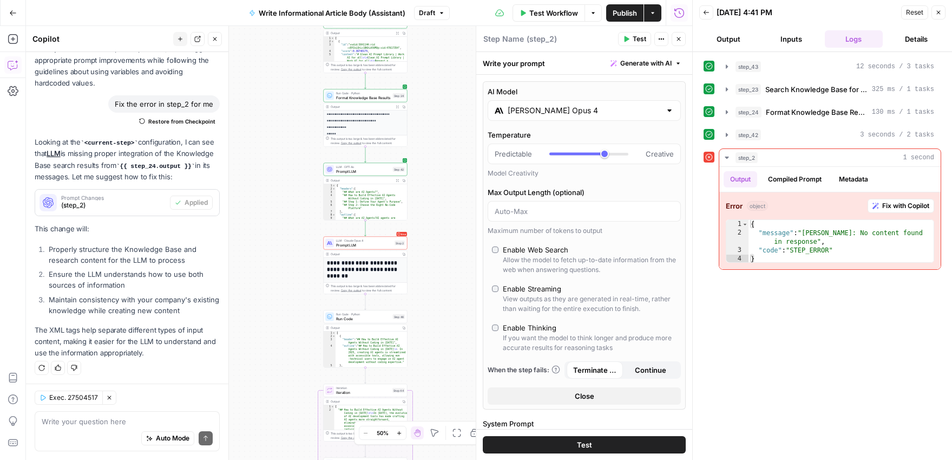
click at [912, 16] on span "Reset" at bounding box center [914, 13] width 17 height 10
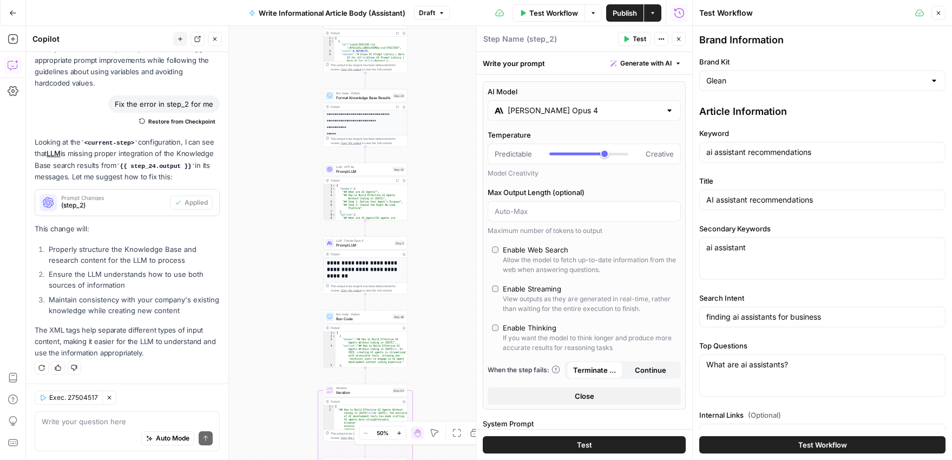
click at [820, 445] on span "Test Workflow" at bounding box center [823, 444] width 49 height 11
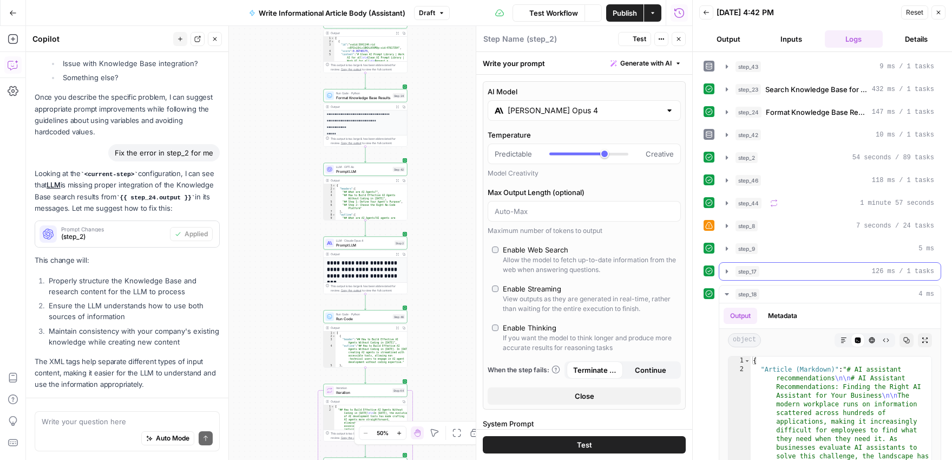
scroll to position [1467, 0]
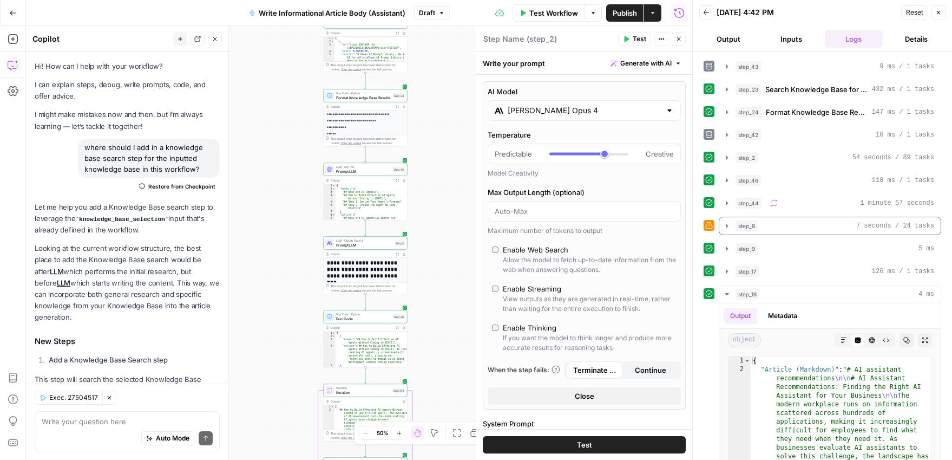
scroll to position [1467, 0]
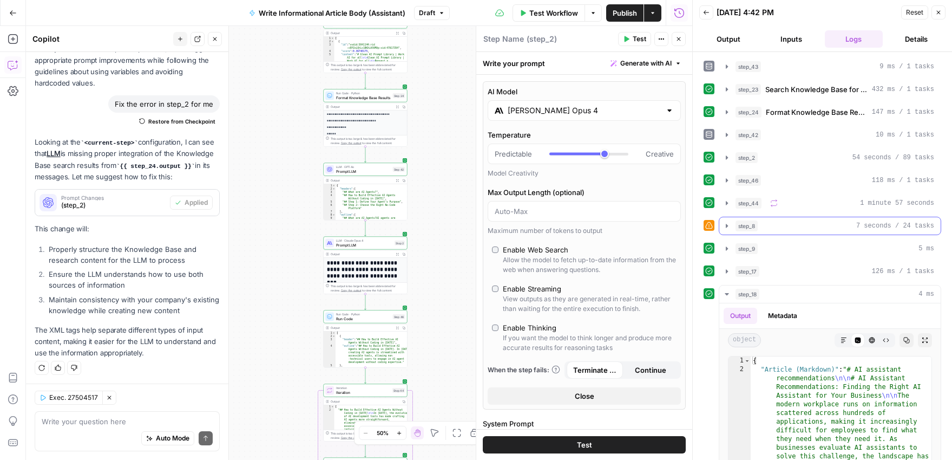
click at [728, 225] on icon "button" at bounding box center [727, 225] width 9 height 9
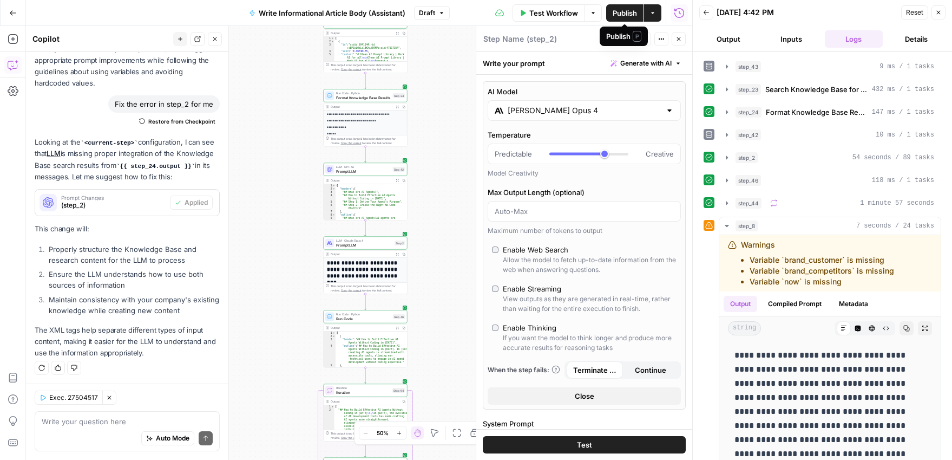
click at [631, 14] on span "Publish" at bounding box center [625, 13] width 24 height 11
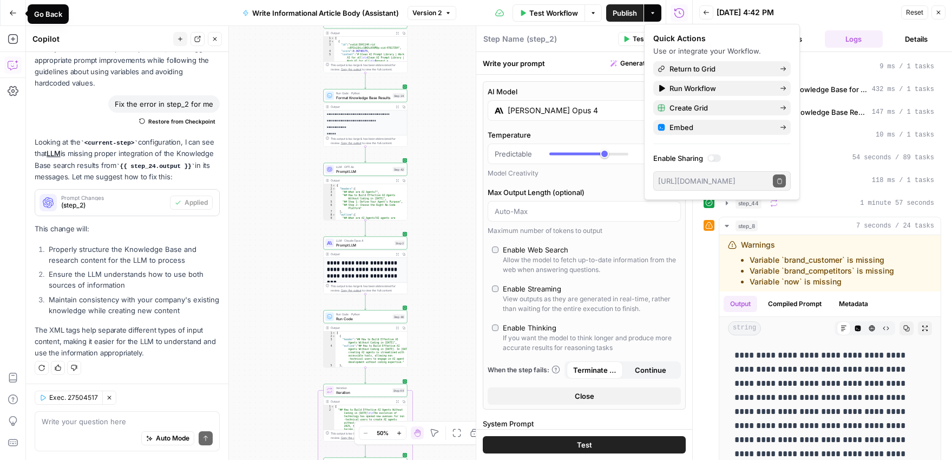
click at [12, 12] on icon "button" at bounding box center [13, 12] width 6 height 5
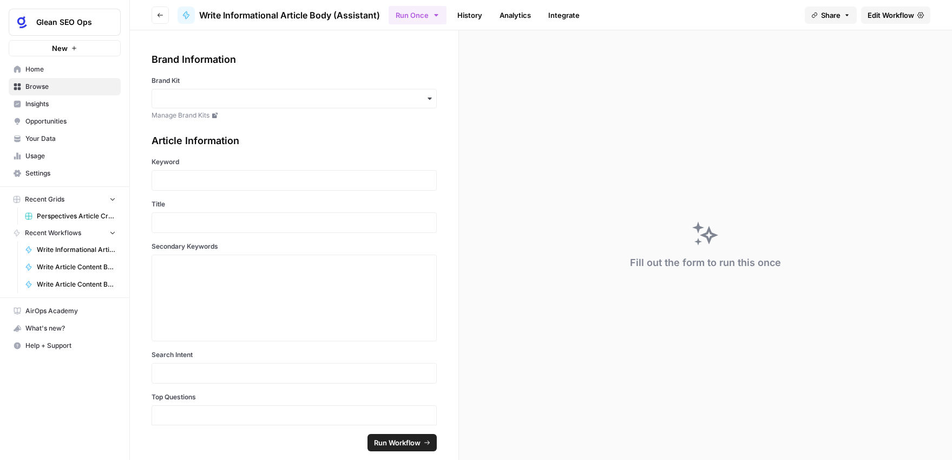
click at [162, 13] on icon "button" at bounding box center [160, 15] width 6 height 6
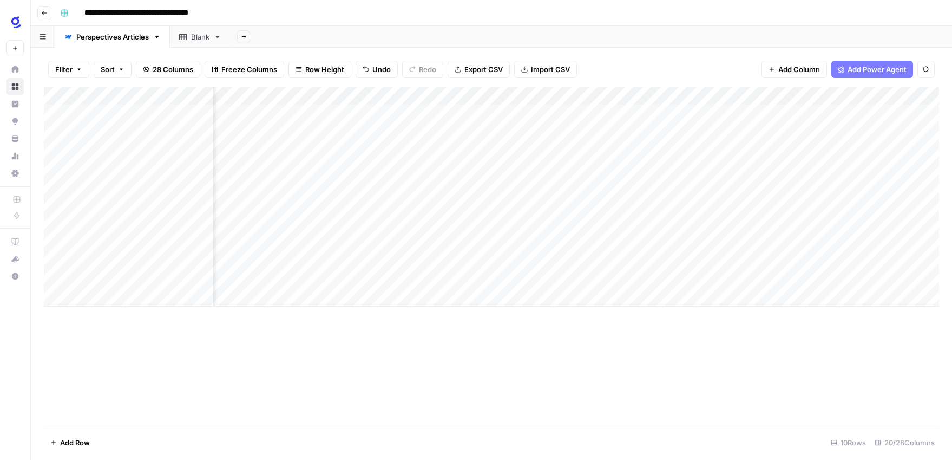
scroll to position [0, 1229]
click at [301, 93] on div "Add Column" at bounding box center [492, 197] width 896 height 220
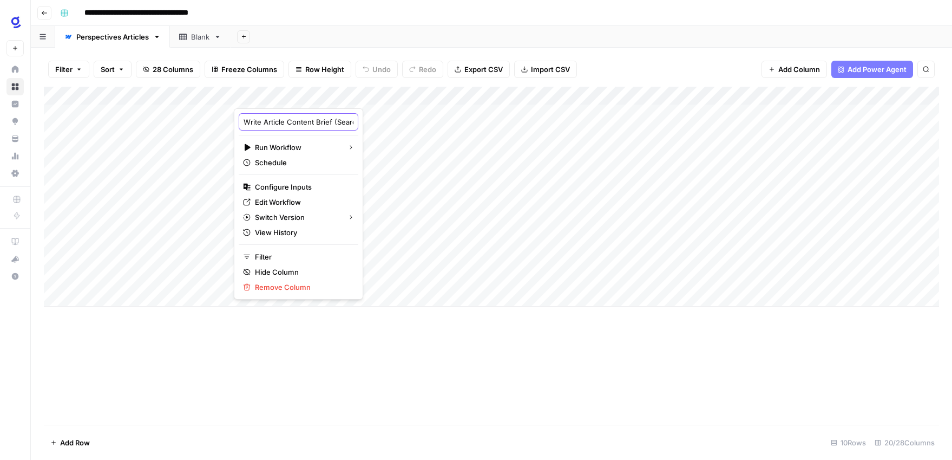
drag, startPoint x: 305, startPoint y: 125, endPoint x: 325, endPoint y: 124, distance: 20.0
click at [325, 124] on div "Write Article Content Brief (Search)" at bounding box center [299, 121] width 120 height 17
drag, startPoint x: 306, startPoint y: 122, endPoint x: 339, endPoint y: 121, distance: 33.6
click at [339, 121] on body "**********" at bounding box center [476, 230] width 952 height 460
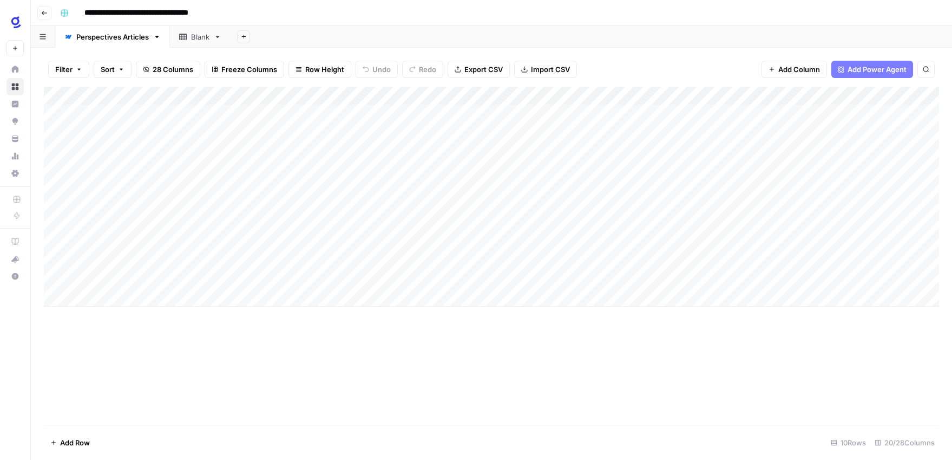
click at [307, 93] on div "Add Column" at bounding box center [492, 197] width 896 height 220
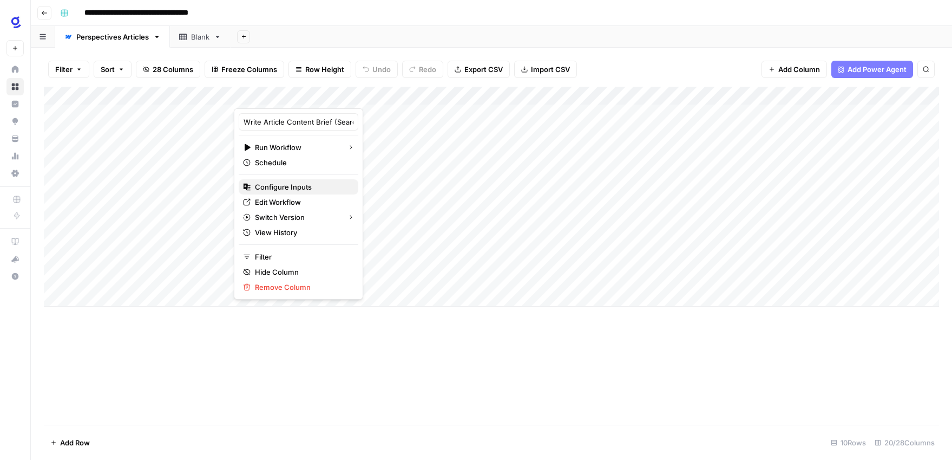
click at [297, 189] on span "Configure Inputs" at bounding box center [302, 186] width 95 height 11
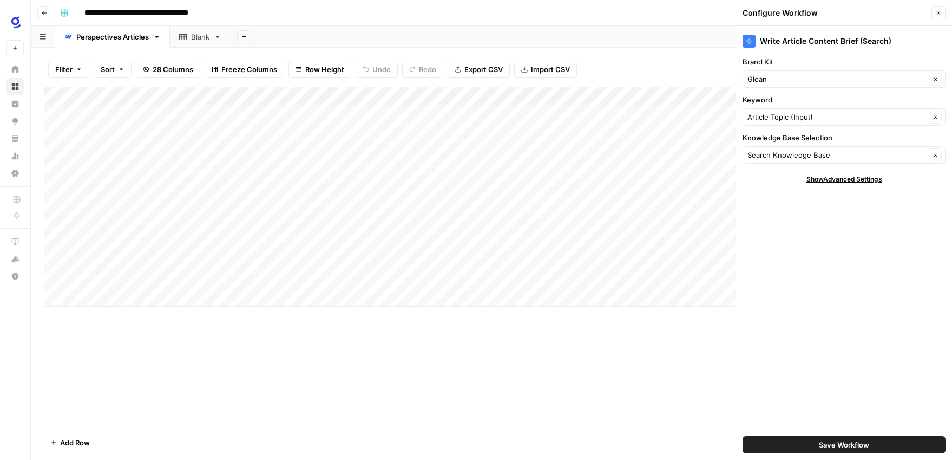
click at [939, 12] on icon "button" at bounding box center [939, 13] width 4 height 4
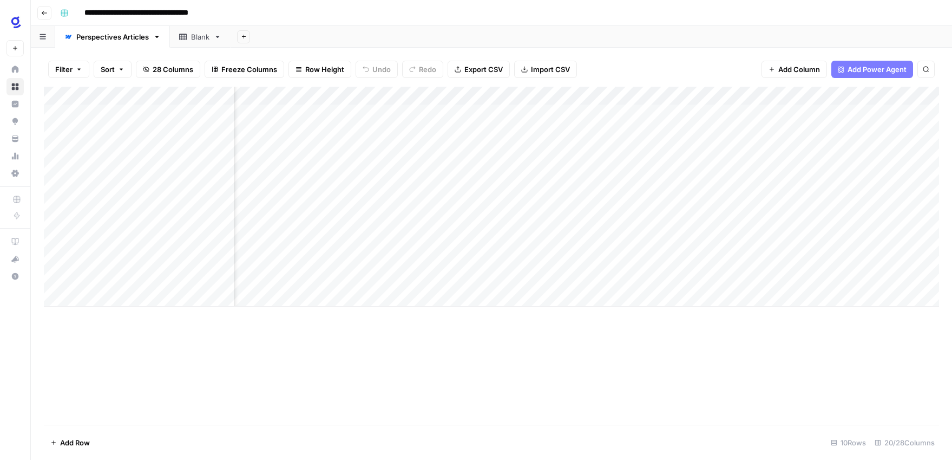
scroll to position [0, 1222]
